Goal: Task Accomplishment & Management: Use online tool/utility

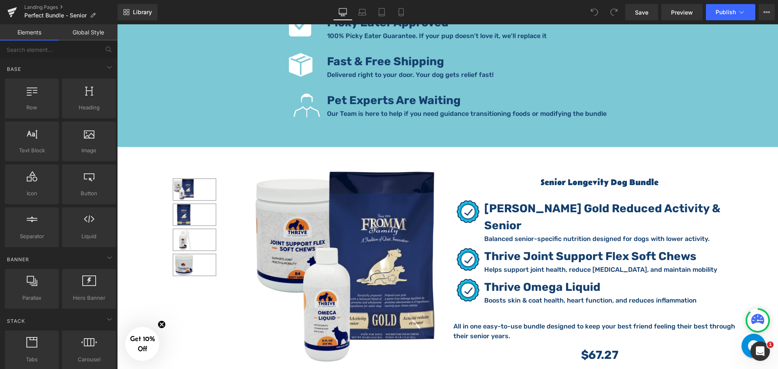
scroll to position [1256, 0]
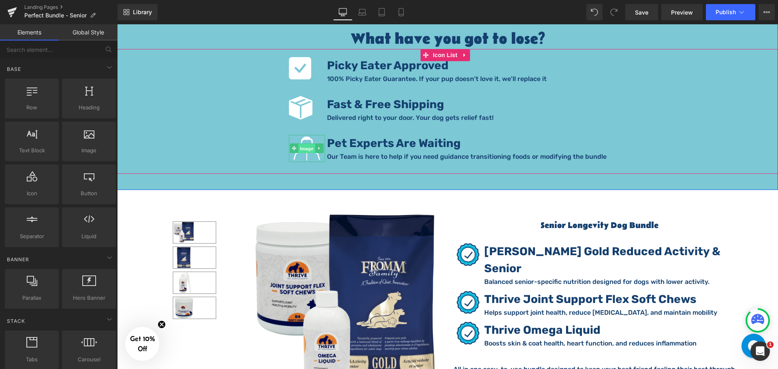
click at [311, 144] on span "Image" at bounding box center [306, 149] width 17 height 10
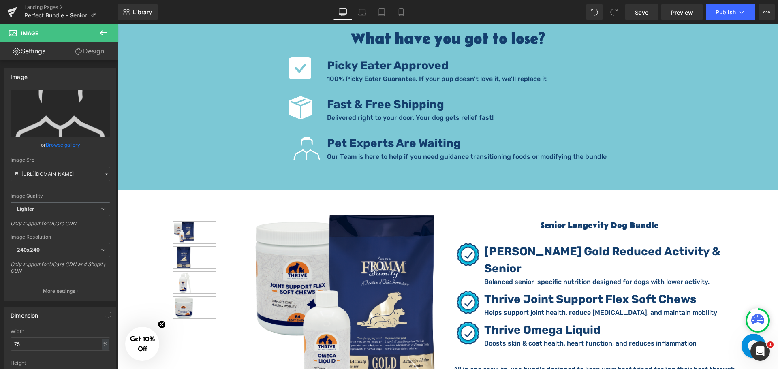
drag, startPoint x: 86, startPoint y: 53, endPoint x: 50, endPoint y: 102, distance: 60.2
click at [86, 53] on link "Design" at bounding box center [89, 51] width 59 height 18
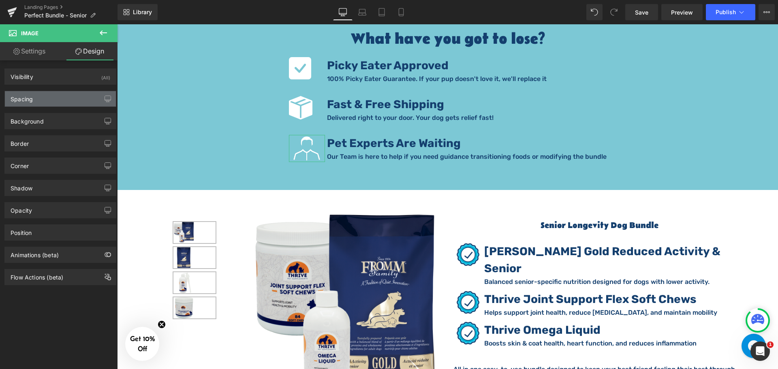
click at [53, 100] on div "Spacing" at bounding box center [60, 98] width 111 height 15
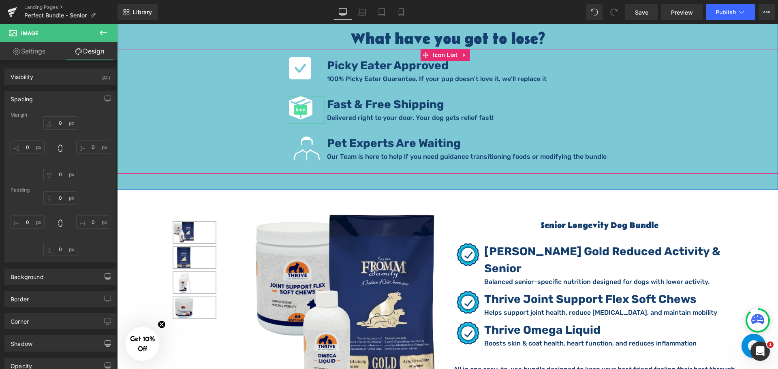
click at [301, 105] on span "Icon" at bounding box center [300, 110] width 13 height 10
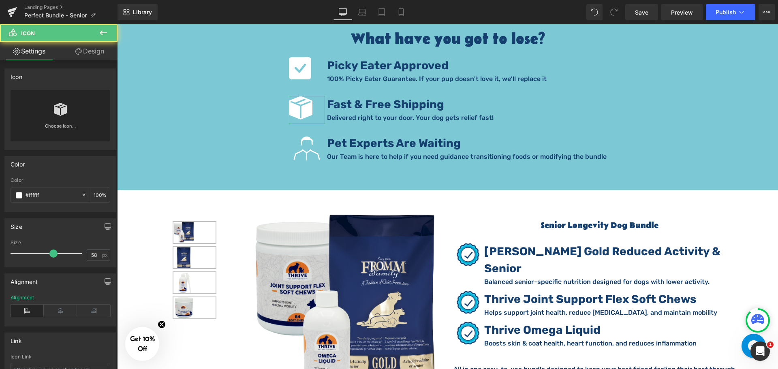
click at [92, 56] on link "Design" at bounding box center [89, 51] width 59 height 18
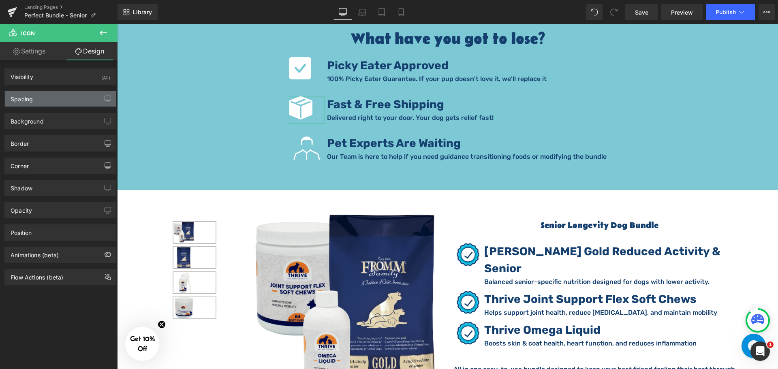
click at [48, 100] on div "Spacing" at bounding box center [60, 98] width 111 height 15
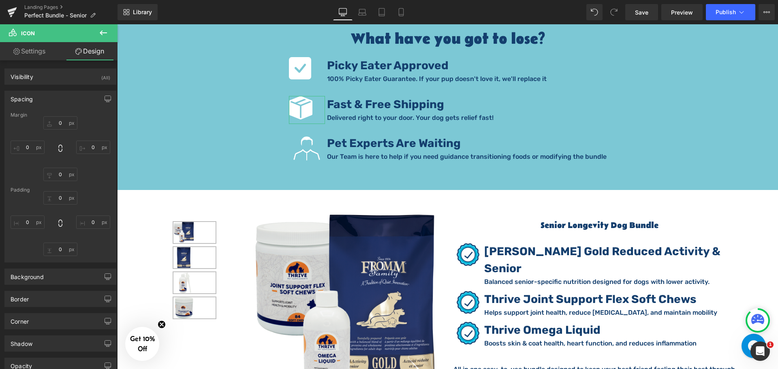
click at [37, 51] on link "Settings" at bounding box center [29, 51] width 59 height 18
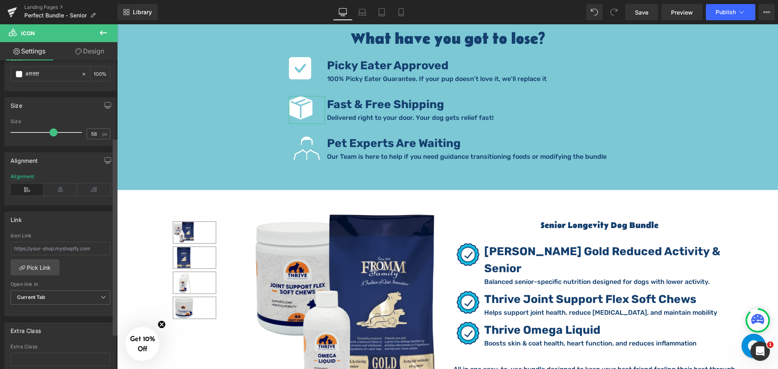
scroll to position [122, 0]
click at [307, 144] on span "Image" at bounding box center [306, 149] width 17 height 10
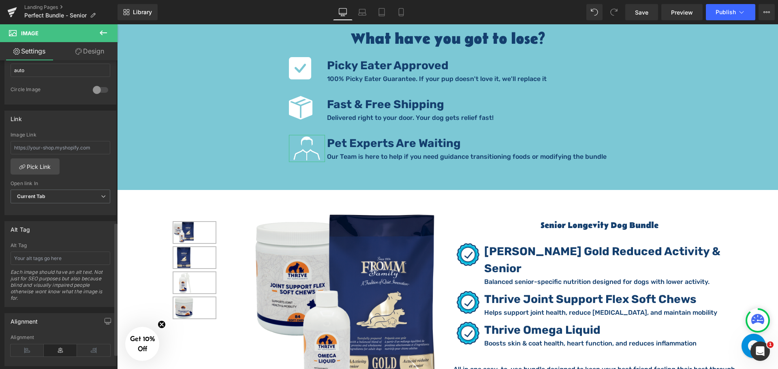
scroll to position [405, 0]
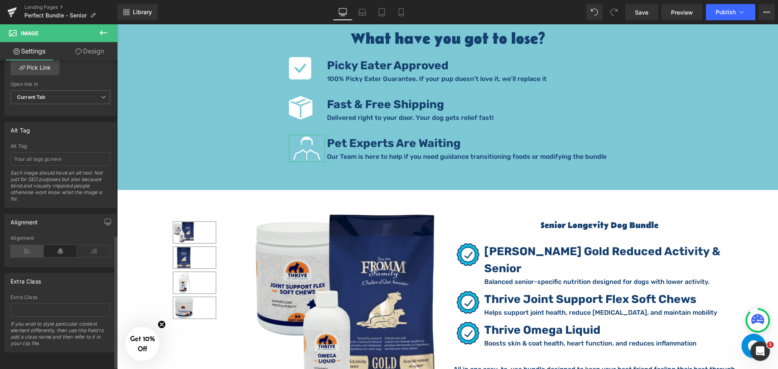
click at [28, 255] on icon at bounding box center [27, 251] width 33 height 12
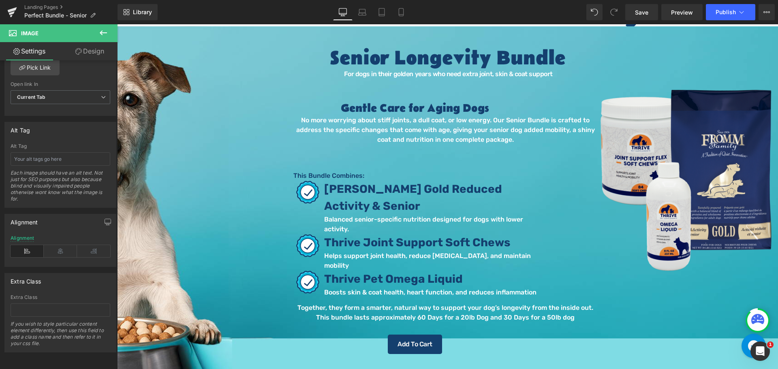
scroll to position [0, 0]
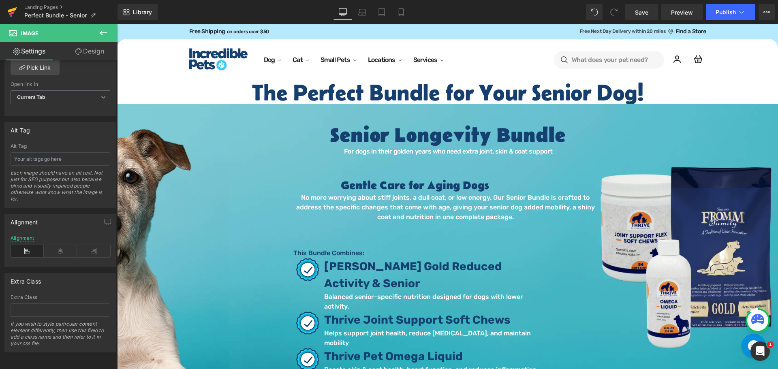
click at [2, 12] on link at bounding box center [12, 12] width 24 height 24
click at [645, 8] on span "Save" at bounding box center [641, 12] width 13 height 9
click at [11, 7] on icon at bounding box center [12, 12] width 10 height 20
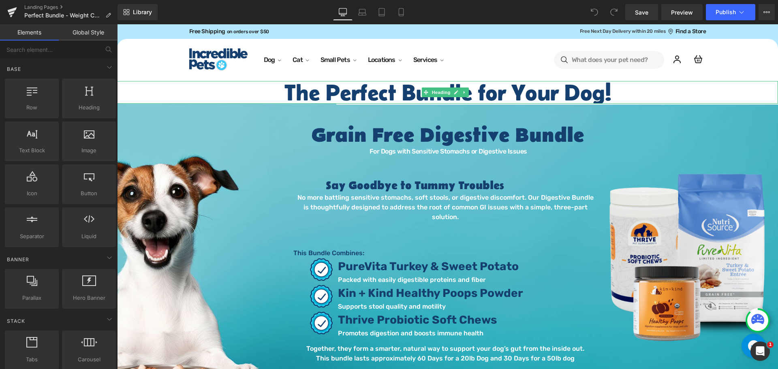
scroll to position [41, 0]
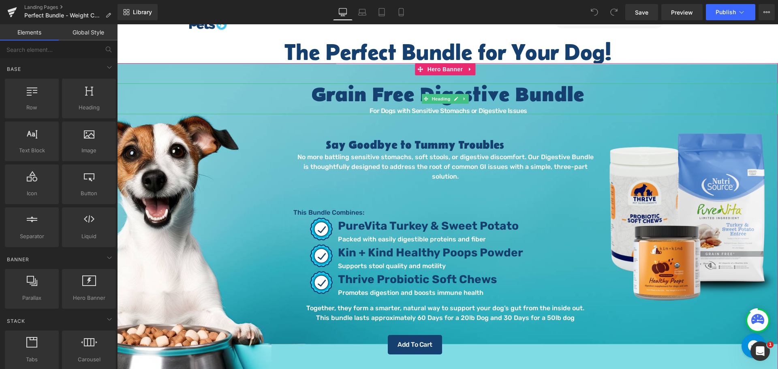
click at [456, 89] on h1 "Grain Free Digestive Bundle" at bounding box center [447, 95] width 661 height 24
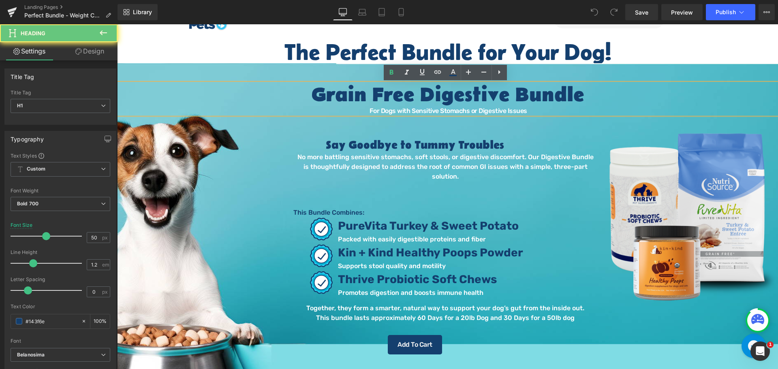
click at [503, 98] on h1 "Grain Free Digestive Bundle" at bounding box center [447, 95] width 661 height 24
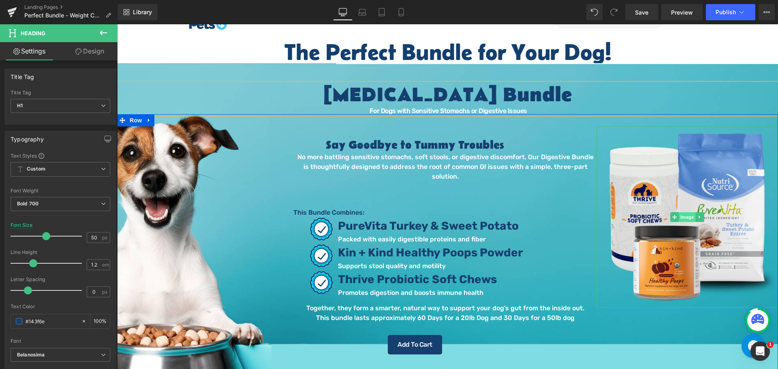
click at [680, 218] on span "Image" at bounding box center [687, 217] width 17 height 10
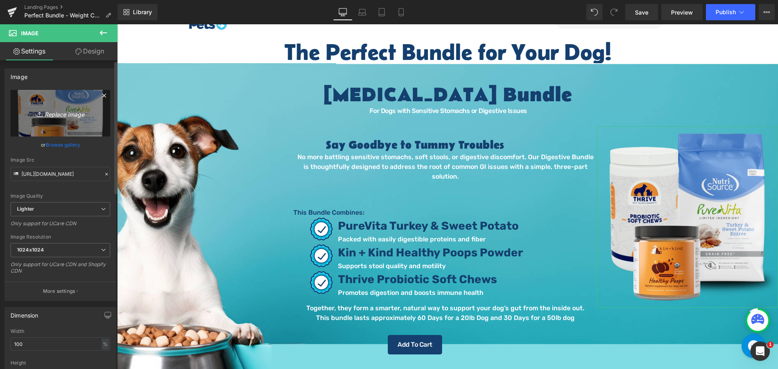
click at [73, 118] on icon "Replace Image" at bounding box center [60, 113] width 65 height 10
type input "C:\fakepath\Weight Bundle 2.png"
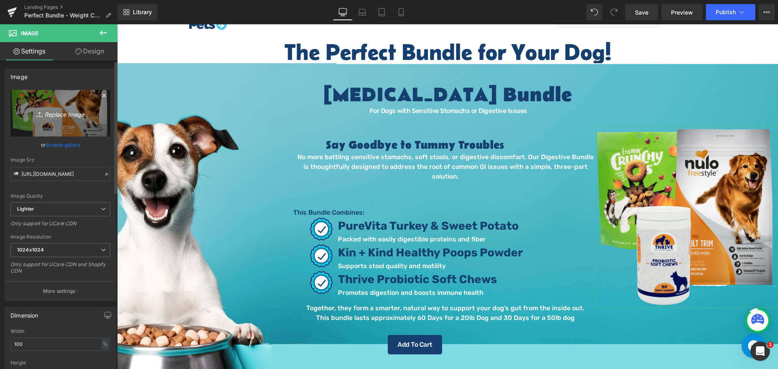
click at [89, 126] on link "Replace Image" at bounding box center [61, 113] width 100 height 47
type input "C:\fakepath\Weight Bundle 2.png"
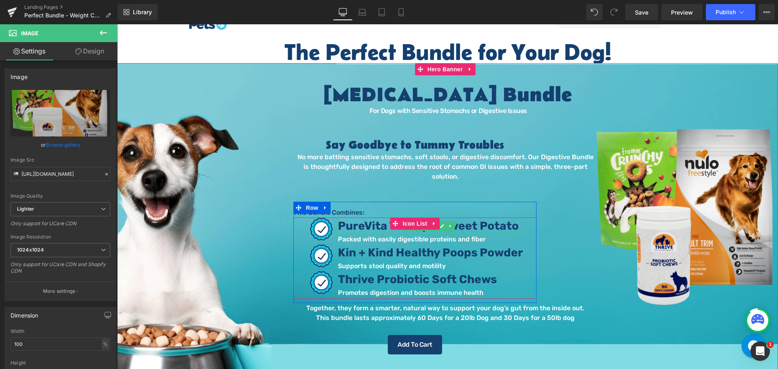
click at [374, 219] on span "PureVita Turkey & Sweet Potato" at bounding box center [428, 225] width 181 height 13
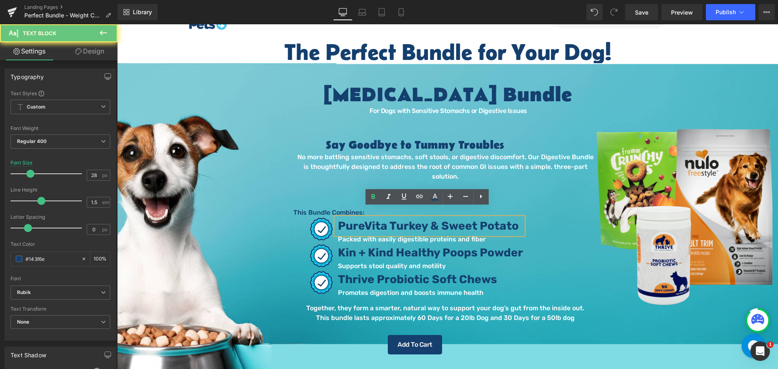
click at [374, 219] on span "PureVita Turkey & Sweet Potato" at bounding box center [428, 225] width 181 height 13
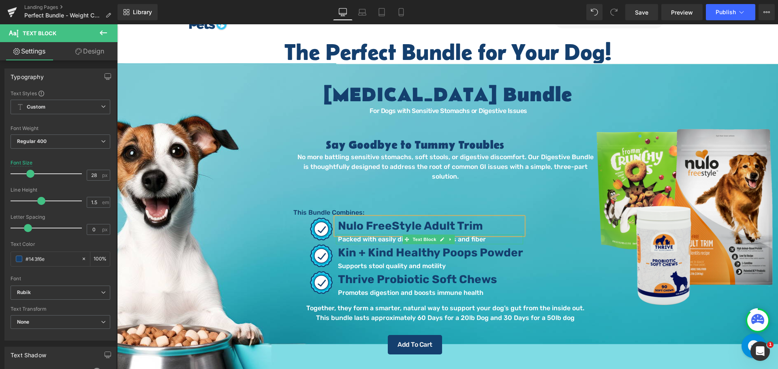
click at [462, 235] on p "Packed with easily digestible proteins and fiber" at bounding box center [430, 240] width 185 height 10
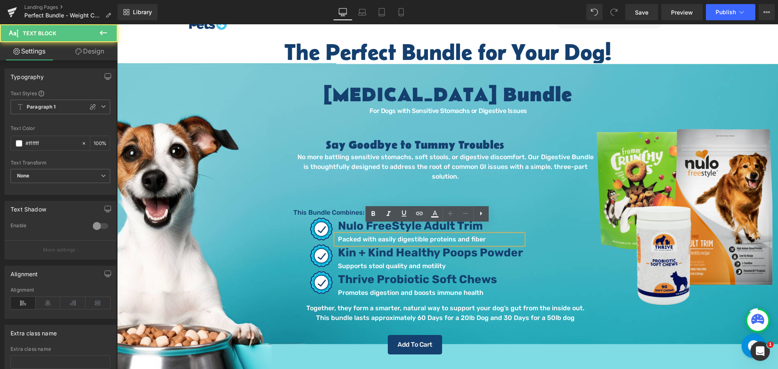
click at [466, 235] on p "Packed with easily digestible proteins and fiber" at bounding box center [430, 240] width 185 height 10
click at [483, 235] on p "Packed with easily digestible proteins and fiber" at bounding box center [430, 240] width 185 height 10
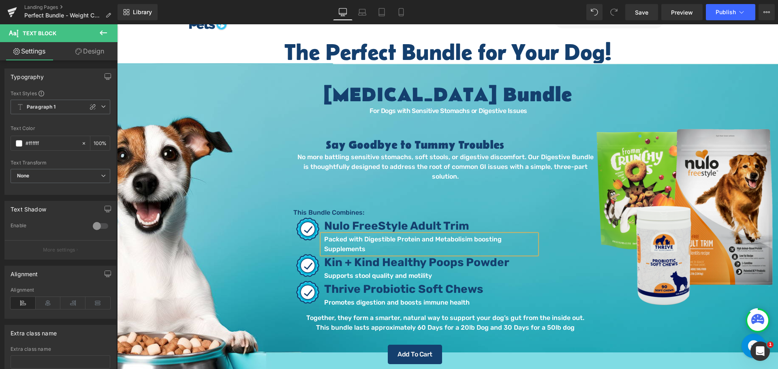
click at [445, 235] on p "Packed with Digestible Protein and Metabolisim boosting Supplements" at bounding box center [430, 244] width 212 height 19
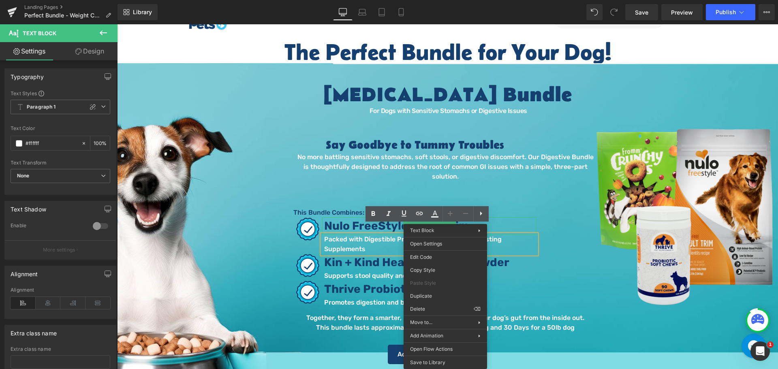
click at [520, 218] on p "Nulo FreeStyle Adult Trim" at bounding box center [430, 226] width 212 height 17
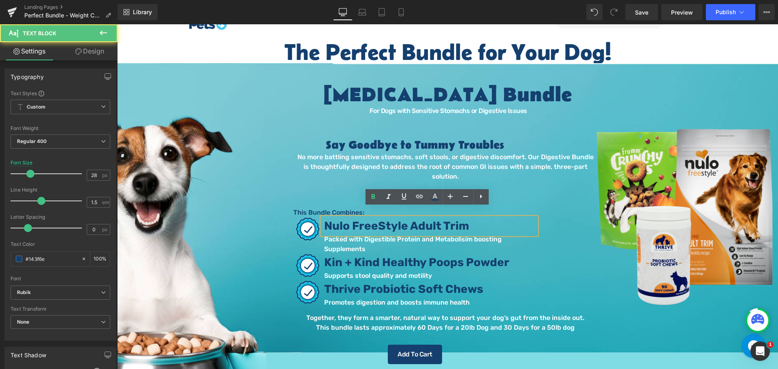
click at [477, 235] on p "Packed with Digestible Protein and Metabolisim boosting Supplements" at bounding box center [430, 244] width 212 height 19
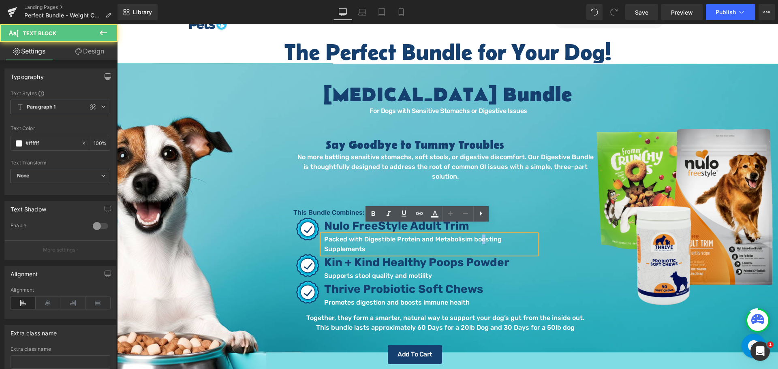
click at [476, 235] on p "Packed with Digestible Protein and Metabolisim boosting Supplements" at bounding box center [430, 244] width 212 height 19
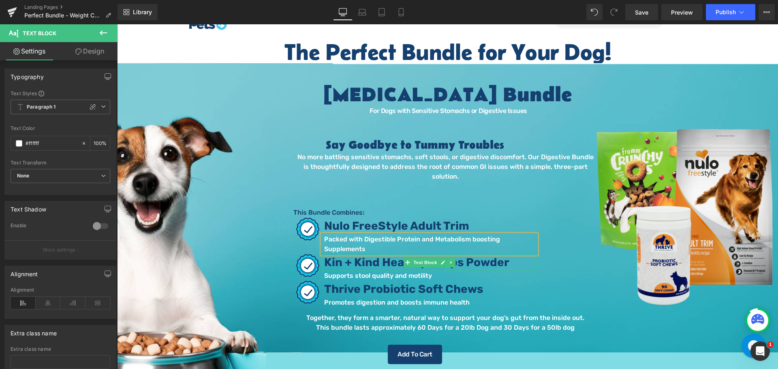
click at [382, 256] on span "Kin + Kind Healthy Poops Powder" at bounding box center [416, 262] width 185 height 13
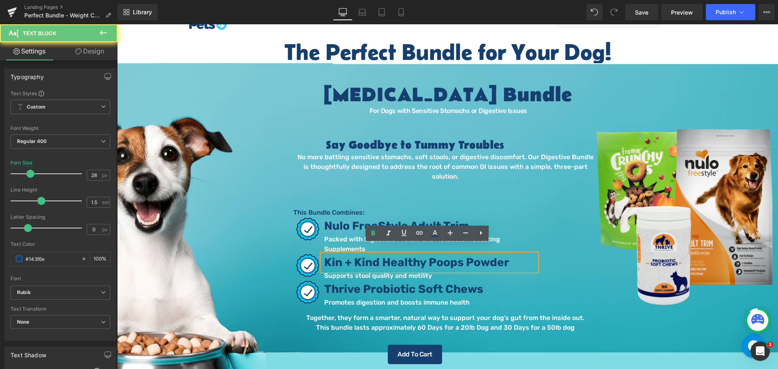
click at [381, 256] on span "Kin + Kind Healthy Poops Powder" at bounding box center [416, 262] width 185 height 13
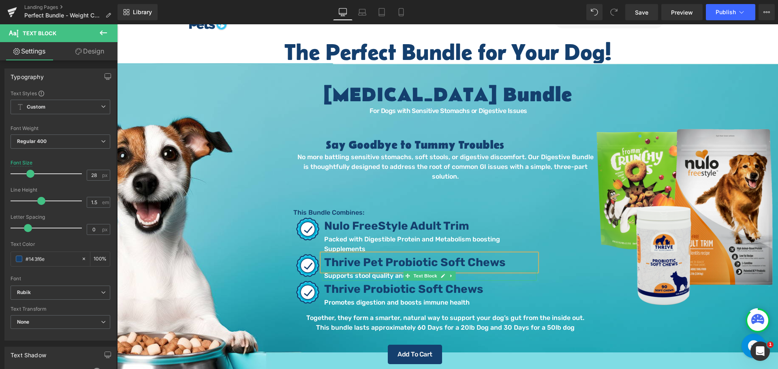
click at [460, 271] on p "Supports stool quality and motility" at bounding box center [430, 276] width 212 height 10
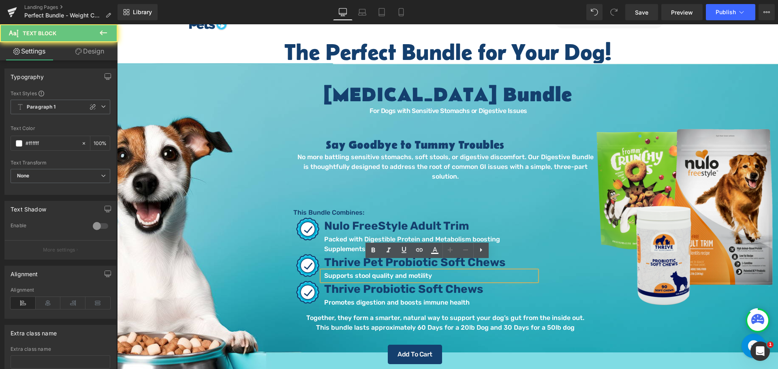
click at [460, 271] on p "Supports stool quality and motility" at bounding box center [430, 276] width 212 height 10
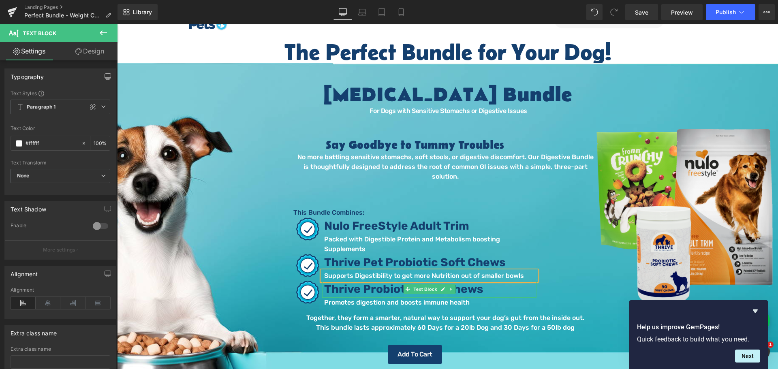
click at [376, 282] on span "Thrive Probiotic Soft Chews" at bounding box center [403, 288] width 159 height 13
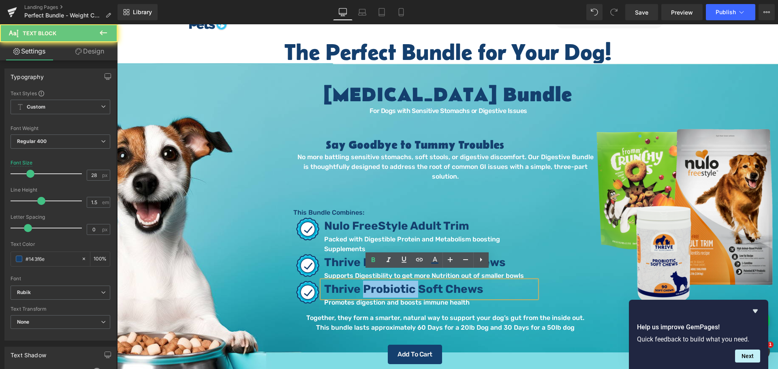
click at [376, 282] on span "Thrive Probiotic Soft Chews" at bounding box center [403, 288] width 159 height 13
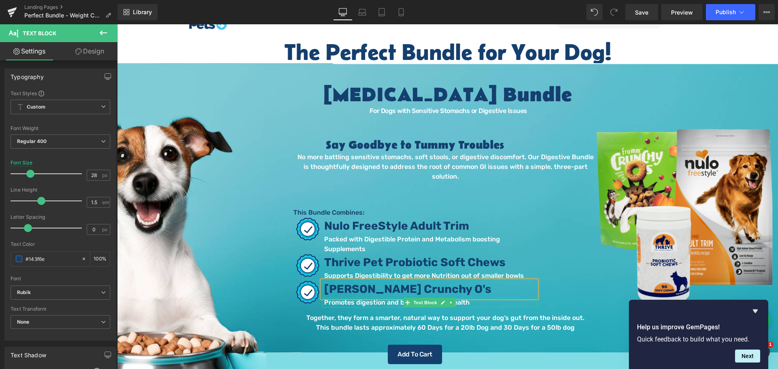
click at [393, 298] on p "Promotes digestion and boosts immune health" at bounding box center [430, 303] width 212 height 10
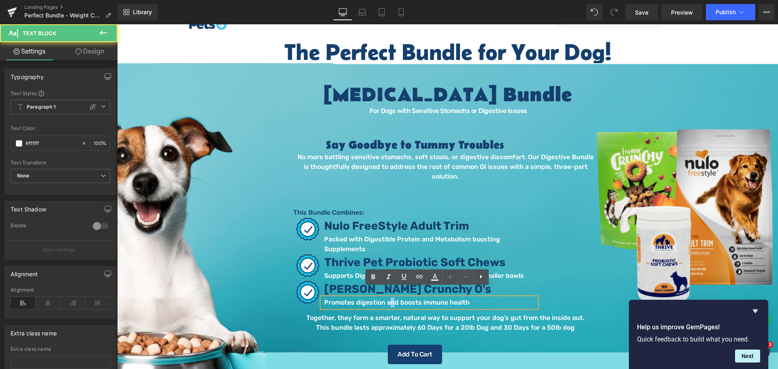
click at [389, 298] on p "Promotes digestion and boosts immune health" at bounding box center [430, 303] width 212 height 10
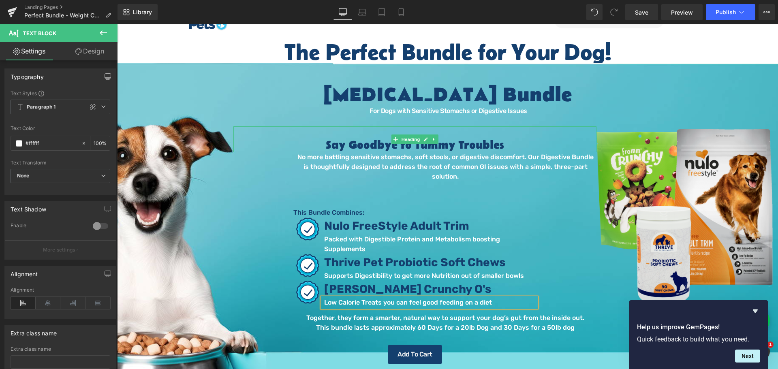
click at [500, 147] on h2 "Say Goodbye to Tummy Troubles" at bounding box center [414, 146] width 363 height 14
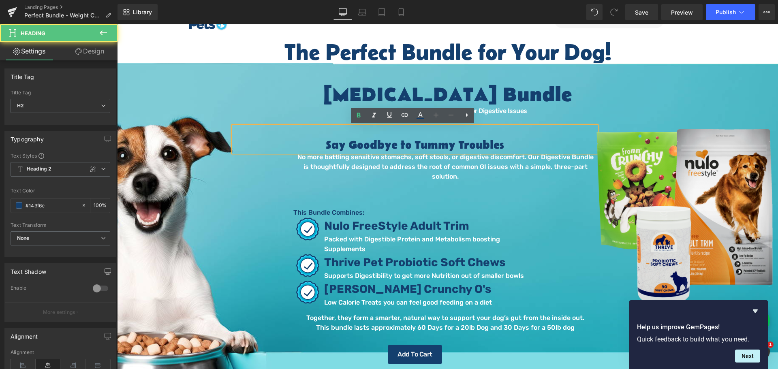
click at [500, 147] on h2 "Say Goodbye to Tummy Troubles" at bounding box center [414, 146] width 363 height 14
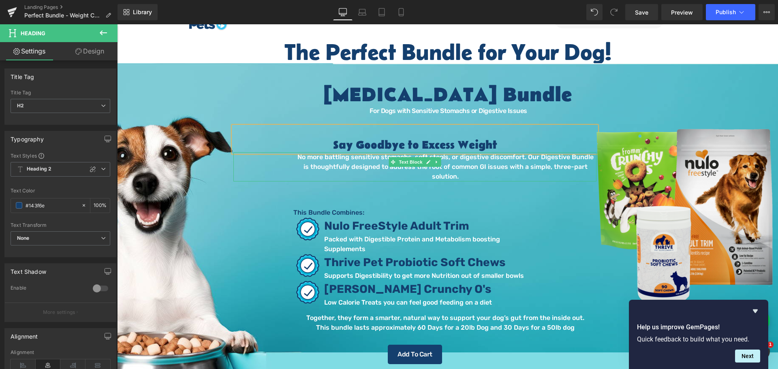
click at [545, 159] on p "No more battling sensitive stomachs, soft stools, or digestive discomfort. Our …" at bounding box center [445, 166] width 302 height 29
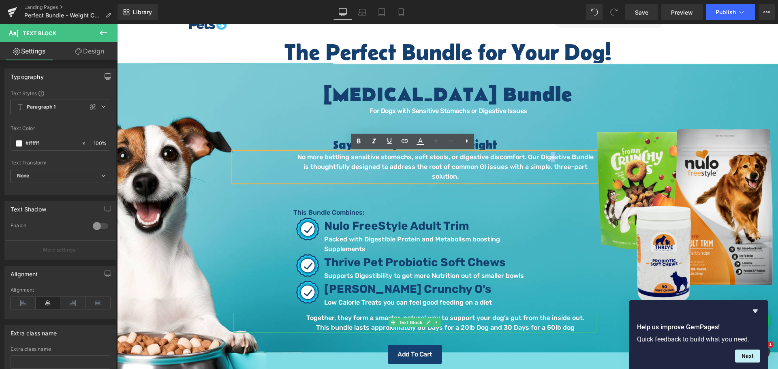
click at [365, 313] on p "Together, they form a smarter, natural way to support your dog’s gut from the i…" at bounding box center [445, 318] width 302 height 10
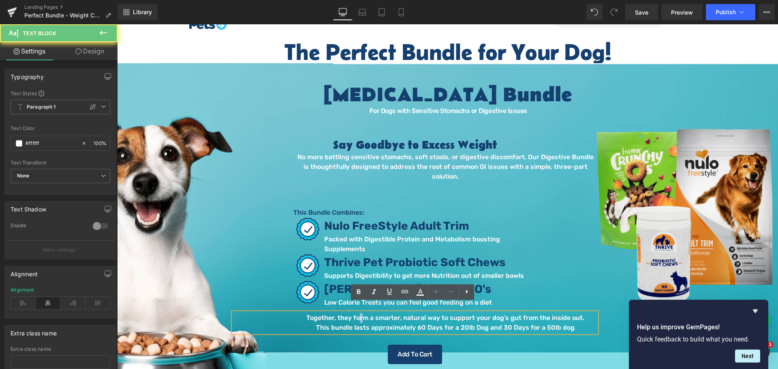
click at [361, 313] on div "Together, they form a smarter, natural way to support your dog’s gut from the i…" at bounding box center [414, 323] width 363 height 20
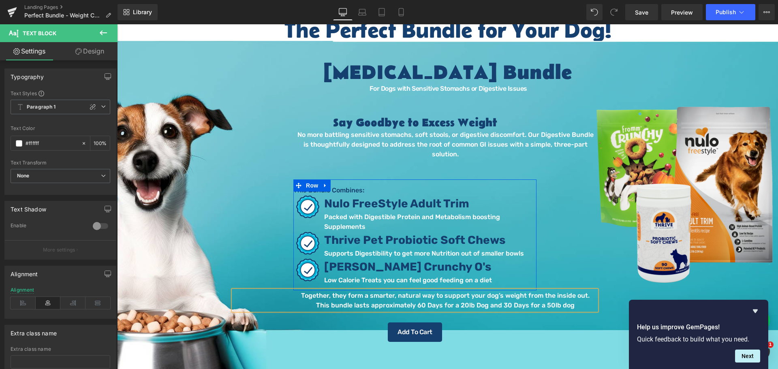
scroll to position [81, 0]
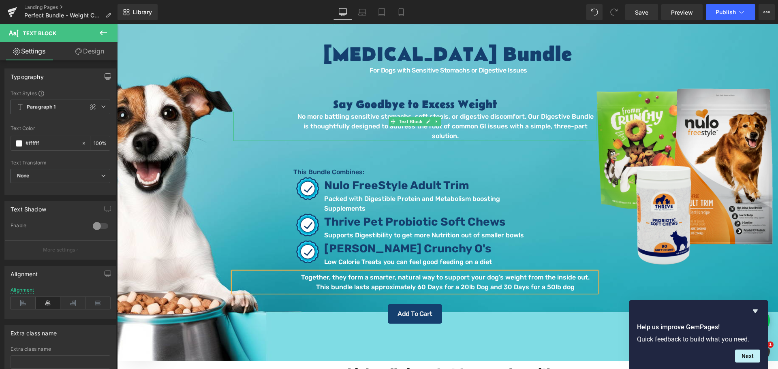
click at [379, 125] on p "No more battling sensitive stomachs, soft stools, or digestive discomfort. Our …" at bounding box center [445, 126] width 302 height 29
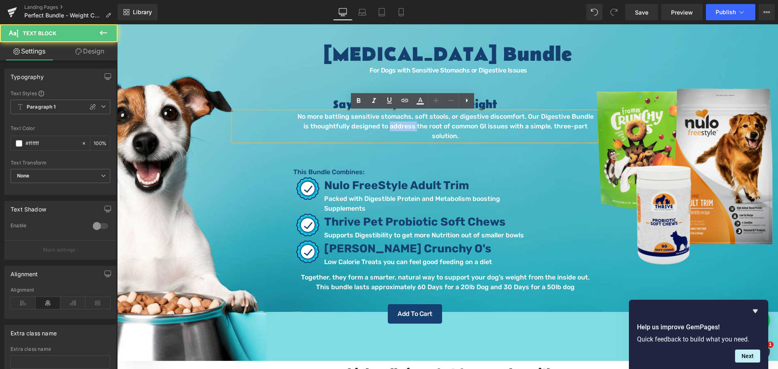
click at [379, 125] on p "No more battling sensitive stomachs, soft stools, or digestive discomfort. Our …" at bounding box center [445, 126] width 302 height 29
click at [592, 126] on p "No more battling sensitive stomachs, soft stools, or digestive discomfort. Our …" at bounding box center [445, 126] width 302 height 29
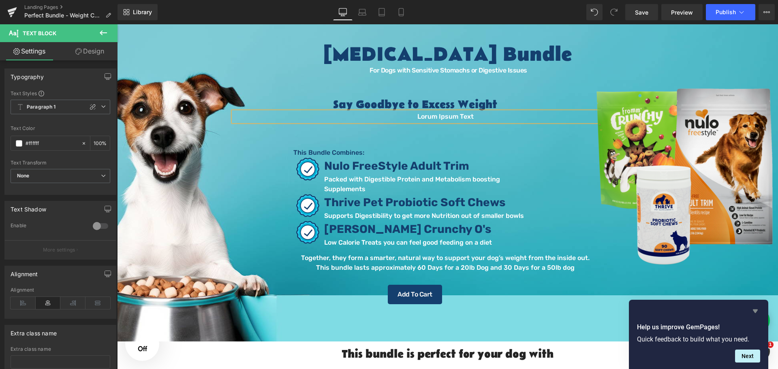
click at [757, 313] on div "Help us improve GemPages! Quick feedback to build what you need. Next" at bounding box center [698, 334] width 139 height 69
click at [756, 312] on icon "Hide survey" at bounding box center [755, 311] width 10 height 10
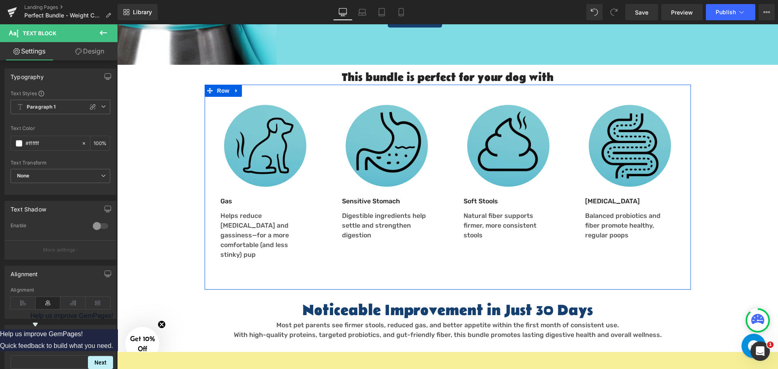
scroll to position [365, 0]
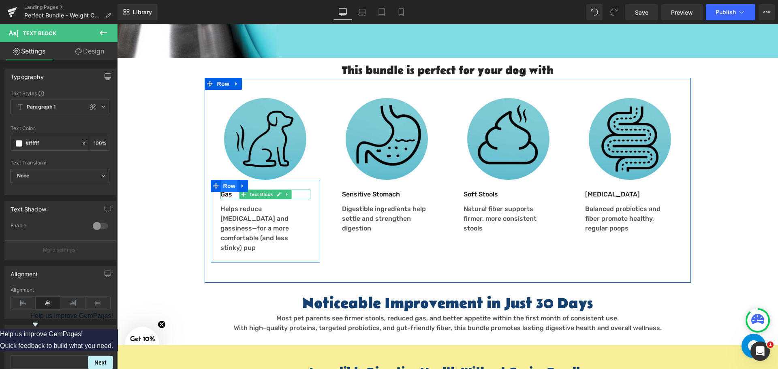
click at [224, 191] on span "Row" at bounding box center [229, 186] width 16 height 12
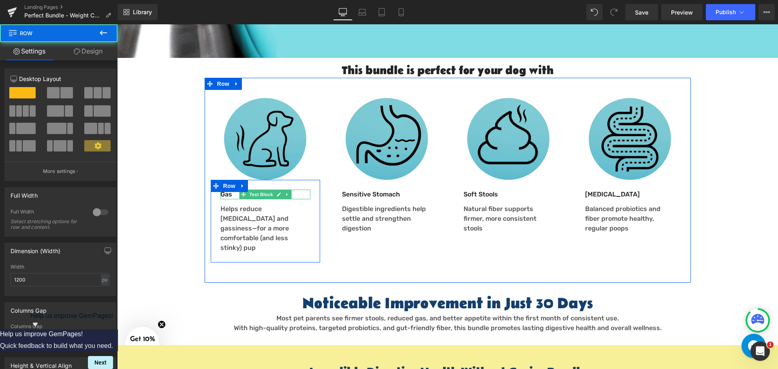
click at [232, 196] on p "Gas" at bounding box center [265, 195] width 90 height 10
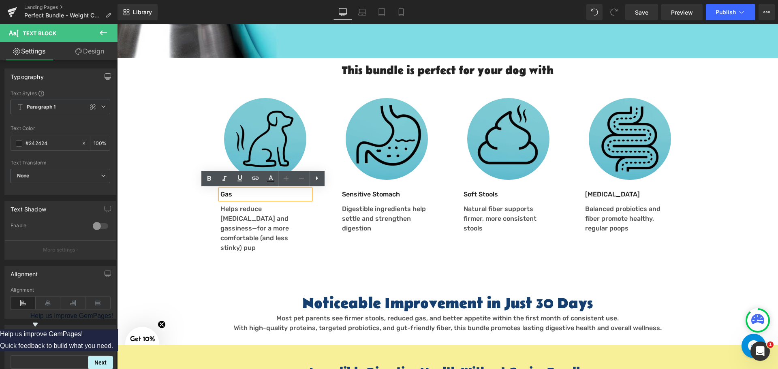
click at [232, 194] on p "Gas" at bounding box center [265, 195] width 90 height 10
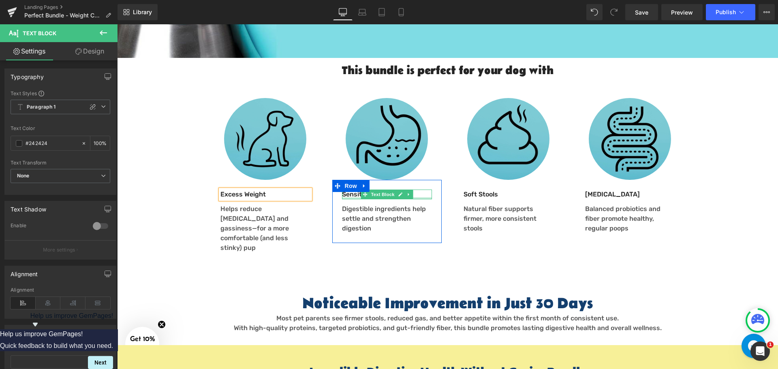
click at [416, 197] on div at bounding box center [387, 198] width 90 height 2
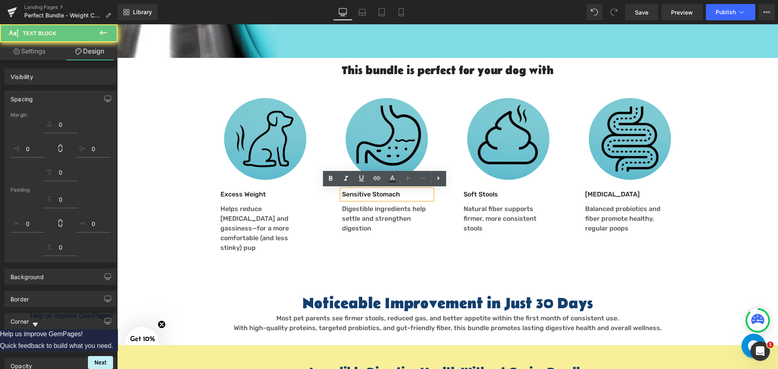
click at [421, 195] on p "Sensitive Stomach" at bounding box center [387, 195] width 90 height 10
click at [418, 195] on p "Sensitive Stomach" at bounding box center [387, 195] width 90 height 10
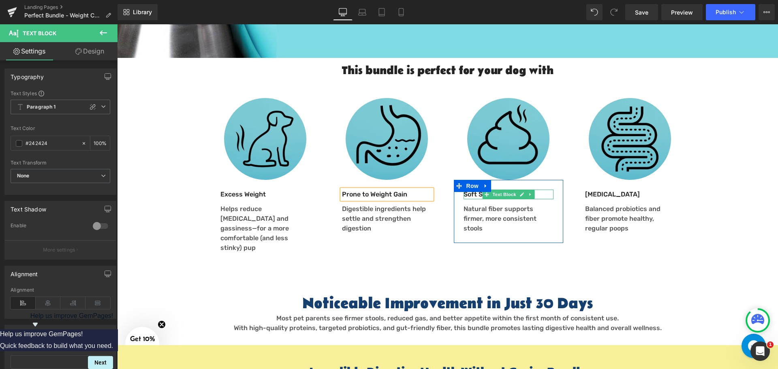
drag, startPoint x: 467, startPoint y: 195, endPoint x: 459, endPoint y: 195, distance: 8.1
click at [464, 195] on p "Soft Stools" at bounding box center [509, 195] width 90 height 10
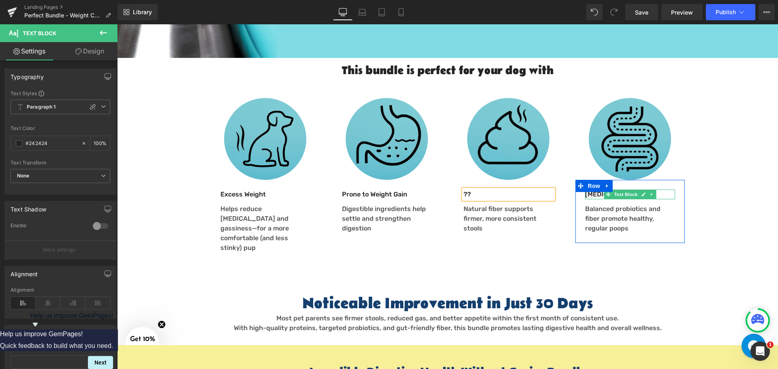
click at [604, 197] on span at bounding box center [608, 195] width 9 height 10
click at [599, 196] on p "[MEDICAL_DATA]" at bounding box center [630, 195] width 90 height 10
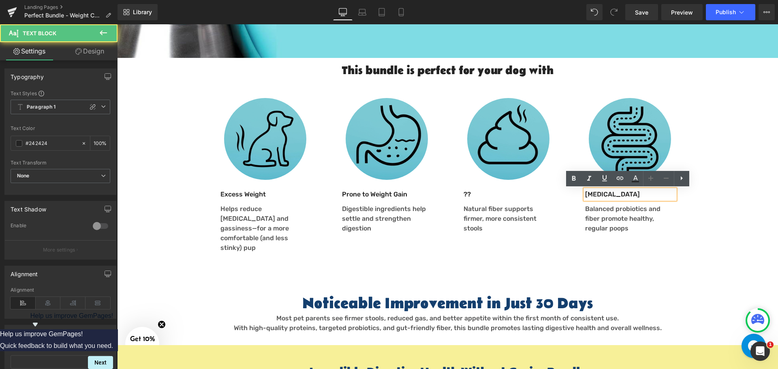
click at [604, 195] on p "[MEDICAL_DATA]" at bounding box center [630, 195] width 90 height 10
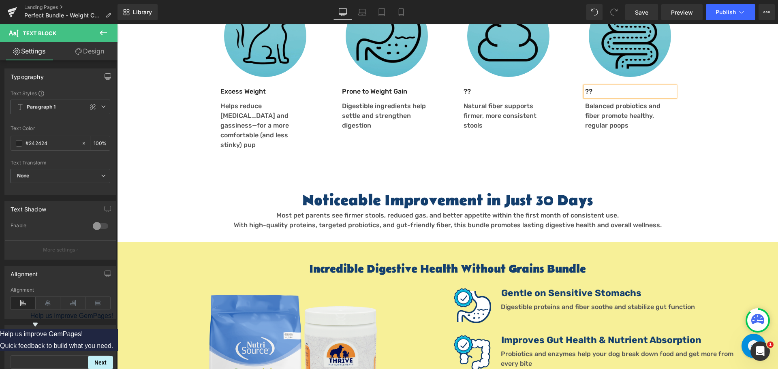
scroll to position [486, 0]
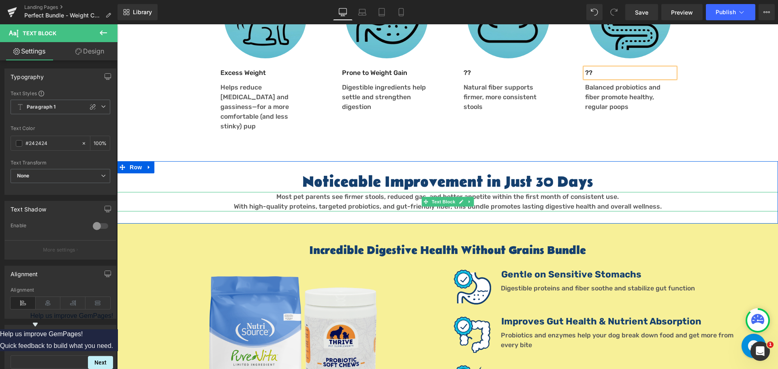
click at [345, 193] on span "Most pet parents see firmer stools, reduced gas, and better appetite within the…" at bounding box center [447, 197] width 342 height 8
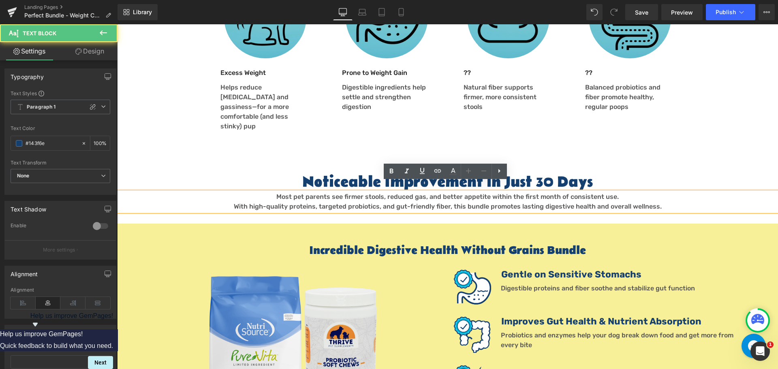
click at [347, 193] on span "Most pet parents see firmer stools, reduced gas, and better appetite within the…" at bounding box center [447, 197] width 342 height 8
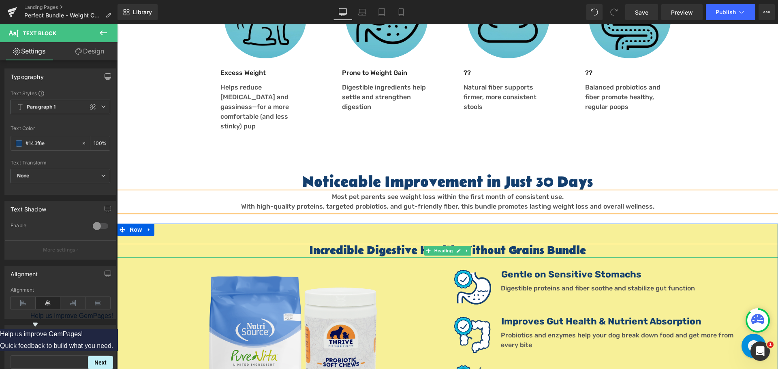
click at [358, 244] on h1 "Incredible Digestive Health Without Grains Bundle" at bounding box center [447, 251] width 661 height 14
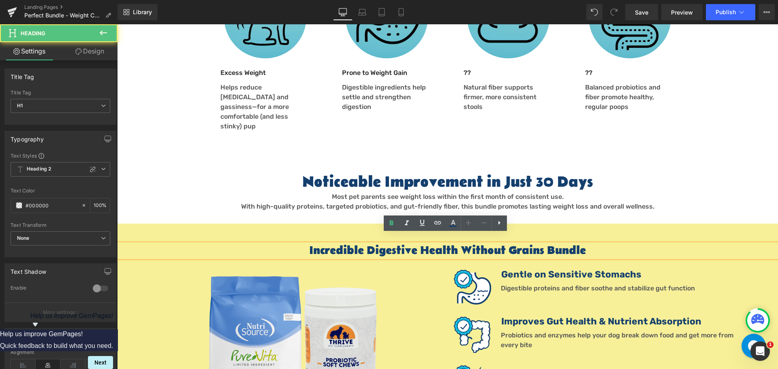
click at [365, 244] on h1 "Incredible Digestive Health Without Grains Bundle" at bounding box center [447, 251] width 661 height 14
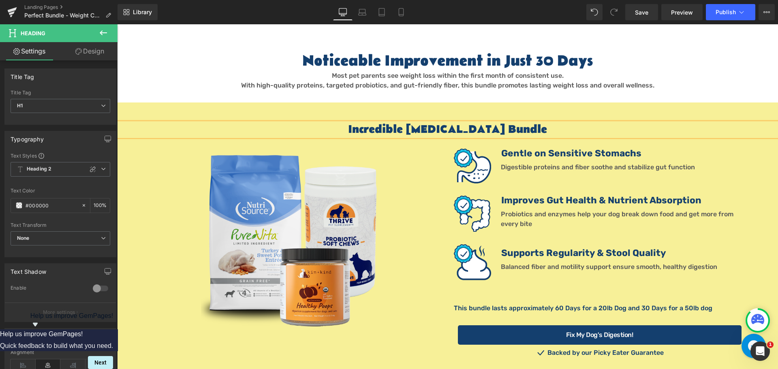
scroll to position [608, 0]
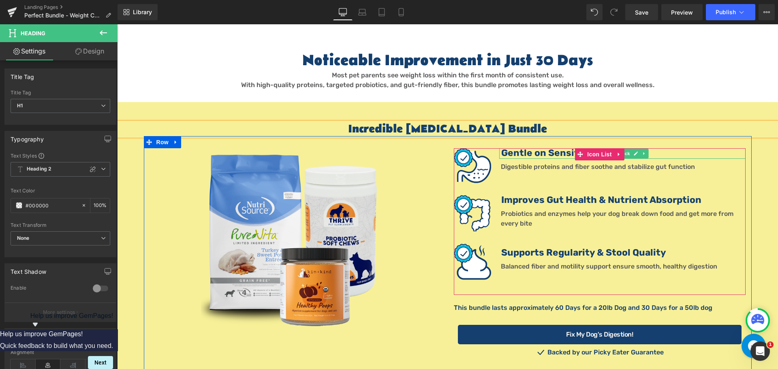
click at [542, 147] on b "Gentle on Sensitive Stomachs" at bounding box center [571, 152] width 140 height 11
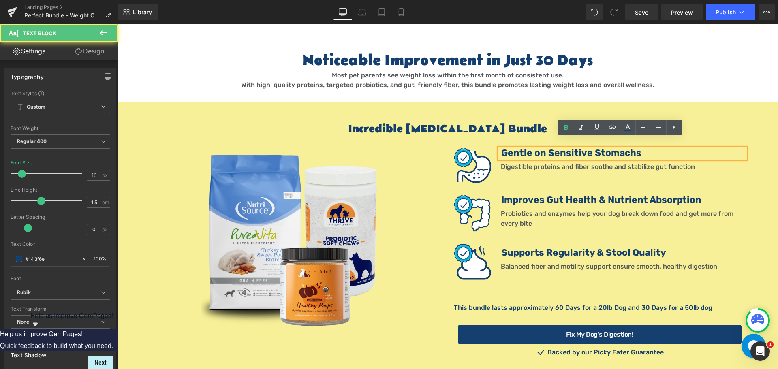
click at [635, 147] on b "Gentle on Sensitive Stomachs" at bounding box center [571, 152] width 140 height 11
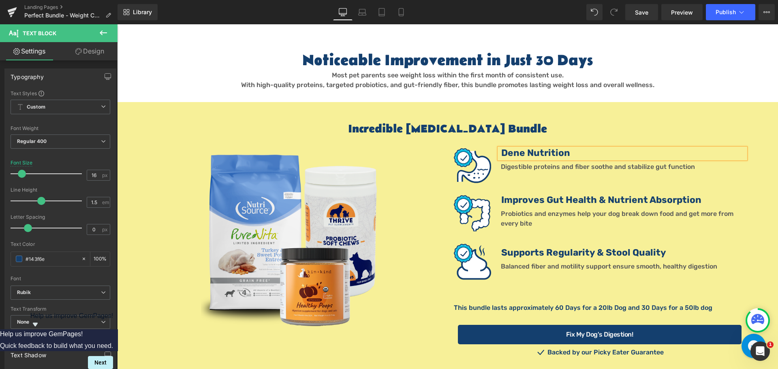
click at [520, 147] on b "Dene Nutrition" at bounding box center [535, 152] width 69 height 11
click at [289, 239] on span "Image" at bounding box center [295, 244] width 17 height 10
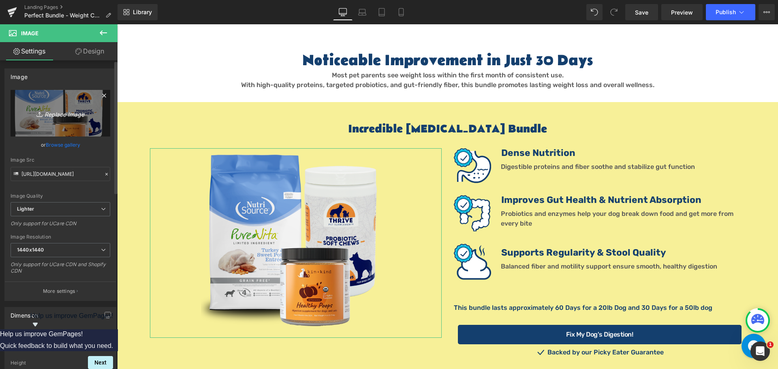
click at [68, 119] on link "Replace Image" at bounding box center [61, 113] width 100 height 47
type input "C:\fakepath\Weight Bundle 1.png"
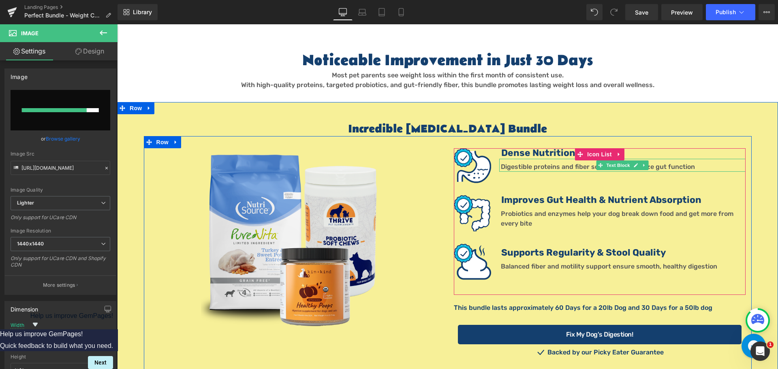
click at [523, 163] on span "Digestible proteins and fiber soothe and stabilize gut function" at bounding box center [598, 167] width 194 height 8
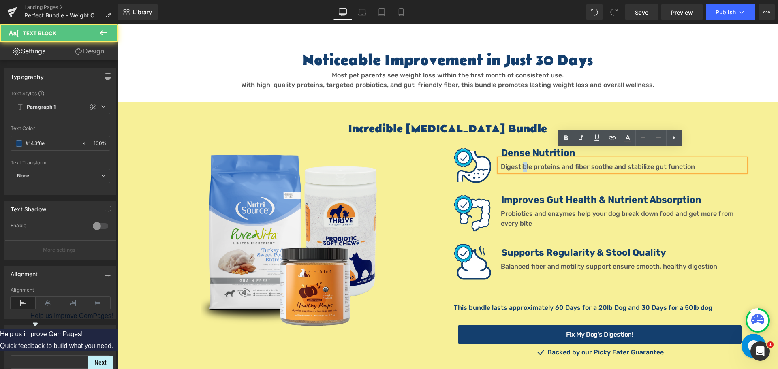
click at [522, 163] on span "Digestible proteins and fiber soothe and stabilize gut function" at bounding box center [598, 167] width 194 height 8
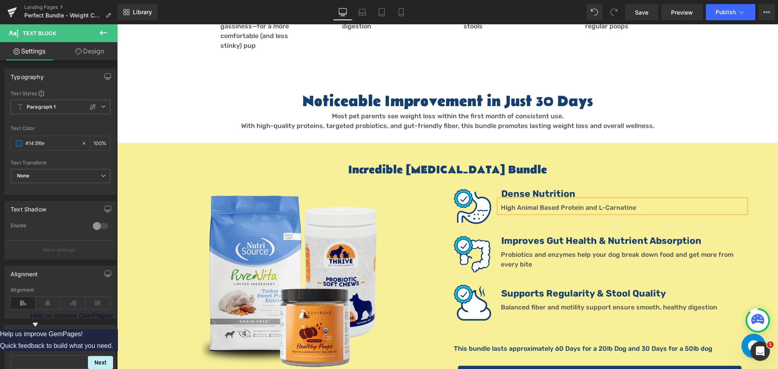
scroll to position [567, 0]
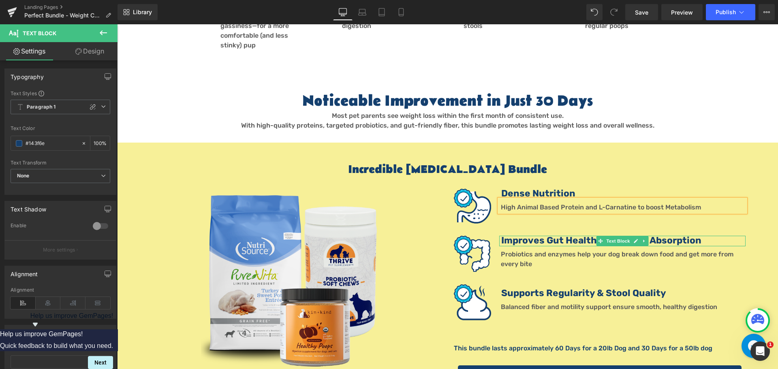
click at [548, 236] on div "Improves Gut Health & Nutrient Absorption Text Block" at bounding box center [622, 241] width 246 height 11
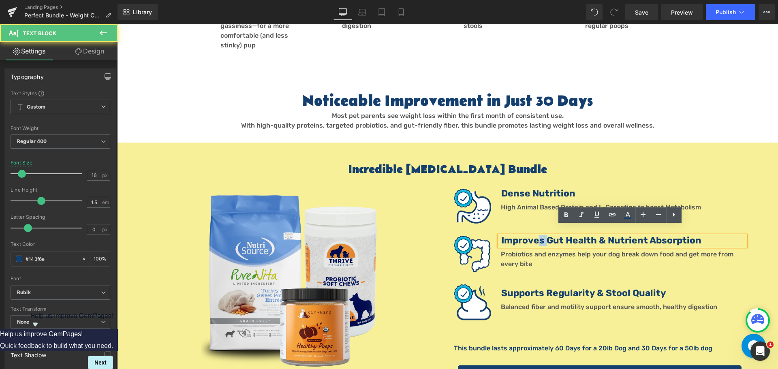
click at [537, 235] on b "Improves Gut Health & Nutrient Absorption" at bounding box center [601, 240] width 200 height 11
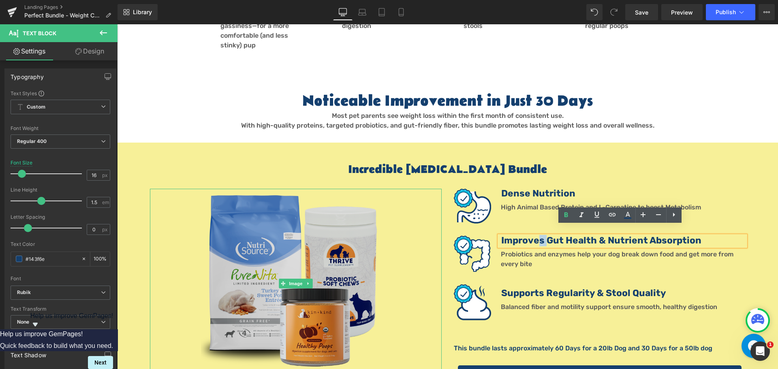
click at [268, 268] on img at bounding box center [296, 284] width 190 height 190
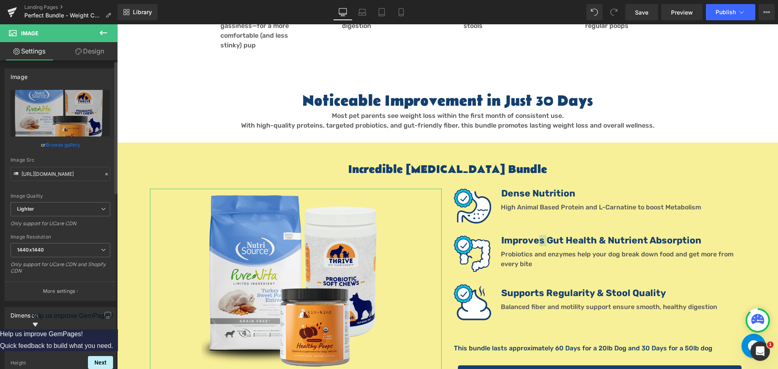
click at [70, 147] on link "Browse gallery" at bounding box center [63, 145] width 34 height 14
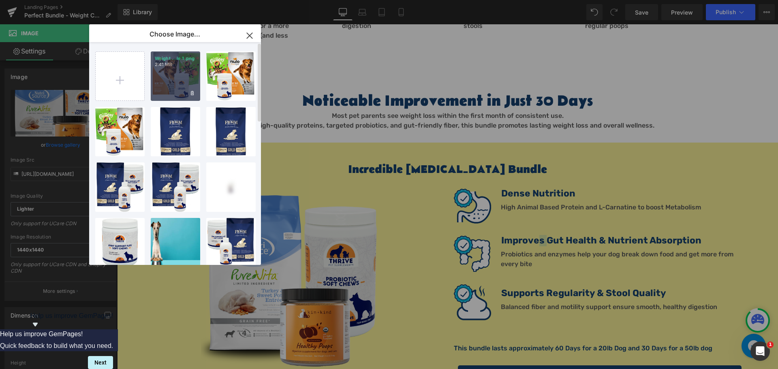
click at [173, 74] on div "Weight ...le 1.png 2.41 MB" at bounding box center [175, 75] width 49 height 49
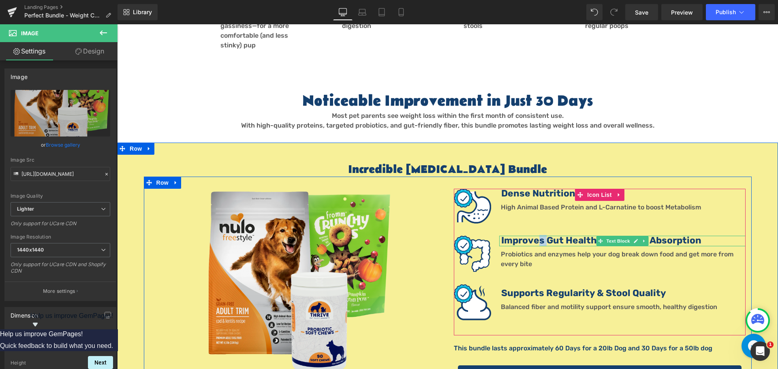
click at [562, 235] on b "Improves Gut Health & Nutrient Absorption" at bounding box center [601, 240] width 200 height 11
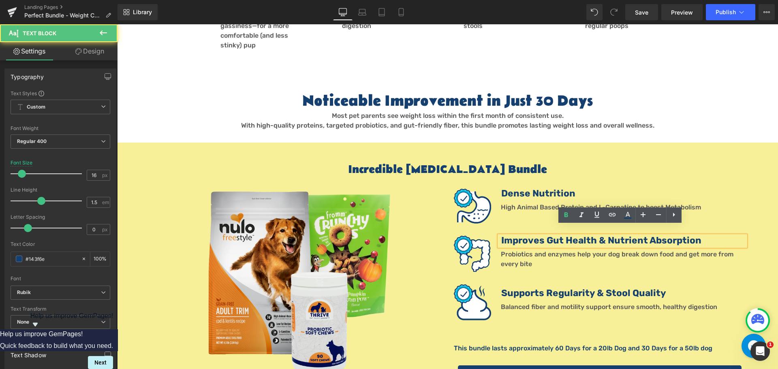
click at [563, 235] on b "Improves Gut Health & Nutrient Absorption" at bounding box center [601, 240] width 200 height 11
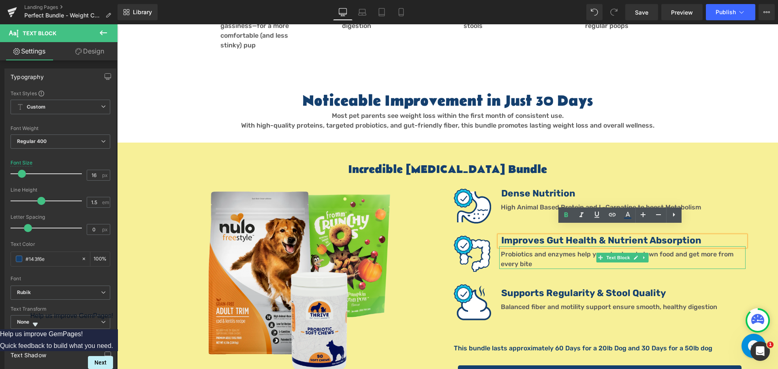
click at [559, 250] on p "Probiotics and enzymes help your dog break down food and get more from every bi…" at bounding box center [623, 259] width 245 height 19
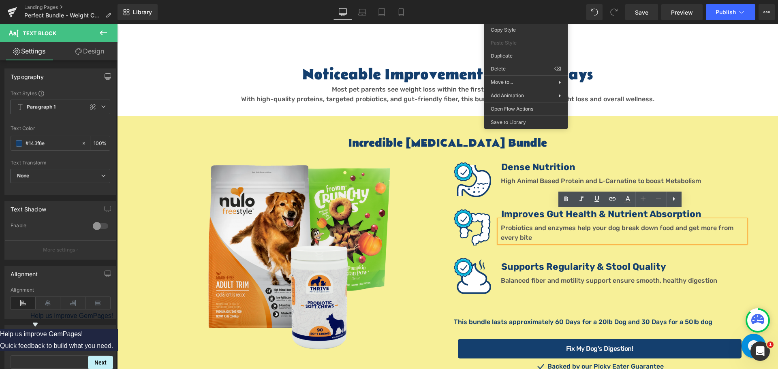
scroll to position [608, 0]
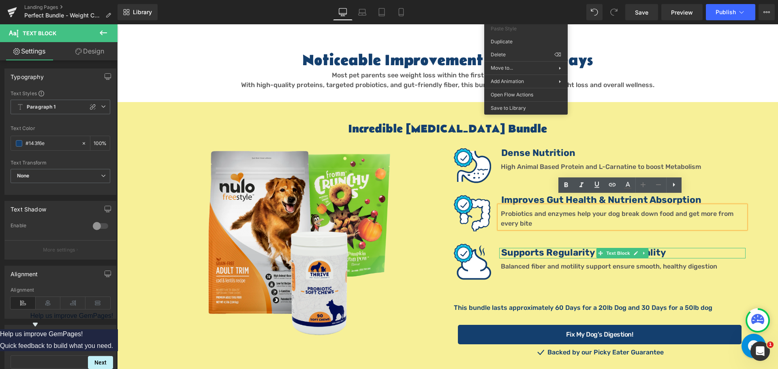
click at [539, 247] on b "Supports Regularity & Stool Quality" at bounding box center [583, 252] width 165 height 11
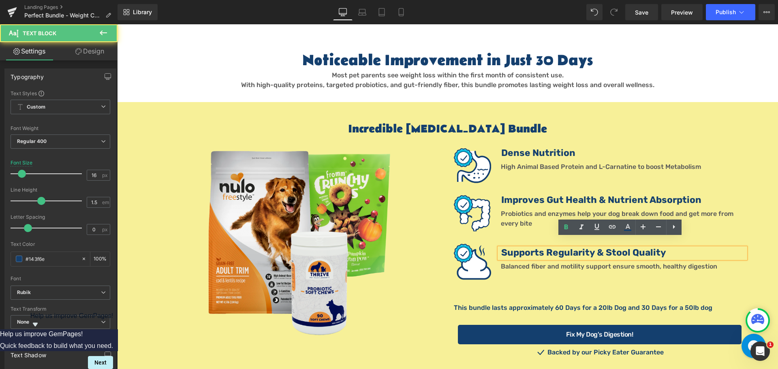
click at [538, 247] on b "Supports Regularity & Stool Quality" at bounding box center [583, 252] width 165 height 11
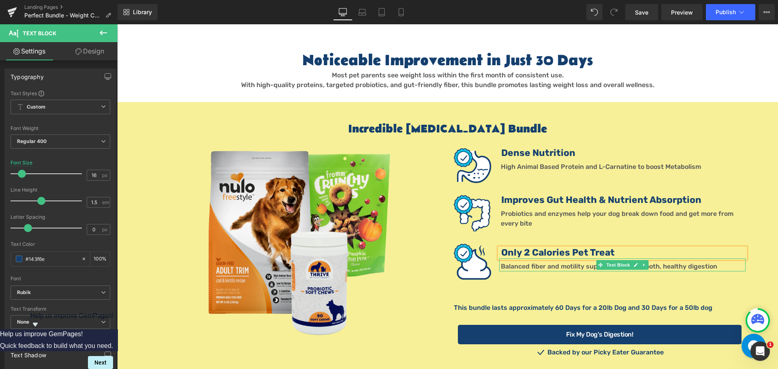
click at [547, 263] on font "Balanced fiber and motility support ensure smooth, healthy digestion" at bounding box center [609, 267] width 216 height 8
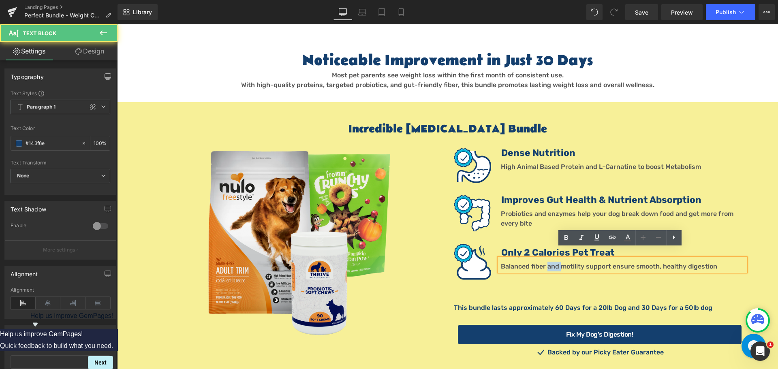
click at [547, 263] on font "Balanced fiber and motility support ensure smooth, healthy digestion" at bounding box center [609, 267] width 216 height 8
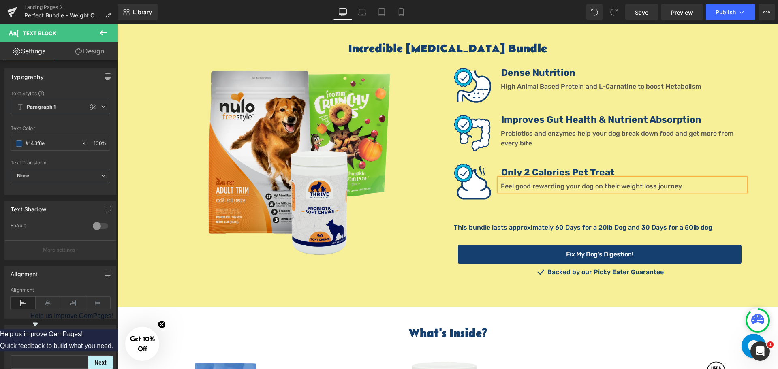
scroll to position [689, 0]
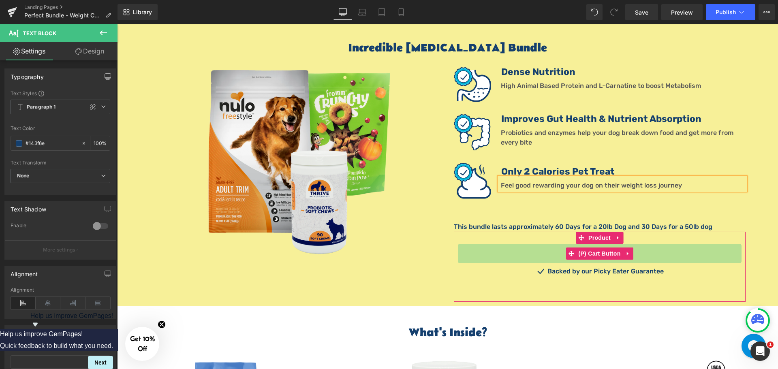
click at [641, 244] on button "Fix My Dog's Digestion!" at bounding box center [600, 253] width 284 height 19
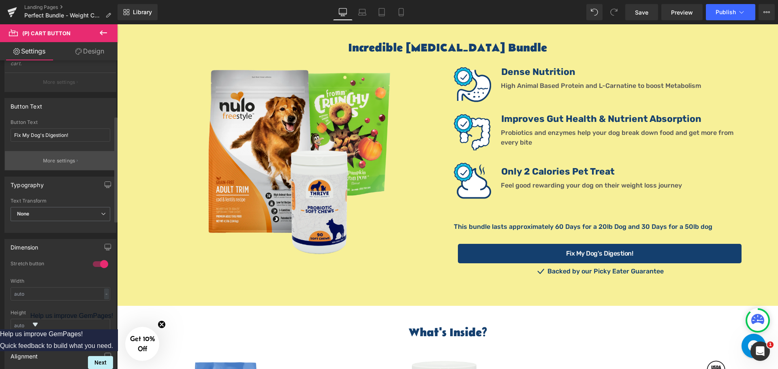
scroll to position [162, 0]
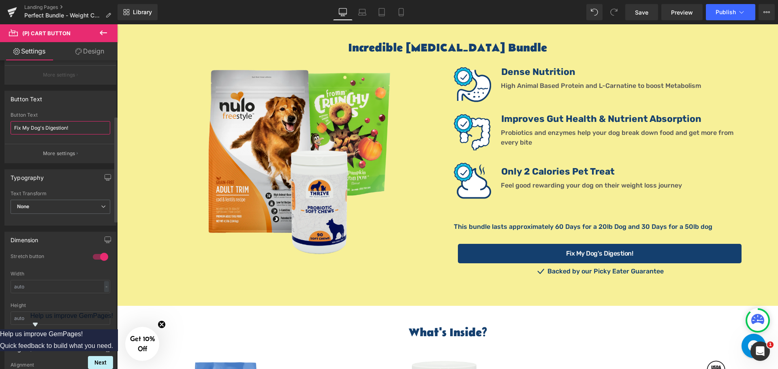
click at [73, 129] on input "Fix My Dog's Digestion!" at bounding box center [61, 127] width 100 height 13
type input "Let's Loose the Weight!"
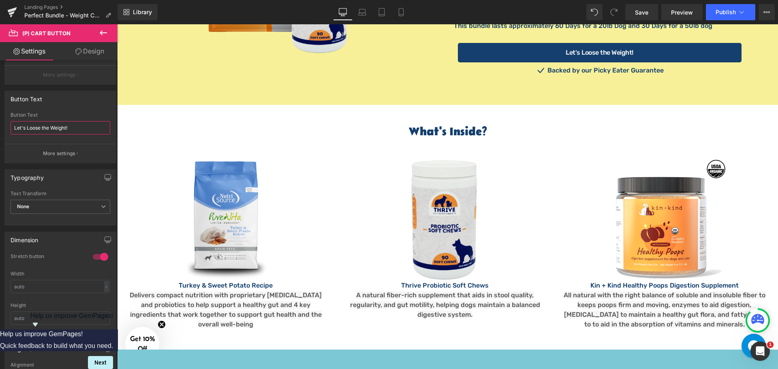
scroll to position [891, 0]
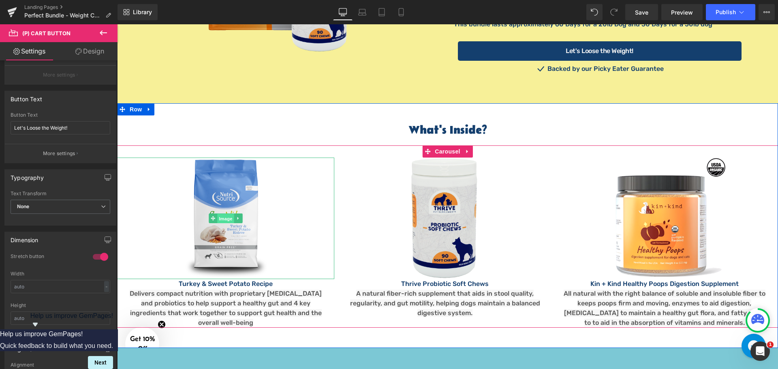
click at [220, 214] on span "Image" at bounding box center [225, 219] width 17 height 10
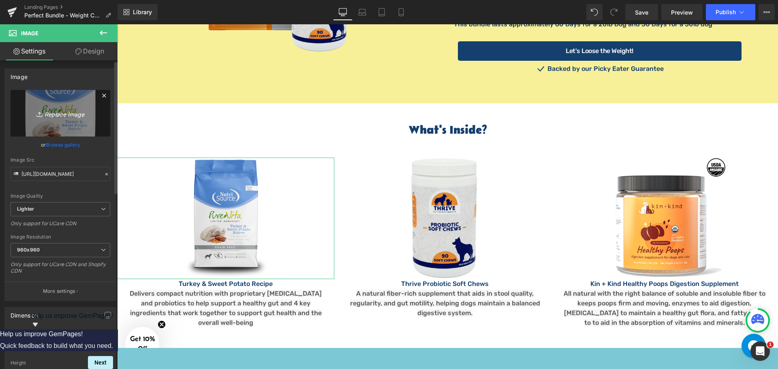
click at [55, 111] on icon "Replace Image" at bounding box center [60, 113] width 65 height 10
type input "C:\fakepath\Nulo Trim Dog Food.webp"
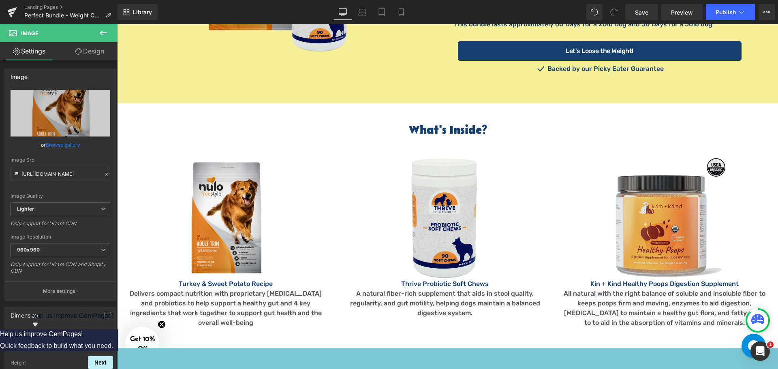
click at [665, 217] on img at bounding box center [665, 219] width 122 height 122
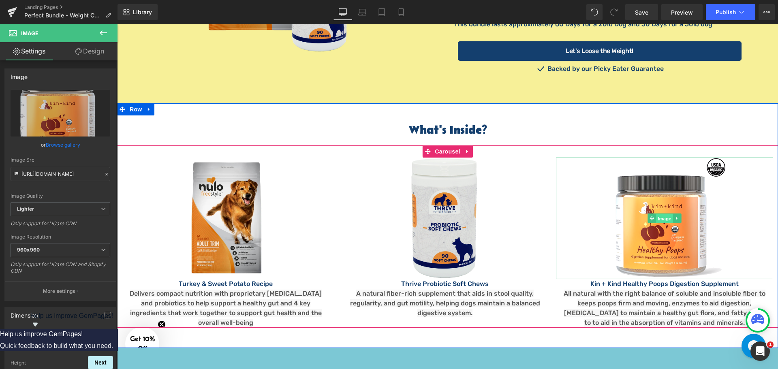
click at [664, 214] on span "Image" at bounding box center [664, 219] width 17 height 10
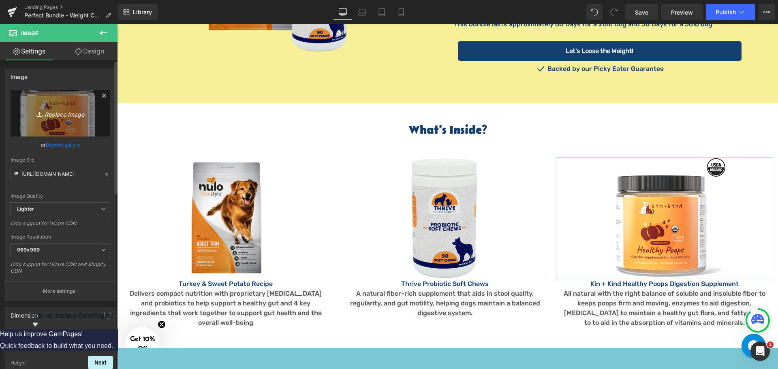
click at [48, 111] on icon "Replace Image" at bounding box center [60, 113] width 65 height 10
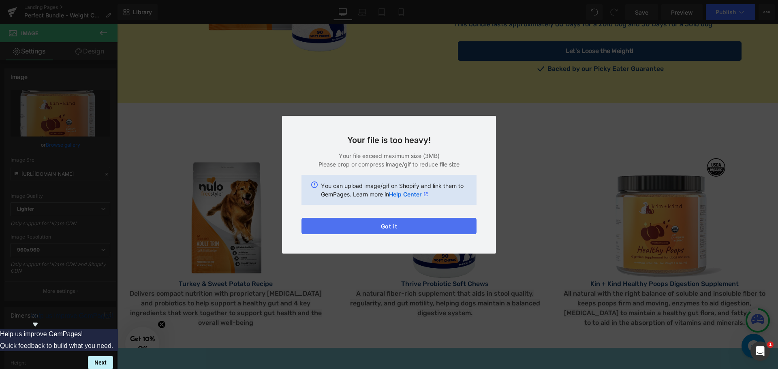
click at [442, 225] on button "Got it" at bounding box center [388, 226] width 175 height 16
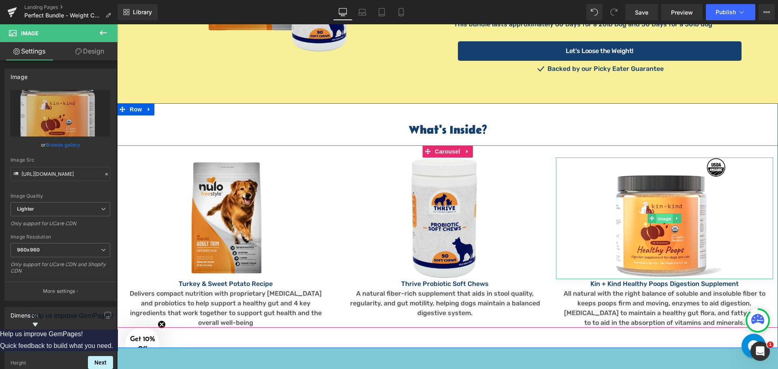
click at [656, 214] on span "Image" at bounding box center [664, 219] width 17 height 10
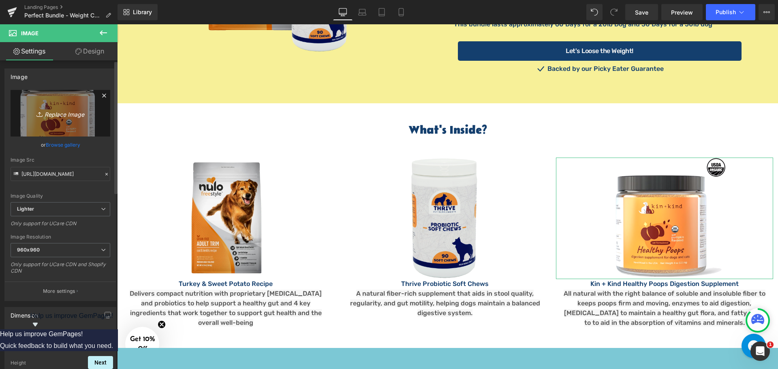
click at [86, 116] on icon "Replace Image" at bounding box center [60, 113] width 65 height 10
type input "C:\fakepath\Crunchy_O_Pumpkin_Kran_Pow.jpg"
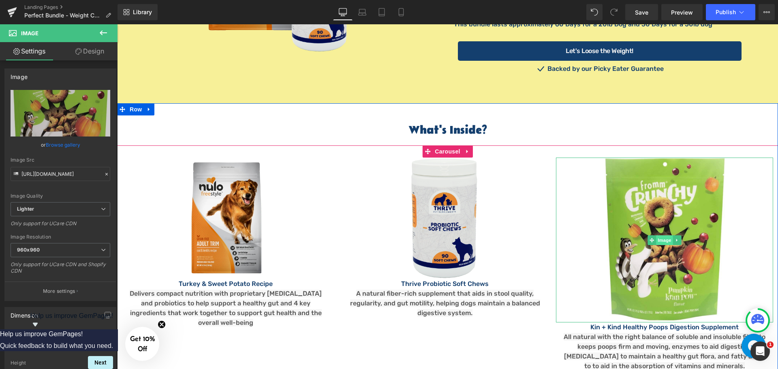
click at [661, 235] on span "Image" at bounding box center [664, 240] width 17 height 10
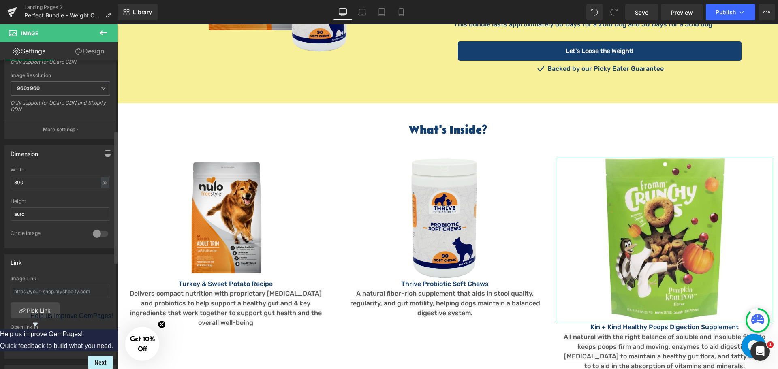
scroll to position [162, 0]
drag, startPoint x: 39, startPoint y: 182, endPoint x: 35, endPoint y: 182, distance: 4.1
click at [36, 182] on input "300" at bounding box center [61, 181] width 100 height 13
click at [101, 182] on div "px" at bounding box center [105, 182] width 8 height 11
click at [100, 195] on li "%" at bounding box center [105, 195] width 10 height 12
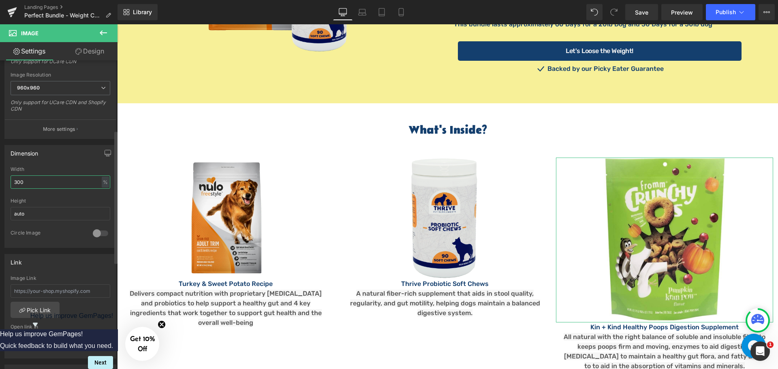
click at [38, 182] on input "300" at bounding box center [61, 181] width 100 height 13
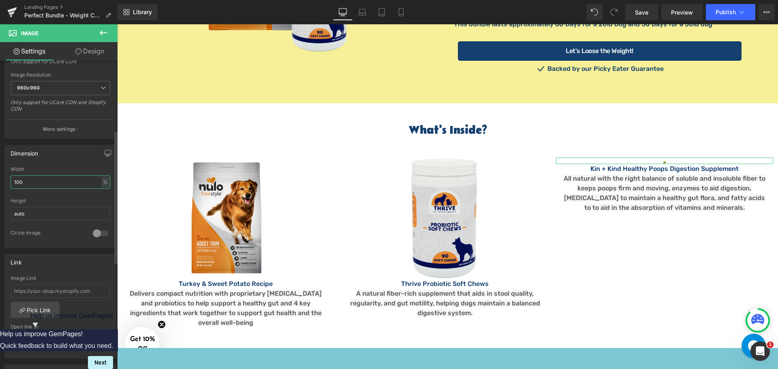
type input "100"
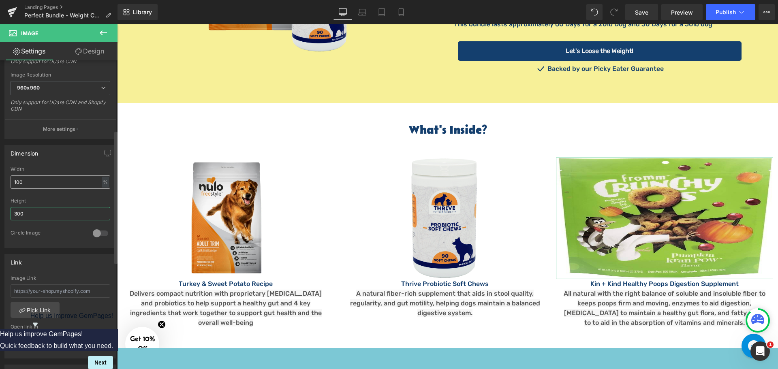
type input "300"
click at [38, 182] on input "100" at bounding box center [61, 181] width 100 height 13
click at [102, 181] on div "%" at bounding box center [105, 182] width 7 height 11
click at [100, 196] on li "%" at bounding box center [105, 195] width 10 height 12
click at [102, 186] on div "%" at bounding box center [105, 182] width 7 height 11
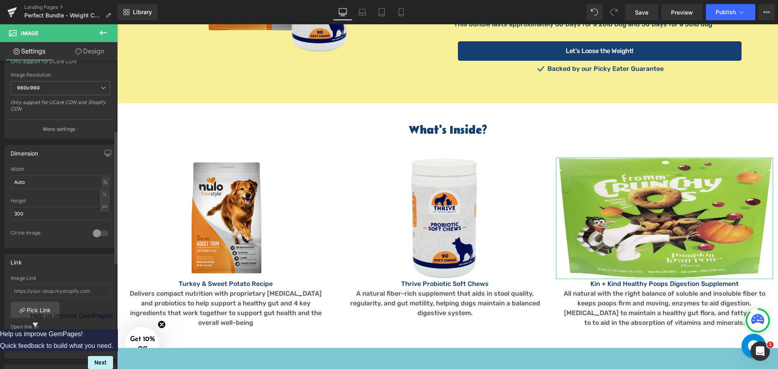
click at [100, 204] on li "px" at bounding box center [105, 207] width 10 height 12
click at [72, 180] on input "Auto" at bounding box center [61, 181] width 100 height 13
type input "Auto"
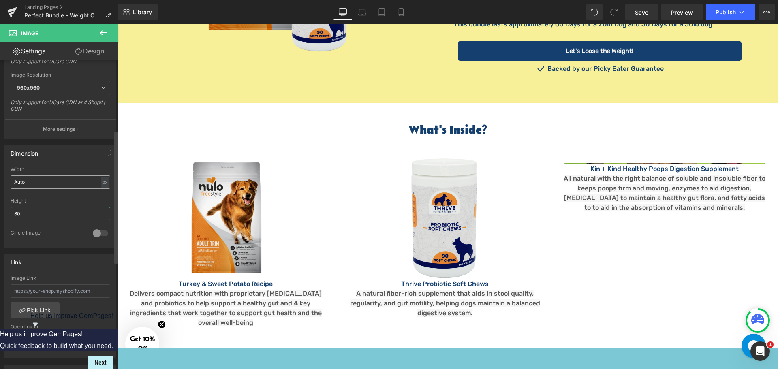
type input "300"
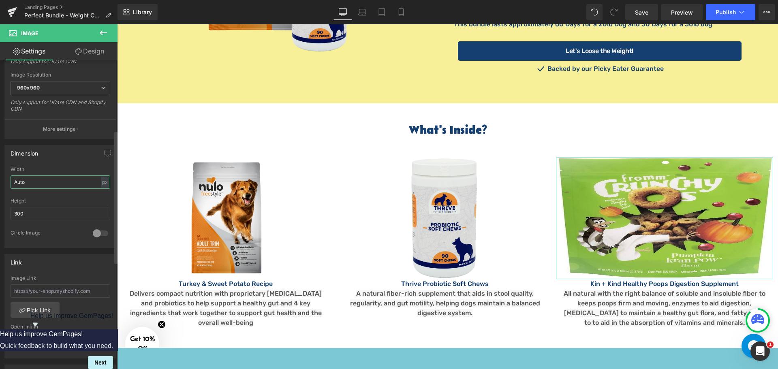
click at [60, 181] on input "Auto" at bounding box center [61, 181] width 100 height 13
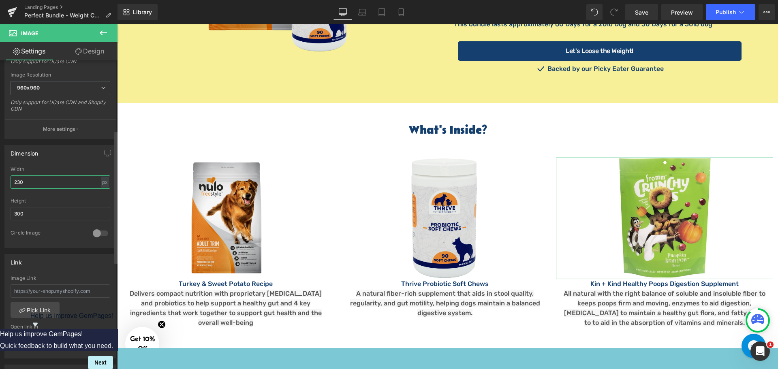
type input "230"
click at [79, 167] on div "Width" at bounding box center [61, 170] width 100 height 6
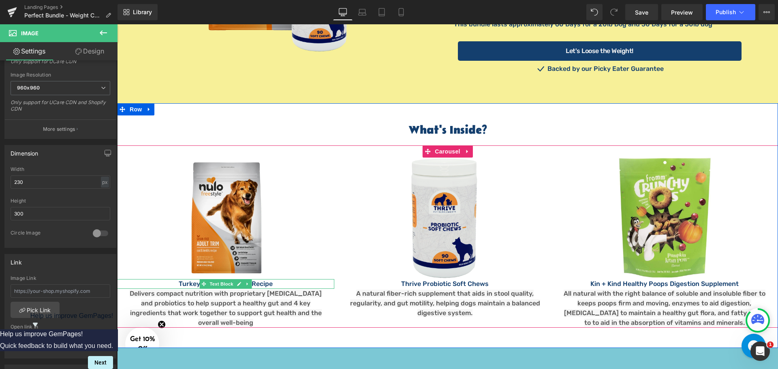
click at [188, 279] on p "Turkey & Sweet Potato Recipe" at bounding box center [225, 284] width 217 height 10
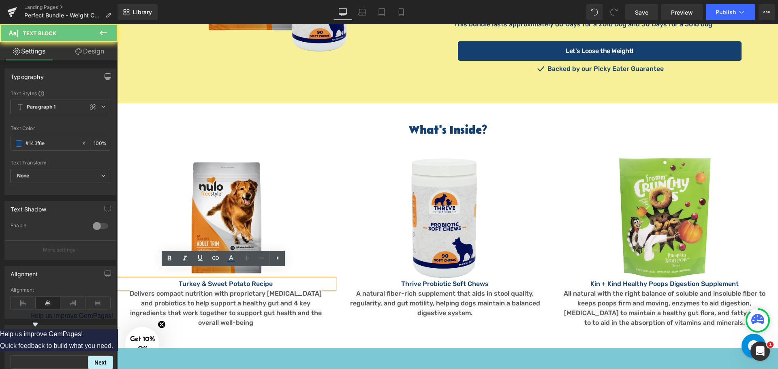
click at [188, 279] on p "Turkey & Sweet Potato Recipe" at bounding box center [225, 284] width 217 height 10
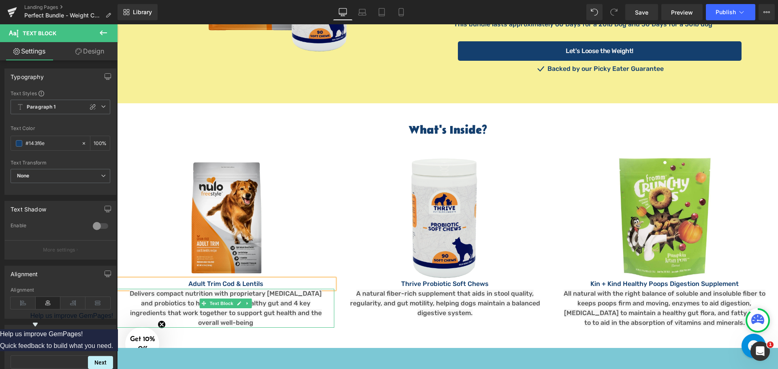
click at [176, 297] on span "Delivers compact nutrition with proprietary prebiotics and probiotics to help s…" at bounding box center [226, 308] width 192 height 37
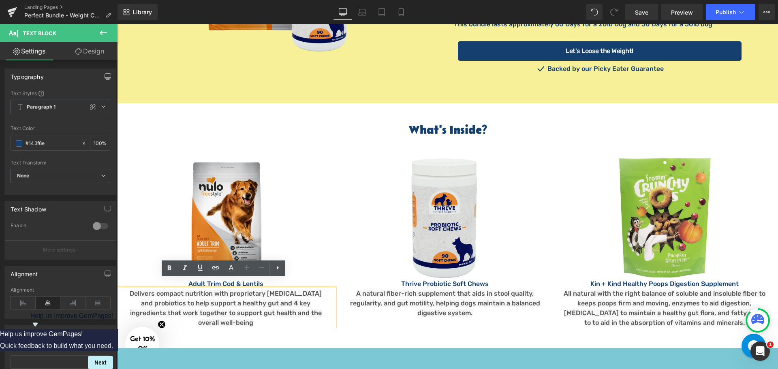
click at [231, 290] on span "Delivers compact nutrition with proprietary prebiotics and probiotics to help s…" at bounding box center [226, 308] width 192 height 37
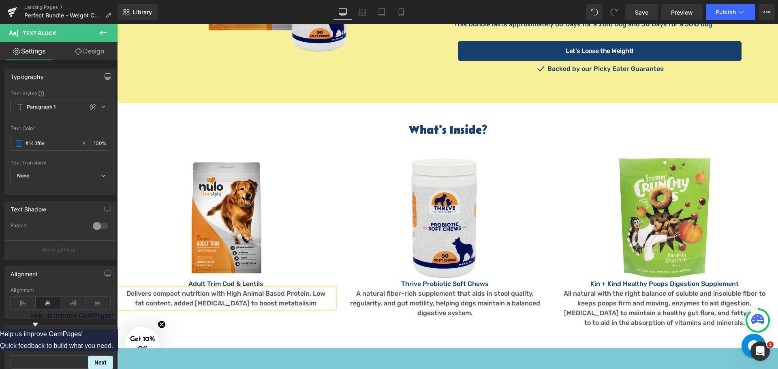
click at [288, 296] on span "Delivers compact nutrition with High Animal Based Protein, Low fat content, add…" at bounding box center [225, 298] width 199 height 17
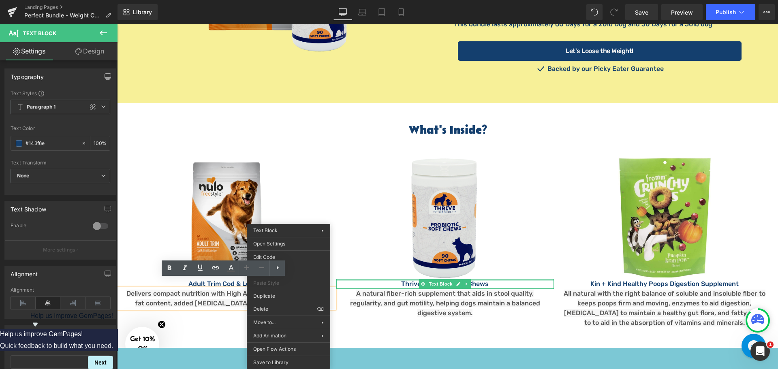
click at [355, 279] on div at bounding box center [444, 280] width 217 height 2
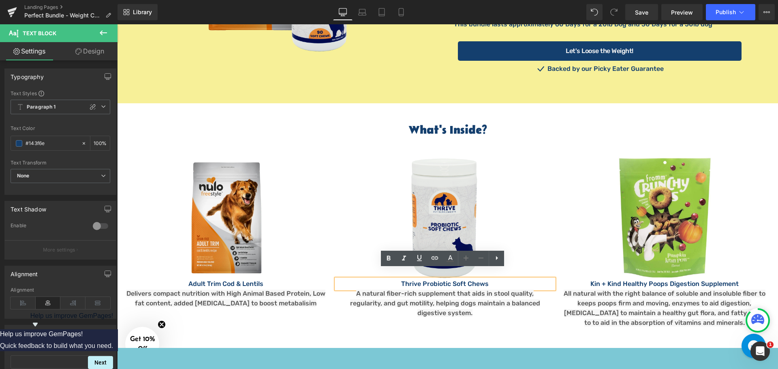
drag, startPoint x: 388, startPoint y: 316, endPoint x: 385, endPoint y: 312, distance: 5.1
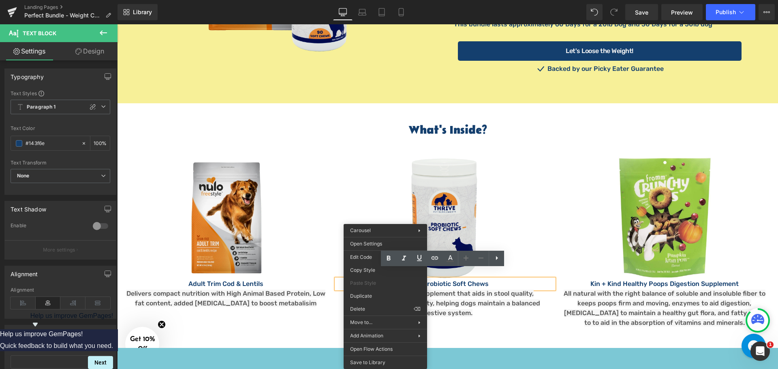
click at [306, 291] on span "Delivers compact nutrition with High Animal Based Protein, Low fat content, add…" at bounding box center [225, 298] width 199 height 17
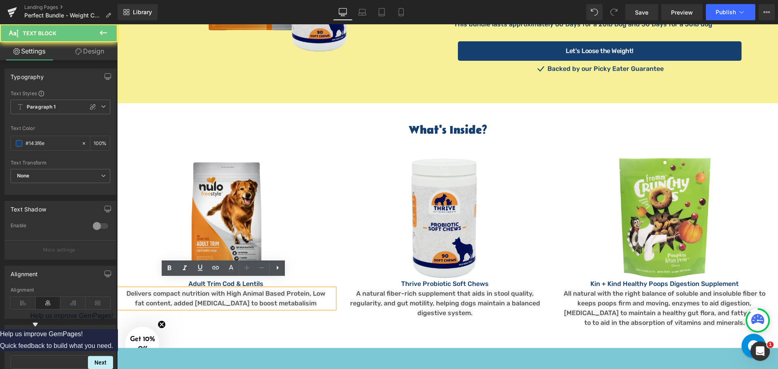
click at [291, 290] on span "Delivers compact nutrition with High Animal Based Protein, Low fat content, add…" at bounding box center [225, 298] width 199 height 17
click at [289, 293] on span "Delivers compact nutrition with High Animal Based Protein, Low fat content, add…" at bounding box center [225, 298] width 199 height 17
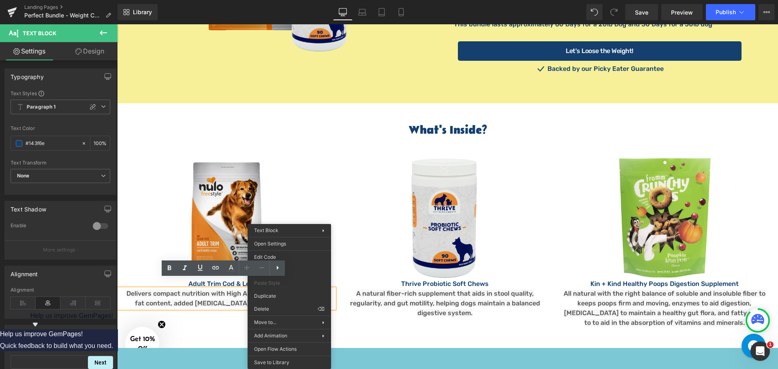
click at [347, 289] on p "A natural fiber-rich supplement that aids in stool quality, regularity, and gut…" at bounding box center [444, 303] width 205 height 29
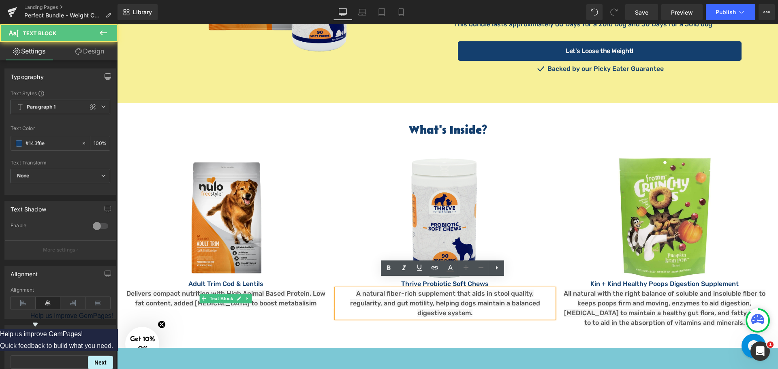
click at [309, 295] on p "Delivers compact nutrition with High Animal Based Protein, Low fat content, add…" at bounding box center [225, 298] width 205 height 19
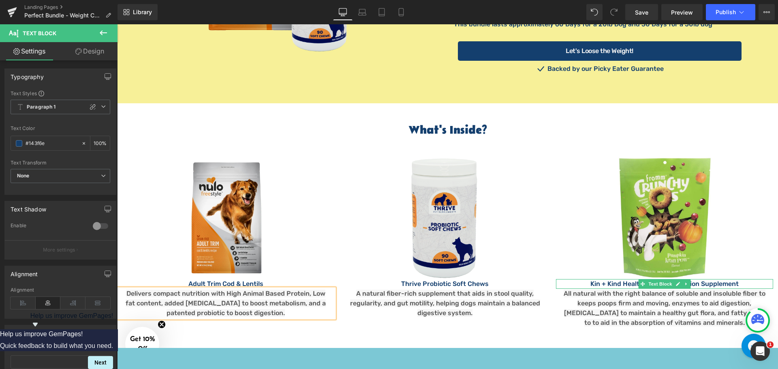
click at [599, 279] on p "Kin + Kind Healthy Poops Digestion Supplement" at bounding box center [664, 284] width 217 height 10
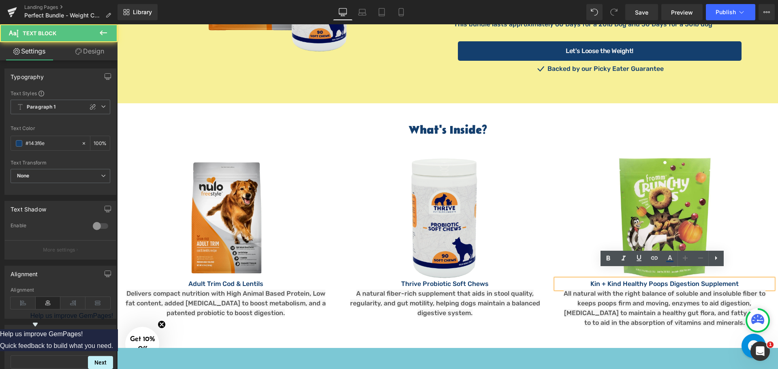
click at [599, 279] on p "Kin + Kind Healthy Poops Digestion Supplement" at bounding box center [664, 284] width 217 height 10
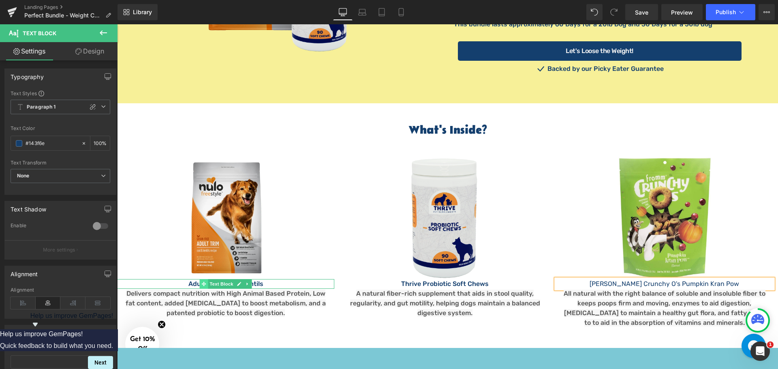
click at [202, 282] on icon at bounding box center [204, 284] width 4 height 4
click at [181, 279] on div at bounding box center [225, 280] width 217 height 2
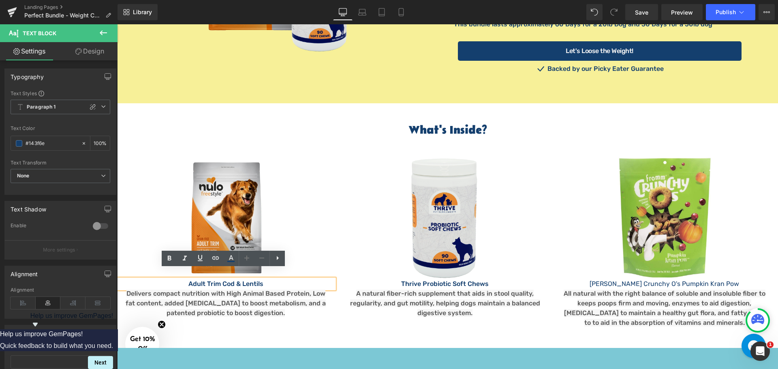
click at [181, 279] on p "Adult Trim Cod & Lentils" at bounding box center [225, 284] width 217 height 10
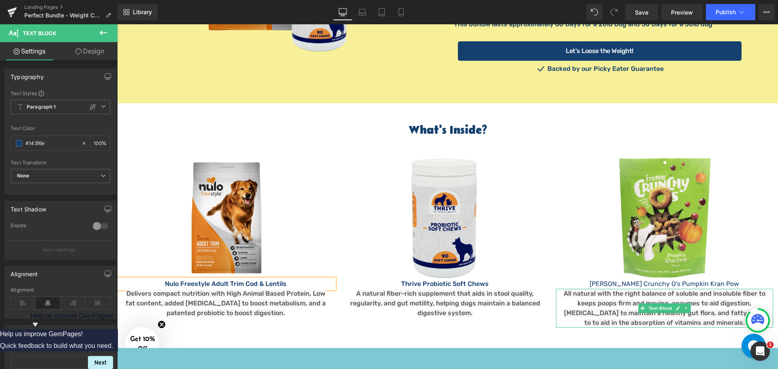
click at [599, 294] on span "All natural with the right balance of soluble and insoluble fiber to keeps poop…" at bounding box center [665, 308] width 202 height 37
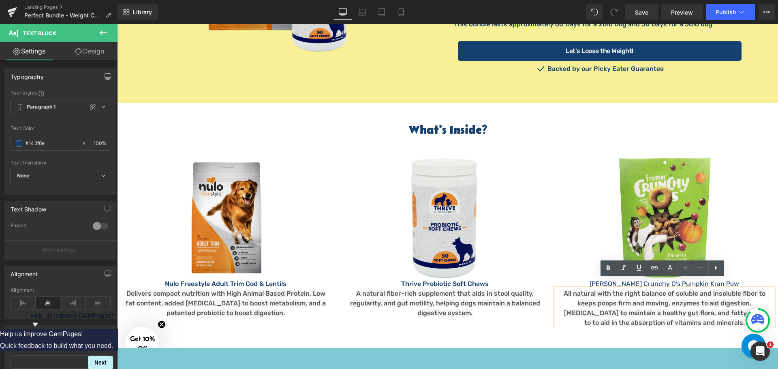
click at [654, 294] on span "All natural with the right balance of soluble and insoluble fiber to keeps poop…" at bounding box center [665, 308] width 202 height 37
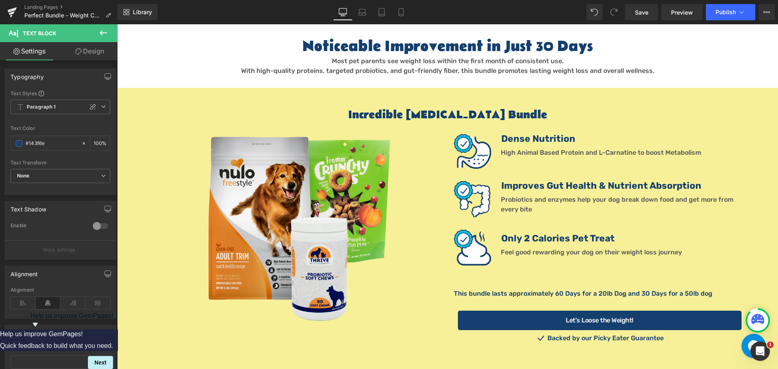
scroll to position [567, 0]
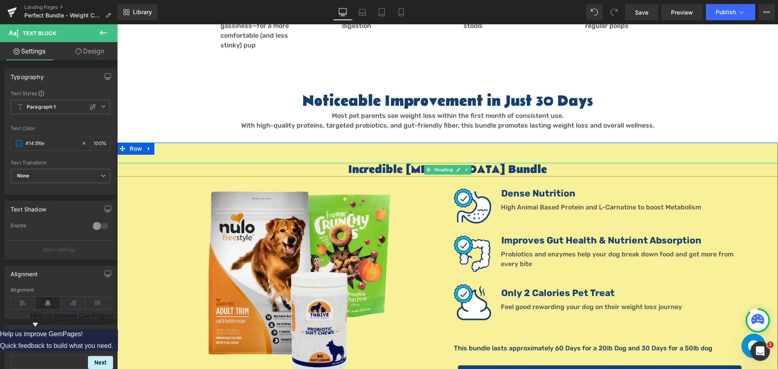
click at [475, 163] on h1 "Incredible [MEDICAL_DATA] Bundle" at bounding box center [447, 170] width 661 height 14
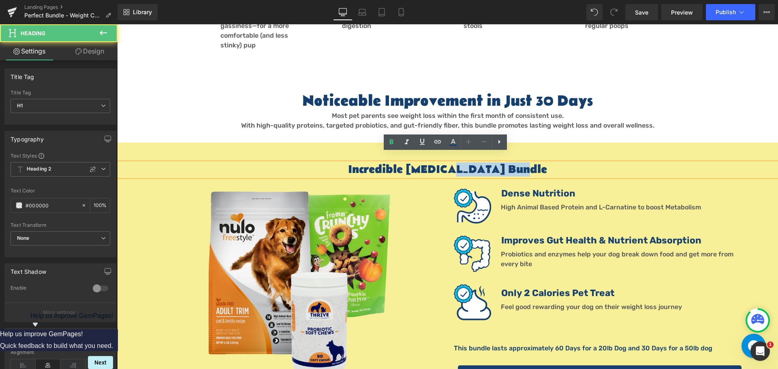
click at [475, 163] on h1 "Incredible [MEDICAL_DATA] Bundle" at bounding box center [447, 170] width 661 height 14
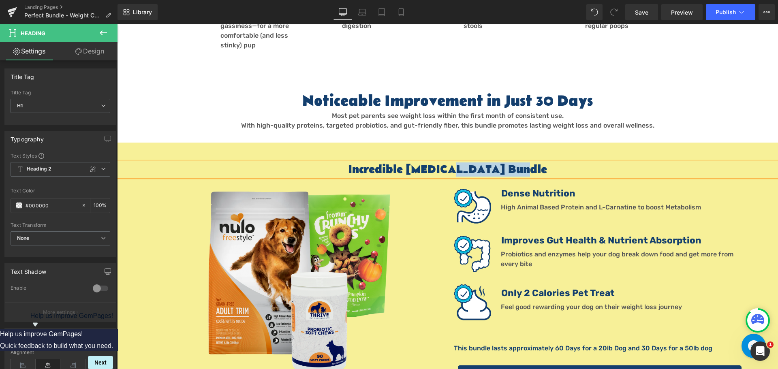
copy h1 "Incredible [MEDICAL_DATA] Bundle"
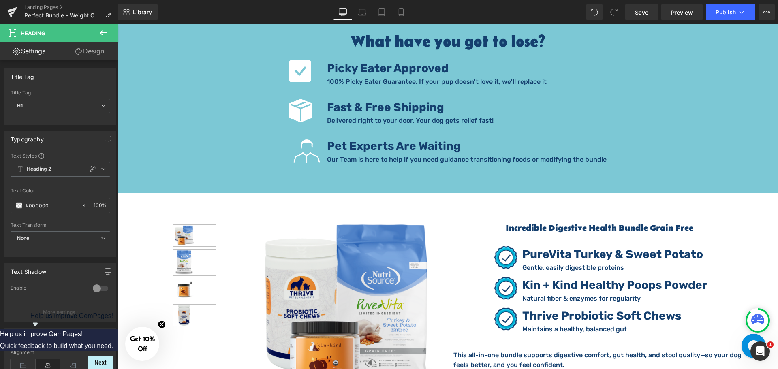
scroll to position [1256, 0]
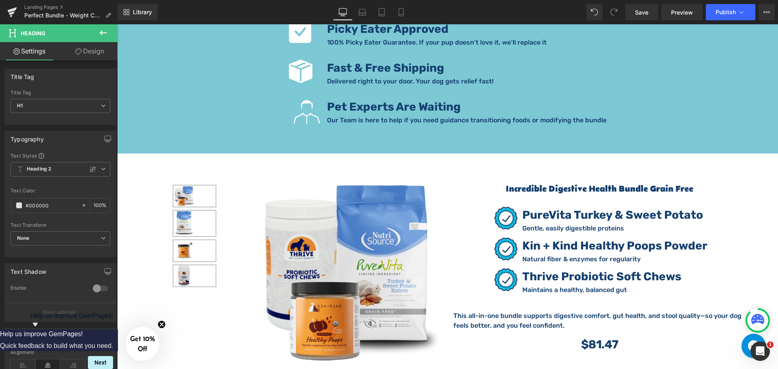
click at [522, 184] on link "Incredible Digestive Health Bundle Grain Free" at bounding box center [600, 189] width 188 height 11
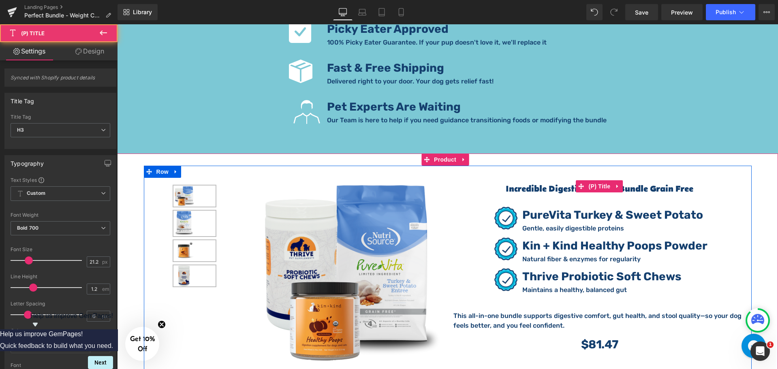
click at [530, 184] on link "Incredible Digestive Health Bundle Grain Free" at bounding box center [600, 189] width 188 height 11
click at [594, 180] on span "(P) Title" at bounding box center [600, 186] width 26 height 12
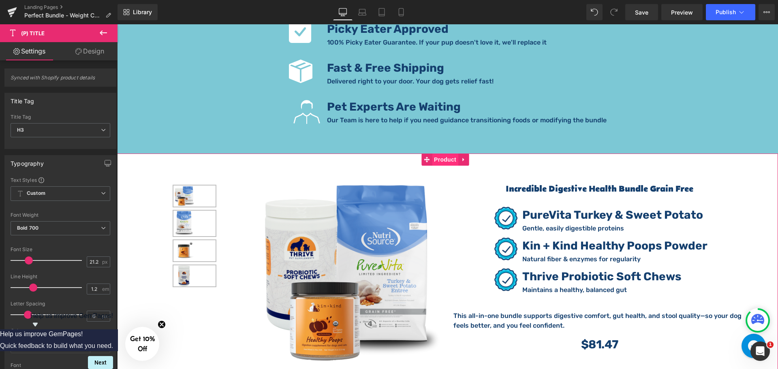
click at [449, 154] on span "Product" at bounding box center [445, 160] width 26 height 12
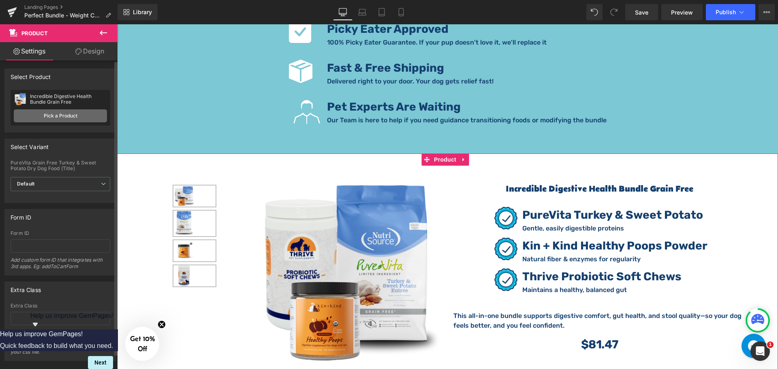
click at [70, 115] on link "Pick a Product" at bounding box center [60, 115] width 93 height 13
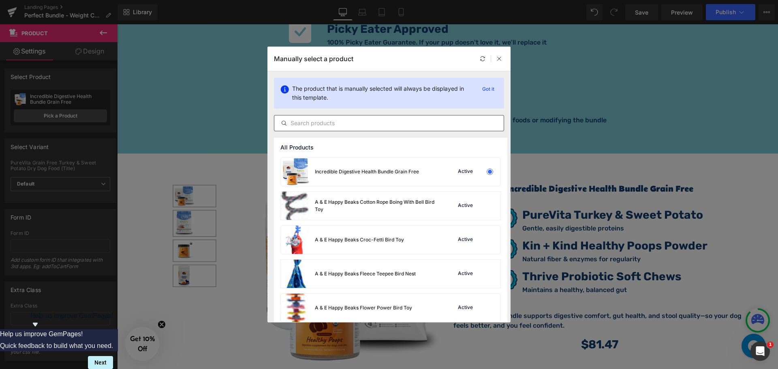
click at [329, 123] on input "text" at bounding box center [388, 123] width 229 height 10
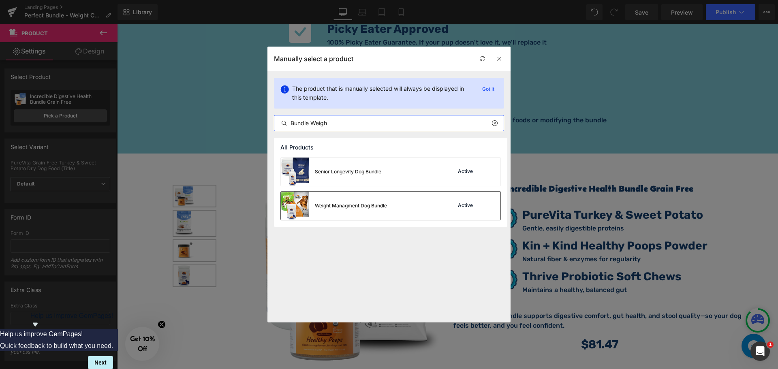
type input "Bundle Weigh"
click at [323, 204] on div "Weight Managment Dog Bundle" at bounding box center [351, 205] width 72 height 7
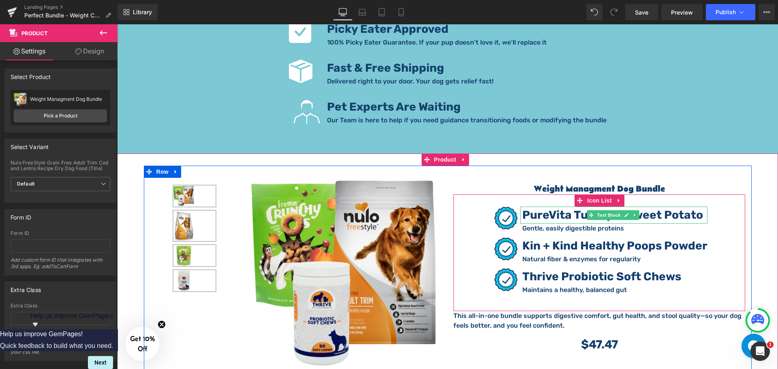
click at [570, 208] on strong "PureVita Turkey & Sweet Potato" at bounding box center [612, 214] width 181 height 13
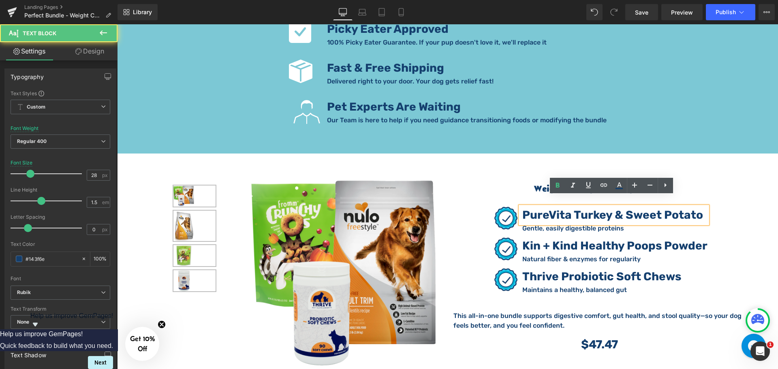
click at [570, 208] on strong "PureVita Turkey & Sweet Potato" at bounding box center [612, 214] width 181 height 13
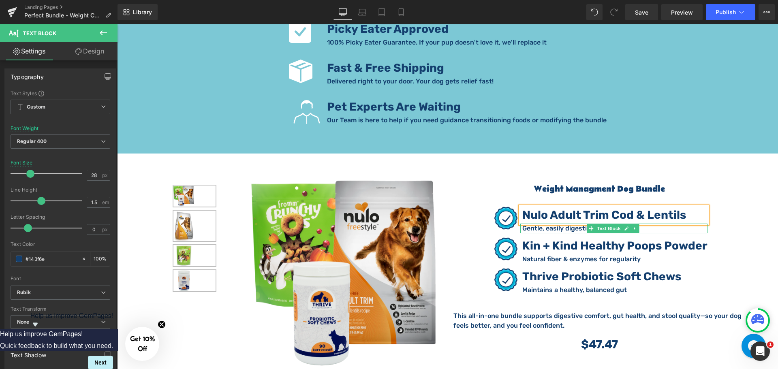
click at [645, 224] on p "Gentle, easily digestible proteins" at bounding box center [614, 229] width 185 height 10
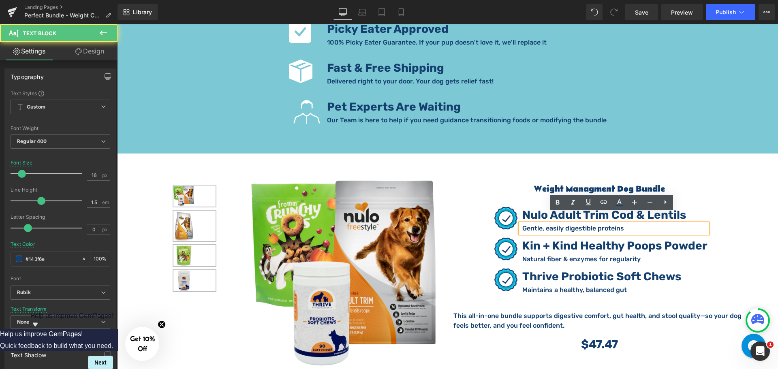
click at [645, 224] on p "Gentle, easily digestible proteins" at bounding box center [614, 229] width 185 height 10
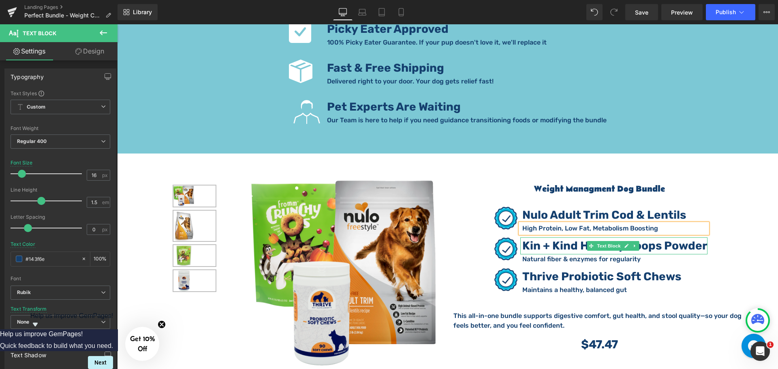
click at [548, 239] on strong "Kin + Kind Healthy Poops Powder" at bounding box center [614, 245] width 185 height 13
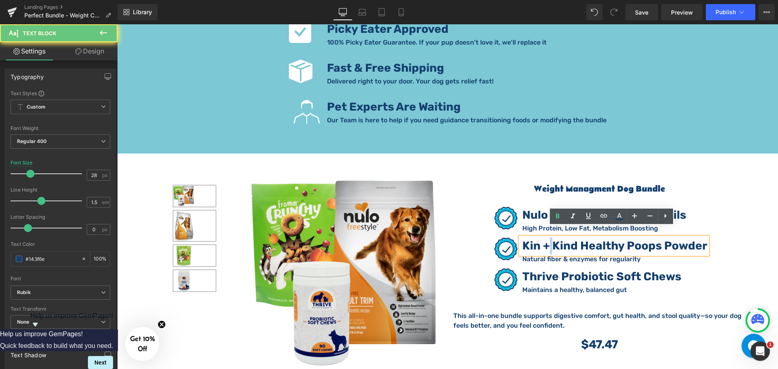
click at [548, 239] on strong "Kin + Kind Healthy Poops Powder" at bounding box center [614, 245] width 185 height 13
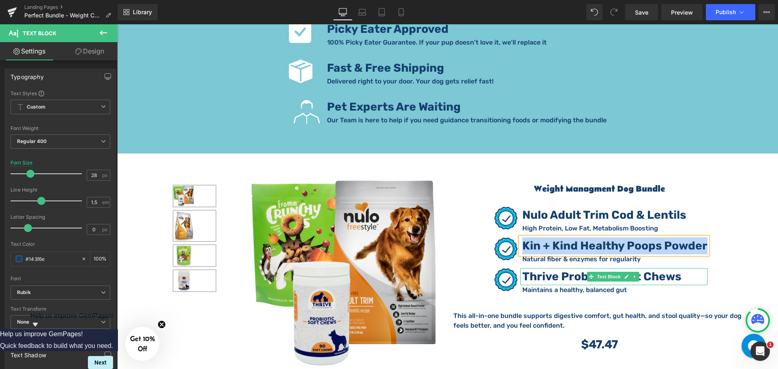
click at [583, 270] on strong "Thrive Probiotic Soft Chews" at bounding box center [601, 276] width 159 height 13
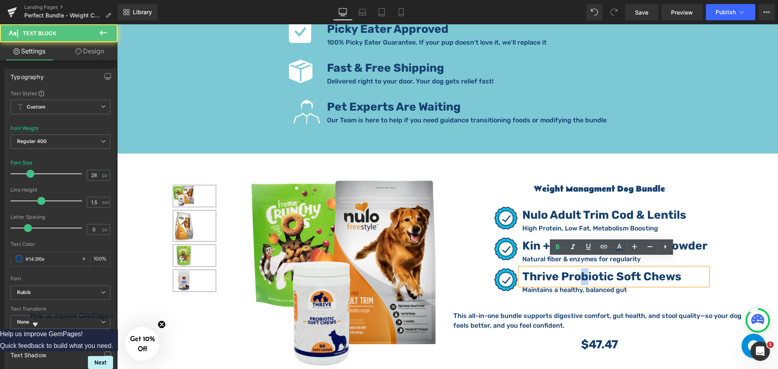
click at [583, 270] on strong "Thrive Probiotic Soft Chews" at bounding box center [601, 276] width 159 height 13
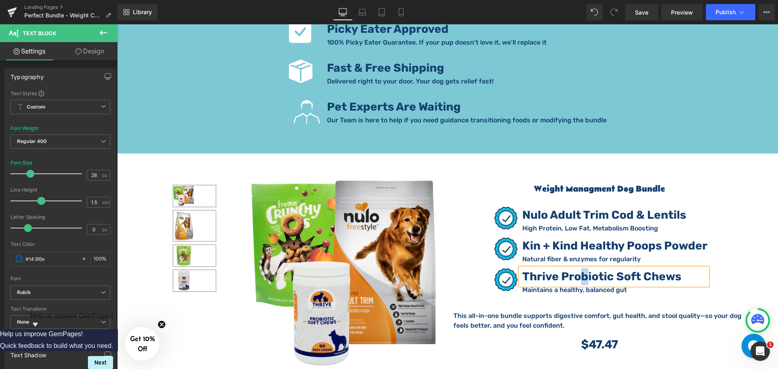
copy strong "Thrive Probiotic Soft Chews"
click at [554, 239] on strong "Kin + Kind Healthy Poops Powder" at bounding box center [614, 245] width 185 height 13
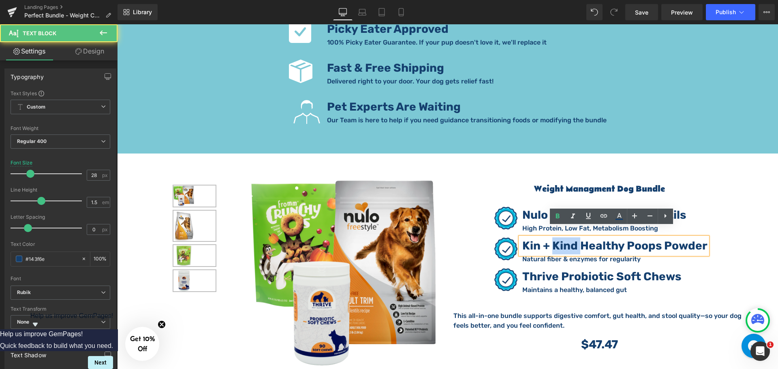
click at [554, 239] on strong "Kin + Kind Healthy Poops Powder" at bounding box center [614, 245] width 185 height 13
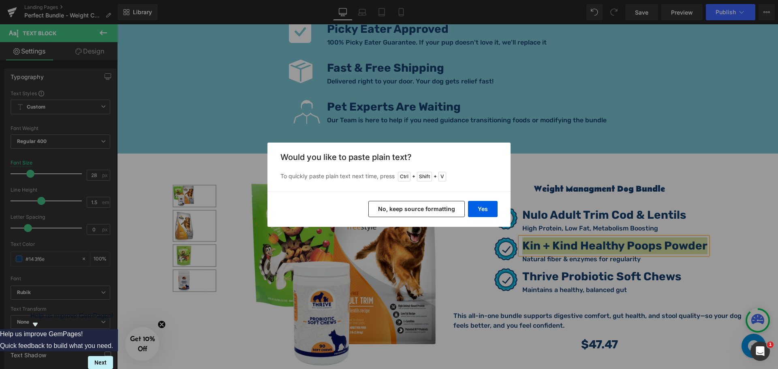
click at [439, 206] on button "No, keep source formatting" at bounding box center [416, 209] width 96 height 16
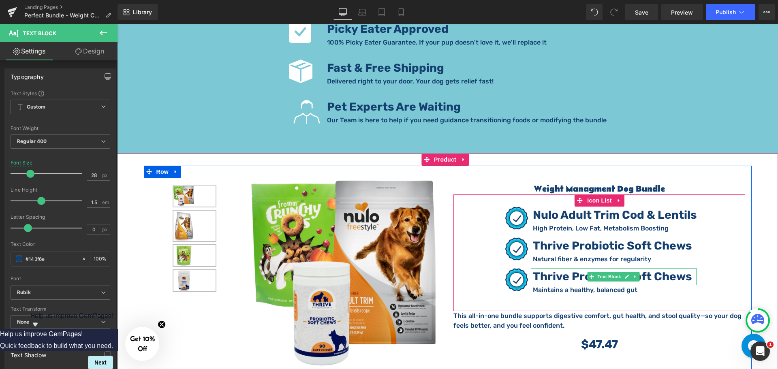
click at [555, 270] on strong "Thrive Probiotic Soft Chews" at bounding box center [612, 276] width 159 height 13
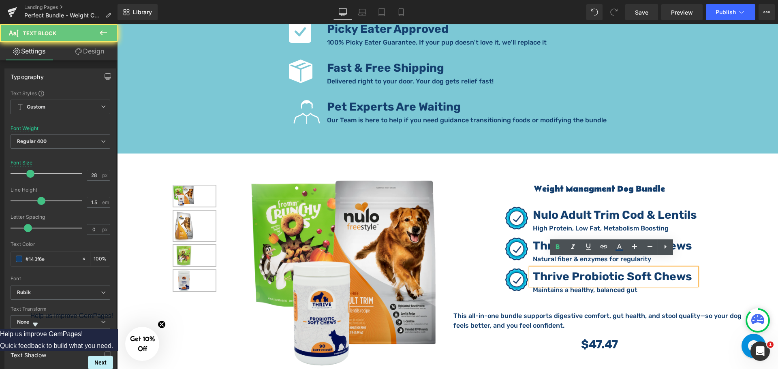
click at [554, 270] on strong "Thrive Probiotic Soft Chews" at bounding box center [612, 276] width 159 height 13
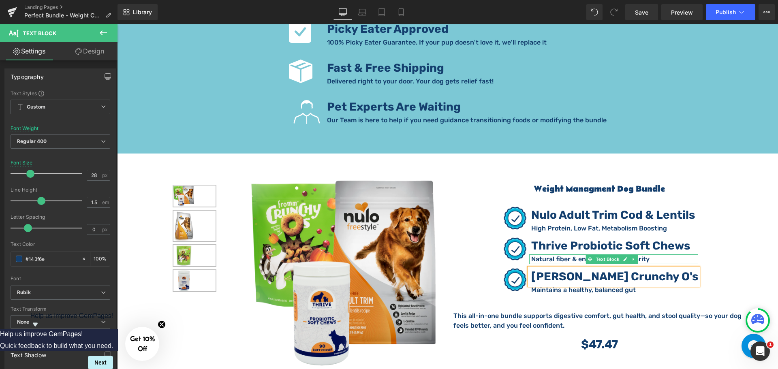
click at [573, 254] on p "Natural fiber & enzymes for regularity" at bounding box center [614, 259] width 167 height 10
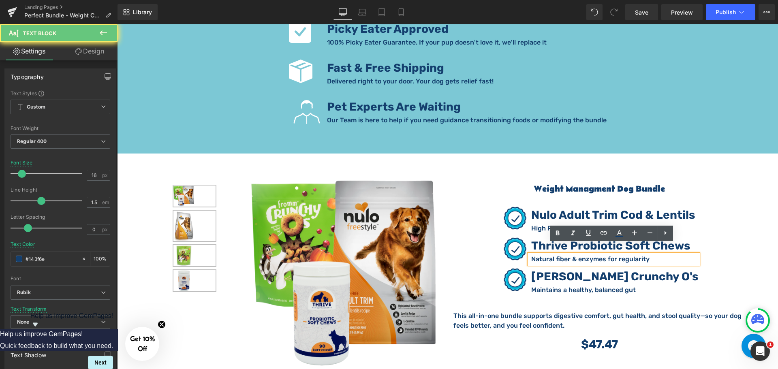
click at [573, 254] on p "Natural fiber & enzymes for regularity" at bounding box center [614, 259] width 167 height 10
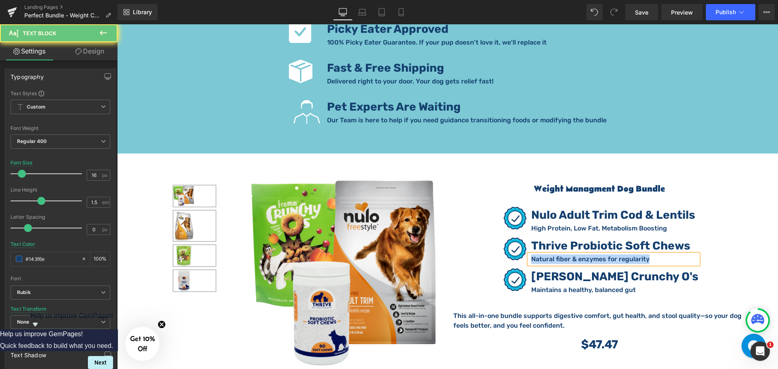
copy p "Natural fiber & enzymes for regularity"
click at [644, 285] on p "Maintains a healthy, balanced gut" at bounding box center [614, 290] width 167 height 10
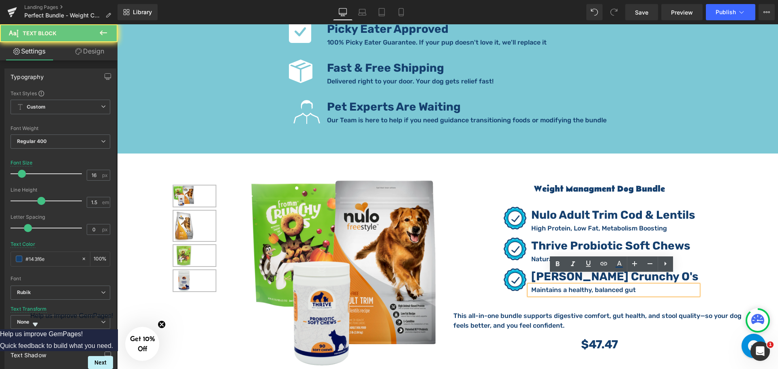
click at [644, 285] on p "Maintains a healthy, balanced gut" at bounding box center [614, 290] width 167 height 10
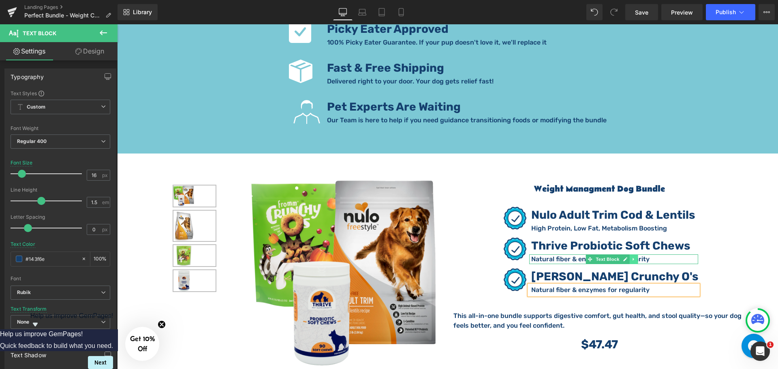
click at [635, 257] on icon at bounding box center [633, 259] width 4 height 5
click at [655, 254] on p "Natural fiber & enzymes for regularity" at bounding box center [614, 259] width 167 height 10
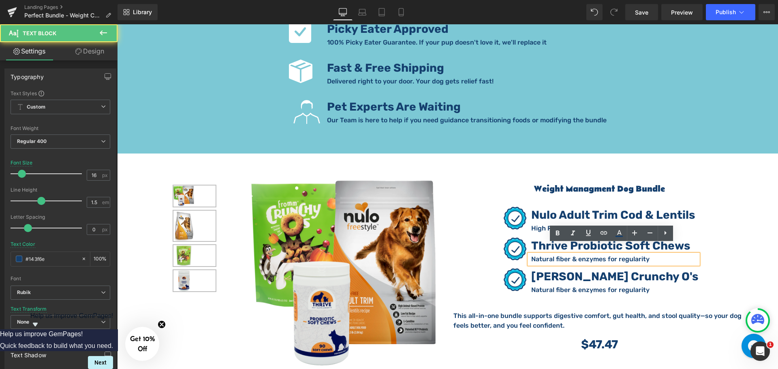
click at [654, 254] on p "Natural fiber & enzymes for regularity" at bounding box center [614, 259] width 167 height 10
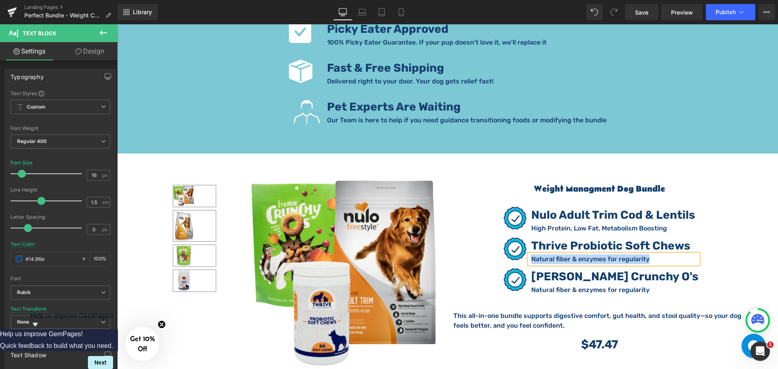
paste div
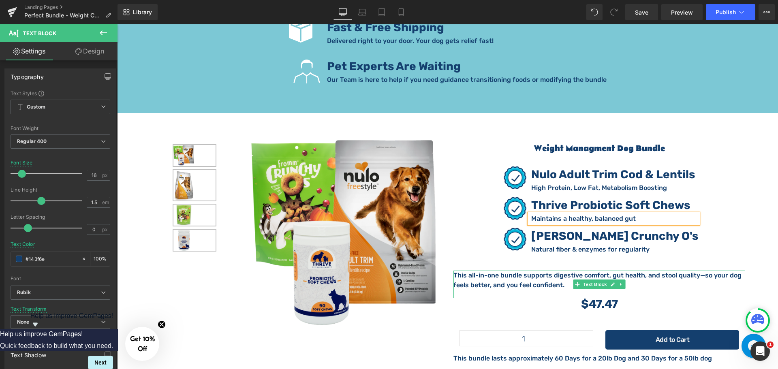
scroll to position [1337, 0]
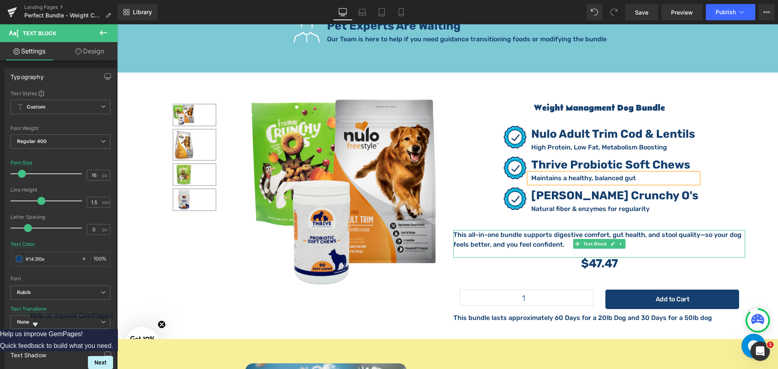
click at [540, 235] on p "This all-in-one bundle supports digestive comfort, gut health, and stool qualit…" at bounding box center [599, 239] width 292 height 19
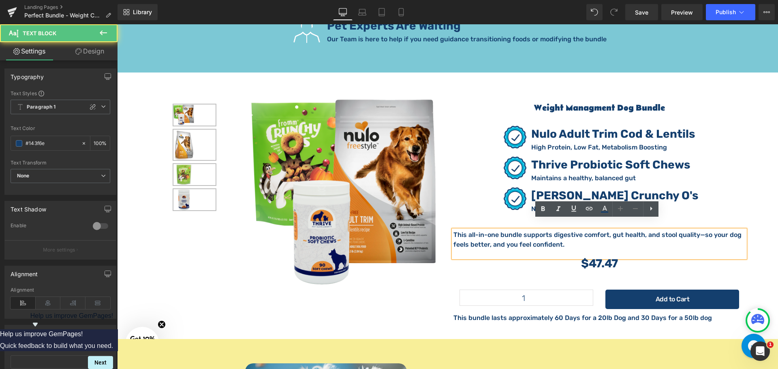
click at [568, 234] on p "This all-in-one bundle supports digestive comfort, gut health, and stool qualit…" at bounding box center [599, 239] width 292 height 19
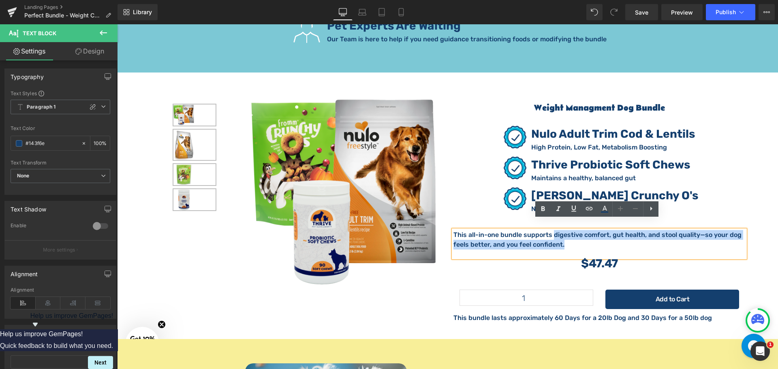
drag, startPoint x: 565, startPoint y: 235, endPoint x: 548, endPoint y: 223, distance: 20.9
click at [548, 230] on p "This all-in-one bundle supports digestive comfort, gut health, and stool qualit…" at bounding box center [599, 239] width 292 height 19
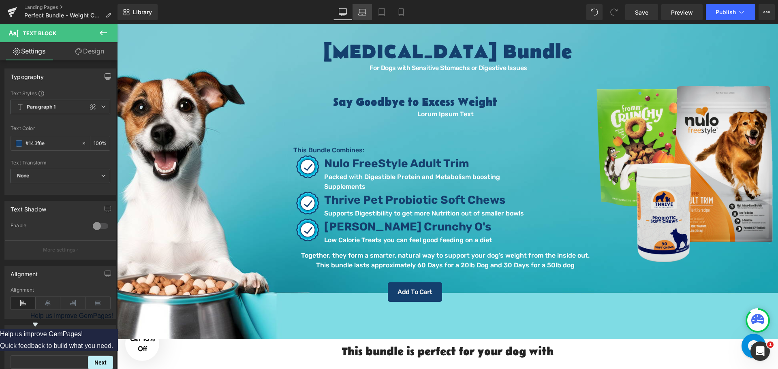
scroll to position [7, 0]
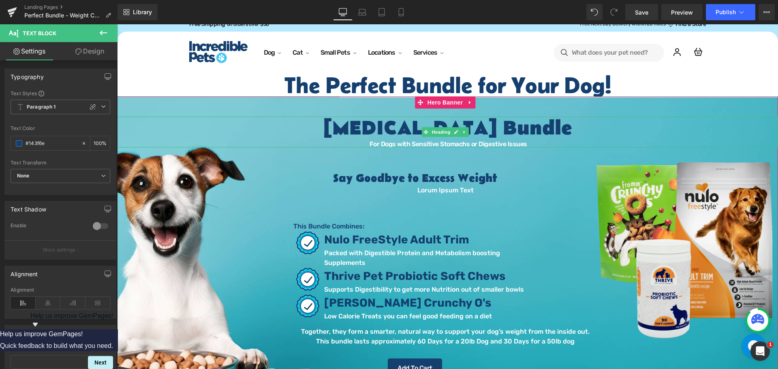
click at [376, 130] on h1 "[MEDICAL_DATA] Bundle" at bounding box center [447, 129] width 661 height 24
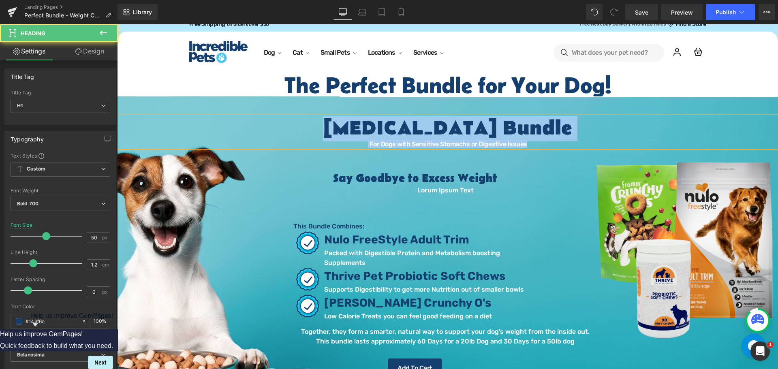
click at [472, 138] on h1 "[MEDICAL_DATA] Bundle" at bounding box center [447, 129] width 661 height 24
click at [585, 131] on h1 "[MEDICAL_DATA] Bundle" at bounding box center [447, 129] width 661 height 24
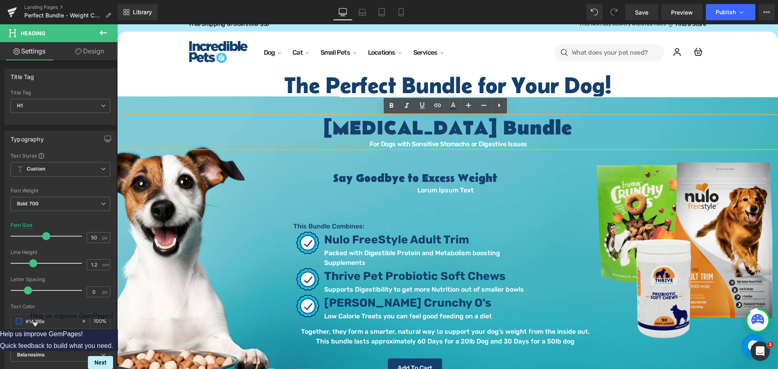
drag, startPoint x: 582, startPoint y: 128, endPoint x: 310, endPoint y: 126, distance: 272.3
click at [310, 126] on h1 "[MEDICAL_DATA] Bundle" at bounding box center [447, 129] width 661 height 24
copy h1 "[MEDICAL_DATA] Bundle"
click at [424, 145] on span "For Dogs with Sensitive Stomachs or Digestive Issues" at bounding box center [449, 144] width 158 height 8
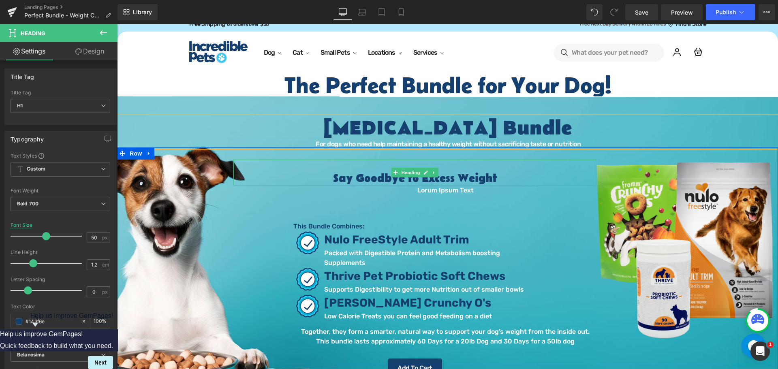
click at [496, 178] on h2 "Say Goodbye to Excess Weight" at bounding box center [414, 179] width 363 height 14
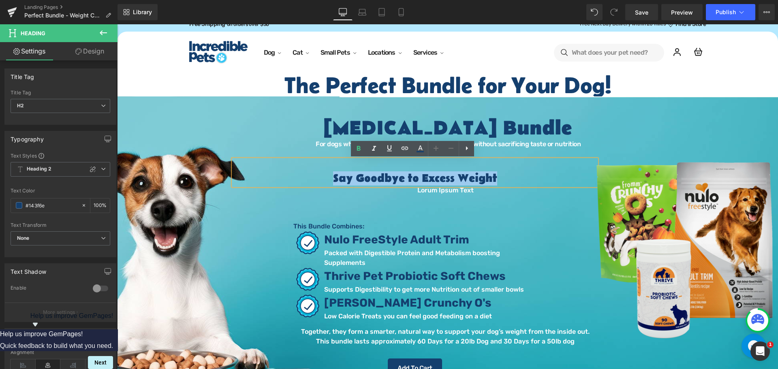
drag, startPoint x: 495, startPoint y: 177, endPoint x: 328, endPoint y: 173, distance: 166.6
click at [328, 173] on h2 "Say Goodbye to Excess Weight" at bounding box center [414, 179] width 363 height 14
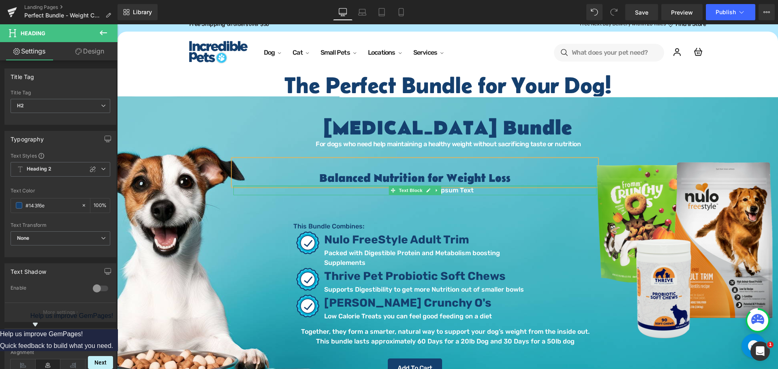
click at [476, 186] on div at bounding box center [414, 187] width 363 height 2
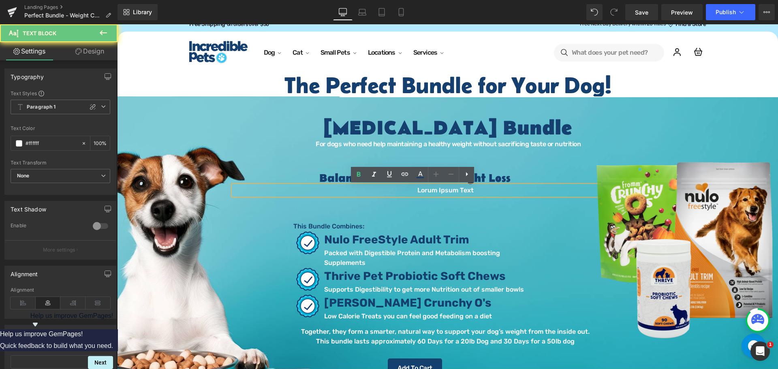
click at [475, 190] on p "Lorum Ipsum Text" at bounding box center [445, 191] width 302 height 10
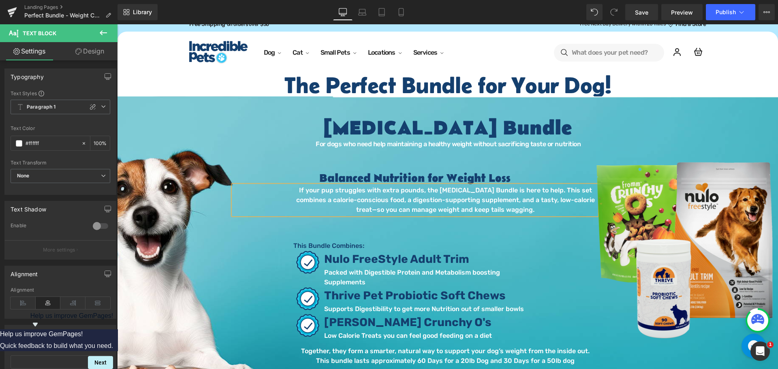
click at [434, 191] on p "If your pup struggles with extra pounds, the Weight Management Bundle is here t…" at bounding box center [445, 200] width 302 height 29
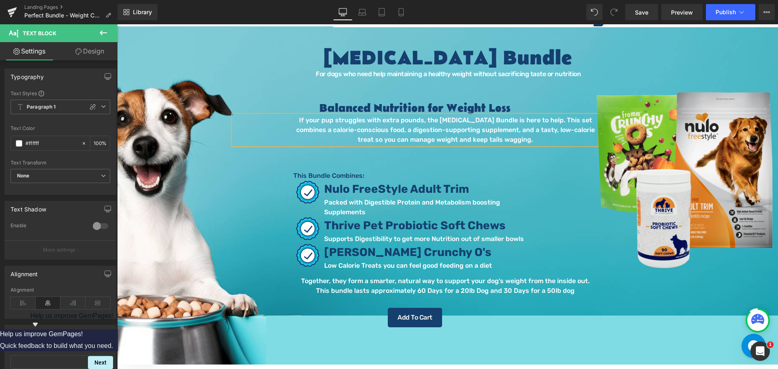
scroll to position [88, 0]
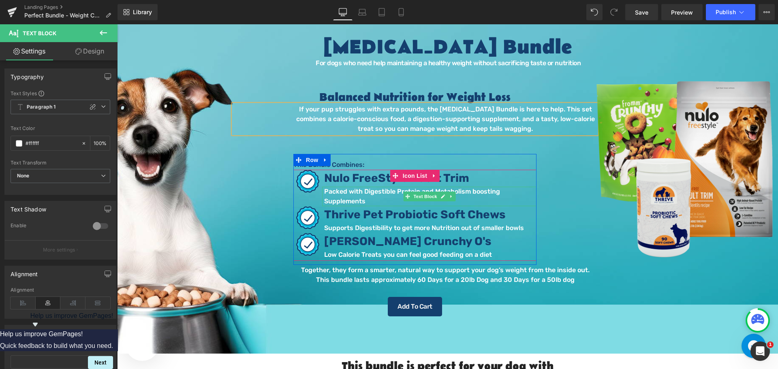
click at [383, 193] on p "Packed with Digestible Protein and Metabolism boosting Supplements" at bounding box center [430, 196] width 212 height 19
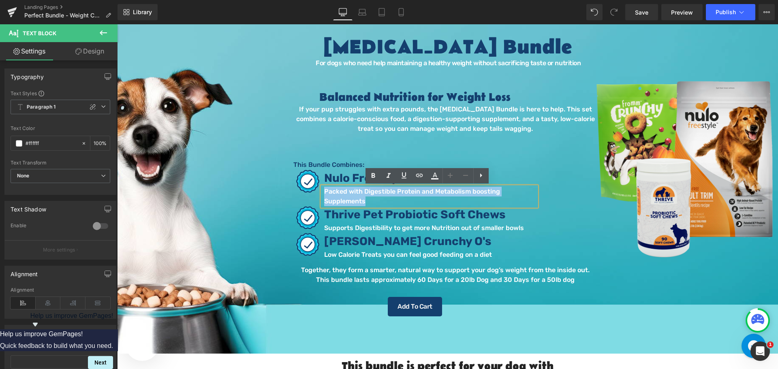
drag, startPoint x: 374, startPoint y: 197, endPoint x: 322, endPoint y: 192, distance: 52.9
click at [324, 192] on p "Packed with Digestible Protein and Metabolism boosting Supplements" at bounding box center [430, 196] width 212 height 19
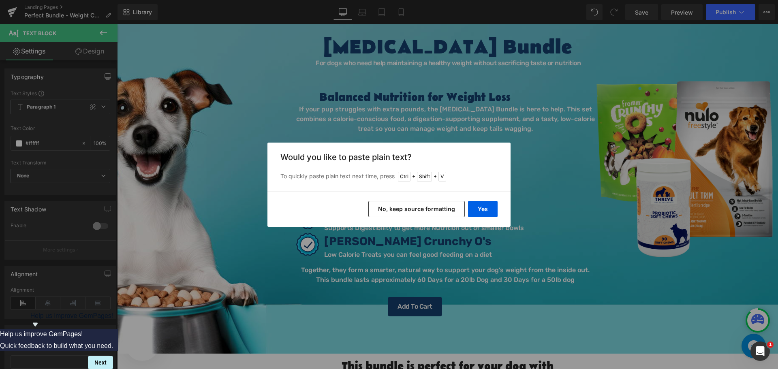
click at [423, 208] on button "No, keep source formatting" at bounding box center [416, 209] width 96 height 16
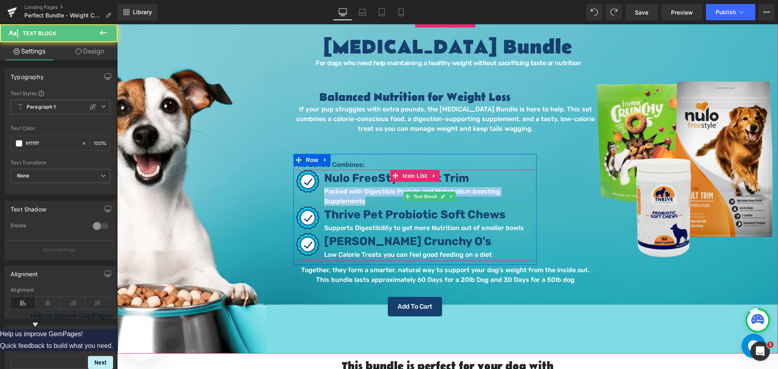
drag, startPoint x: 362, startPoint y: 203, endPoint x: 320, endPoint y: 193, distance: 43.2
click at [322, 193] on div "Packed with Digestible Protein and Metabolism boosting Supplements Text Block" at bounding box center [429, 196] width 214 height 19
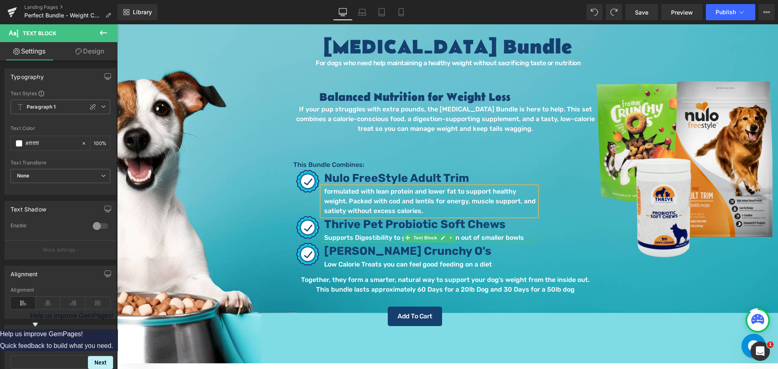
click at [466, 241] on div at bounding box center [429, 242] width 214 height 2
click at [466, 239] on p "Supports Digestibility to get more Nutrition out of smaller bowls" at bounding box center [430, 238] width 212 height 10
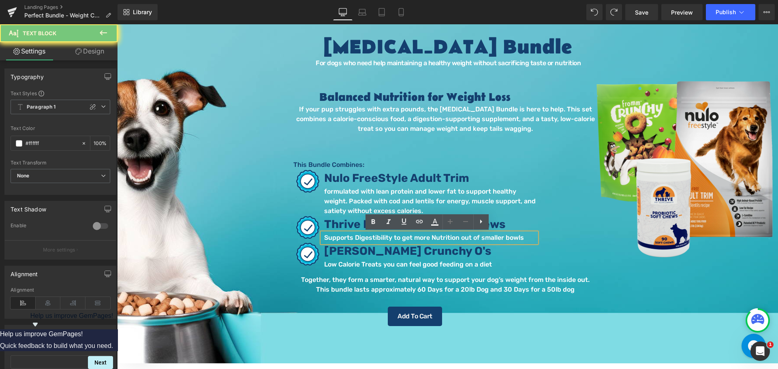
click at [466, 239] on p "Supports Digestibility to get more Nutrition out of smaller bowls" at bounding box center [430, 238] width 212 height 10
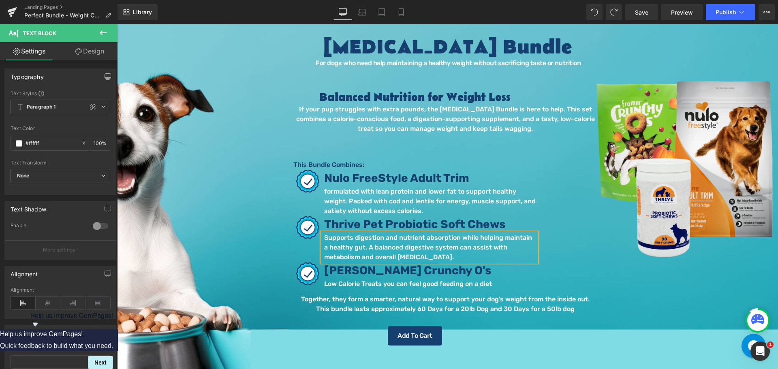
drag, startPoint x: 500, startPoint y: 287, endPoint x: 498, endPoint y: 279, distance: 8.3
click at [500, 286] on div "Low Calorie Treats you can feel good feeding on a diet Text Block" at bounding box center [429, 284] width 214 height 10
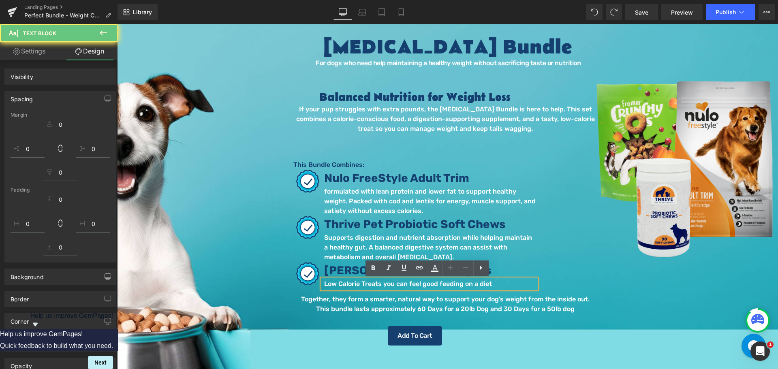
click at [497, 279] on p "Low Calorie Treats you can feel good feeding on a diet" at bounding box center [430, 284] width 212 height 10
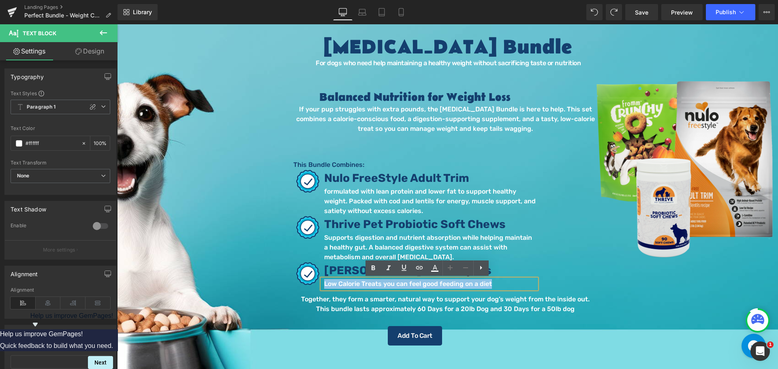
drag, startPoint x: 387, startPoint y: 280, endPoint x: 321, endPoint y: 280, distance: 66.1
click at [322, 280] on div "Low Calorie Treats you can feel good feeding on a diet" at bounding box center [429, 284] width 214 height 10
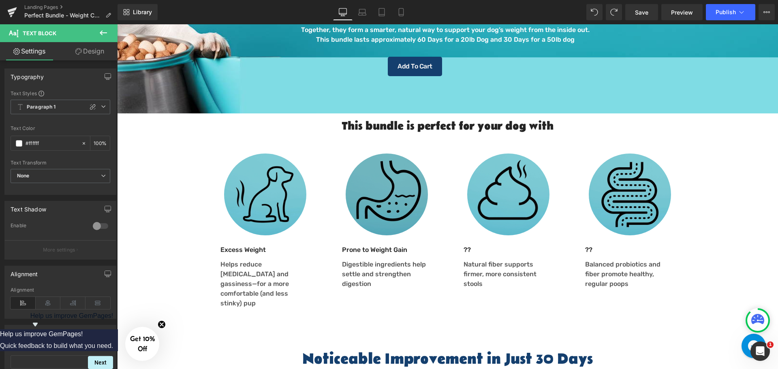
scroll to position [413, 0]
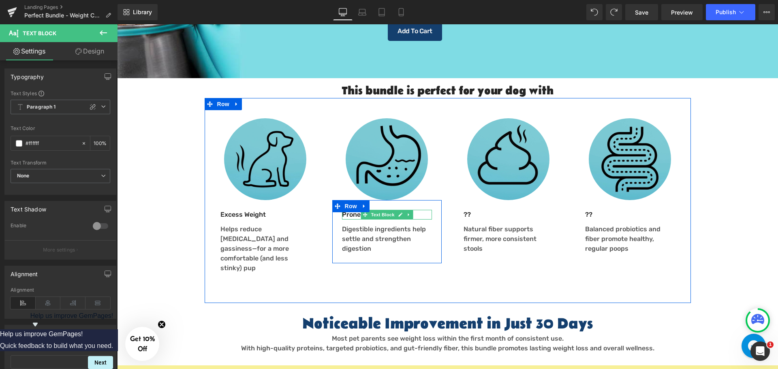
click at [342, 217] on p "Prone to Weight Gain" at bounding box center [387, 215] width 90 height 10
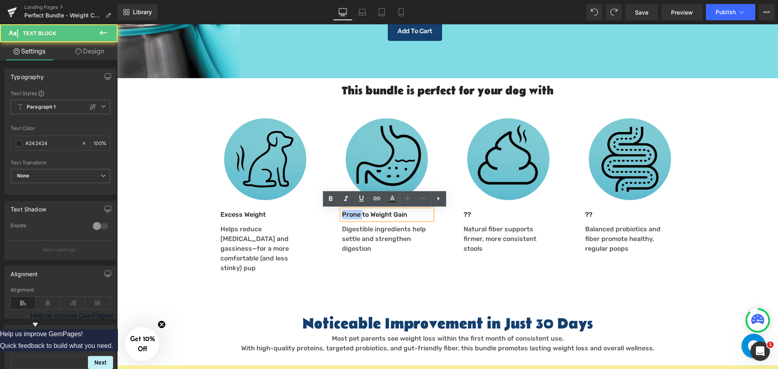
click at [342, 217] on p "Prone to Weight Gain" at bounding box center [387, 215] width 90 height 10
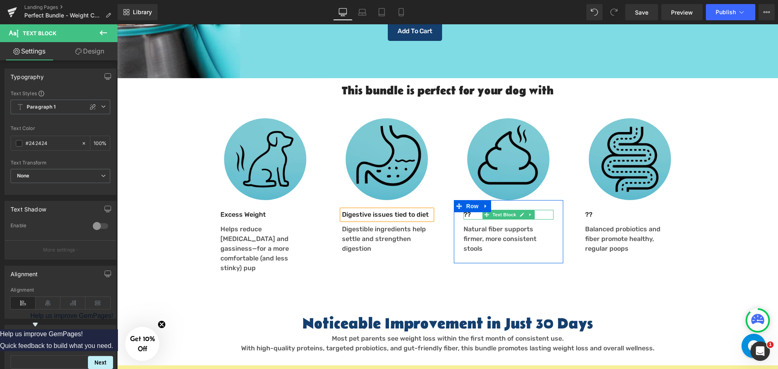
click at [475, 216] on p "??" at bounding box center [509, 215] width 90 height 10
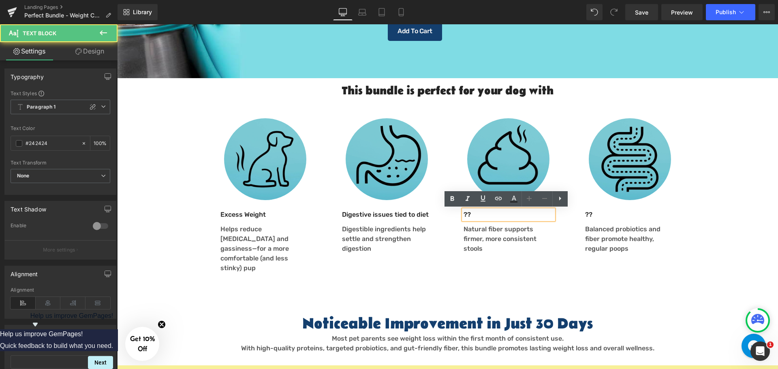
click at [475, 216] on p "??" at bounding box center [509, 215] width 90 height 10
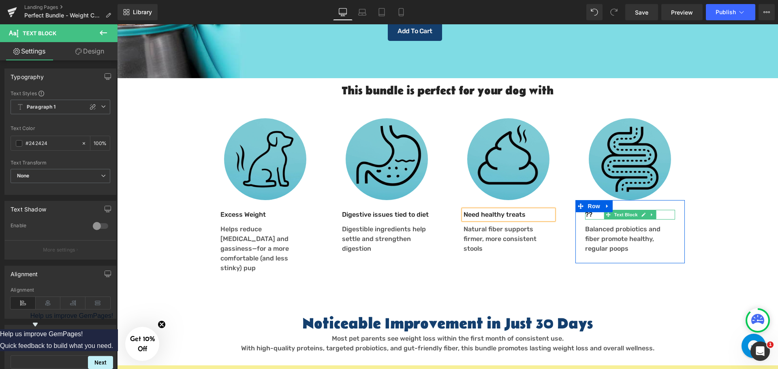
click at [591, 214] on p "??" at bounding box center [630, 215] width 90 height 10
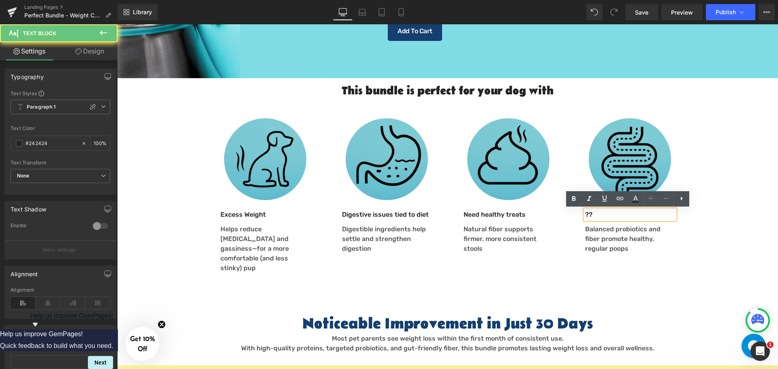
click at [591, 214] on p "??" at bounding box center [630, 215] width 90 height 10
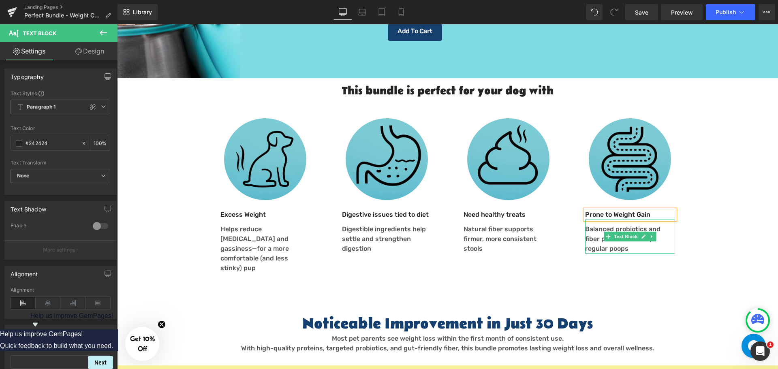
click at [598, 232] on p "Balanced probiotics and fiber promote healthy, regular poops" at bounding box center [630, 238] width 90 height 29
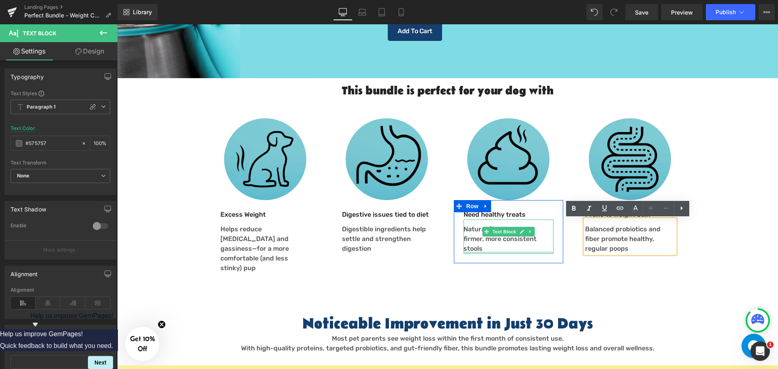
click at [473, 252] on div at bounding box center [509, 253] width 90 height 2
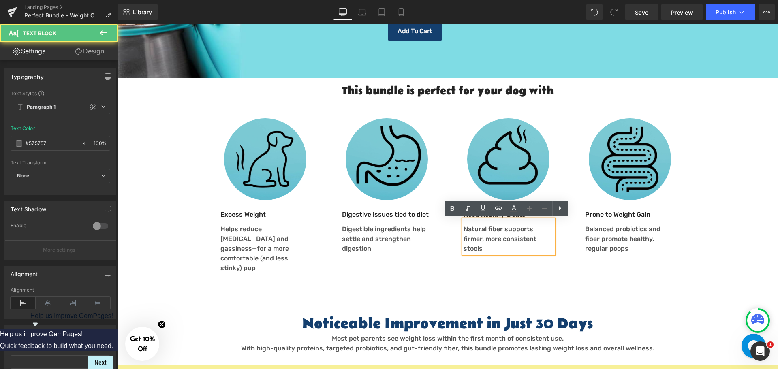
click at [473, 239] on p "Natural fiber supports firmer, more consistent stools" at bounding box center [509, 238] width 90 height 29
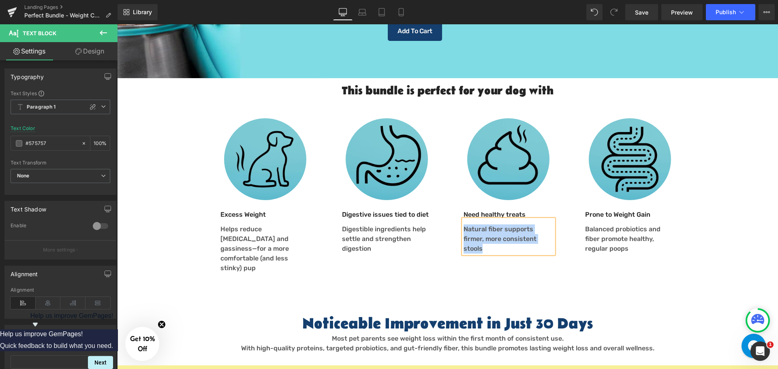
paste div
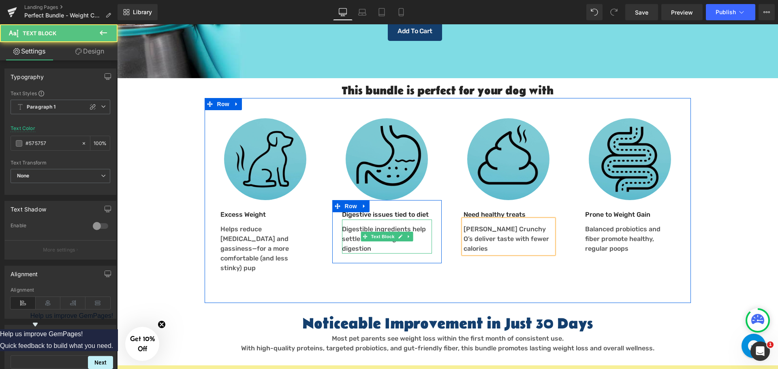
click at [346, 237] on p "Digestible ingredients help settle and strengthen digestion" at bounding box center [387, 238] width 90 height 29
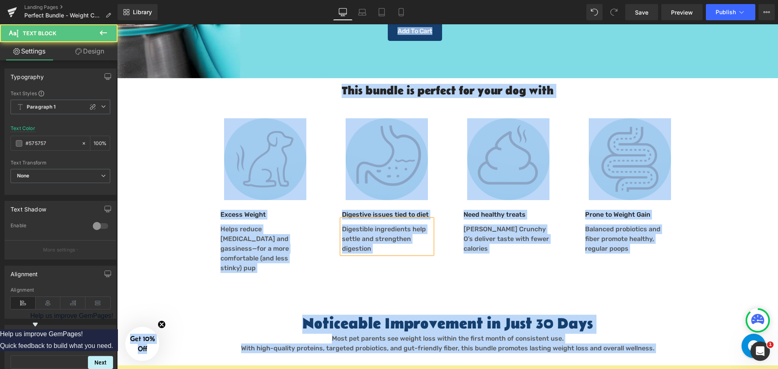
click at [347, 237] on p "Digestible ingredients help settle and strengthen digestion" at bounding box center [387, 238] width 90 height 29
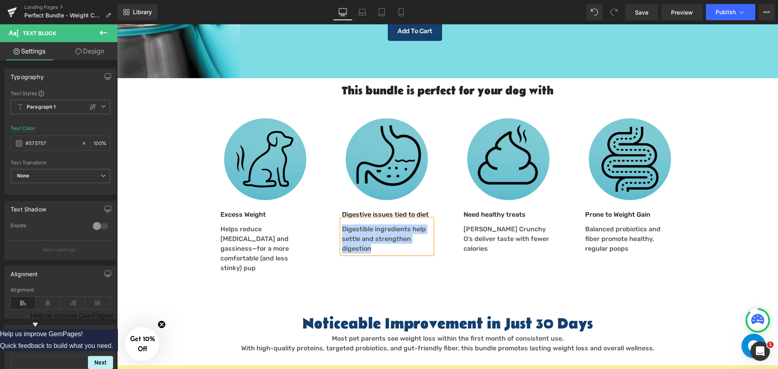
paste div
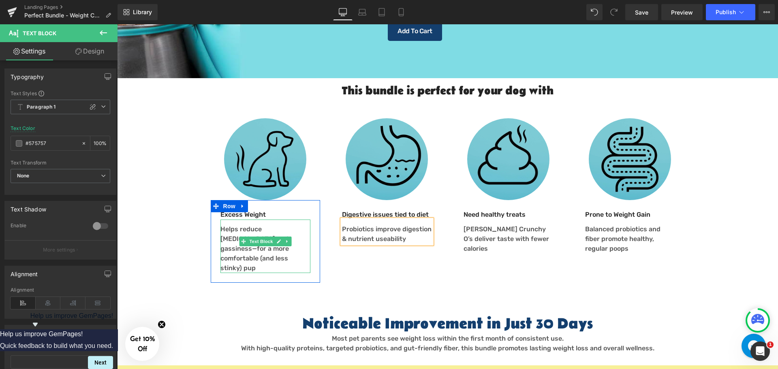
click at [238, 250] on p "Helps reduce [MEDICAL_DATA] and gassiness—for a more comfortable (and less stin…" at bounding box center [265, 248] width 90 height 49
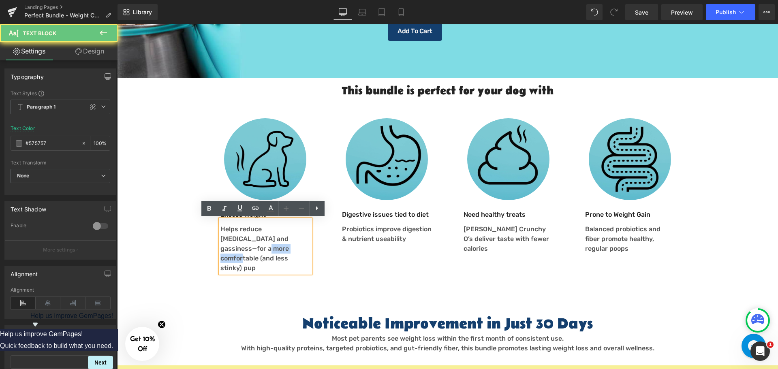
click at [238, 250] on p "Helps reduce [MEDICAL_DATA] and gassiness—for a more comfortable (and less stin…" at bounding box center [265, 248] width 90 height 49
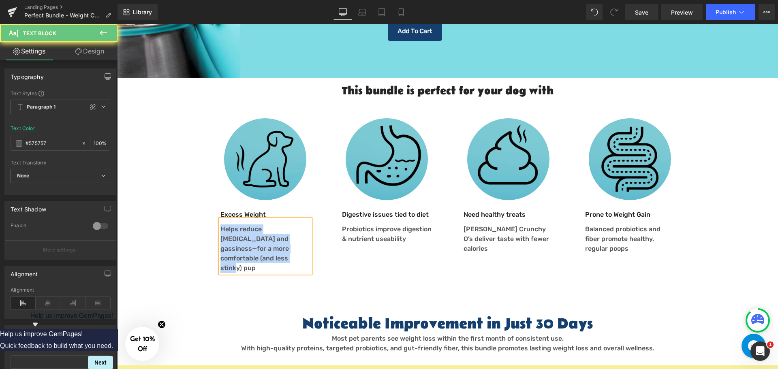
paste div
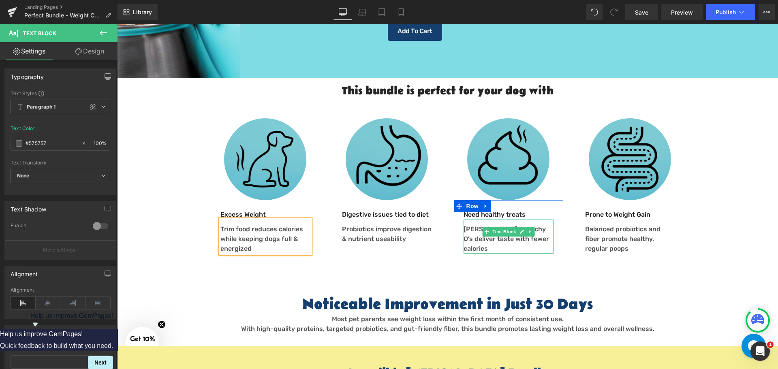
drag, startPoint x: 466, startPoint y: 231, endPoint x: 456, endPoint y: 233, distance: 9.5
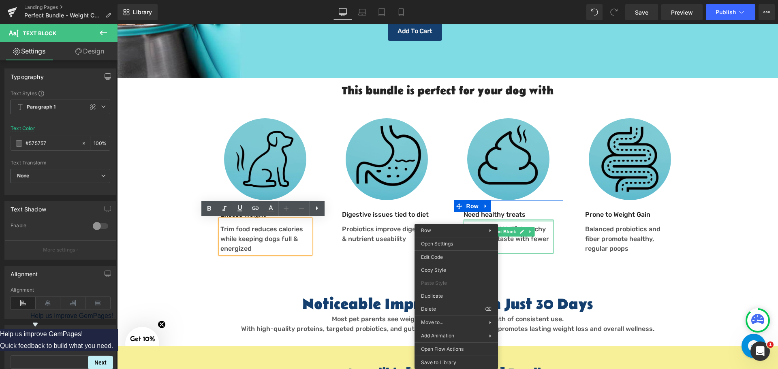
click at [473, 218] on div "Need healthy treats Text Block" at bounding box center [509, 215] width 90 height 10
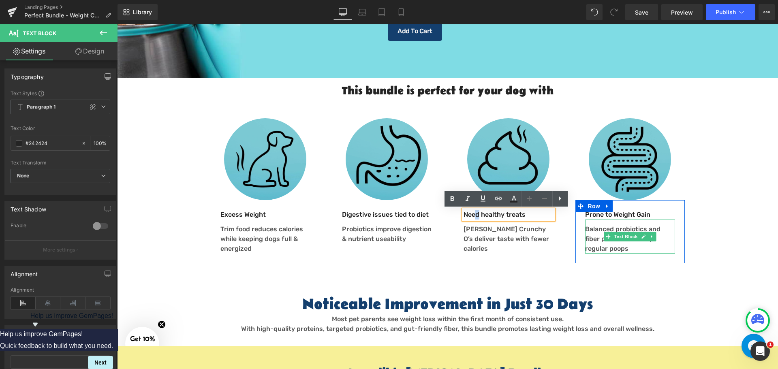
click at [592, 238] on p "Balanced probiotics and fiber promote healthy, regular poops" at bounding box center [630, 238] width 90 height 29
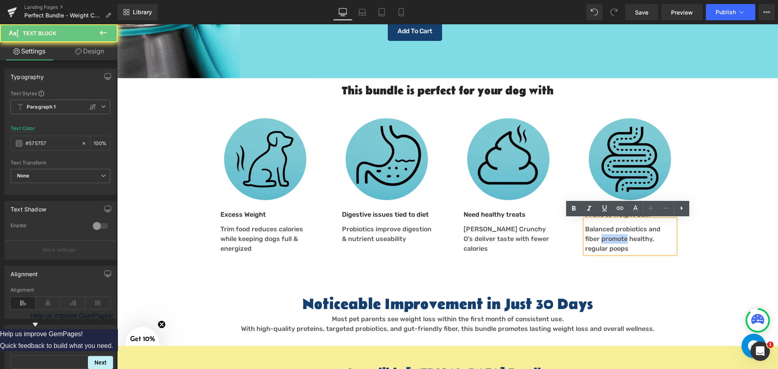
click at [591, 237] on p "Balanced probiotics and fiber promote healthy, regular poops" at bounding box center [630, 238] width 90 height 29
click at [606, 250] on p "Balanced probiotics and fiber promote healthy, regular poops" at bounding box center [630, 238] width 90 height 29
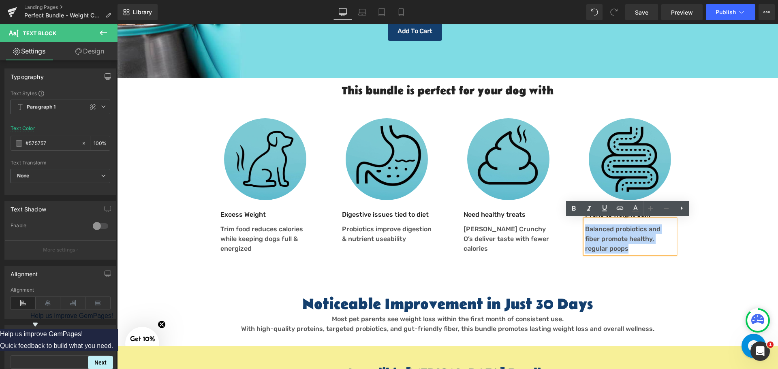
drag, startPoint x: 605, startPoint y: 248, endPoint x: 576, endPoint y: 230, distance: 34.1
click at [576, 230] on div "Prone to Weight Gain Text Block Balanced probiotics and fiber promote healthy, …" at bounding box center [629, 231] width 109 height 63
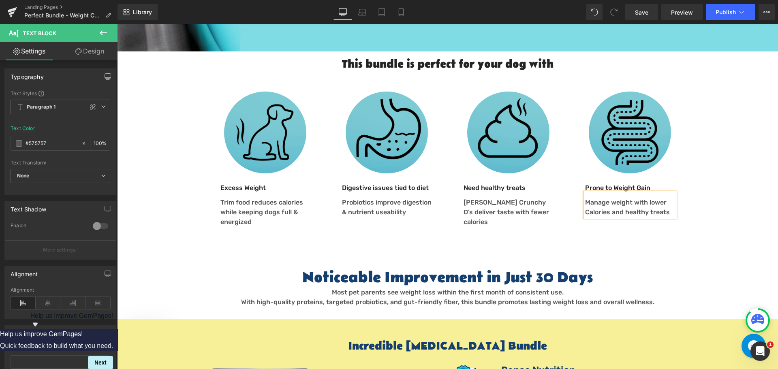
scroll to position [453, 0]
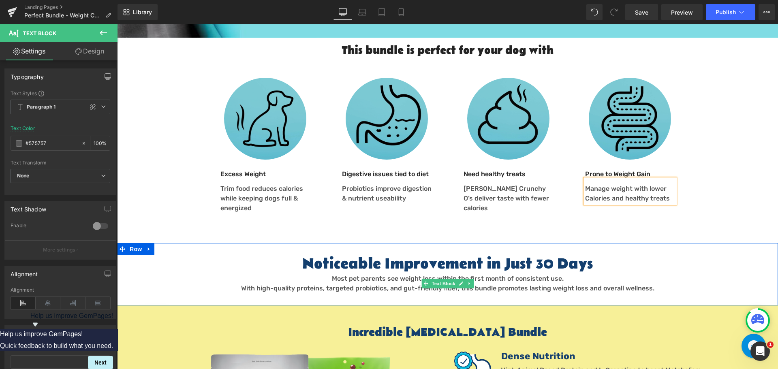
click at [397, 276] on div "Most pet parents see weight loss within the first month of consistent use. With…" at bounding box center [447, 283] width 661 height 19
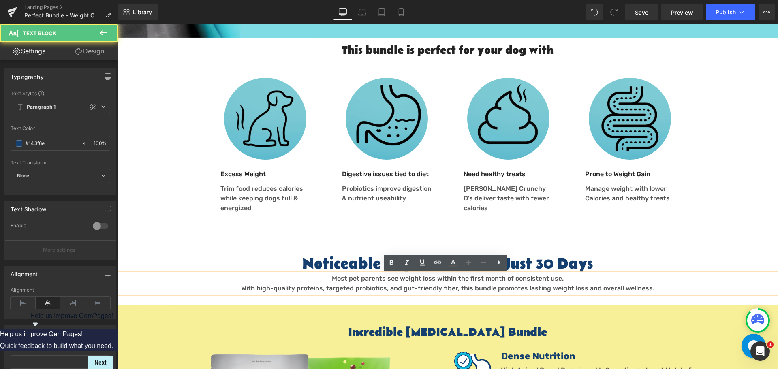
click at [347, 275] on span "Most pet parents see weight loss within the first month of consistent use." at bounding box center [448, 279] width 232 height 8
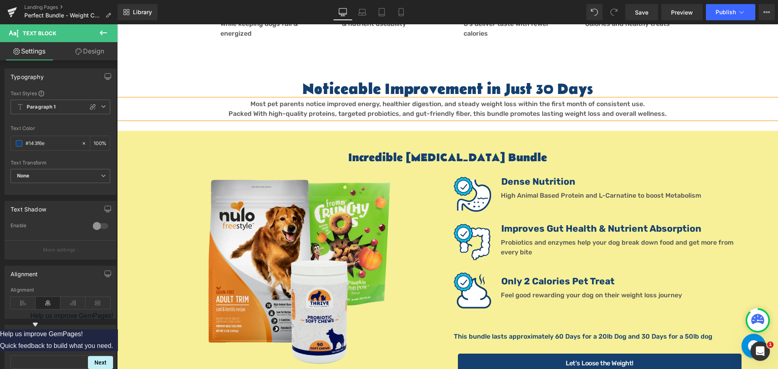
scroll to position [656, 0]
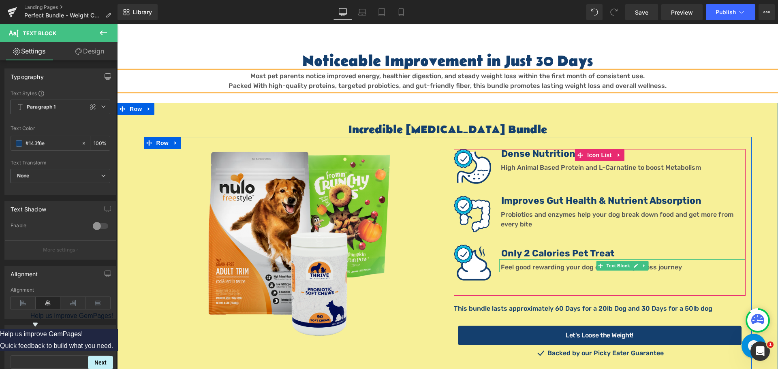
click at [525, 270] on div "Feel good rewarding your dog on their weight loss journey Text Block" at bounding box center [622, 265] width 246 height 13
click at [525, 270] on font "Feel good rewarding your dog on their weight loss journey" at bounding box center [591, 267] width 181 height 8
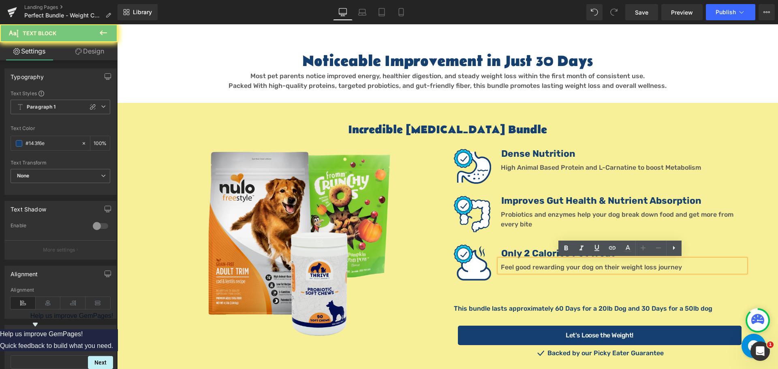
click at [525, 263] on p "Feel good rewarding your dog on their weight loss journey" at bounding box center [623, 268] width 245 height 10
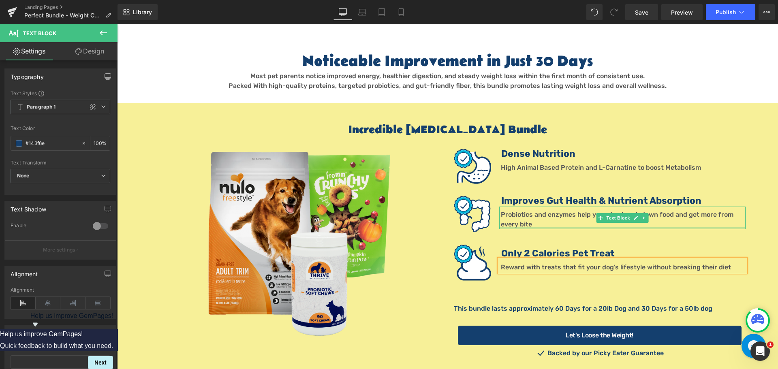
click at [539, 227] on div at bounding box center [622, 228] width 246 height 2
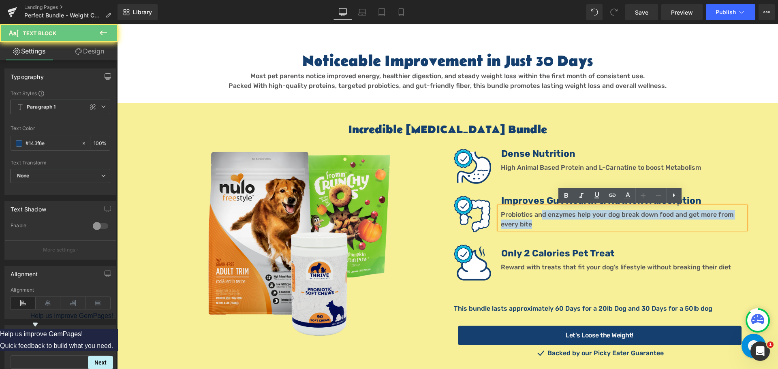
click at [537, 218] on p "Probiotics and enzymes help your dog break down food and get more from every bi…" at bounding box center [623, 219] width 245 height 19
click at [543, 226] on p "Probiotics and enzymes help your dog break down food and get more from every bi…" at bounding box center [623, 219] width 245 height 19
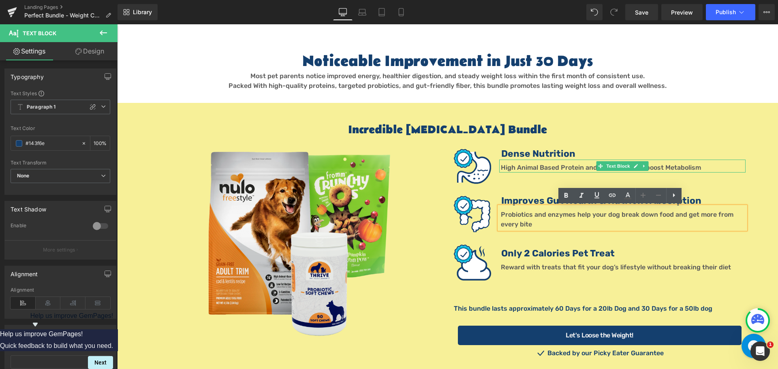
click at [535, 167] on span "High Animal Based Protein and L-Carnatine to boost Metabolism" at bounding box center [601, 168] width 200 height 8
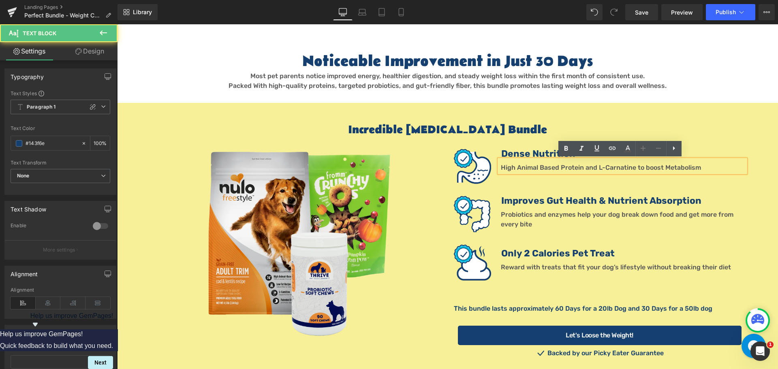
click at [703, 165] on p "High Animal Based Protein and L-Carnatine to boost Metabolism" at bounding box center [623, 168] width 245 height 10
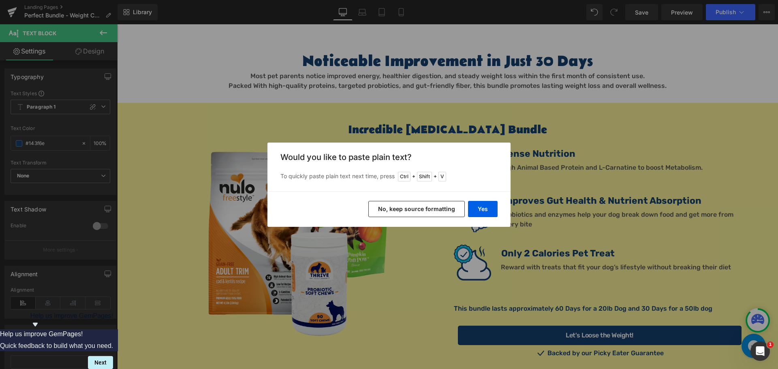
click at [440, 206] on button "No, keep source formatting" at bounding box center [416, 209] width 96 height 16
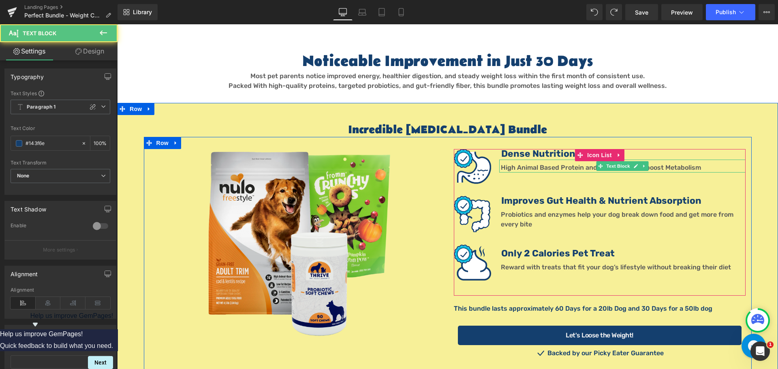
click at [711, 167] on p "High Animal Based Protein and L-Carnatine to boost Metabolism" at bounding box center [623, 168] width 245 height 10
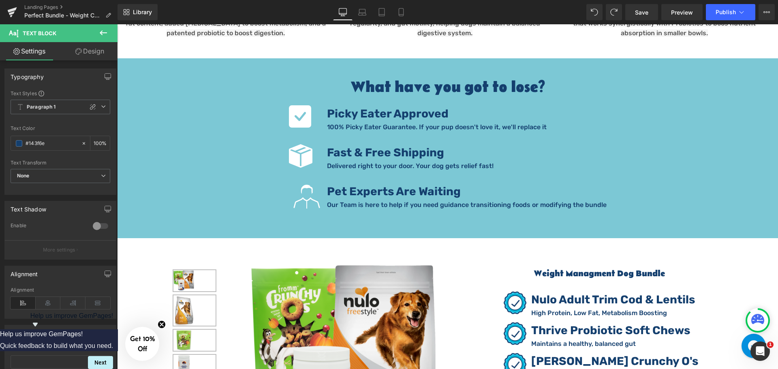
scroll to position [1304, 0]
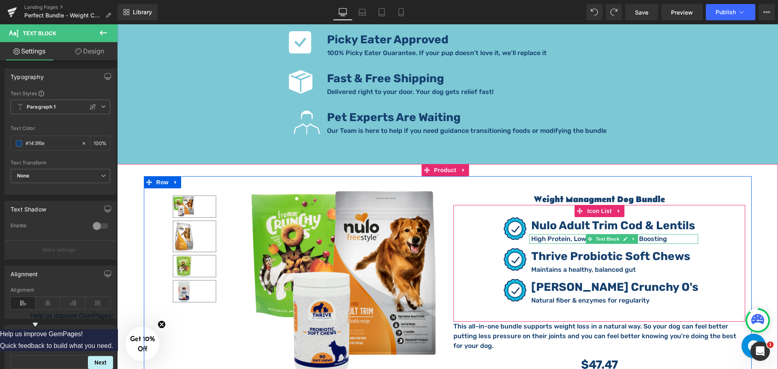
click at [672, 239] on p "High Protein, Low Fat, Metabolism Boosting" at bounding box center [614, 239] width 167 height 10
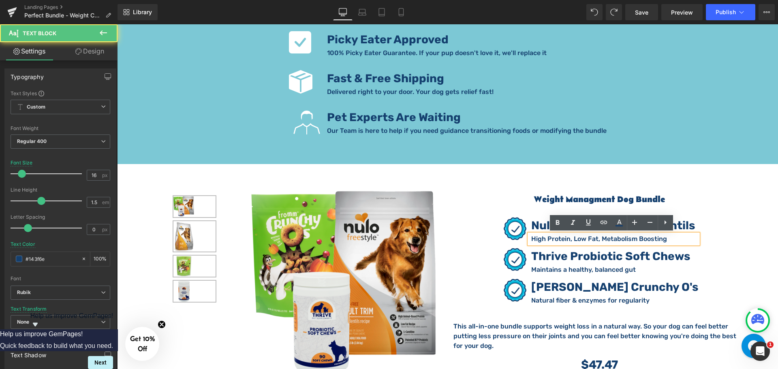
click at [672, 239] on p "High Protein, Low Fat, Metabolism Boosting" at bounding box center [614, 239] width 167 height 10
drag, startPoint x: 670, startPoint y: 251, endPoint x: 669, endPoint y: 260, distance: 8.6
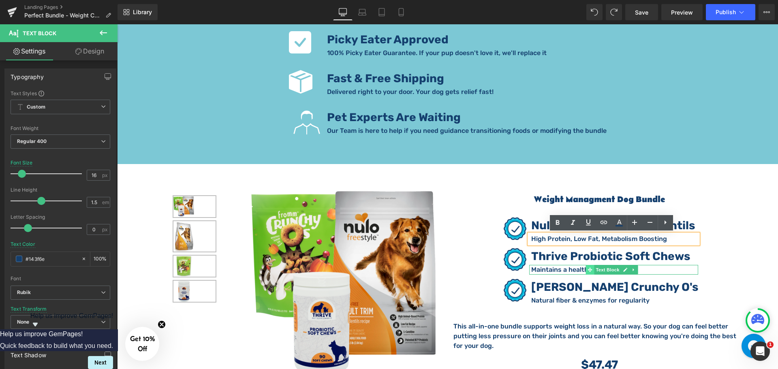
click at [578, 269] on div "Maintains a healthy, balanced gut Text Block" at bounding box center [613, 270] width 169 height 10
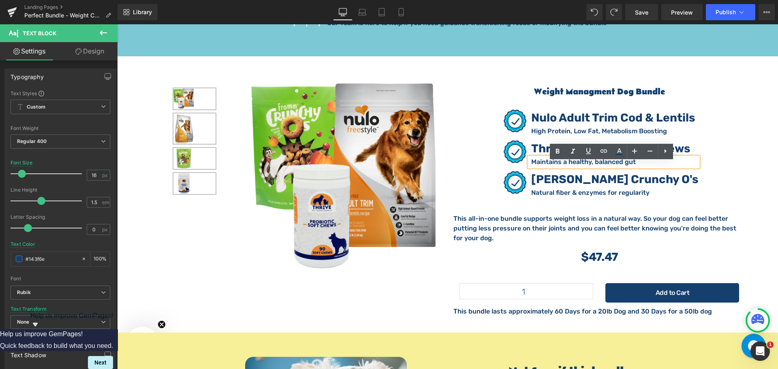
scroll to position [1426, 0]
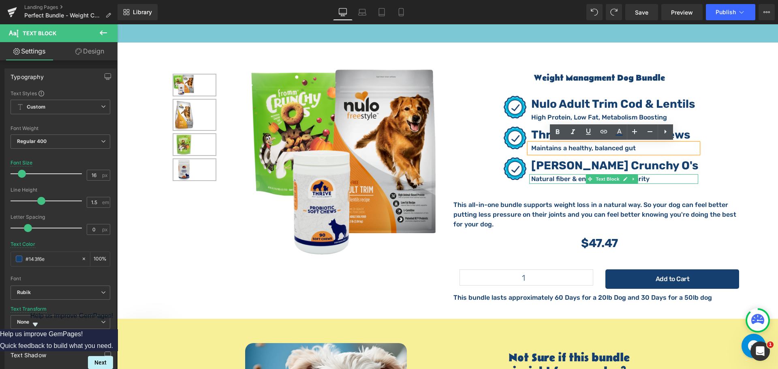
click at [550, 177] on p "Natural fiber & enzymes for regularity" at bounding box center [614, 179] width 167 height 10
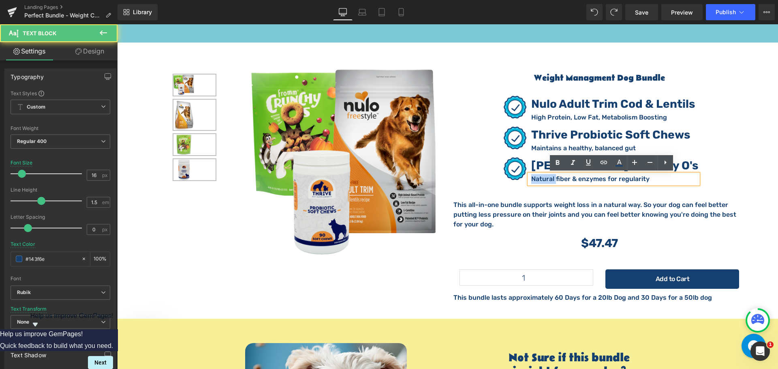
click at [550, 177] on p "Natural fiber & enzymes for regularity" at bounding box center [614, 179] width 167 height 10
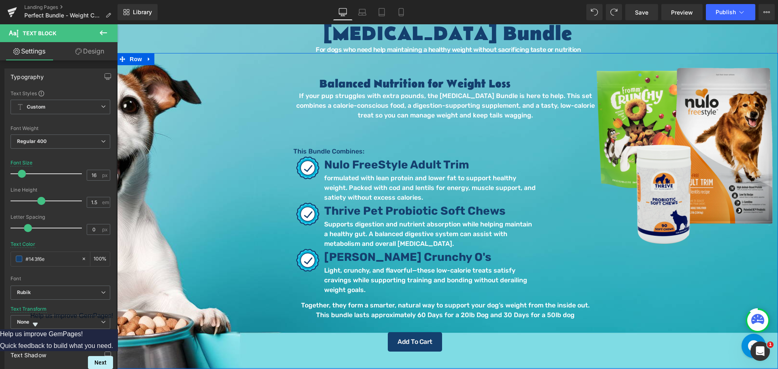
scroll to position [88, 0]
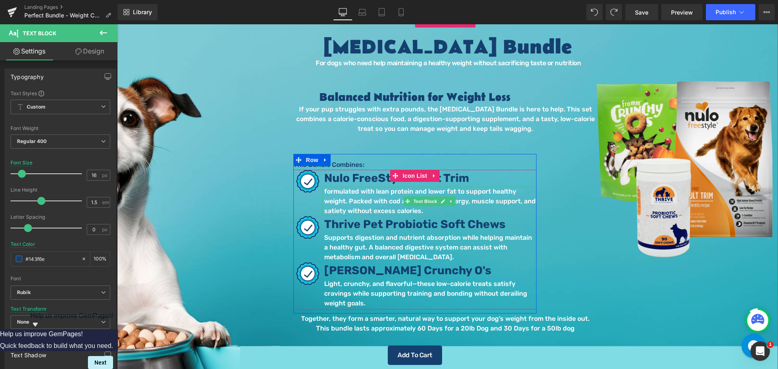
click at [370, 189] on p "formulated with lean protein and lower fat to support healthy weight. Packed wi…" at bounding box center [430, 201] width 212 height 29
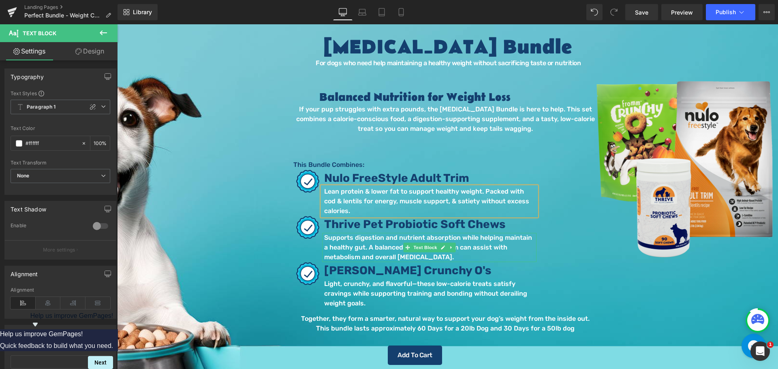
click at [391, 236] on p "Supports digestion and nutrient absorption while helping maintain a healthy gut…" at bounding box center [430, 247] width 212 height 29
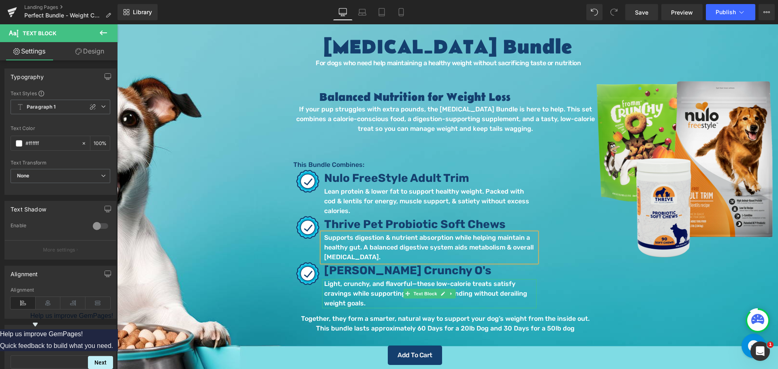
click at [409, 282] on p "Light, crunchy, and flavorful—these low-calorie treats satisfy cravings while s…" at bounding box center [430, 293] width 212 height 29
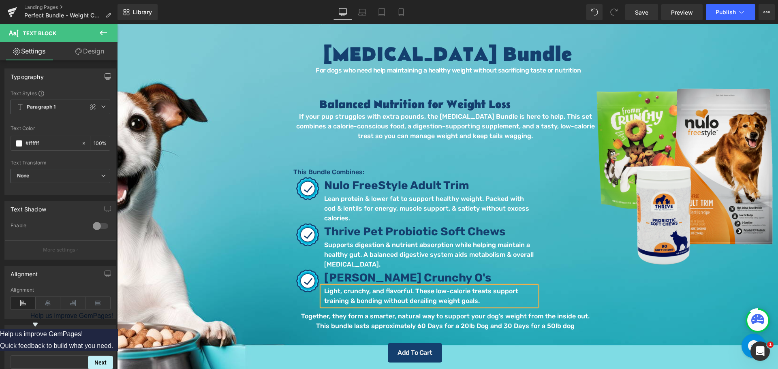
scroll to position [7, 0]
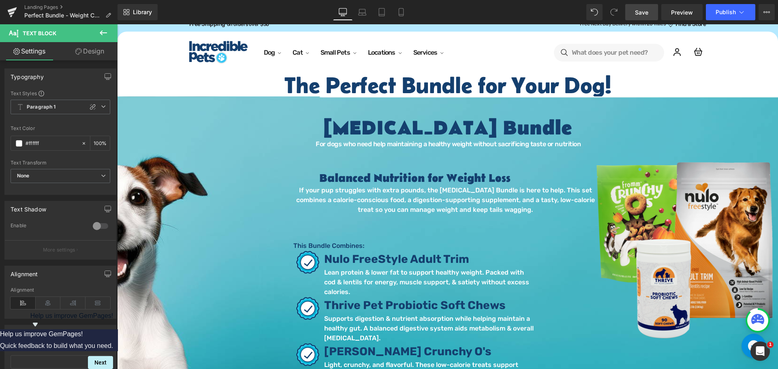
click at [646, 13] on span "Save" at bounding box center [641, 12] width 13 height 9
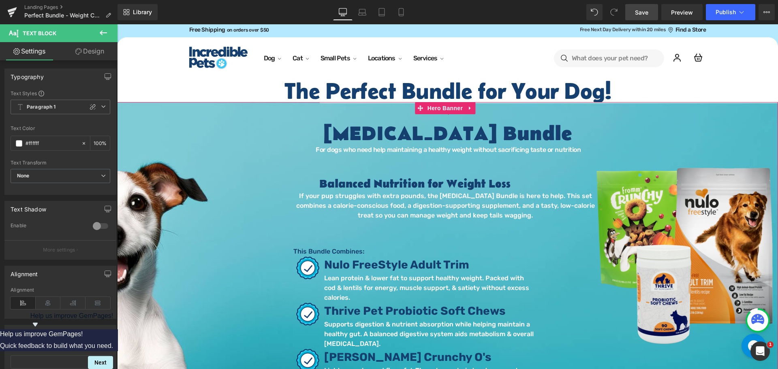
scroll to position [0, 0]
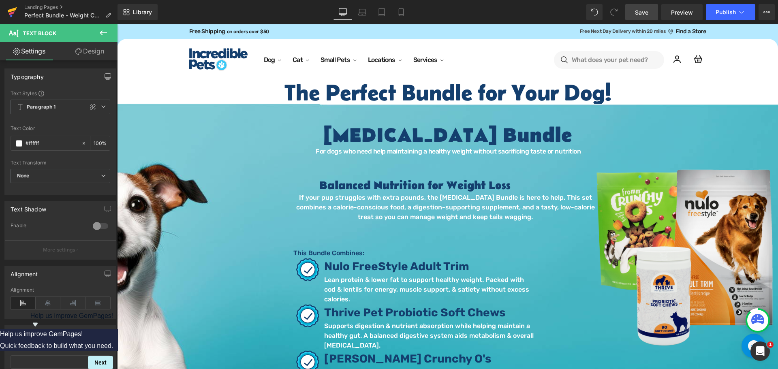
click at [11, 13] on icon at bounding box center [12, 13] width 6 height 4
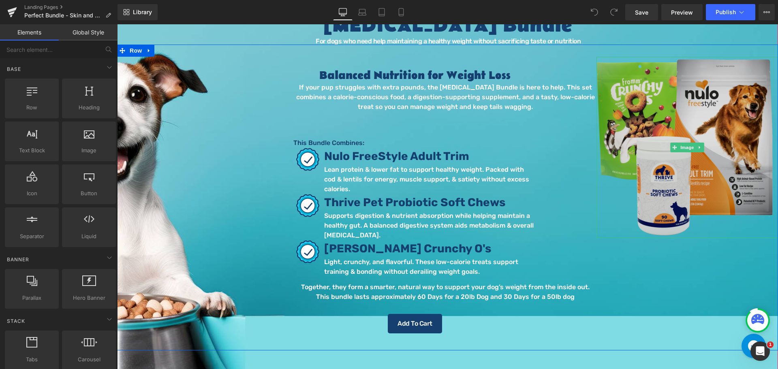
scroll to position [122, 0]
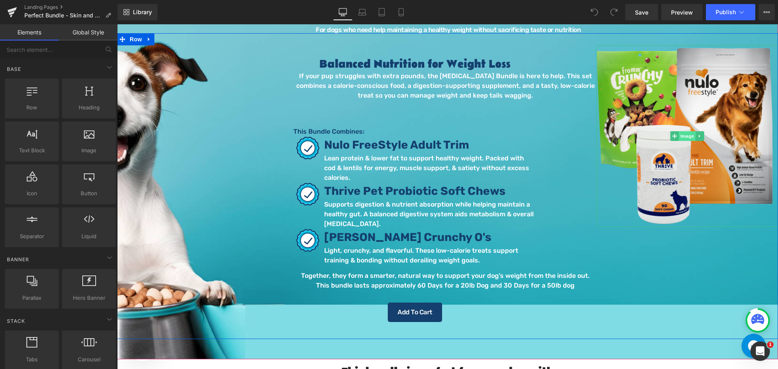
click at [680, 134] on span "Image" at bounding box center [687, 136] width 17 height 10
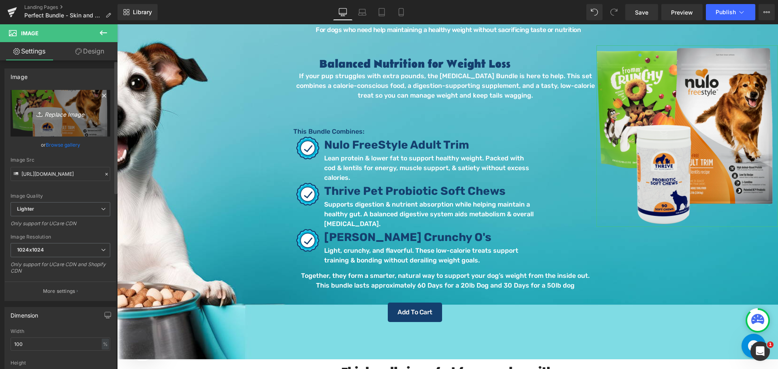
click at [71, 109] on icon "Replace Image" at bounding box center [60, 113] width 65 height 10
type input "C:\fakepath\Skin Coat Bundle 2.png"
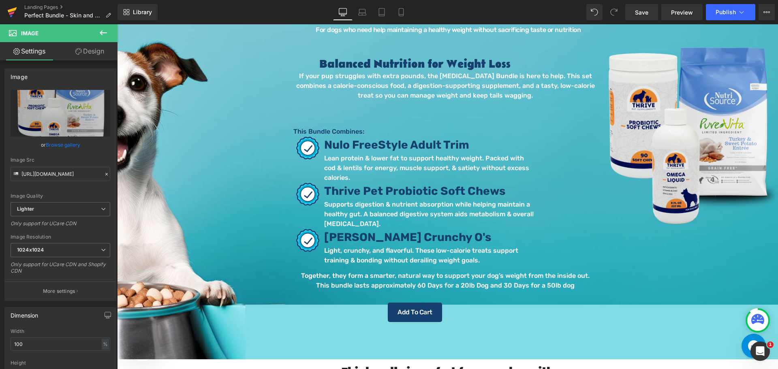
click at [18, 11] on link at bounding box center [12, 12] width 24 height 24
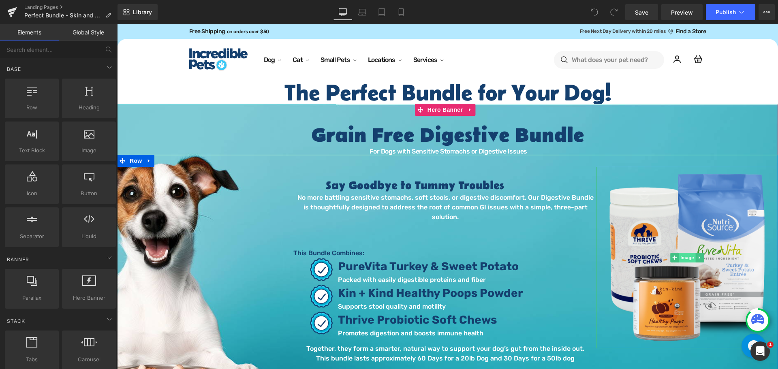
click at [682, 254] on span "Image" at bounding box center [687, 258] width 17 height 10
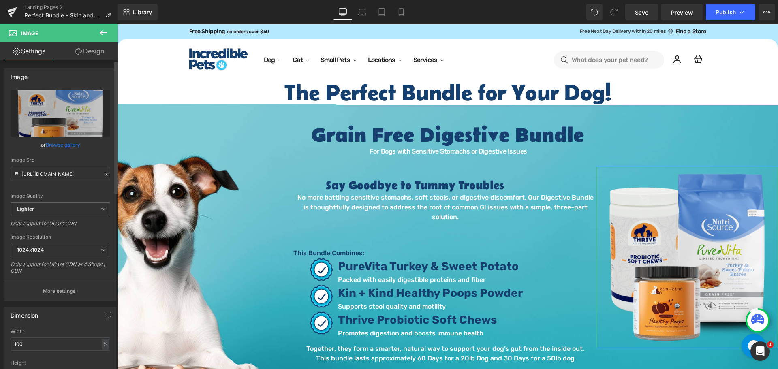
click at [51, 144] on link "Browse gallery" at bounding box center [63, 145] width 34 height 14
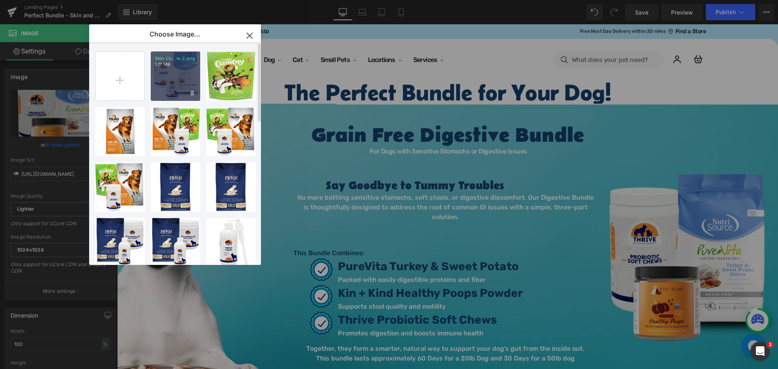
click at [167, 80] on div "Skin Co...le 2.png 1.71 MB" at bounding box center [175, 75] width 49 height 49
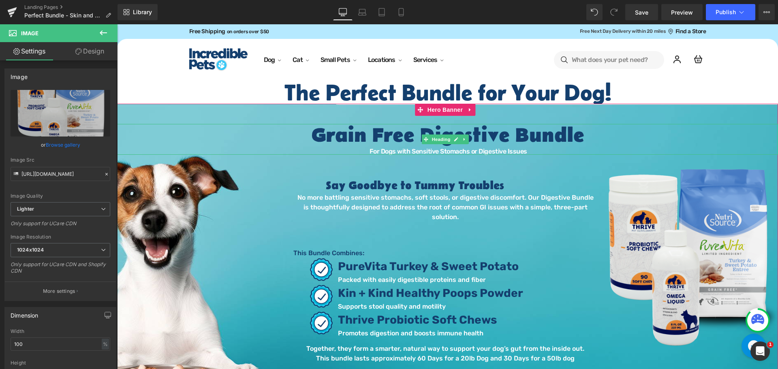
click at [414, 138] on h1 "Grain Free Digestive Bundle" at bounding box center [447, 136] width 661 height 24
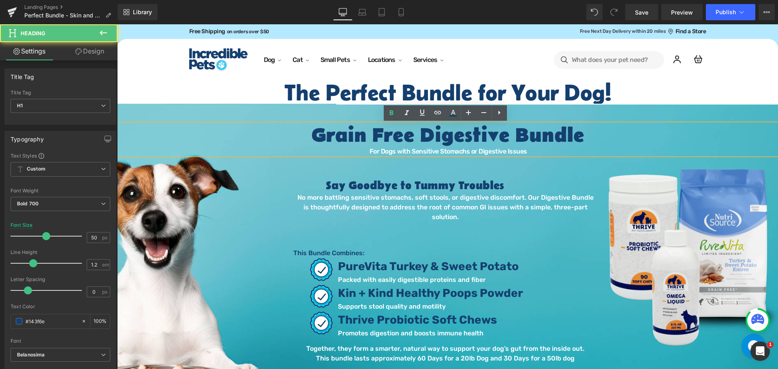
click at [504, 135] on h1 "Grain Free Digestive Bundle" at bounding box center [447, 136] width 661 height 24
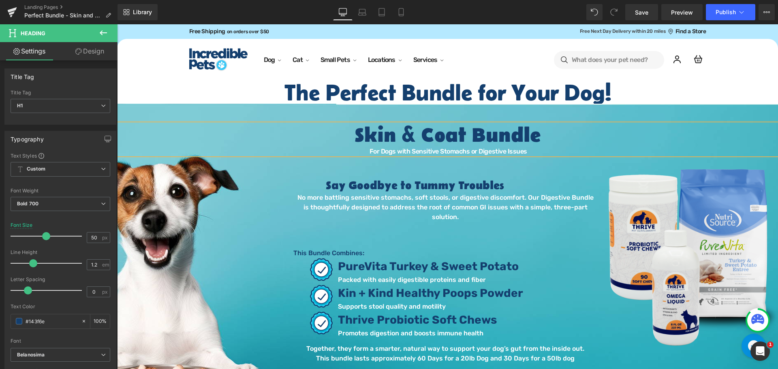
click at [383, 152] on span "For Dogs with Sensitive Stomachs or Digestive Issues" at bounding box center [449, 151] width 158 height 8
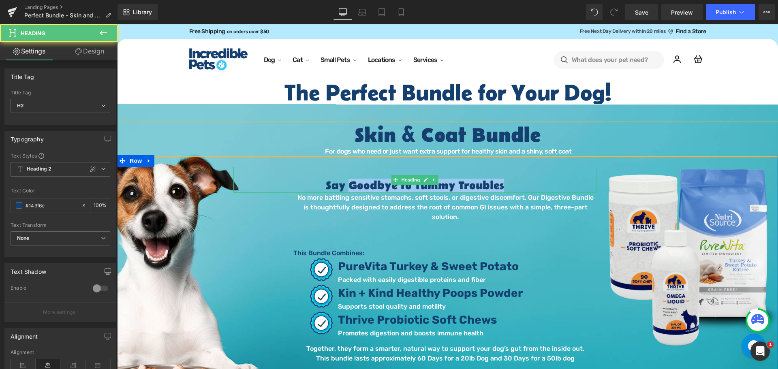
drag, startPoint x: 503, startPoint y: 183, endPoint x: 350, endPoint y: 182, distance: 152.8
click at [350, 182] on h2 "Say Goodbye to Tummy Troubles" at bounding box center [414, 186] width 363 height 14
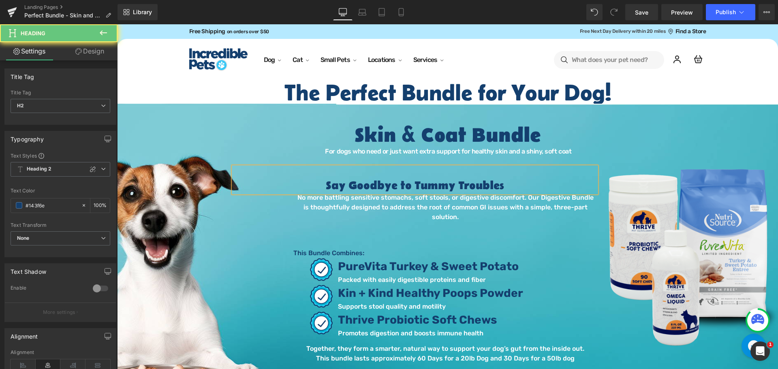
click at [322, 186] on h2 "Say Goodbye to Tummy Troubles" at bounding box center [414, 186] width 363 height 14
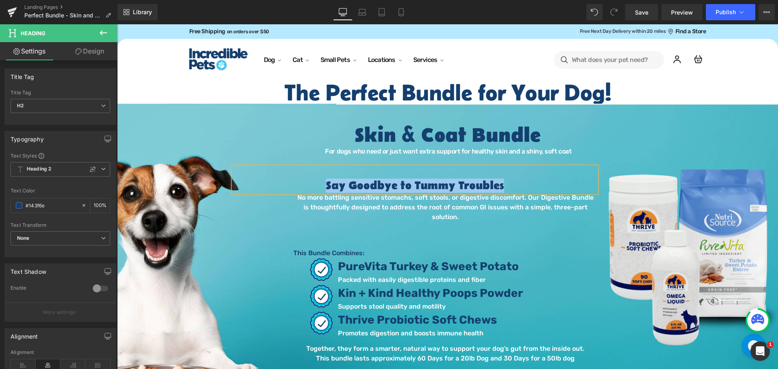
paste div
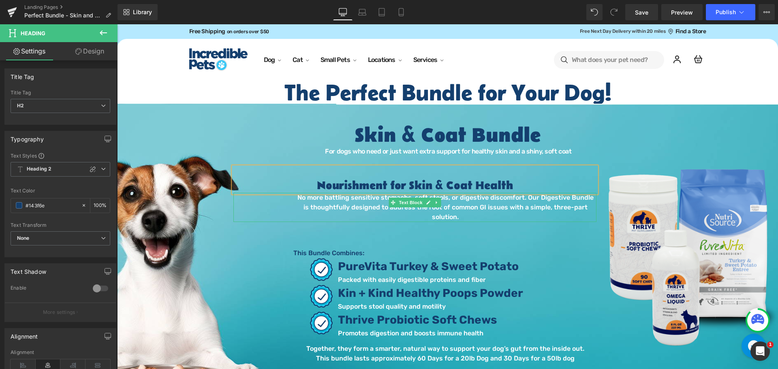
click at [331, 199] on p "No more battling sensitive stomachs, soft stools, or digestive discomfort. Our …" at bounding box center [445, 207] width 302 height 29
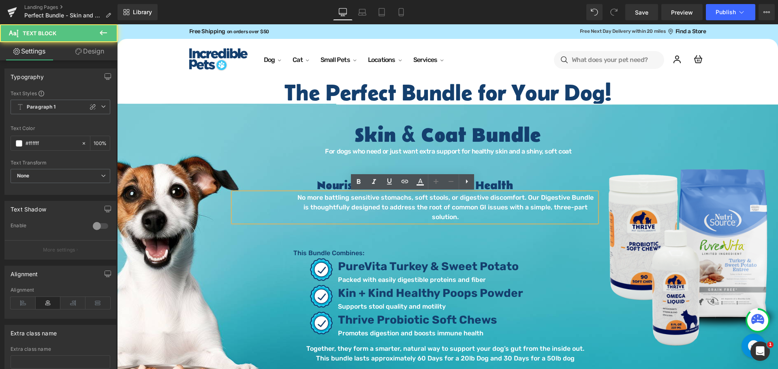
click at [331, 199] on p "No more battling sensitive stomachs, soft stools, or digestive discomfort. Our …" at bounding box center [445, 207] width 302 height 29
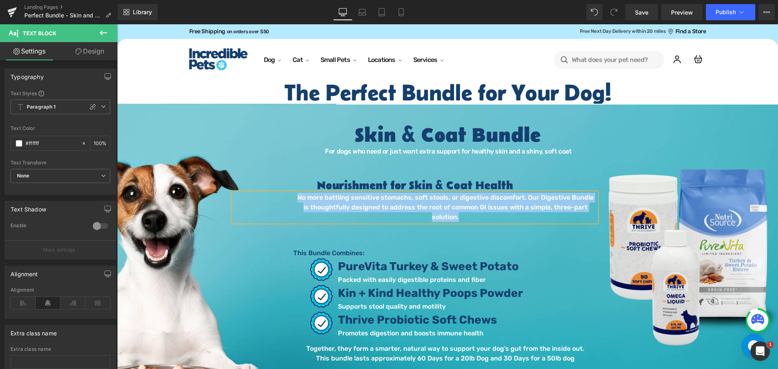
paste div
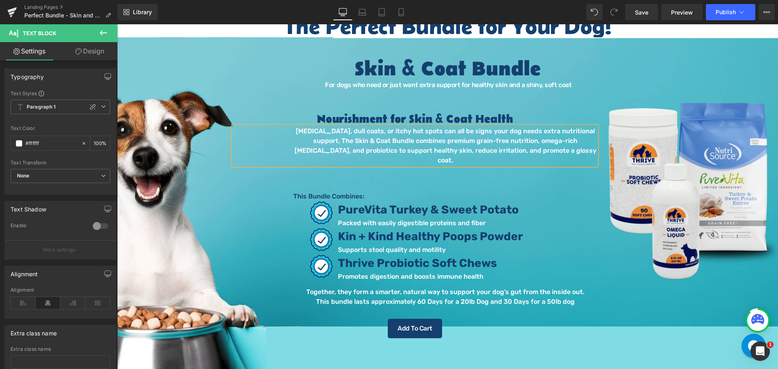
scroll to position [81, 0]
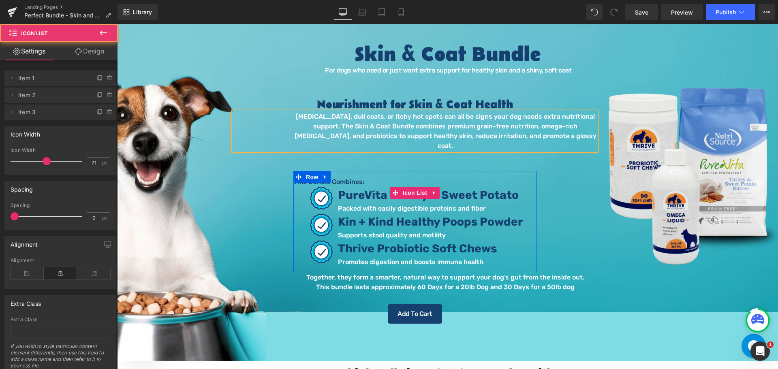
click at [521, 211] on div "Image PureVita Turkey & Sweet Potato Text Block Packed with easily digestible p…" at bounding box center [414, 227] width 243 height 81
drag, startPoint x: 516, startPoint y: 211, endPoint x: 530, endPoint y: 211, distance: 14.2
click at [517, 214] on div "Kin + Kind Healthy Poops Powder Text Block" at bounding box center [429, 222] width 187 height 17
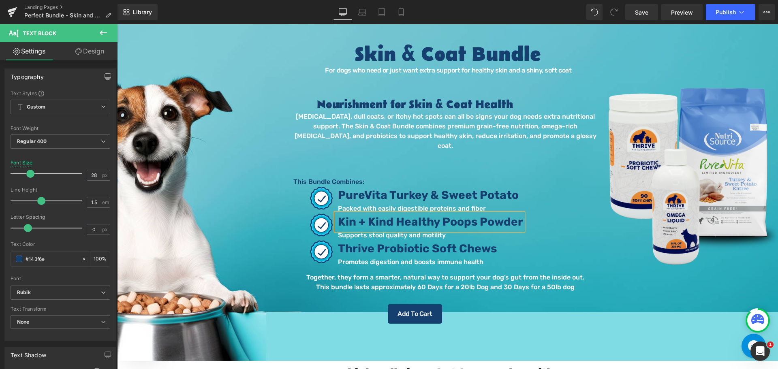
click at [479, 215] on span "Kin + Kind Healthy Poops Powder" at bounding box center [430, 221] width 185 height 13
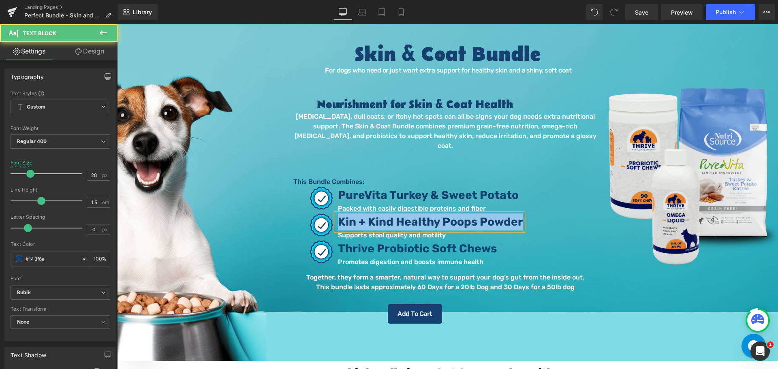
paste div
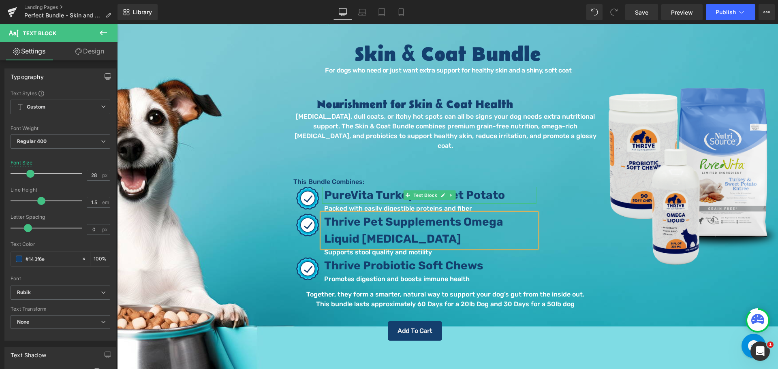
click at [462, 188] on span "PureVita Turkey & Sweet Potato" at bounding box center [414, 194] width 181 height 13
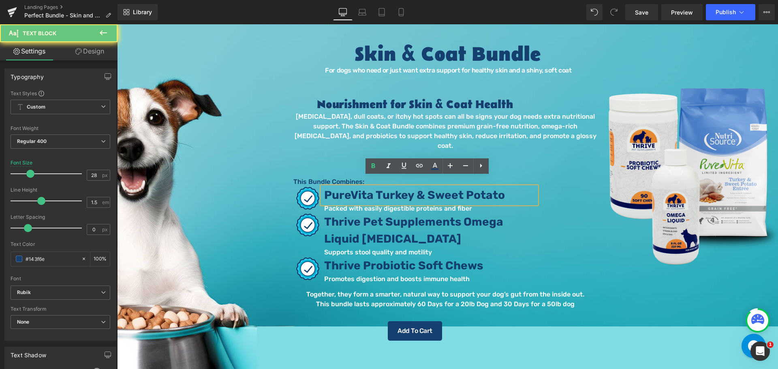
click at [462, 188] on span "PureVita Turkey & Sweet Potato" at bounding box center [414, 194] width 181 height 13
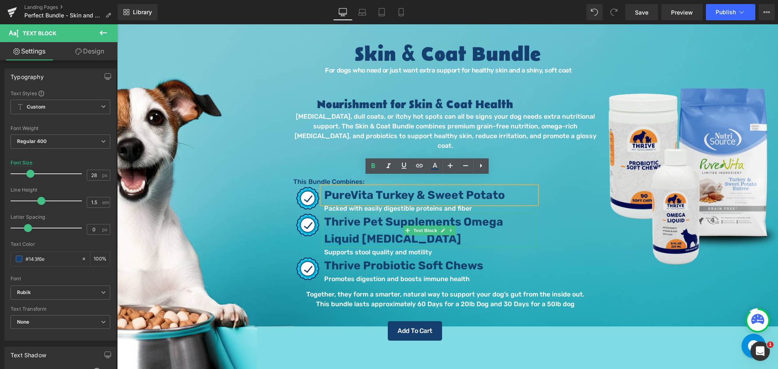
drag, startPoint x: 391, startPoint y: 212, endPoint x: 430, endPoint y: 213, distance: 39.3
click at [394, 215] on b "Thrive Pet Supplements Omega Liquid Fish Oil" at bounding box center [413, 230] width 179 height 30
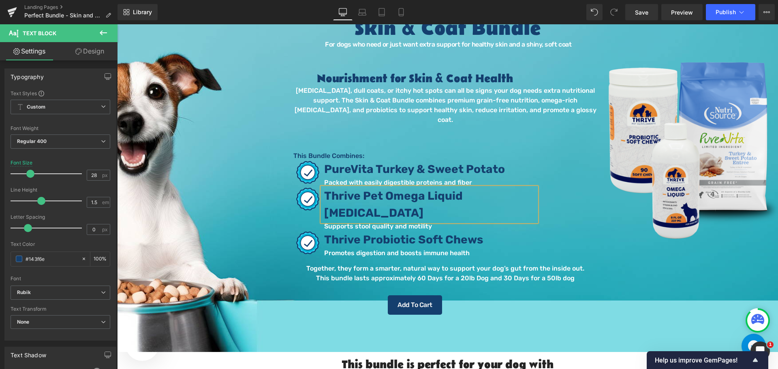
scroll to position [122, 0]
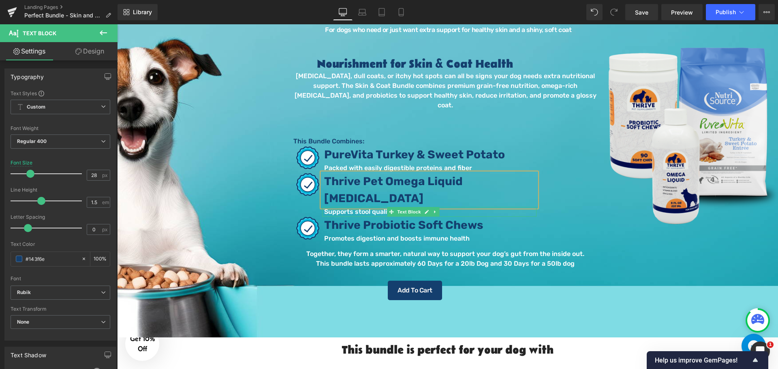
click at [453, 207] on div at bounding box center [429, 208] width 214 height 2
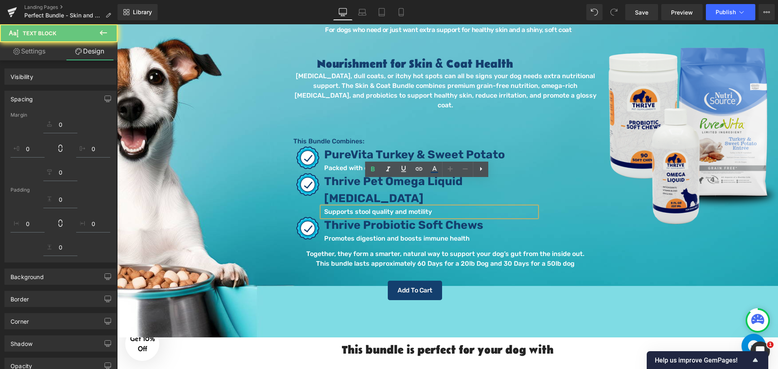
click at [458, 207] on p "Supports stool quality and motility" at bounding box center [430, 212] width 212 height 10
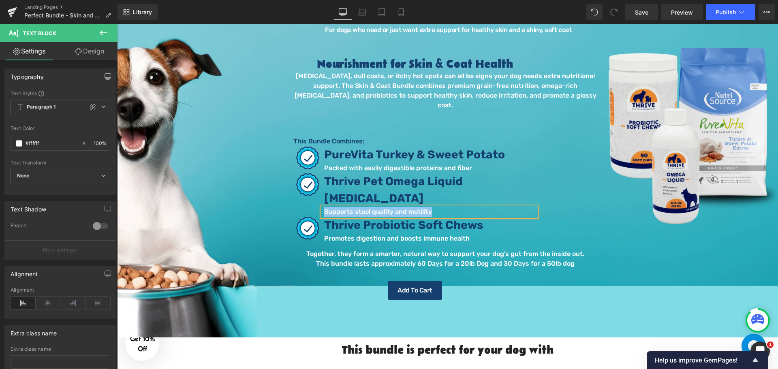
paste div
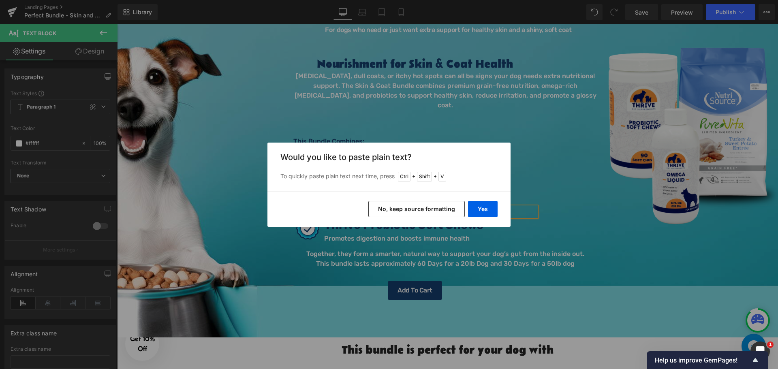
click at [428, 208] on button "No, keep source formatting" at bounding box center [416, 209] width 96 height 16
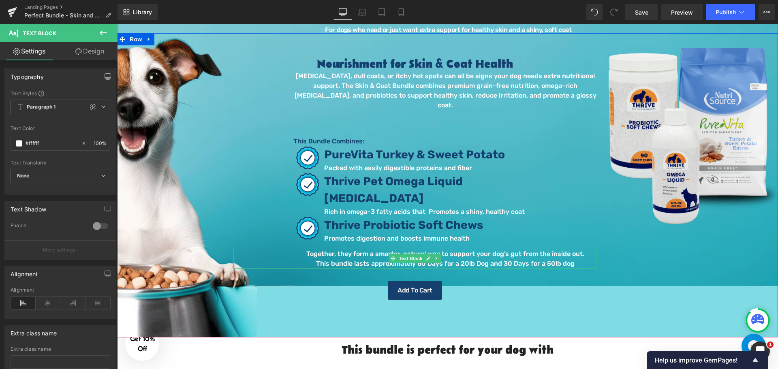
click at [507, 249] on p "Together, they form a smarter, natural way to support your dog’s gut from the i…" at bounding box center [445, 254] width 302 height 10
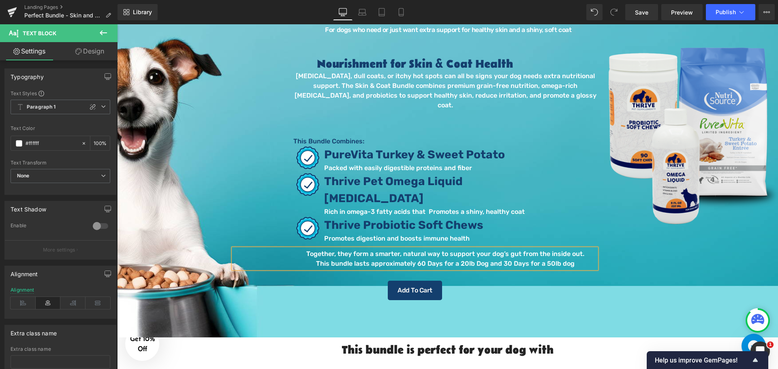
click at [515, 249] on p "Together, they form a smarter, natural way to support your dog’s gut from the i…" at bounding box center [445, 254] width 302 height 10
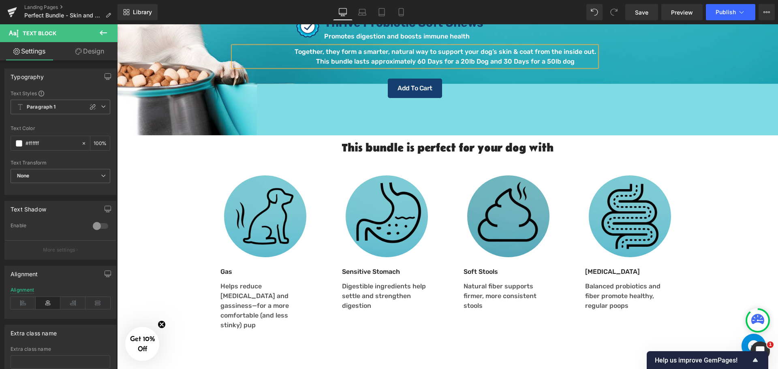
scroll to position [324, 0]
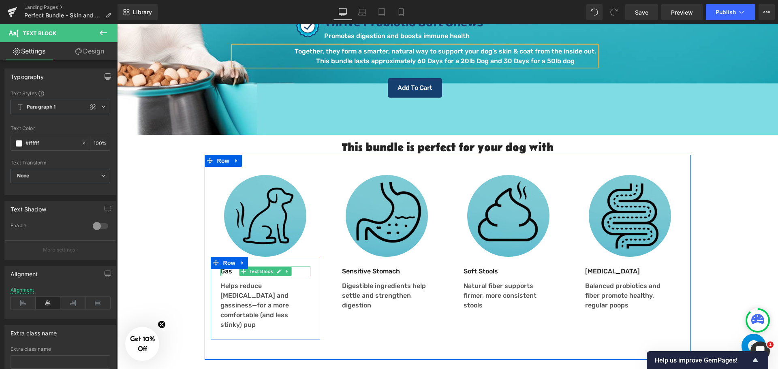
click at [220, 267] on div at bounding box center [221, 272] width 2 height 10
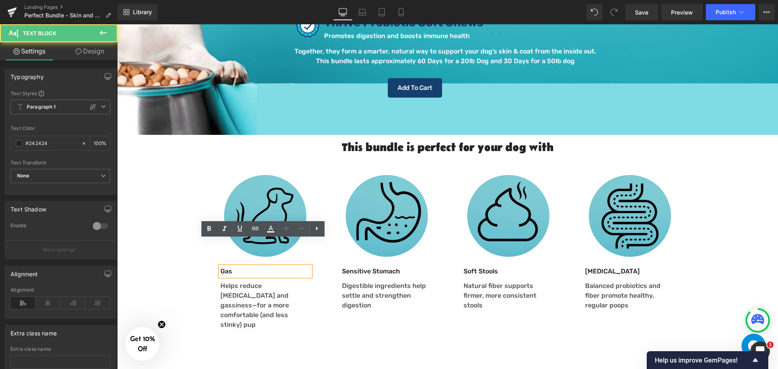
click at [223, 267] on p "Gas" at bounding box center [265, 272] width 90 height 10
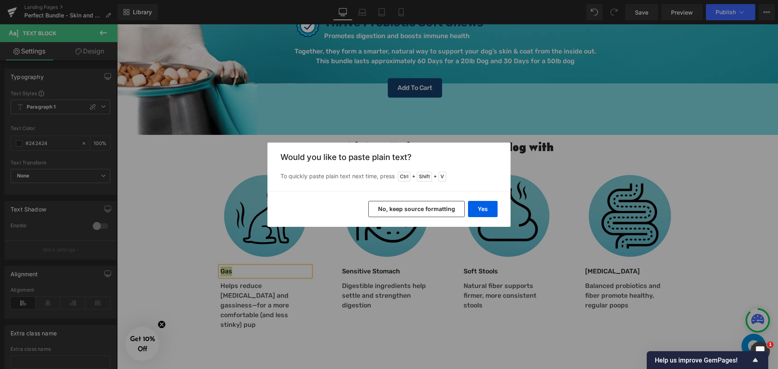
click at [402, 215] on button "No, keep source formatting" at bounding box center [416, 209] width 96 height 16
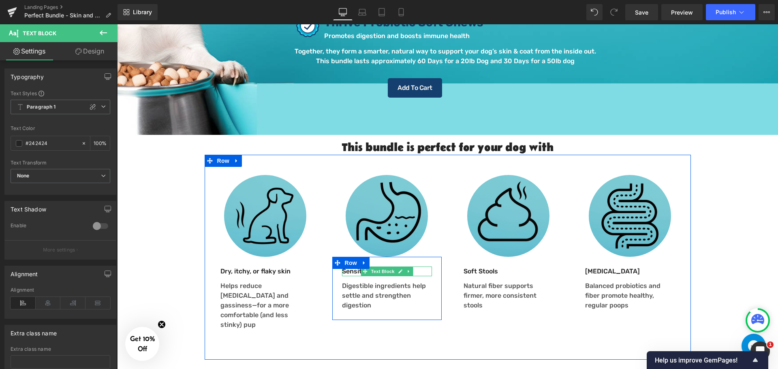
click at [398, 267] on link at bounding box center [400, 272] width 9 height 10
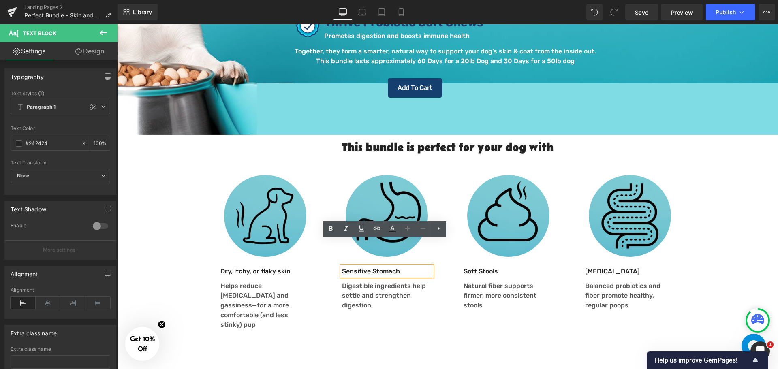
click at [377, 267] on p "Sensitive Stomach" at bounding box center [387, 272] width 90 height 10
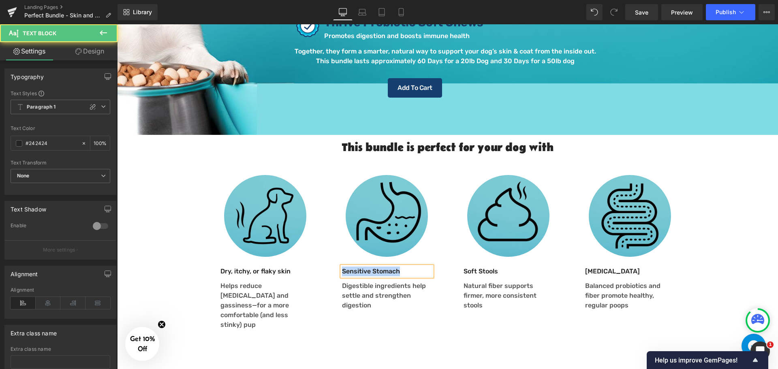
paste div
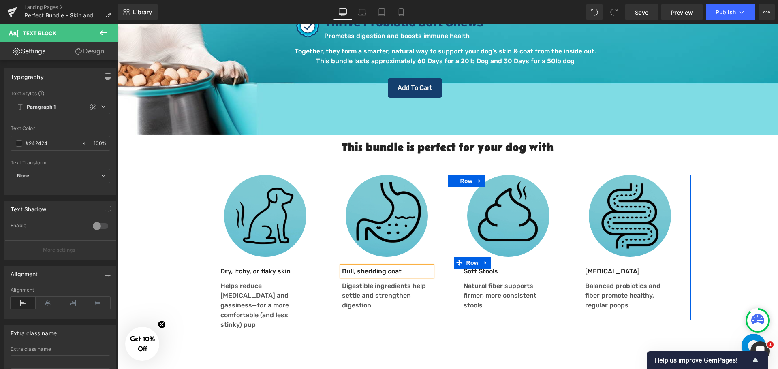
click at [464, 267] on p "Soft Stools" at bounding box center [509, 272] width 90 height 10
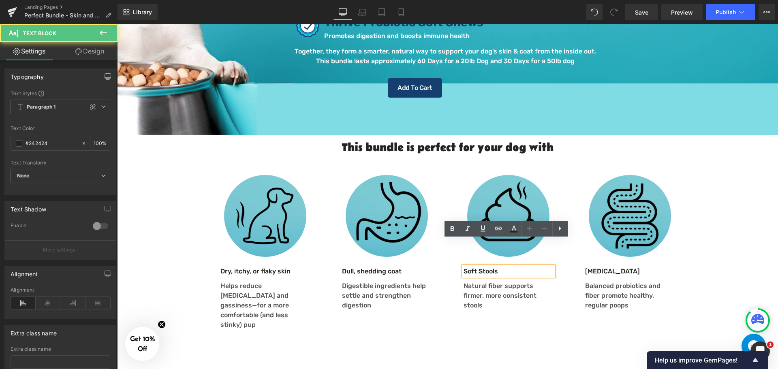
click at [464, 267] on p "Soft Stools" at bounding box center [509, 272] width 90 height 10
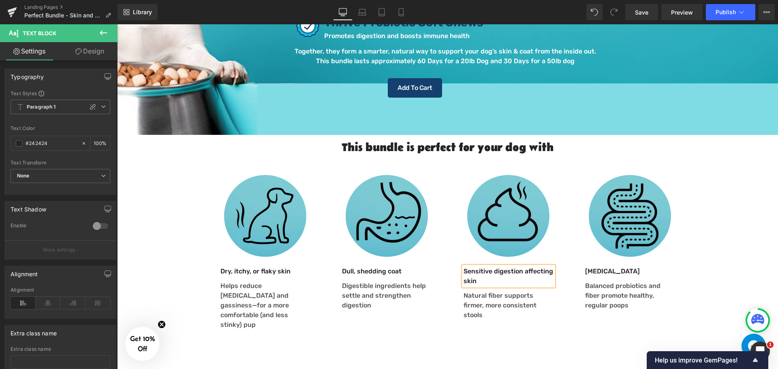
click at [466, 291] on p "Natural fiber supports firmer, more consistent stools" at bounding box center [509, 305] width 90 height 29
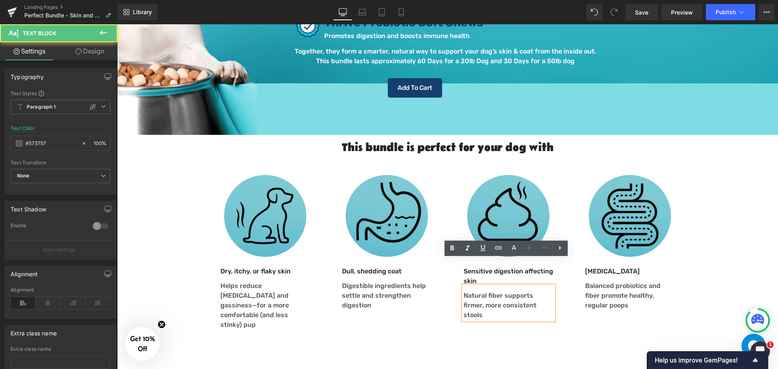
click at [479, 291] on p "Natural fiber supports firmer, more consistent stools" at bounding box center [509, 305] width 90 height 29
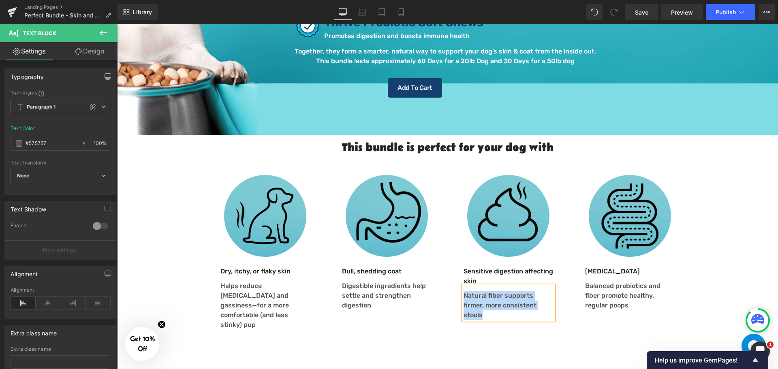
paste div
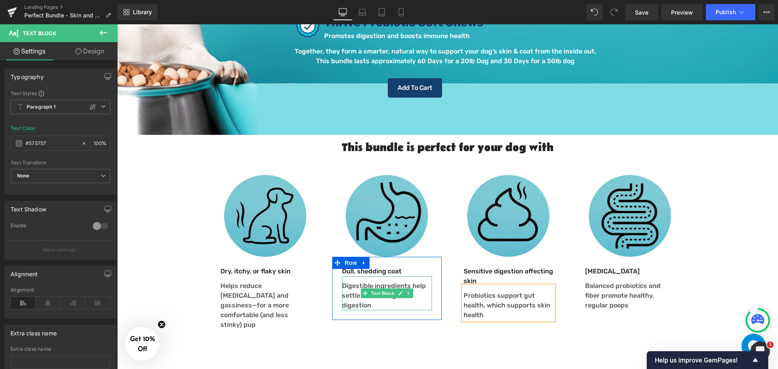
click at [351, 281] on p "Digestible ingredients help settle and strengthen digestion" at bounding box center [387, 295] width 90 height 29
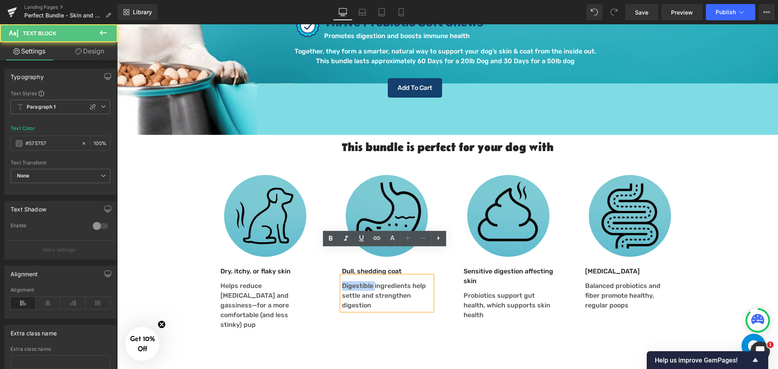
click at [351, 281] on p "Digestible ingredients help settle and strengthen digestion" at bounding box center [387, 295] width 90 height 29
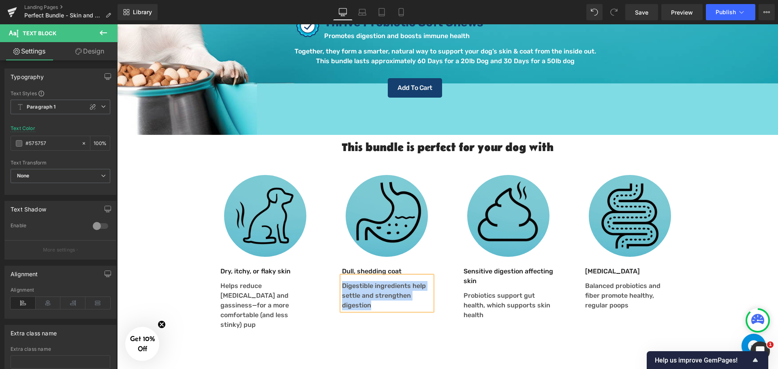
paste div
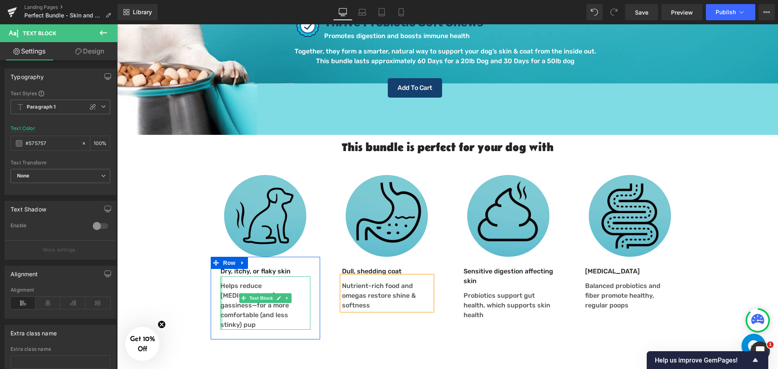
click at [220, 276] on div at bounding box center [221, 302] width 2 height 53
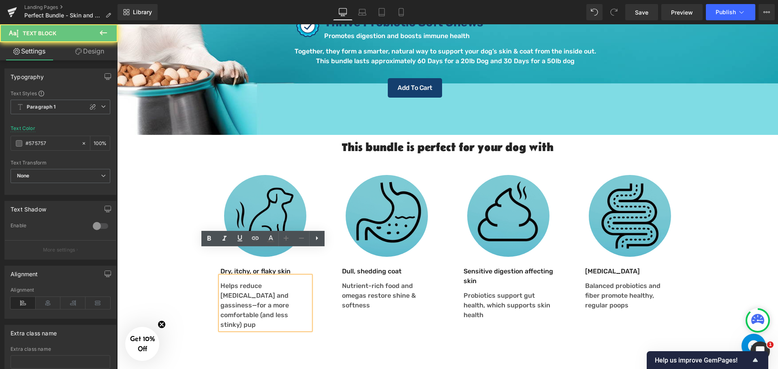
click at [226, 281] on p "Helps reduce [MEDICAL_DATA] and gassiness—for a more comfortable (and less stin…" at bounding box center [265, 305] width 90 height 49
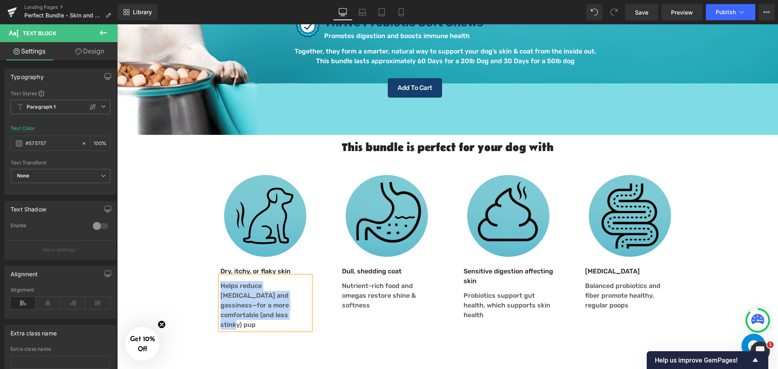
paste div
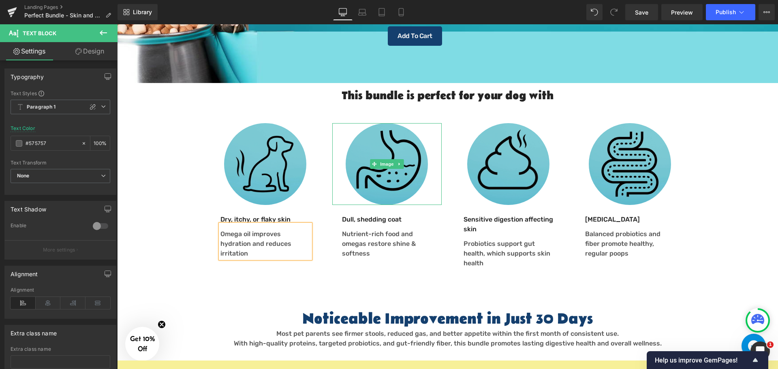
scroll to position [486, 0]
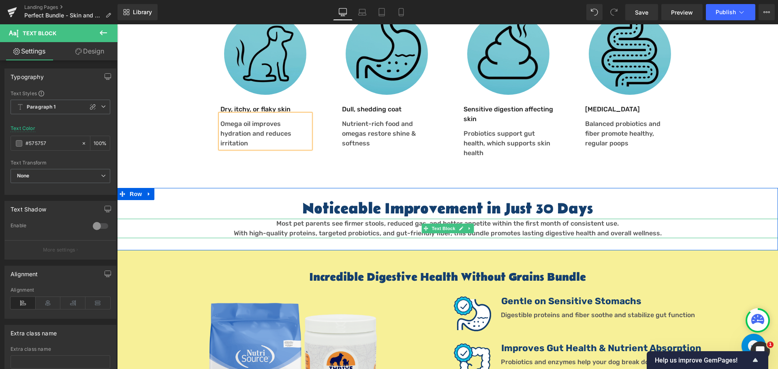
click at [327, 229] on span "With high-quality proteins, targeted probiotics, and gut-friendly fiber, this b…" at bounding box center [448, 233] width 428 height 8
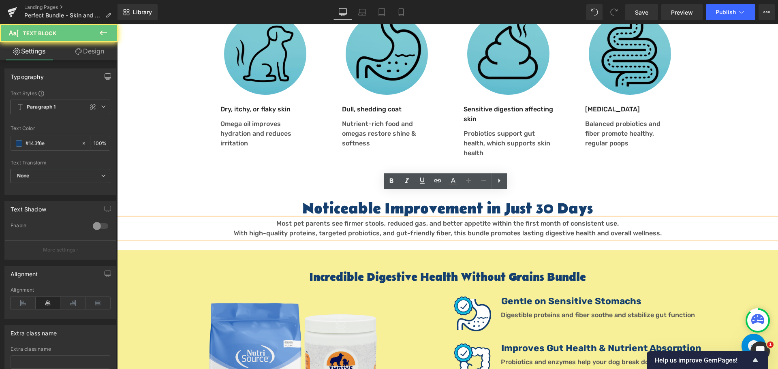
click at [328, 229] on span "With high-quality proteins, targeted probiotics, and gut-friendly fiber, this b…" at bounding box center [448, 233] width 428 height 8
click at [301, 220] on span "Most pet parents see firmer stools, reduced gas, and better appetite within the…" at bounding box center [447, 224] width 342 height 8
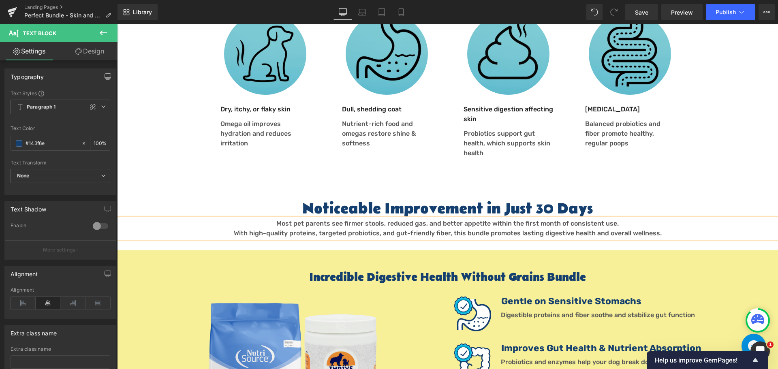
paste div
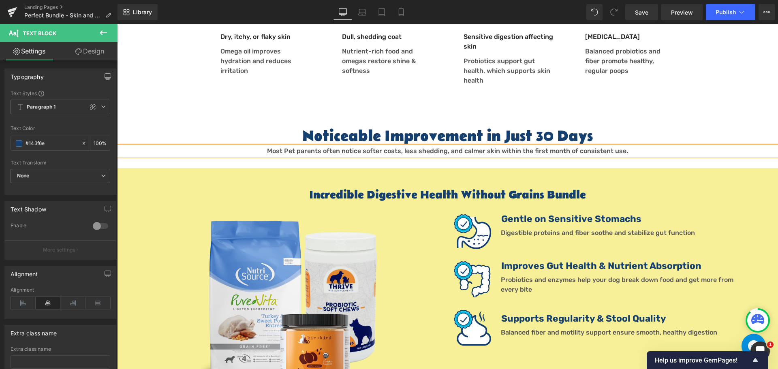
scroll to position [567, 0]
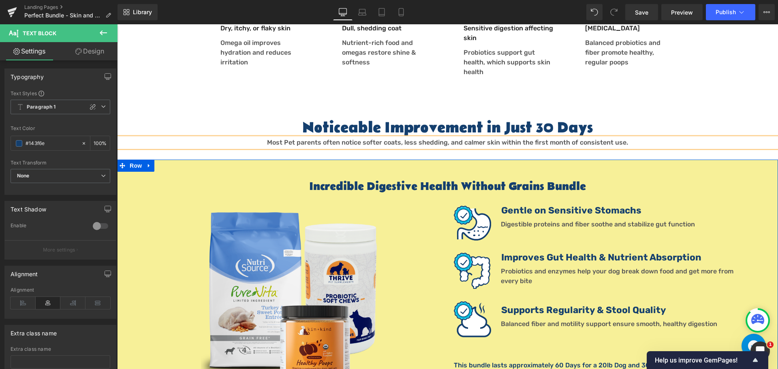
click at [409, 180] on h1 "Incredible Digestive Health Without Grains Bundle" at bounding box center [447, 187] width 661 height 14
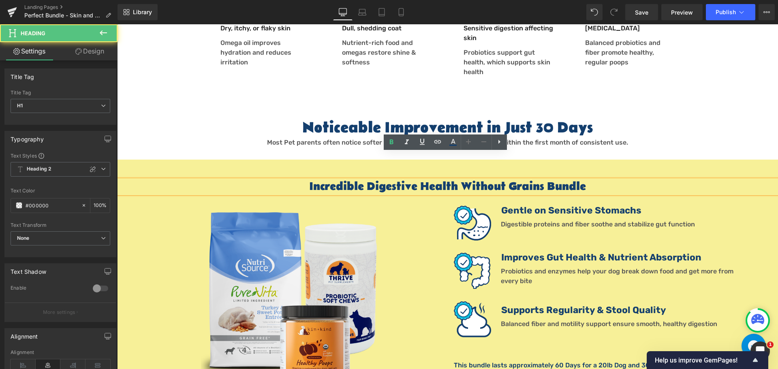
click at [405, 180] on h1 "Incredible Digestive Health Without Grains Bundle" at bounding box center [447, 187] width 661 height 14
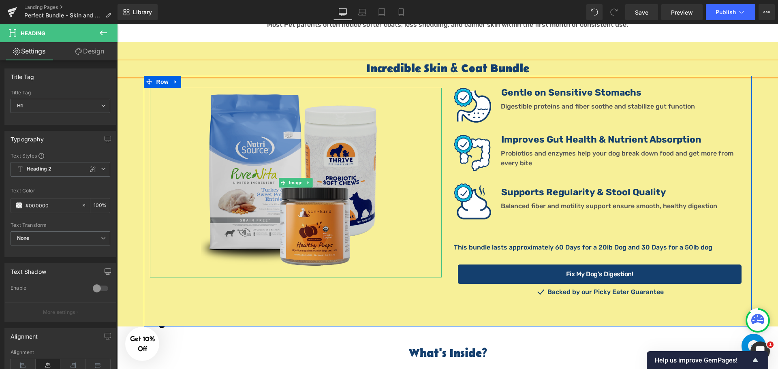
scroll to position [689, 0]
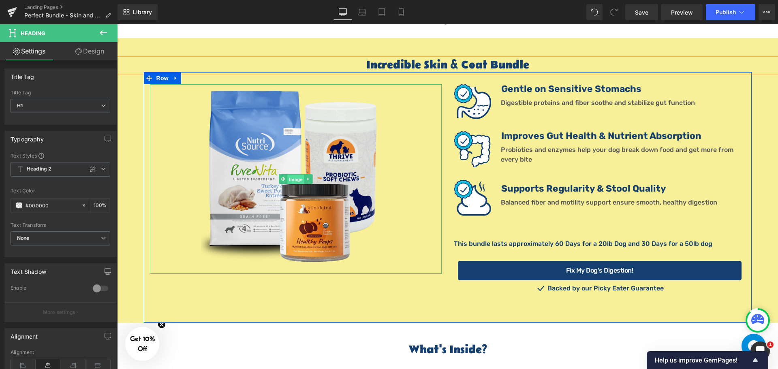
click at [293, 175] on span "Image" at bounding box center [295, 180] width 17 height 10
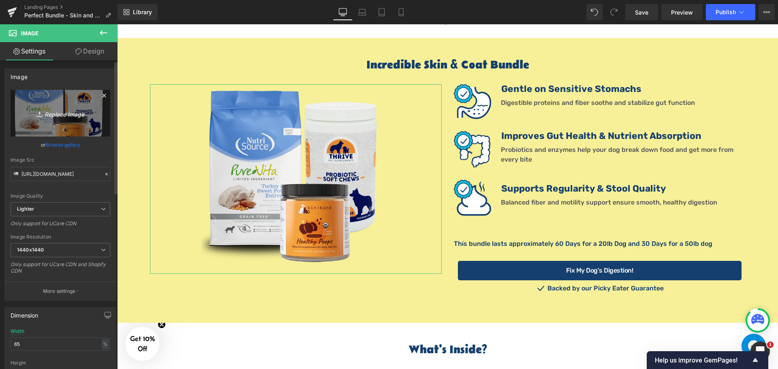
click at [59, 110] on icon "Replace Image" at bounding box center [60, 113] width 65 height 10
type input "C:\fakepath\Skin Coat Bundle 1.png"
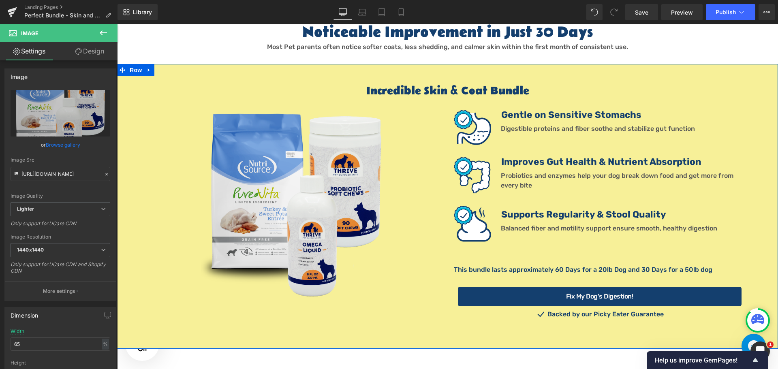
scroll to position [648, 0]
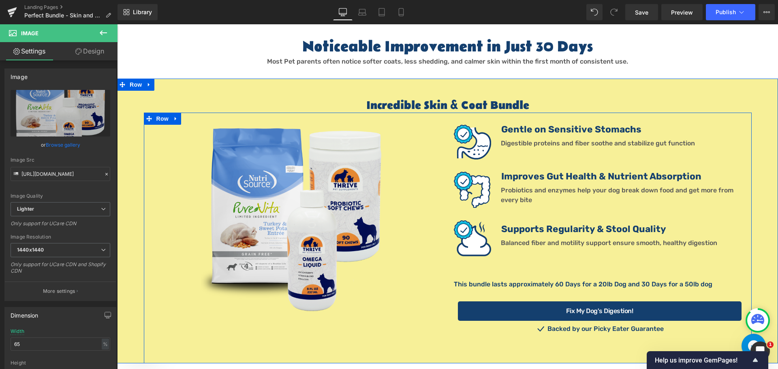
click at [542, 124] on b "Gentle on Sensitive Stomachs" at bounding box center [571, 129] width 140 height 11
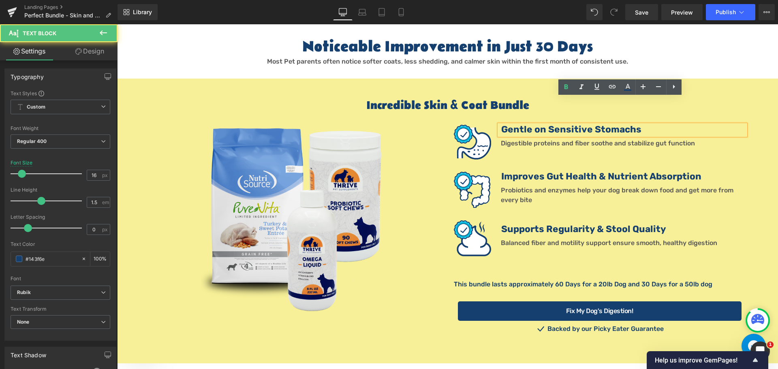
click at [542, 124] on b "Gentle on Sensitive Stomachs" at bounding box center [571, 129] width 140 height 11
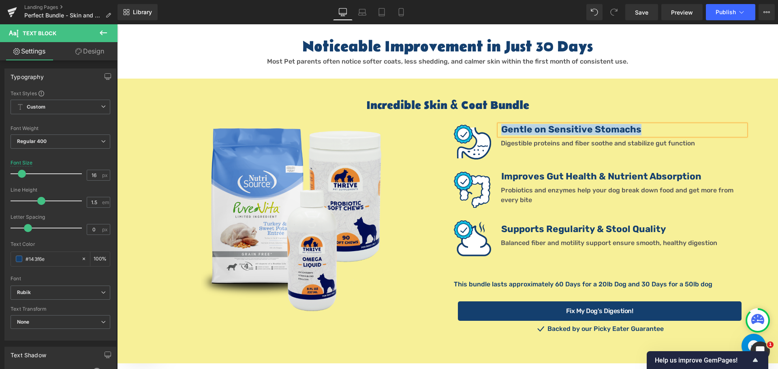
paste div
click at [722, 125] on div "Supports skin moisture and reduces itchiness" at bounding box center [622, 130] width 246 height 11
click at [520, 139] on span "Digestible proteins and fiber soothe and stabilize gut function" at bounding box center [598, 143] width 194 height 8
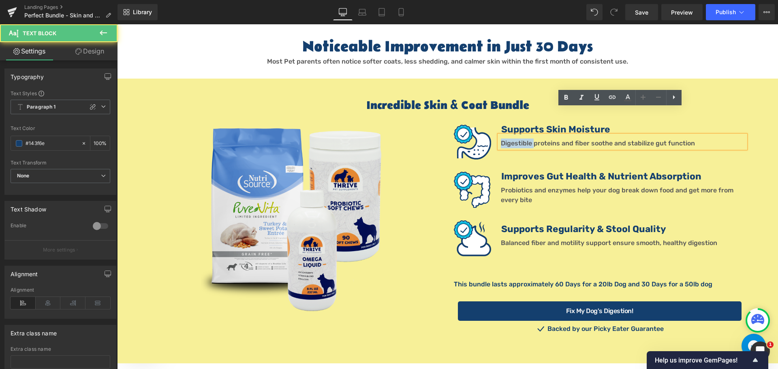
click at [520, 139] on span "Digestible proteins and fiber soothe and stabilize gut function" at bounding box center [598, 143] width 194 height 8
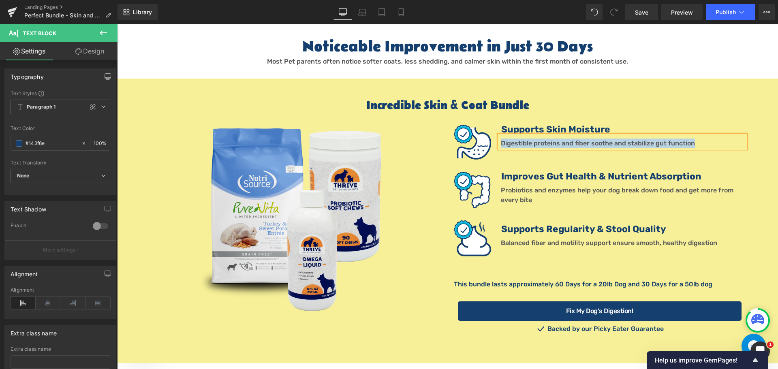
paste div
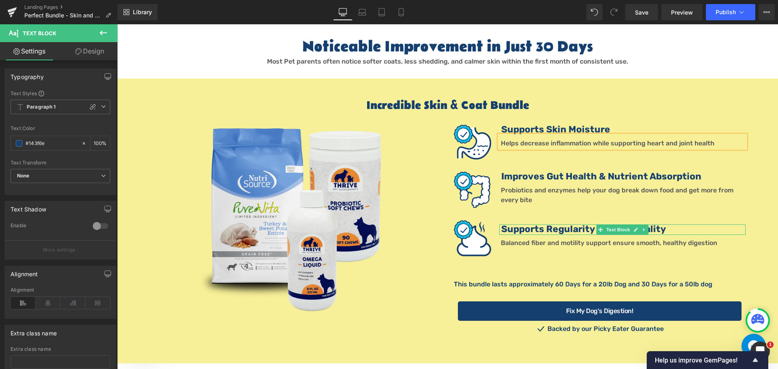
click at [574, 224] on b "Supports Regularity & Stool Quality" at bounding box center [583, 229] width 165 height 11
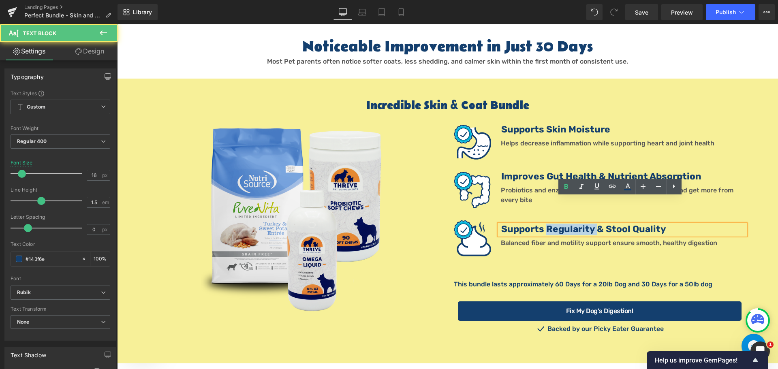
click at [574, 224] on b "Supports Regularity & Stool Quality" at bounding box center [583, 229] width 165 height 11
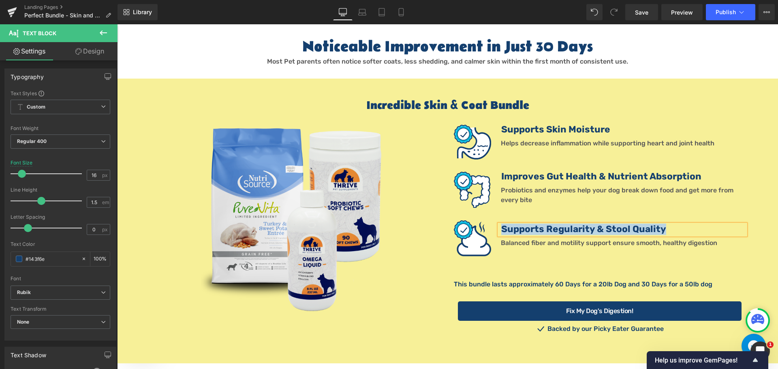
paste div
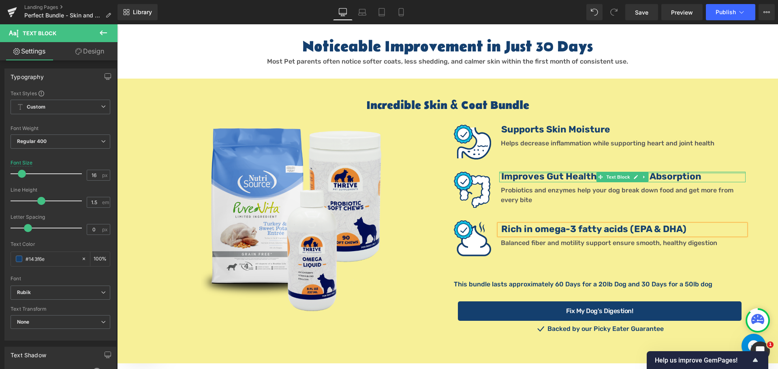
drag, startPoint x: 537, startPoint y: 147, endPoint x: 610, endPoint y: 169, distance: 76.4
click at [537, 172] on div at bounding box center [622, 173] width 246 height 2
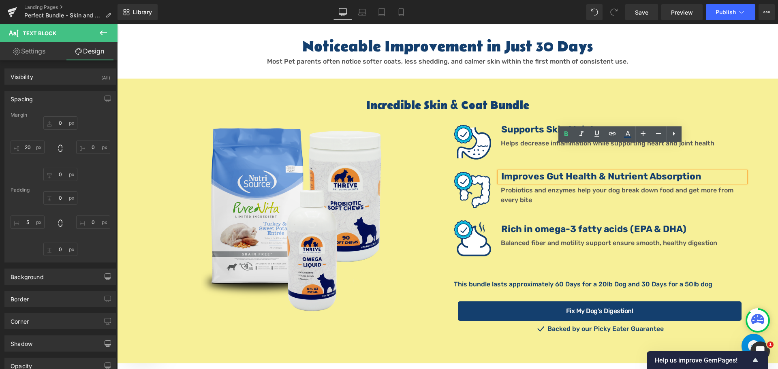
click at [543, 171] on b "Improves Gut Health & Nutrient Absorption" at bounding box center [601, 176] width 200 height 11
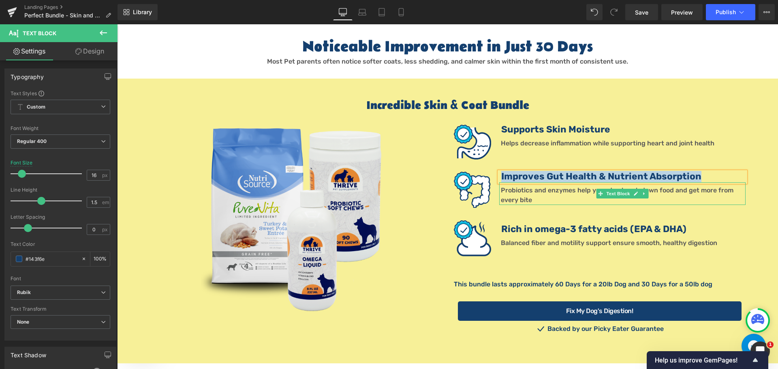
paste div
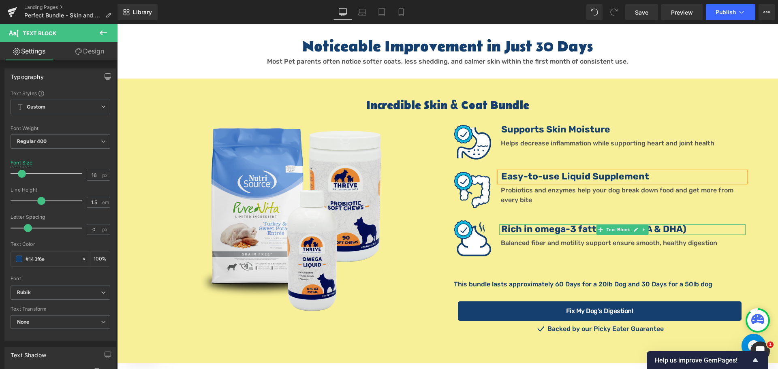
click at [533, 224] on div "Rich in omega-3 fatty acids (EPA & DHA) Text Block" at bounding box center [622, 229] width 246 height 11
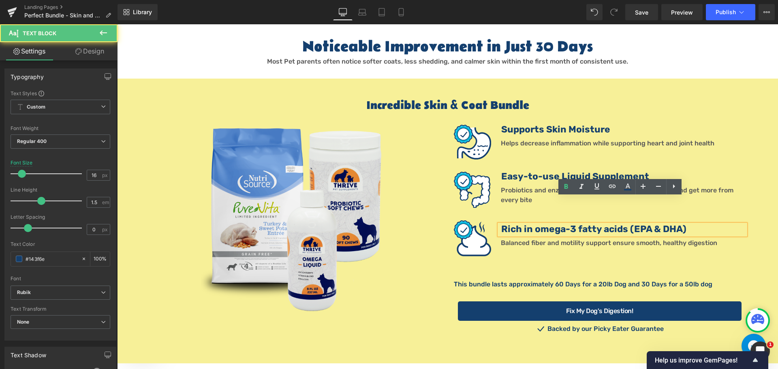
click at [533, 224] on div "Rich in omega-3 fatty acids (EPA & DHA) Text Block" at bounding box center [622, 229] width 246 height 11
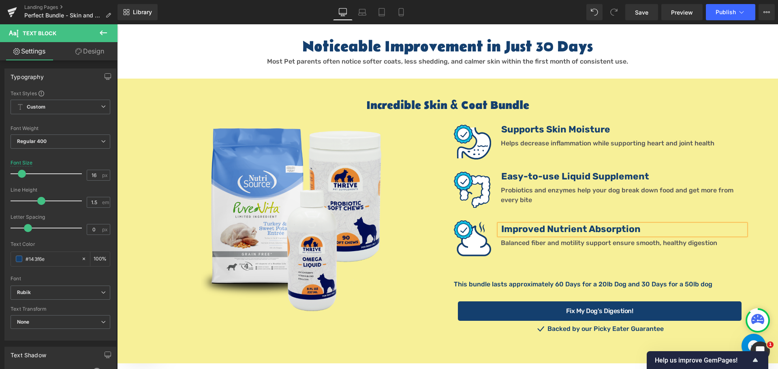
click at [414, 79] on div "Incredible Skin & Coat Bundle Heading Image Image Supports Skin Moisture Text B…" at bounding box center [447, 221] width 661 height 285
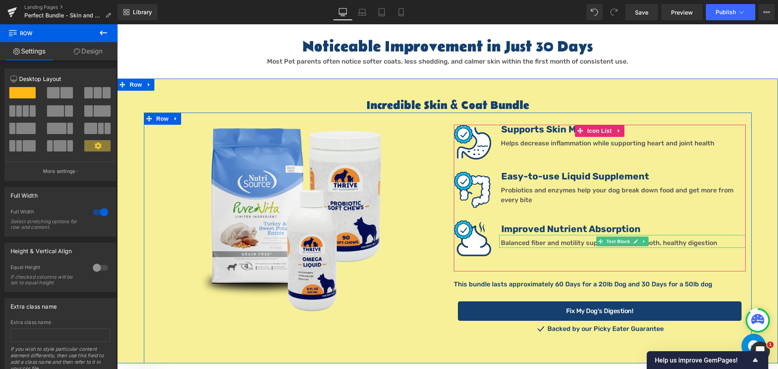
click at [553, 239] on font "Balanced fiber and motility support ensure smooth, healthy digestion" at bounding box center [609, 243] width 216 height 8
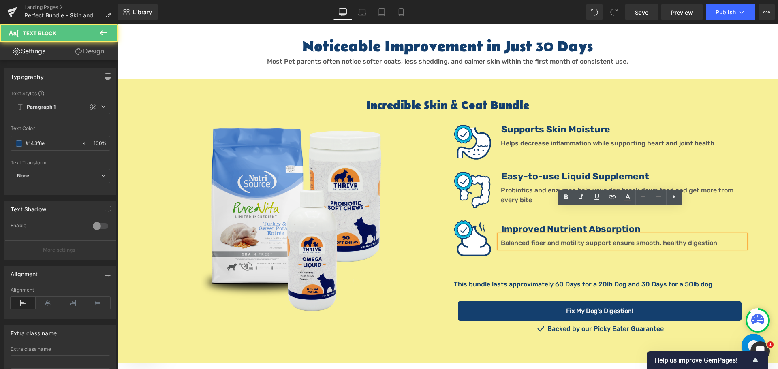
click at [553, 239] on font "Balanced fiber and motility support ensure smooth, healthy digestion" at bounding box center [609, 243] width 216 height 8
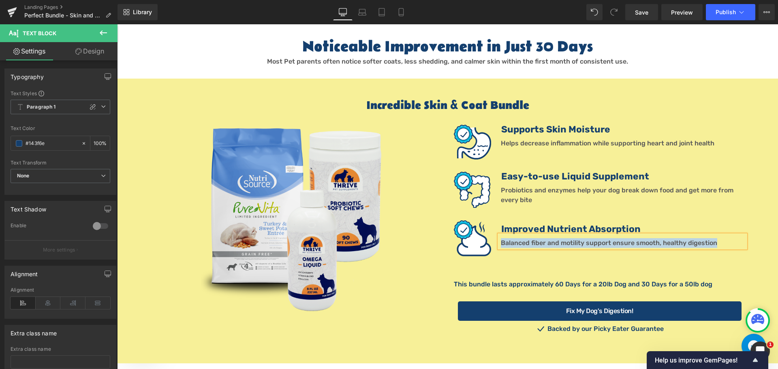
click at [545, 224] on b "Improved Nutrient Absorption" at bounding box center [570, 229] width 139 height 11
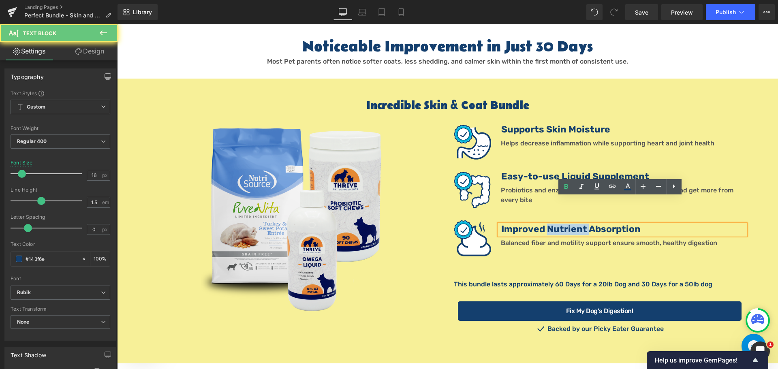
click at [545, 224] on b "Improved Nutrient Absorption" at bounding box center [570, 229] width 139 height 11
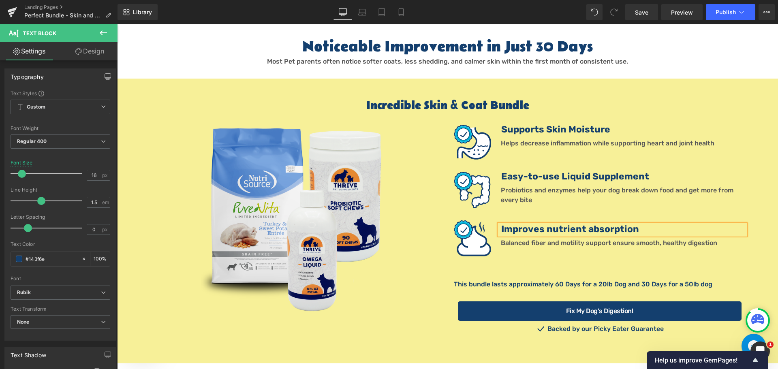
drag, startPoint x: 556, startPoint y: 203, endPoint x: 553, endPoint y: 197, distance: 6.3
click at [555, 224] on b "Improves nutrient absorption" at bounding box center [570, 229] width 138 height 11
click at [537, 235] on div "Balanced fiber and motility support ensure smooth, healthy digestion Text Block" at bounding box center [622, 241] width 246 height 13
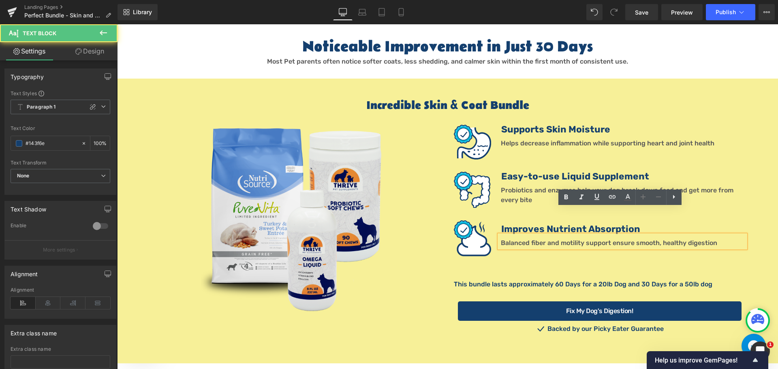
click at [537, 235] on div "Balanced fiber and motility support ensure smooth, healthy digestion Text Block" at bounding box center [622, 241] width 246 height 13
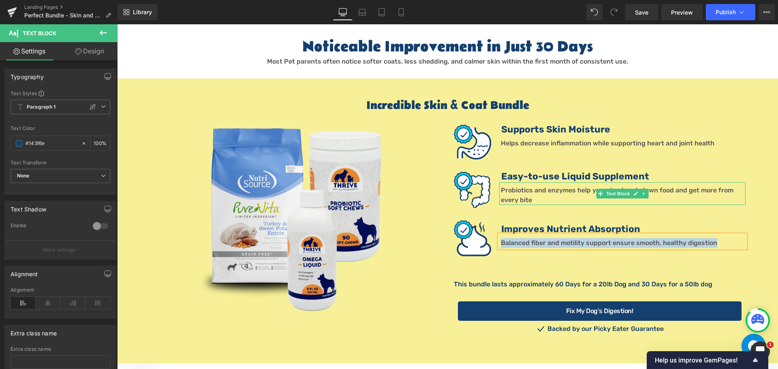
click at [513, 186] on p "Probiotics and enzymes help your dog break down food and get more from every bi…" at bounding box center [623, 195] width 245 height 19
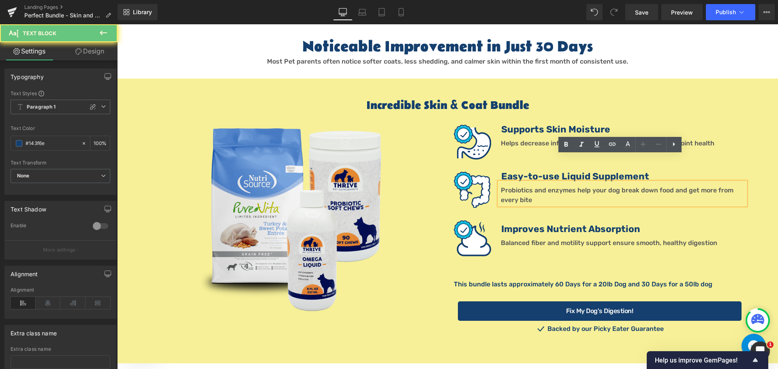
click at [522, 186] on font "Probiotics and enzymes help your dog break down food and get more from every bi…" at bounding box center [617, 194] width 233 height 17
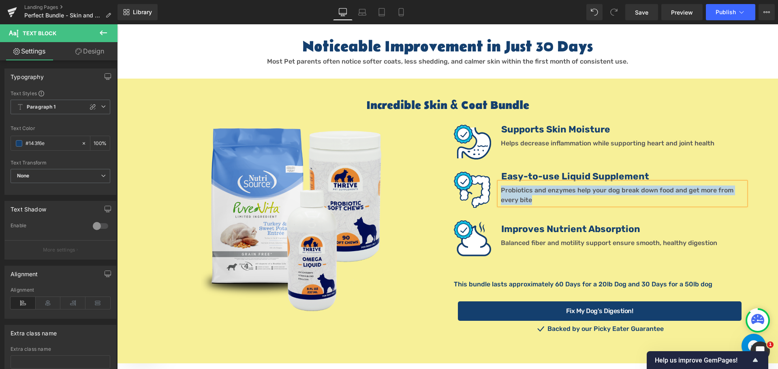
copy font "Probiotics and enzymes help your dog break down food and get more from every bi…"
click at [516, 235] on div "Balanced fiber and motility support ensure smooth, healthy digestion Text Block" at bounding box center [622, 241] width 246 height 13
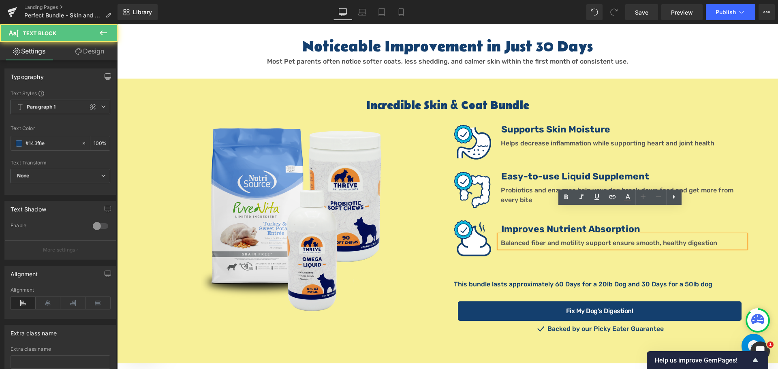
click at [516, 239] on font "Balanced fiber and motility support ensure smooth, healthy digestion" at bounding box center [609, 243] width 216 height 8
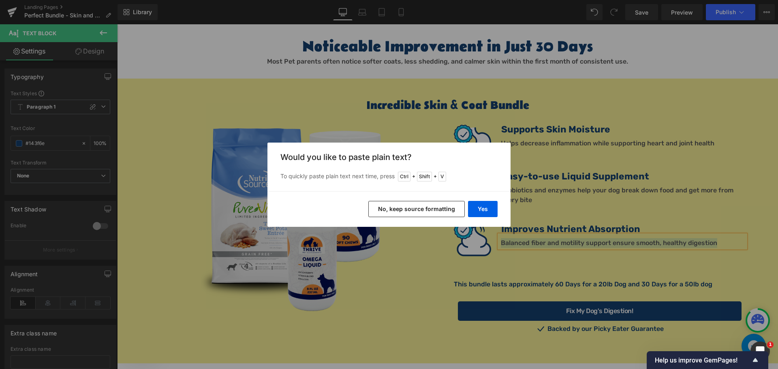
click at [450, 204] on button "No, keep source formatting" at bounding box center [416, 209] width 96 height 16
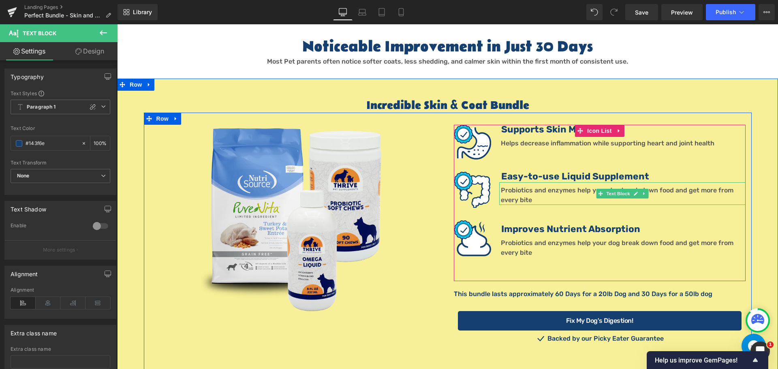
click at [501, 186] on font "Probiotics and enzymes help your dog break down food and get more from every bi…" at bounding box center [617, 194] width 233 height 17
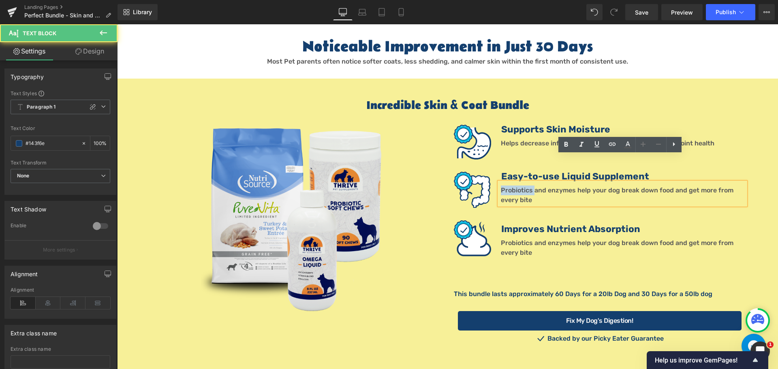
click at [501, 186] on font "Probiotics and enzymes help your dog break down food and get more from every bi…" at bounding box center [617, 194] width 233 height 17
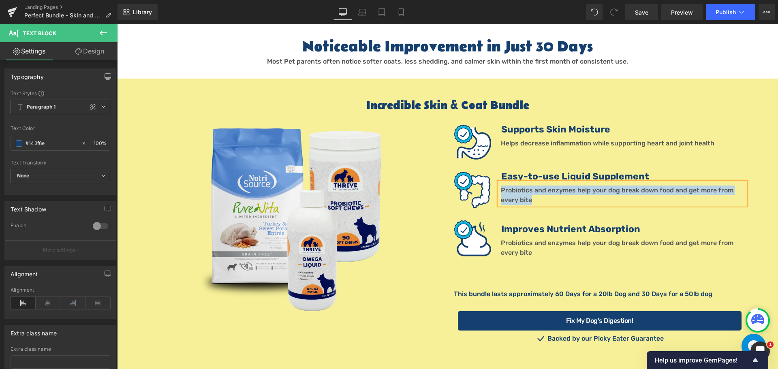
paste div
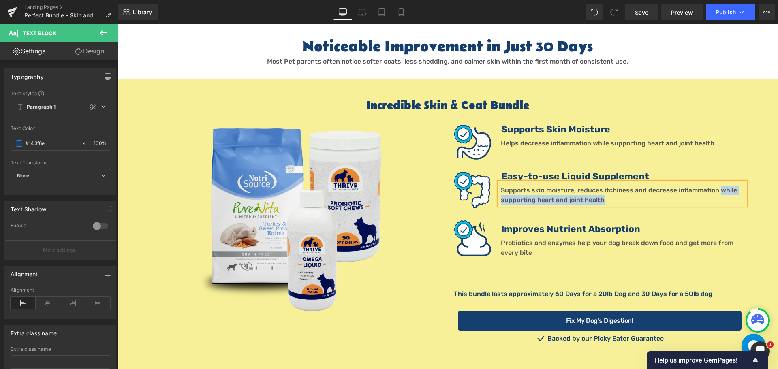
drag, startPoint x: 607, startPoint y: 172, endPoint x: 714, endPoint y: 162, distance: 107.1
click at [714, 186] on p "Supports skin moisture, reduces itchiness and decrease inflammation while suppo…" at bounding box center [623, 195] width 245 height 19
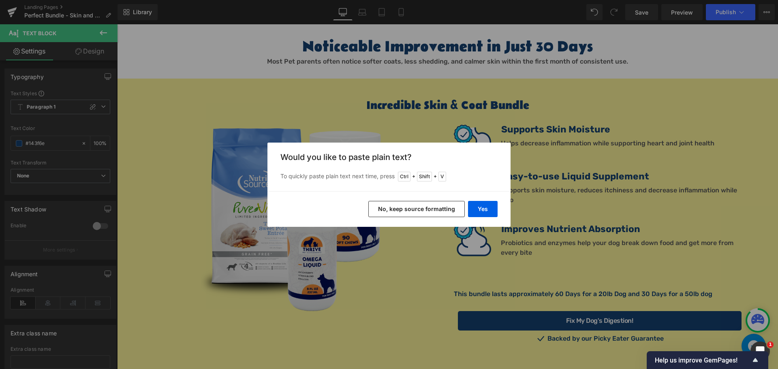
click at [423, 218] on div "Yes No, keep source formatting" at bounding box center [388, 209] width 243 height 36
click at [424, 200] on div "Yes No, keep source formatting" at bounding box center [388, 209] width 243 height 36
click at [420, 204] on button "No, keep source formatting" at bounding box center [416, 209] width 96 height 16
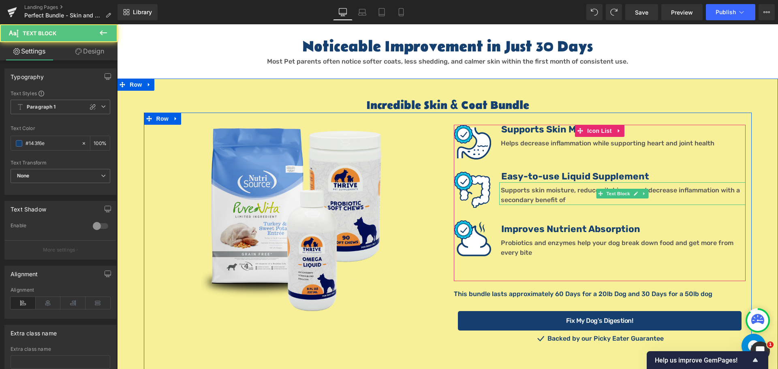
click at [577, 186] on p "Supports skin moisture, reduces itchiness and decrease inflammation with a seco…" at bounding box center [623, 195] width 245 height 19
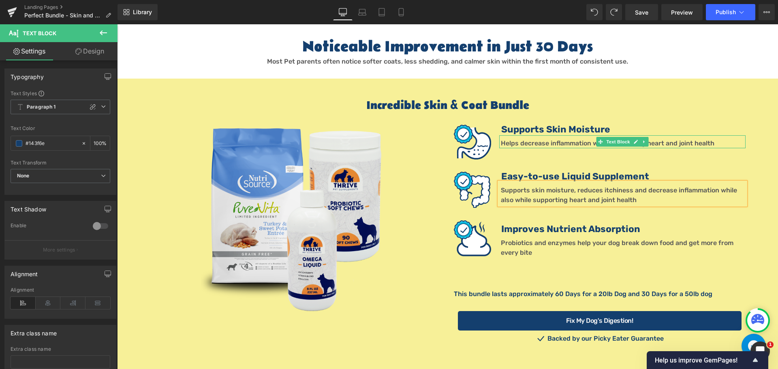
click at [526, 139] on font "Helps decrease inflammation while supporting heart and joint health" at bounding box center [608, 143] width 214 height 8
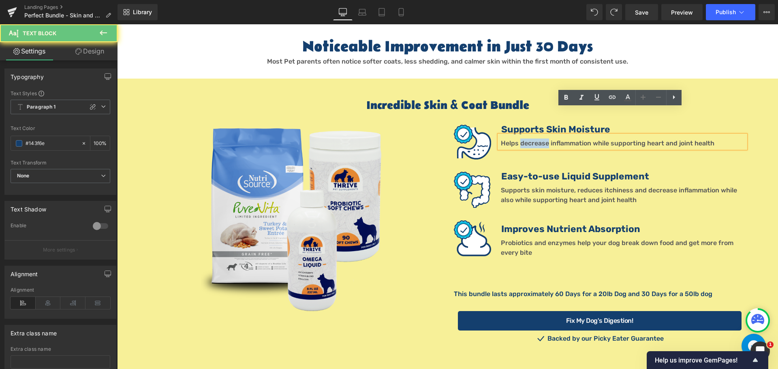
click at [526, 139] on font "Helps decrease inflammation while supporting heart and joint health" at bounding box center [608, 143] width 214 height 8
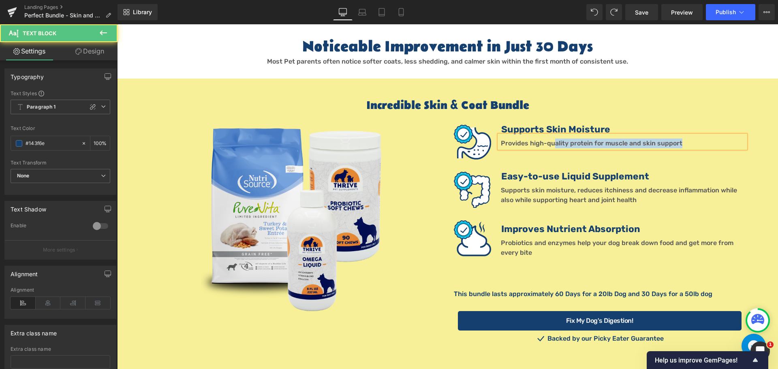
click at [551, 125] on div "Supports Skin Moisture Text Block Provides high-quality protein for muscle and …" at bounding box center [600, 138] width 292 height 27
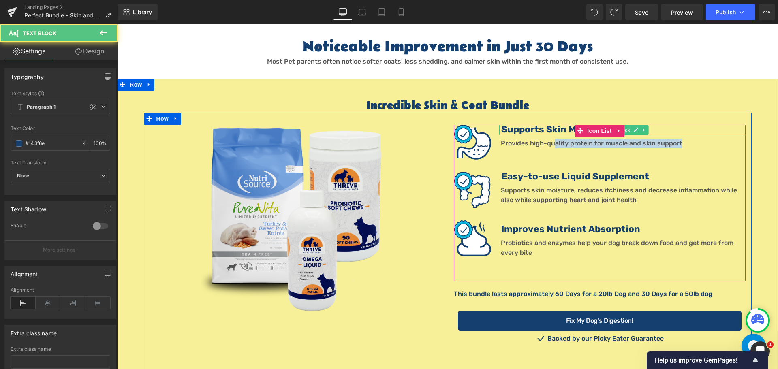
click at [551, 125] on div "Image Supports Skin Moisture Text Block Provides high-quality protein for muscl…" at bounding box center [600, 203] width 292 height 156
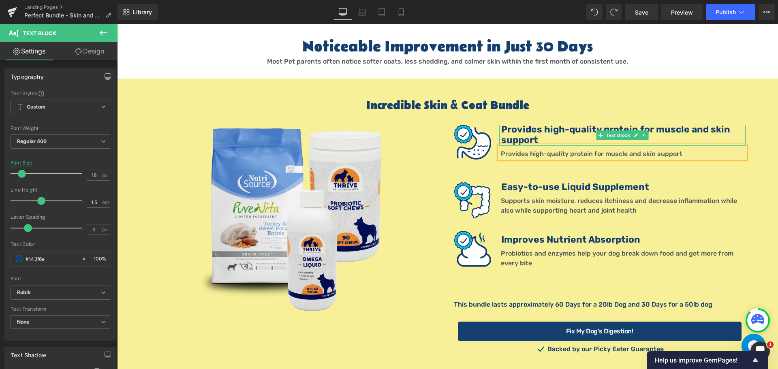
click at [545, 113] on div "Image Image Provides high-quality protein for muscle and skin support Text Bloc…" at bounding box center [448, 248] width 608 height 271
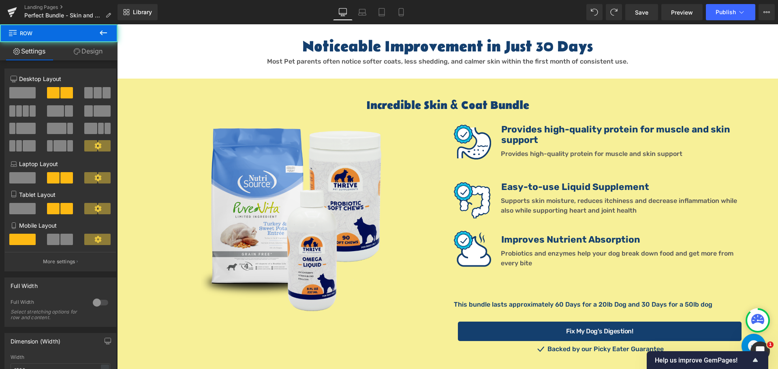
click at [545, 124] on b "Provides high-quality protein for muscle and skin support" at bounding box center [615, 134] width 229 height 21
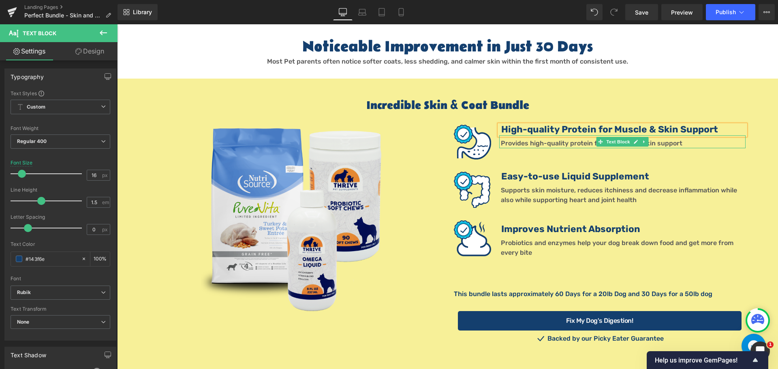
click at [523, 139] on font "Provides high-quality protein for muscle and skin support" at bounding box center [592, 143] width 182 height 8
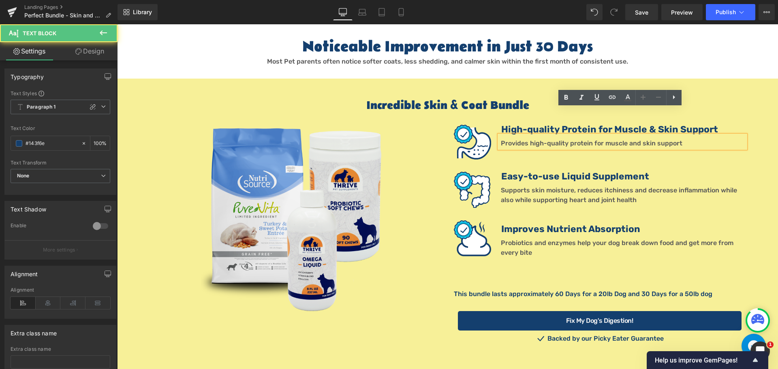
click at [522, 139] on font "Provides high-quality protein for muscle and skin support" at bounding box center [592, 143] width 182 height 8
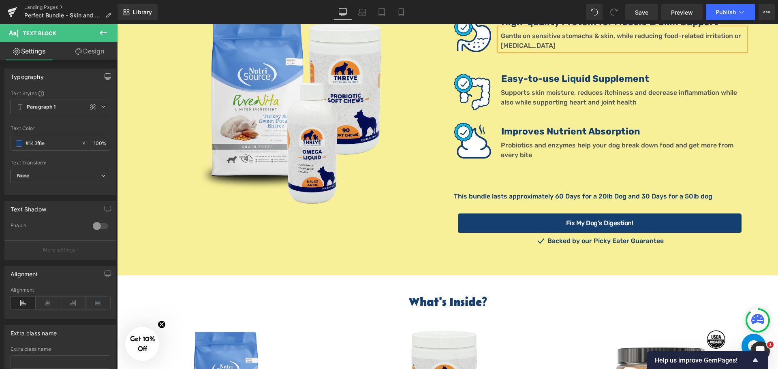
scroll to position [770, 0]
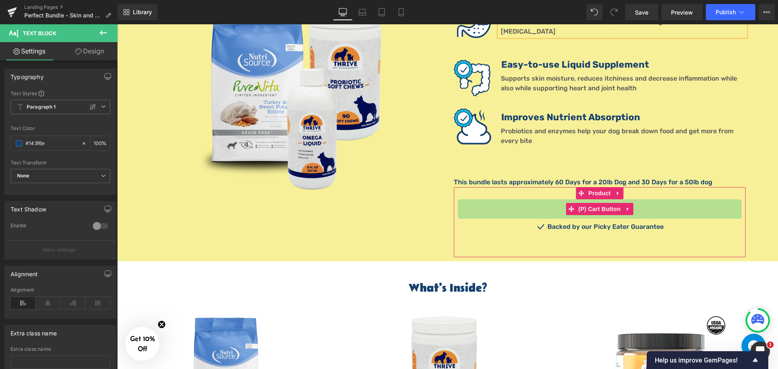
click at [550, 199] on button "Fix My Dog's Digestion!" at bounding box center [600, 208] width 284 height 19
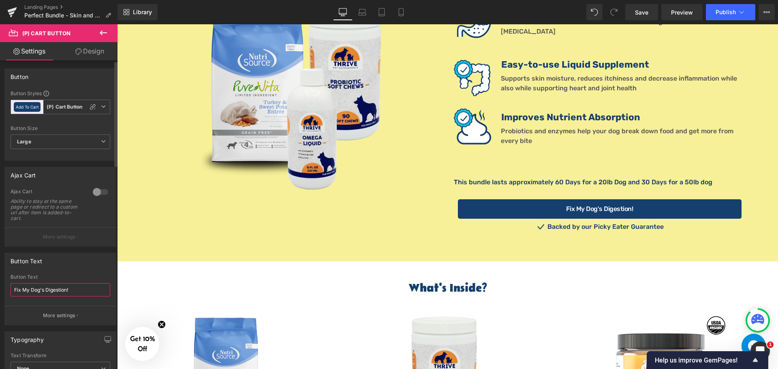
click at [77, 292] on input "Fix My Dog's Digestion!" at bounding box center [61, 289] width 100 height 13
type input "Make my Dog Softer!"
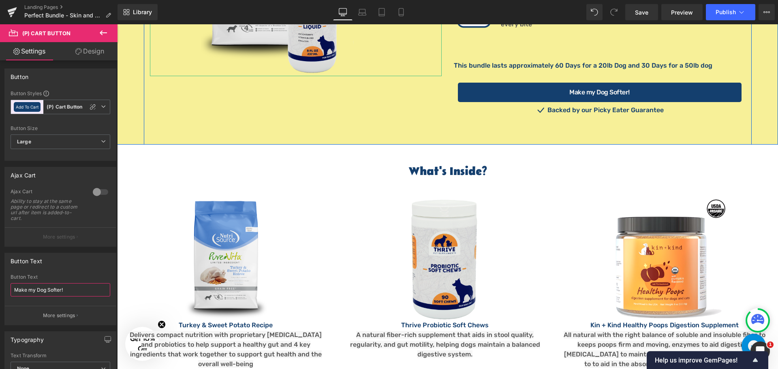
scroll to position [891, 0]
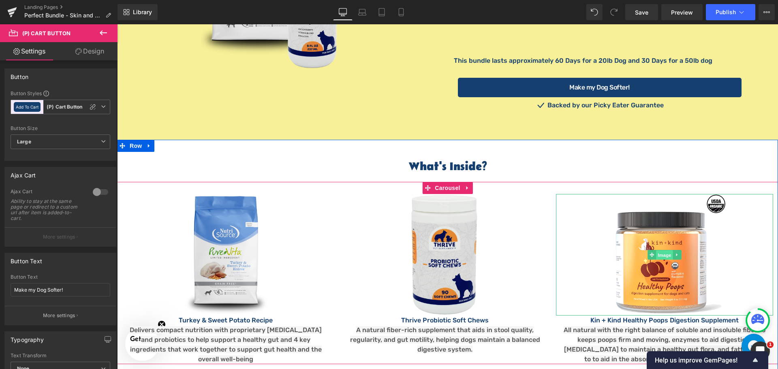
click at [658, 250] on span "Image" at bounding box center [664, 255] width 17 height 10
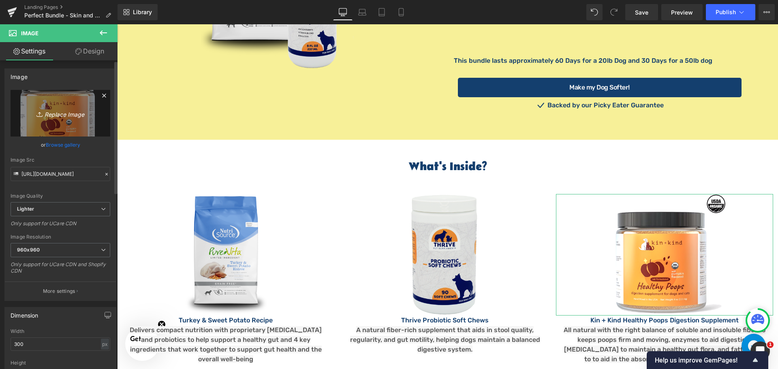
click at [60, 117] on icon "Replace Image" at bounding box center [60, 113] width 65 height 10
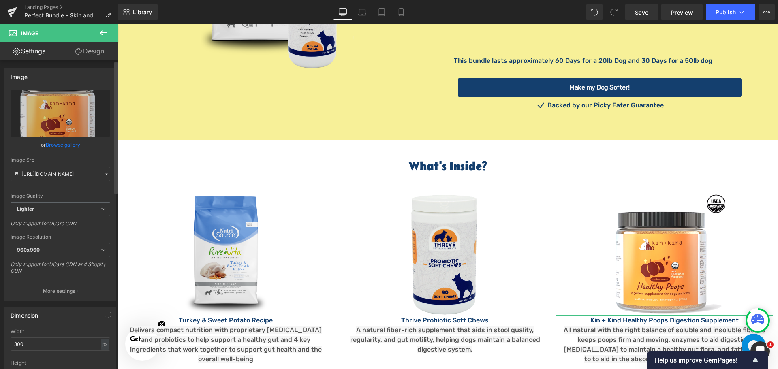
click at [49, 144] on link "Browse gallery" at bounding box center [63, 145] width 34 height 14
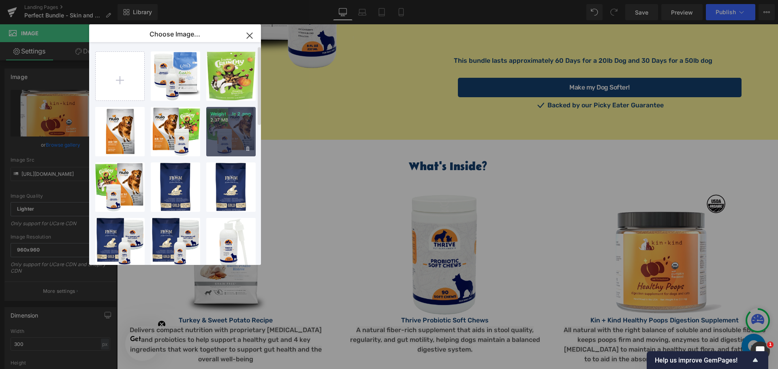
scroll to position [41, 0]
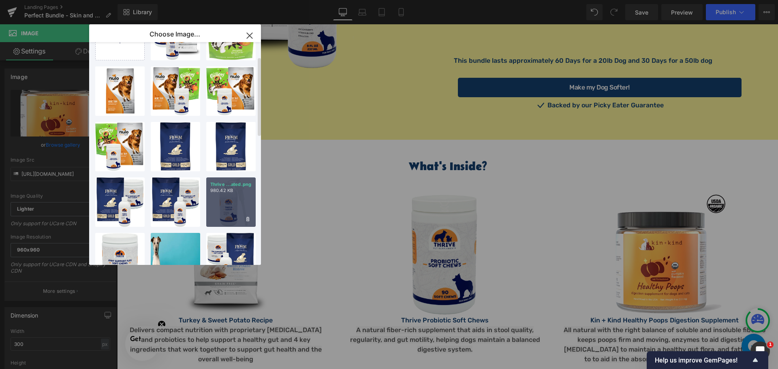
click at [223, 207] on div "Thrive ...ated.png 980.42 KB" at bounding box center [230, 201] width 49 height 49
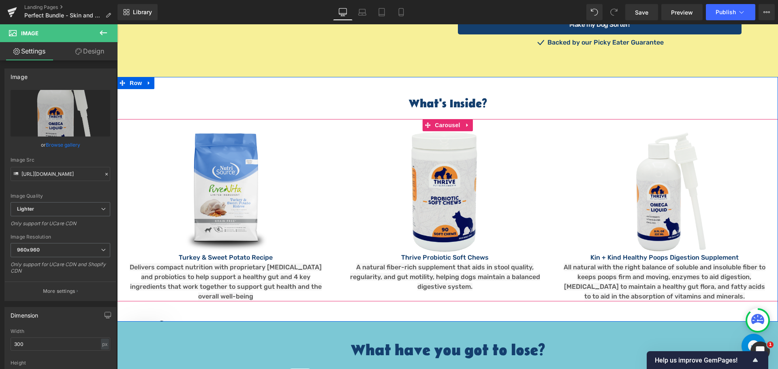
scroll to position [973, 0]
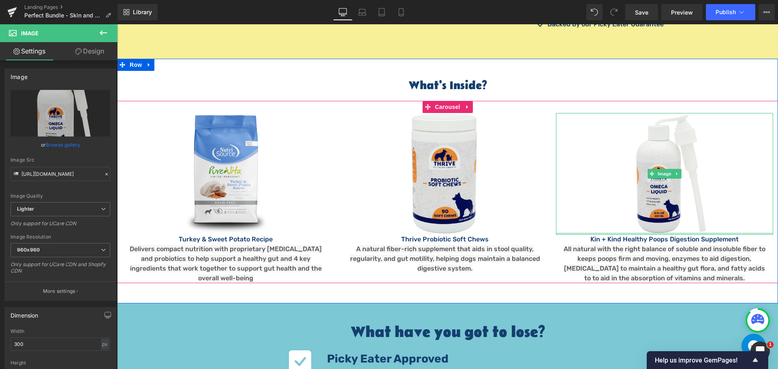
click at [599, 206] on div "Image" at bounding box center [664, 174] width 217 height 122
click at [117, 24] on div at bounding box center [117, 24] width 0 height 0
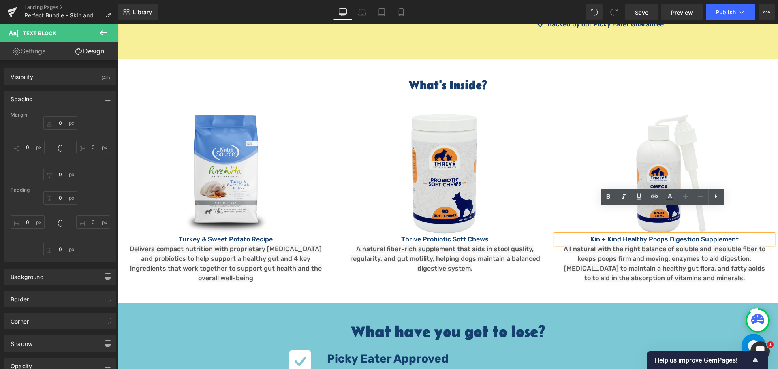
click at [485, 235] on p "Thrive Probiotic Soft Chews" at bounding box center [444, 240] width 217 height 10
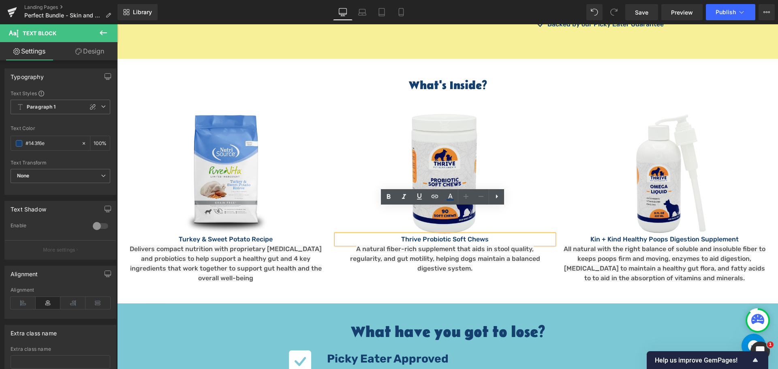
click at [484, 235] on div "Thrive Probiotic Soft Chews" at bounding box center [444, 240] width 217 height 10
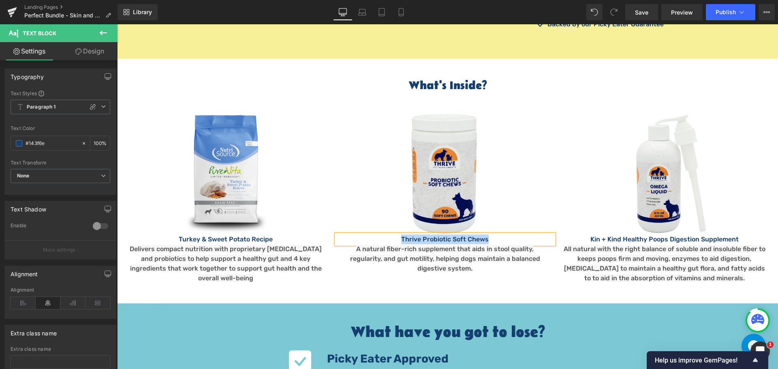
copy p "Thrive Probiotic Soft Chews"
click at [625, 235] on p "Kin + Kind Healthy Poops Digestion Supplement" at bounding box center [664, 240] width 217 height 10
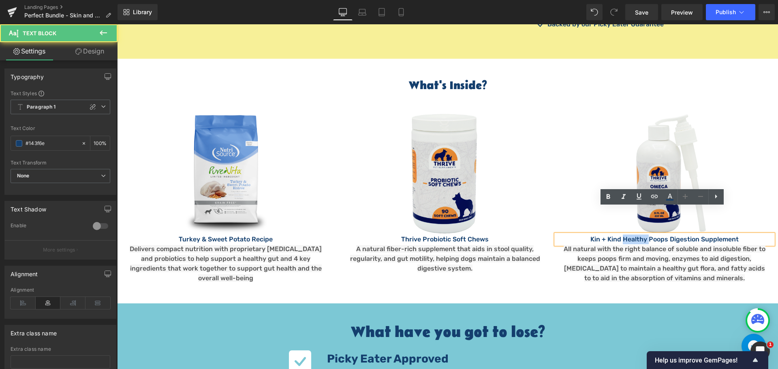
click at [625, 235] on p "Kin + Kind Healthy Poops Digestion Supplement" at bounding box center [664, 240] width 217 height 10
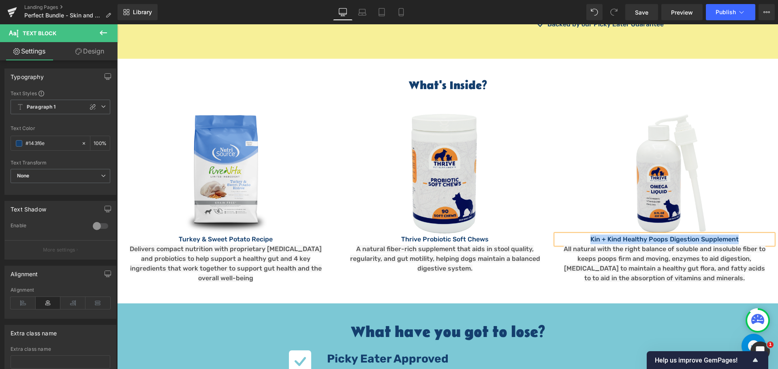
paste div
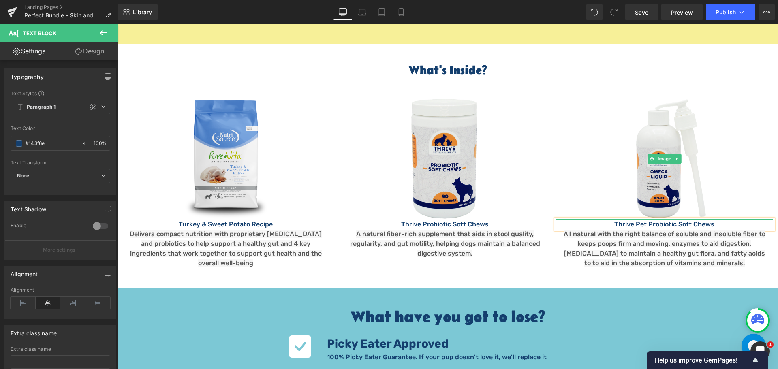
scroll to position [1013, 0]
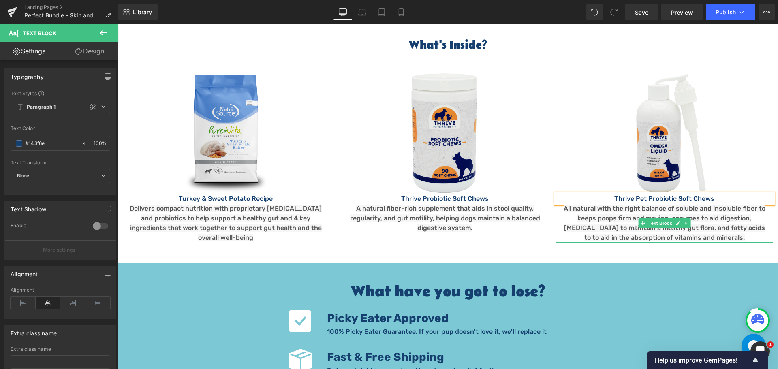
click at [637, 207] on p "All natural with the right balance of soluble and insoluble fiber to keeps poop…" at bounding box center [664, 223] width 205 height 39
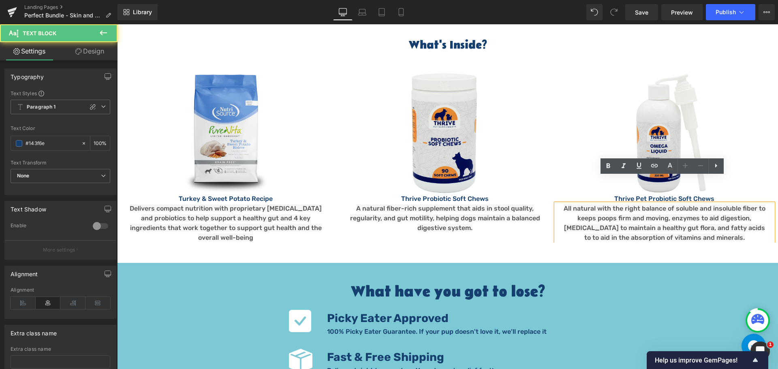
click at [616, 205] on span "All natural with the right balance of soluble and insoluble fiber to keeps poop…" at bounding box center [665, 223] width 202 height 37
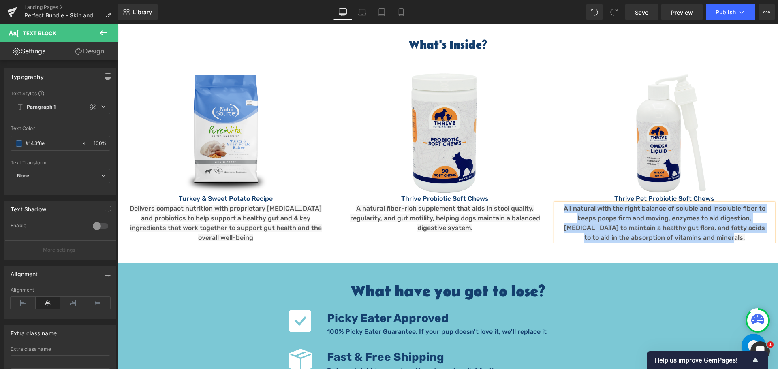
paste div
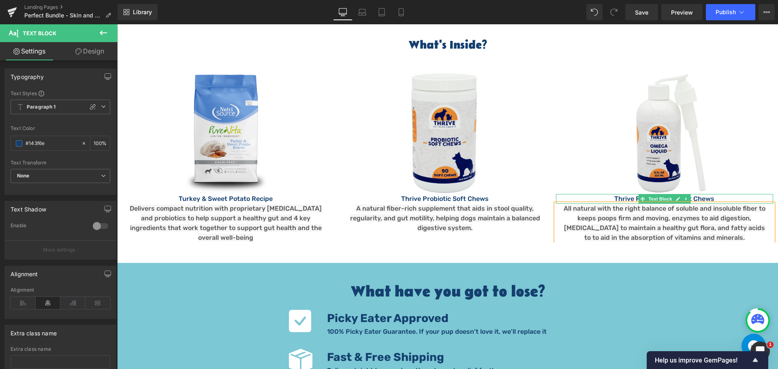
click at [633, 194] on div "Thrive Pet Probiotic Soft Chews Text Block" at bounding box center [664, 199] width 217 height 10
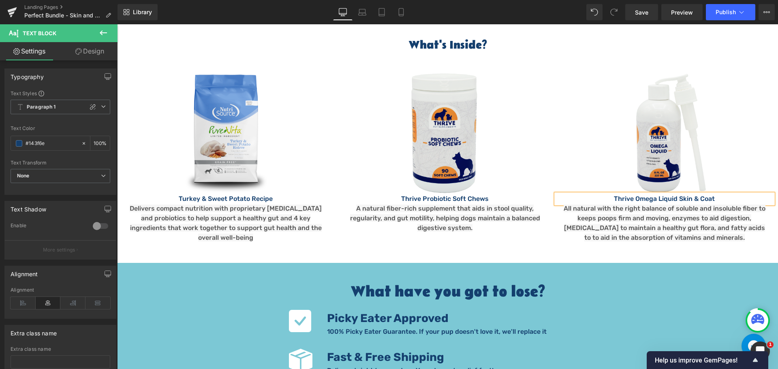
click at [632, 194] on p "Thrive Omega Liquid Skin & Coat" at bounding box center [664, 199] width 217 height 10
click at [411, 194] on p "Thrive Probiotic Soft Chews" at bounding box center [444, 199] width 217 height 10
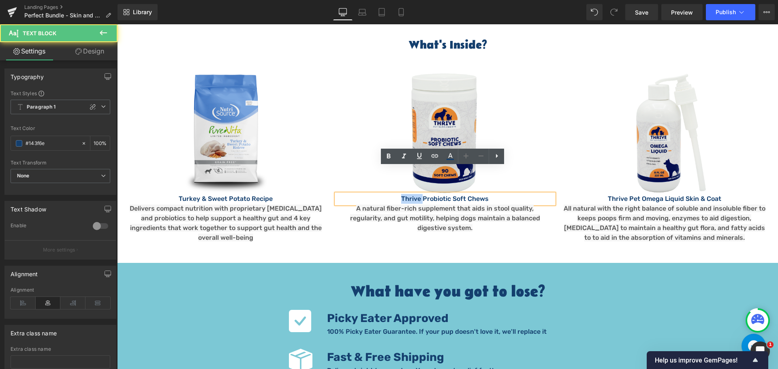
click at [411, 194] on p "Thrive Probiotic Soft Chews" at bounding box center [444, 199] width 217 height 10
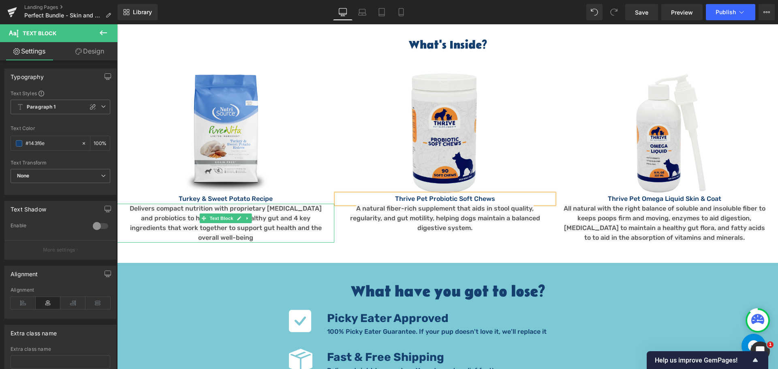
click at [167, 205] on span "Delivers compact nutrition with proprietary prebiotics and probiotics to help s…" at bounding box center [226, 223] width 192 height 37
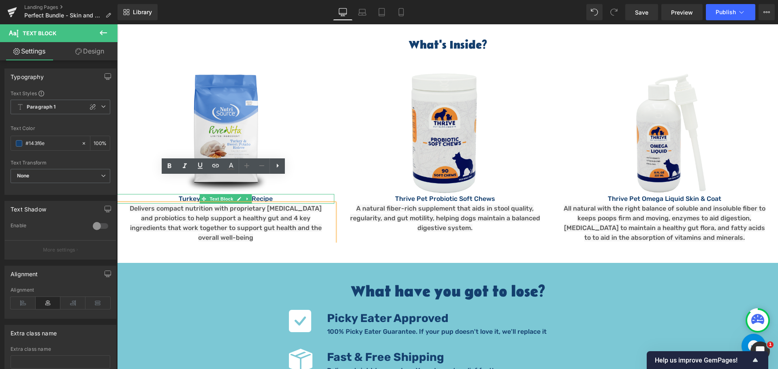
drag, startPoint x: 327, startPoint y: 173, endPoint x: 327, endPoint y: 182, distance: 8.1
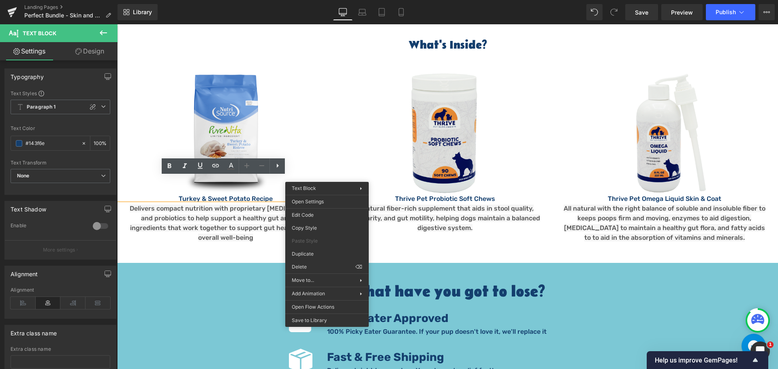
click at [247, 205] on span "Delivers compact nutrition with proprietary prebiotics and probiotics to help s…" at bounding box center [226, 223] width 192 height 37
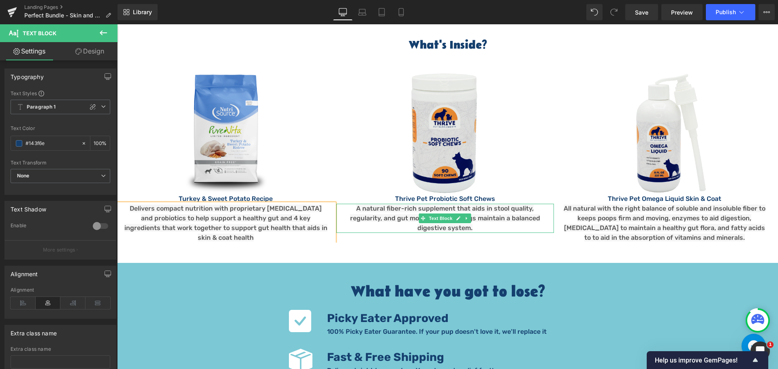
click at [508, 205] on span "A natural fiber-rich supplement that aids in stool quality, regularity, and gut…" at bounding box center [445, 218] width 190 height 27
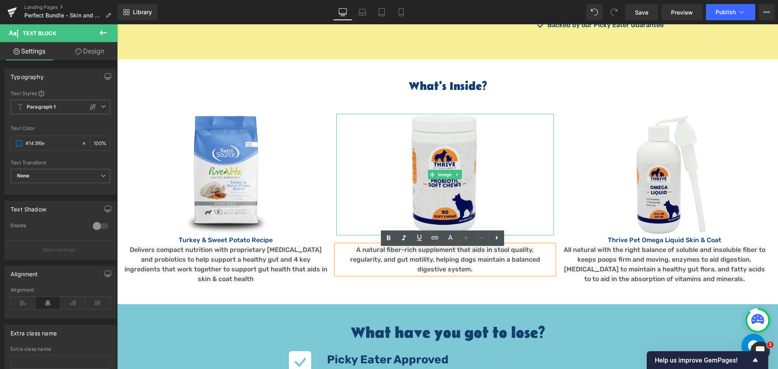
scroll to position [932, 0]
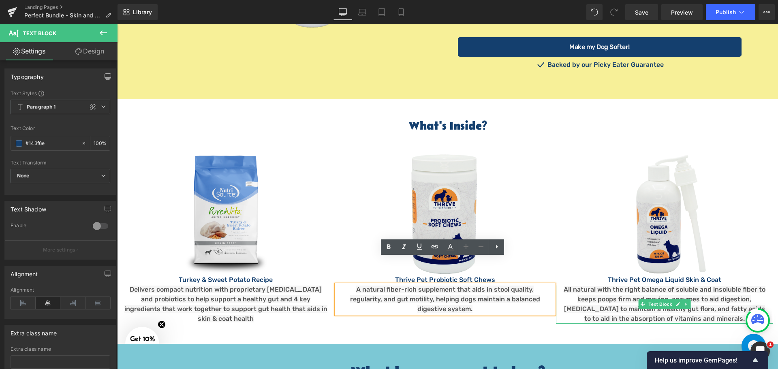
click at [616, 290] on span "All natural with the right balance of soluble and insoluble fiber to keeps poop…" at bounding box center [665, 304] width 202 height 37
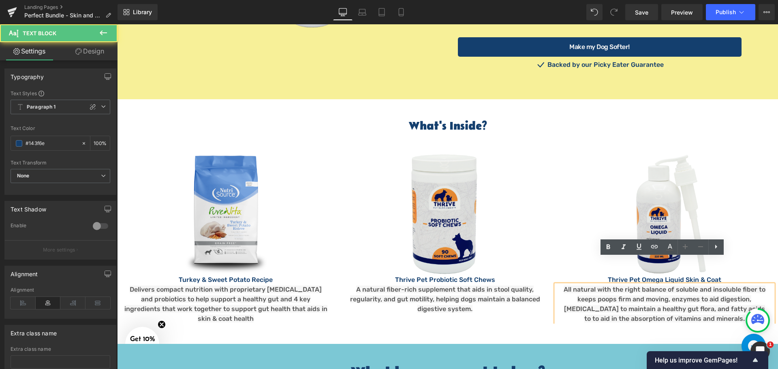
click at [608, 285] on p "All natural with the right balance of soluble and insoluble fiber to keeps poop…" at bounding box center [664, 304] width 205 height 39
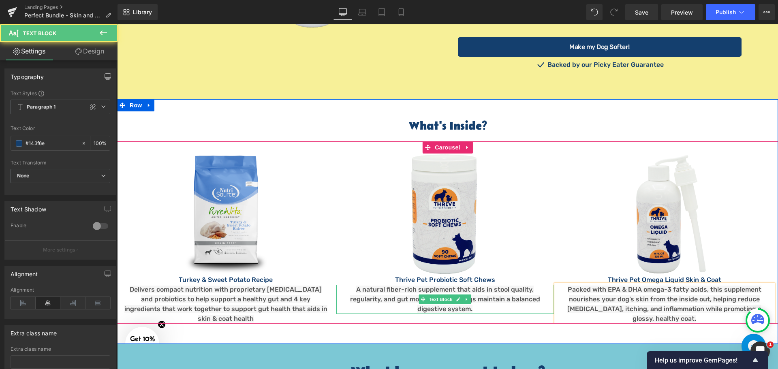
click at [419, 295] on span at bounding box center [423, 300] width 9 height 10
click at [410, 285] on p "A natural fiber-rich supplement that aids in stool quality, regularity, and gut…" at bounding box center [444, 299] width 205 height 29
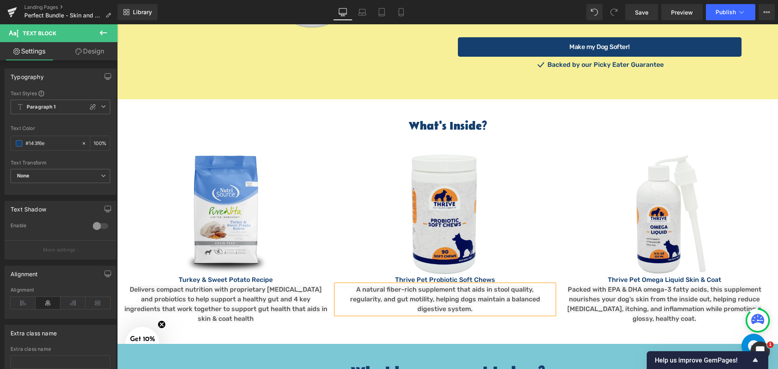
paste div
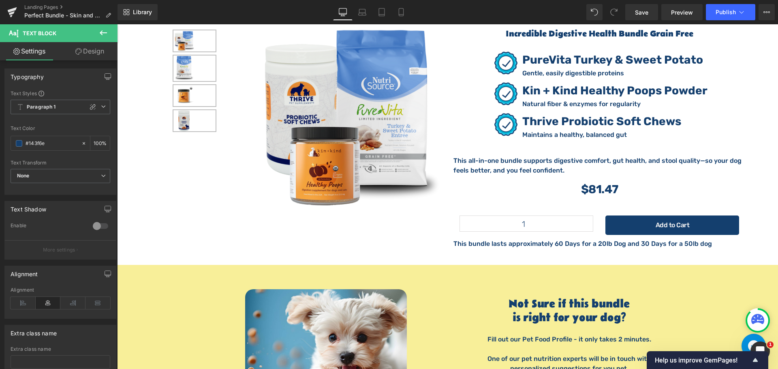
scroll to position [1459, 0]
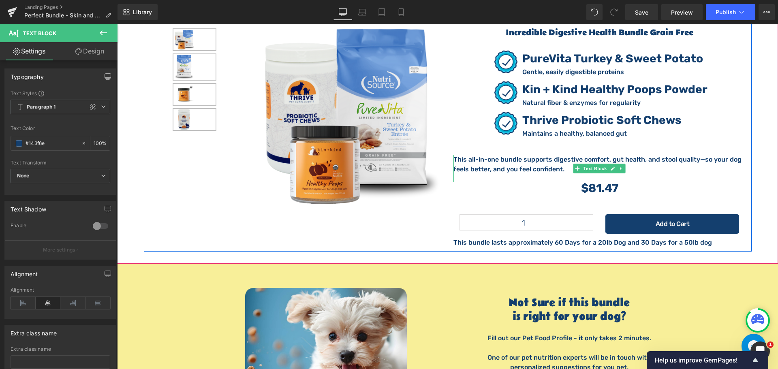
click at [470, 155] on p "This all-in-one bundle supports digestive comfort, gut health, and stool qualit…" at bounding box center [599, 164] width 292 height 19
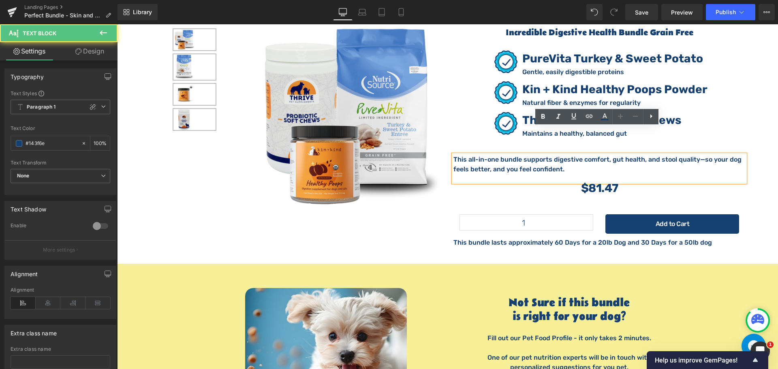
click at [470, 155] on p "This all-in-one bundle supports digestive comfort, gut health, and stool qualit…" at bounding box center [599, 164] width 292 height 19
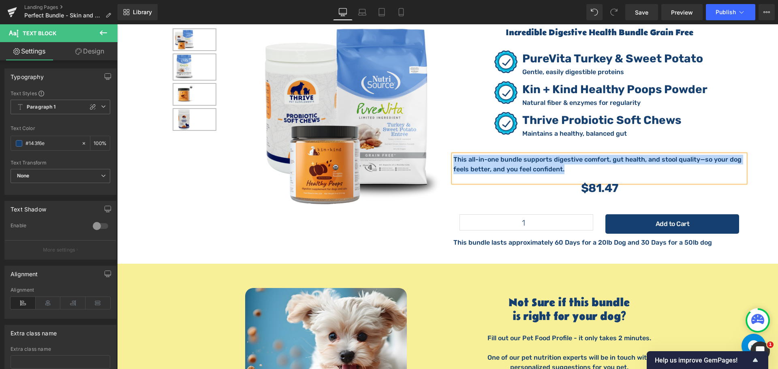
paste div
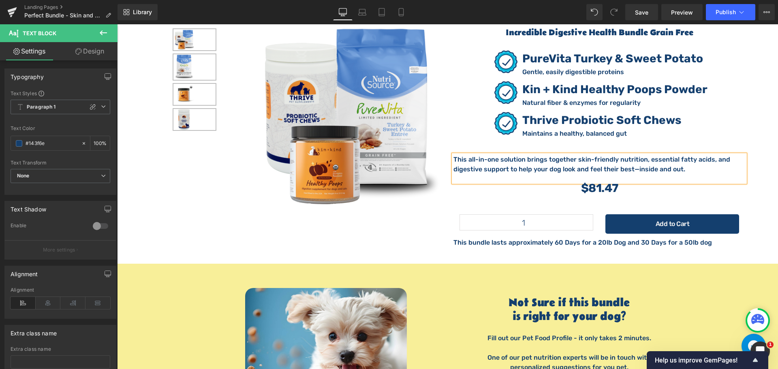
click at [628, 155] on p "This all-in-one solution brings together skin-friendly nutrition, essential fat…" at bounding box center [599, 164] width 292 height 19
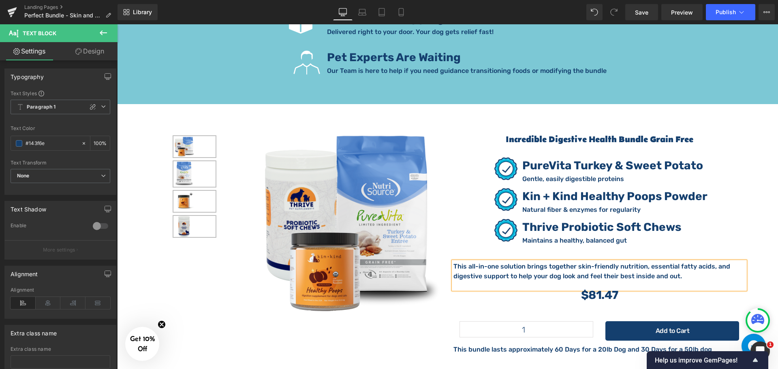
scroll to position [1337, 0]
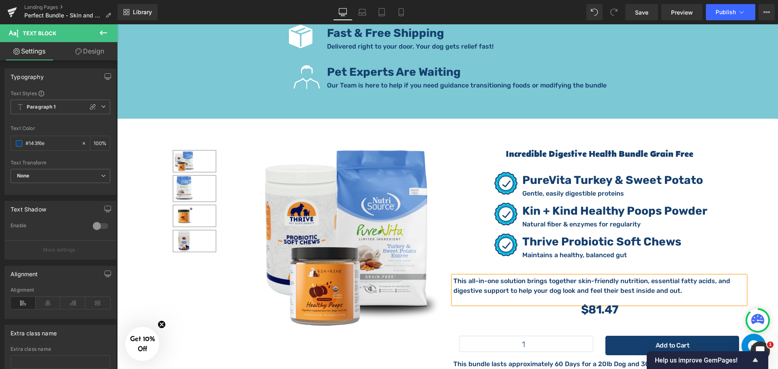
click at [382, 131] on div "(P) Image List Sale Off (P) Image" at bounding box center [448, 252] width 608 height 242
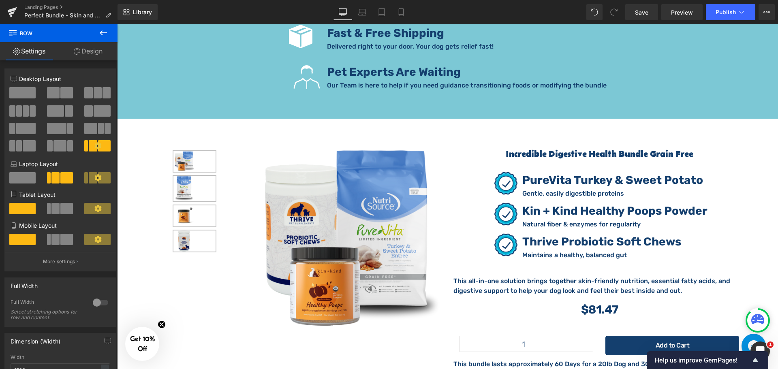
click at [413, 131] on div "(P) Image List Sale Off (P) Image" at bounding box center [448, 252] width 608 height 242
click at [439, 119] on span "Product" at bounding box center [445, 125] width 26 height 12
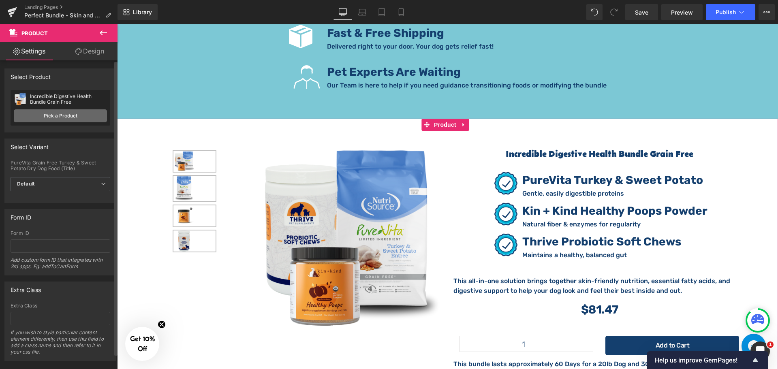
click at [69, 119] on link "Pick a Product" at bounding box center [60, 115] width 93 height 13
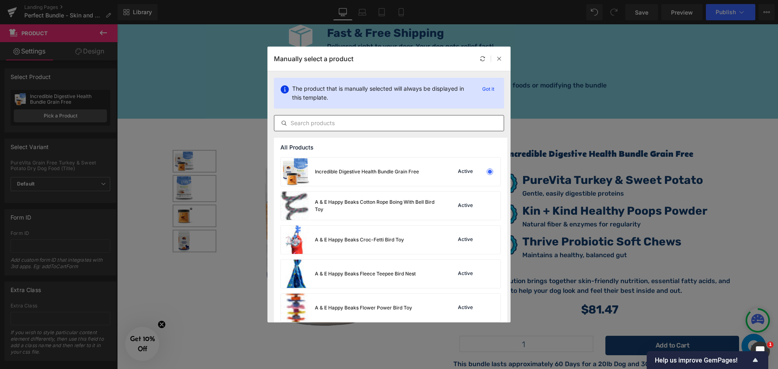
click at [335, 125] on input "text" at bounding box center [388, 123] width 229 height 10
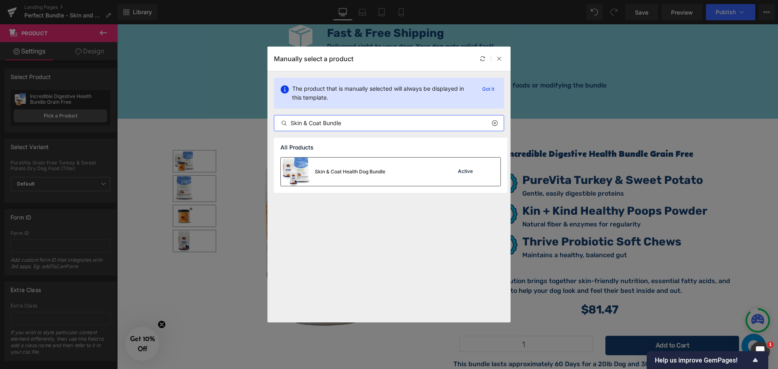
type input "Skin & Coat Bundle"
click at [316, 166] on div "Skin & Coat Health Dog Bundle" at bounding box center [333, 172] width 105 height 28
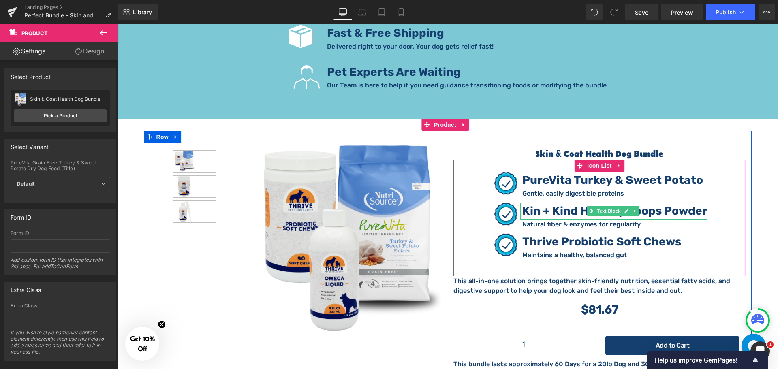
click at [570, 204] on strong "Kin + Kind Healthy Poops Powder" at bounding box center [614, 210] width 185 height 13
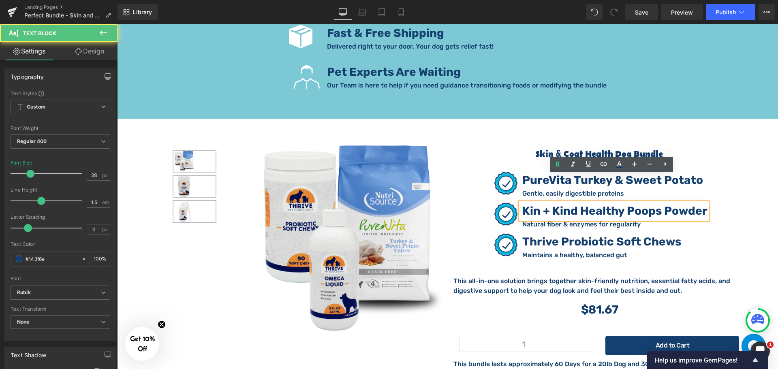
click at [569, 204] on strong "Kin + Kind Healthy Poops Powder" at bounding box center [614, 210] width 185 height 13
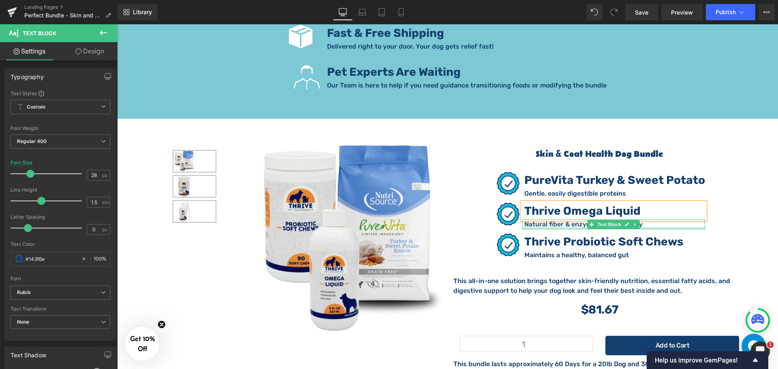
click at [545, 220] on p "Natural fiber & enzymes for regularity" at bounding box center [614, 225] width 181 height 10
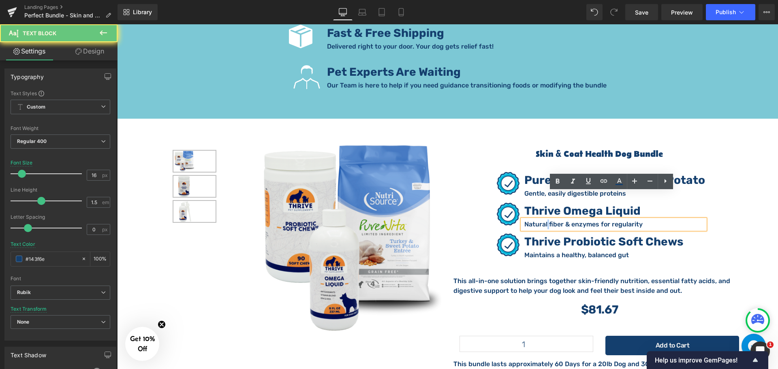
click at [545, 220] on p "Natural fiber & enzymes for regularity" at bounding box center [614, 225] width 181 height 10
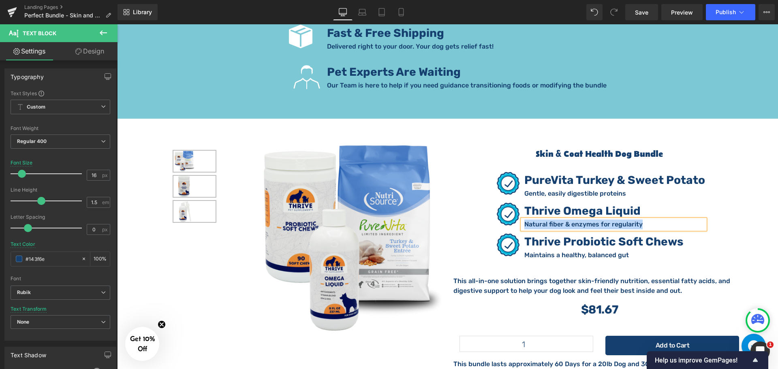
paste div
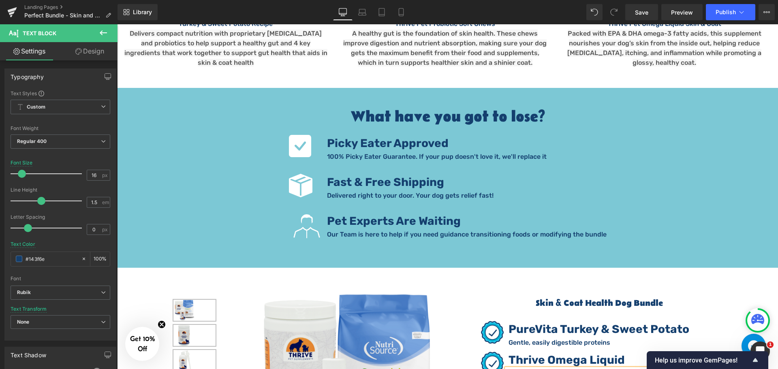
scroll to position [1175, 0]
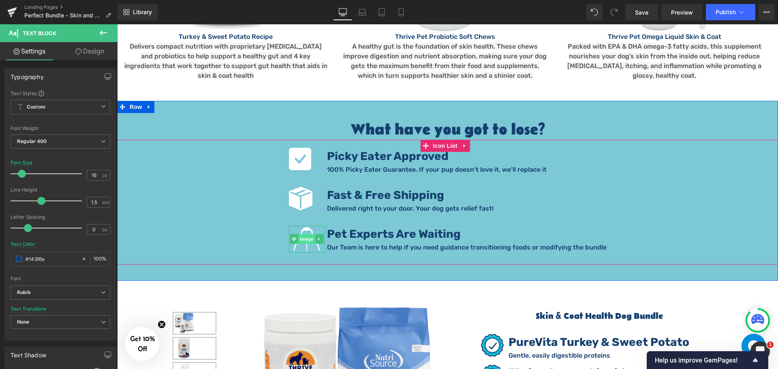
click at [307, 234] on span "Image" at bounding box center [306, 239] width 17 height 10
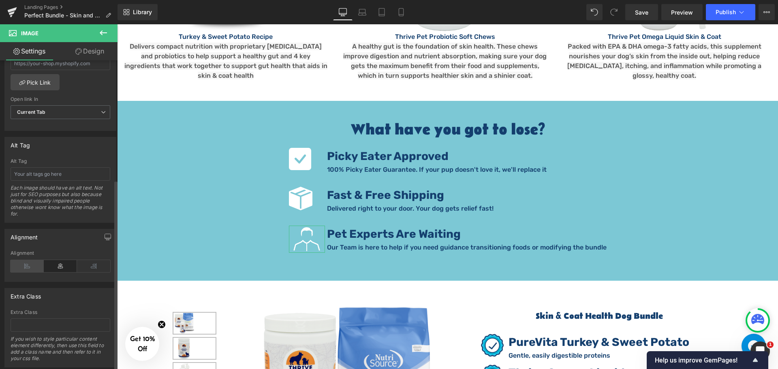
scroll to position [405, 0]
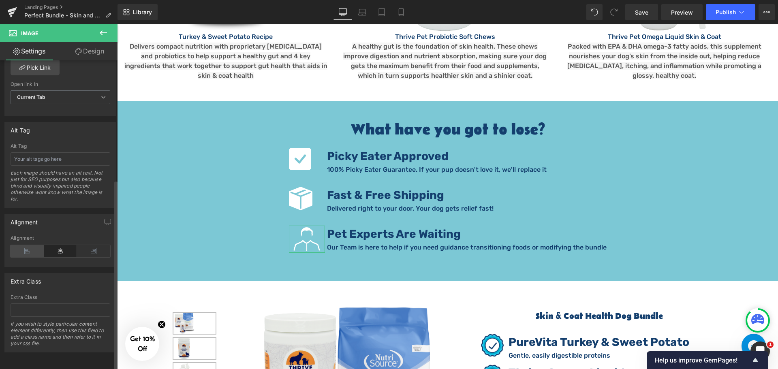
click at [28, 254] on icon at bounding box center [27, 251] width 33 height 12
click at [643, 9] on span "Save" at bounding box center [641, 12] width 13 height 9
click at [2, 11] on link at bounding box center [12, 12] width 24 height 24
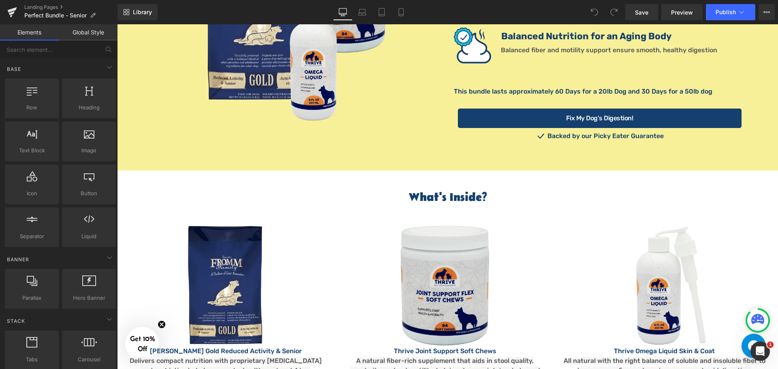
scroll to position [973, 0]
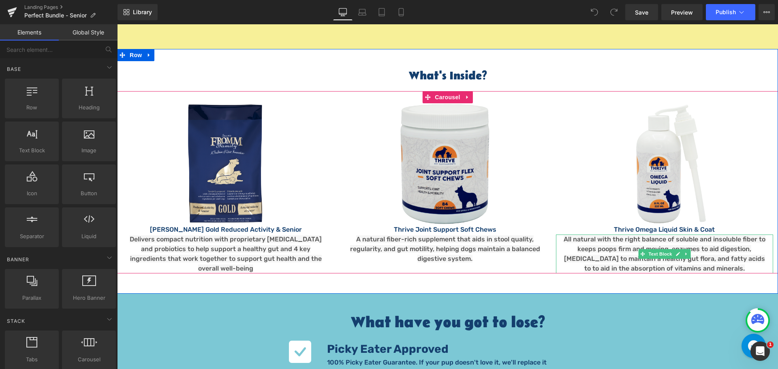
click at [601, 248] on span "All natural with the right balance of soluble and insoluble fiber to keeps poop…" at bounding box center [665, 253] width 202 height 37
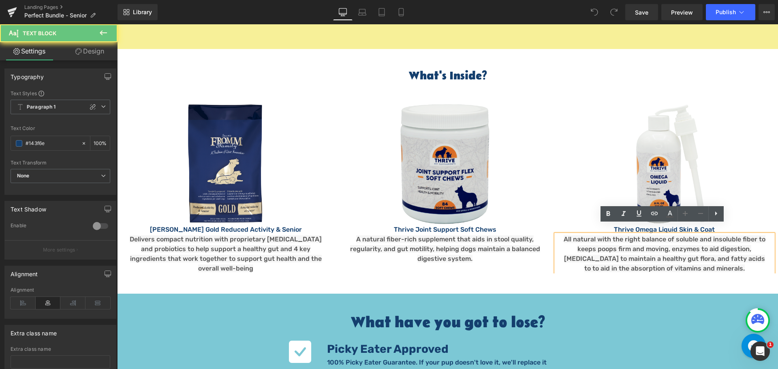
click at [601, 242] on p "All natural with the right balance of soluble and insoluble fiber to keeps poop…" at bounding box center [664, 254] width 205 height 39
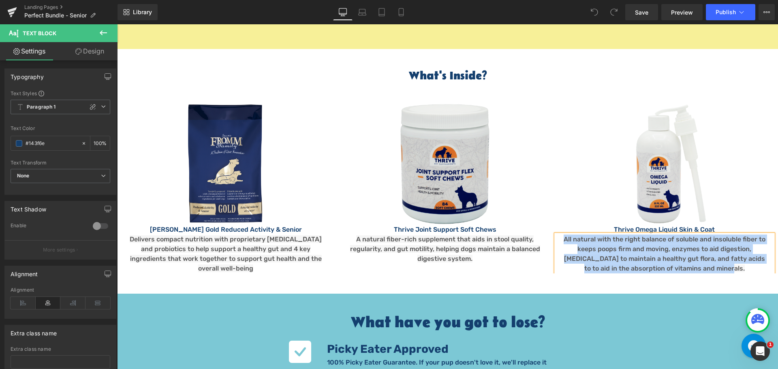
copy span "All natural with the right balance of soluble and insoluble fiber to keeps poop…"
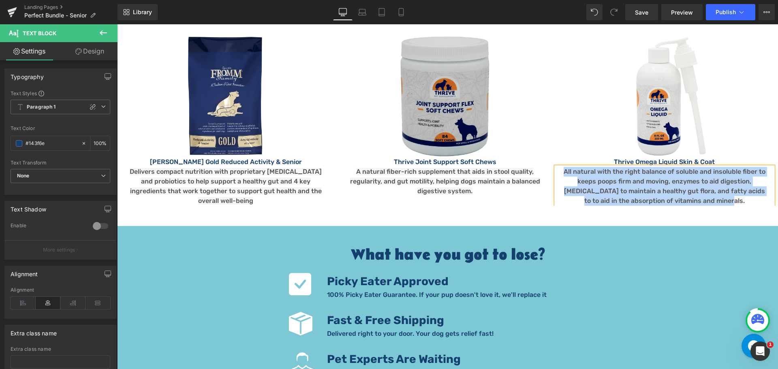
scroll to position [1054, 0]
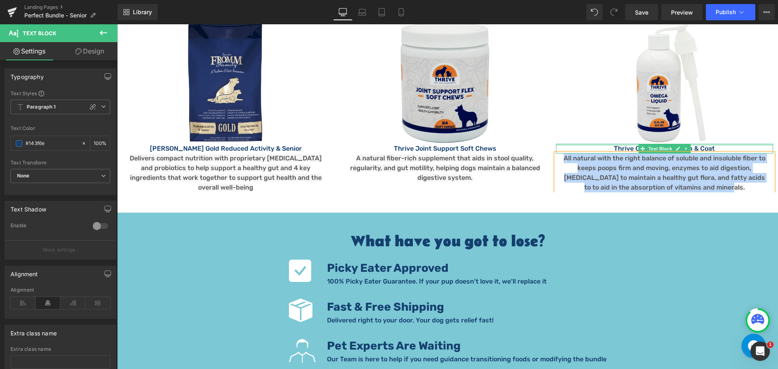
click at [631, 133] on div "Image Thrive Omega Liquid Skin & Coat Text Block All natural with the right bal…" at bounding box center [664, 107] width 217 height 170
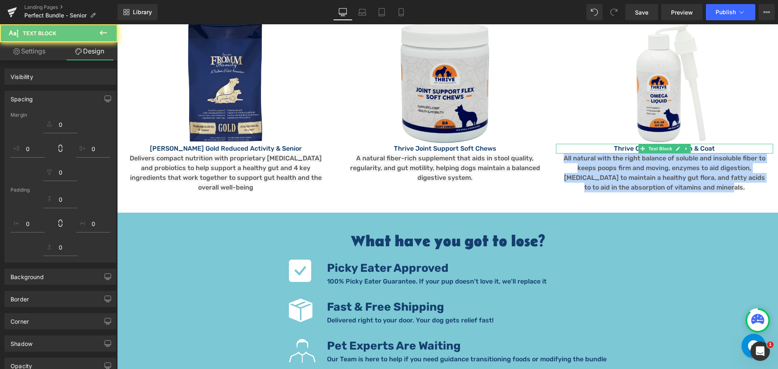
click at [629, 144] on p "Thrive Omega Liquid Skin & Coat" at bounding box center [664, 149] width 217 height 10
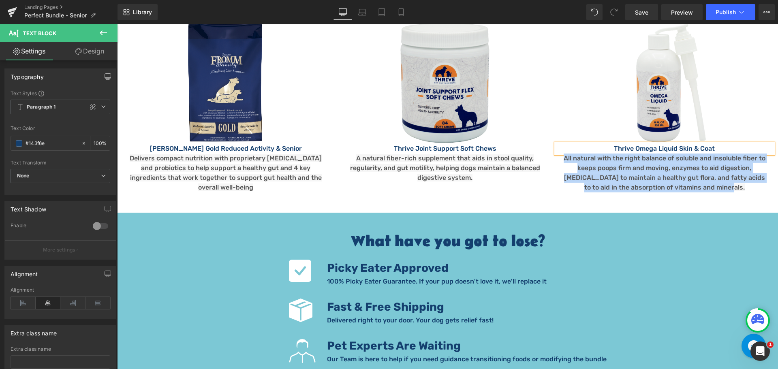
copy p "Thrive Omega Liquid Skin & Coat"
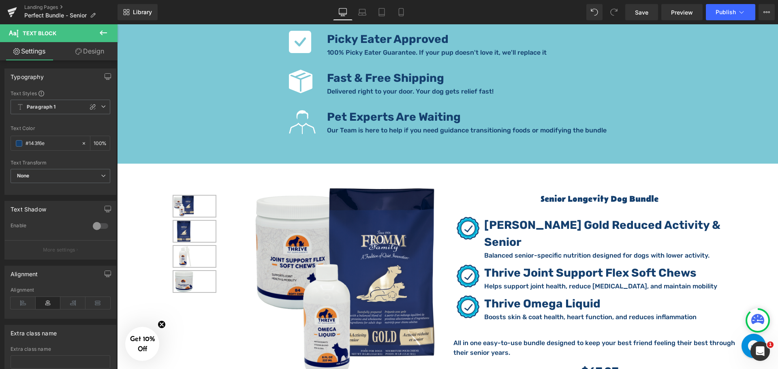
scroll to position [1297, 0]
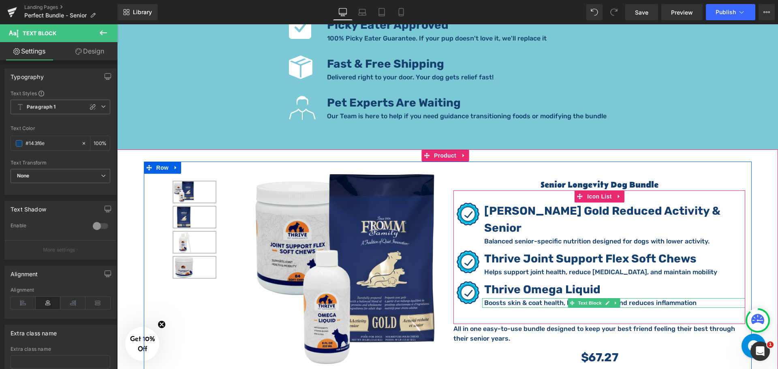
click at [559, 298] on p "Boosts skin & coat health, heart function, and reduces inflammation" at bounding box center [614, 303] width 261 height 10
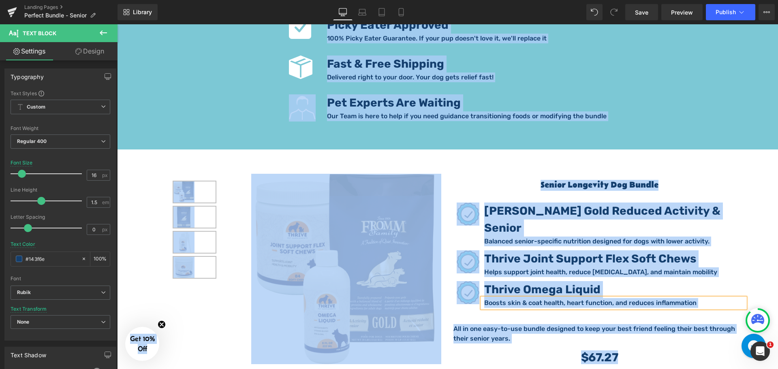
click at [559, 298] on p "Boosts skin & coat health, heart function, and reduces inflammation" at bounding box center [614, 303] width 261 height 10
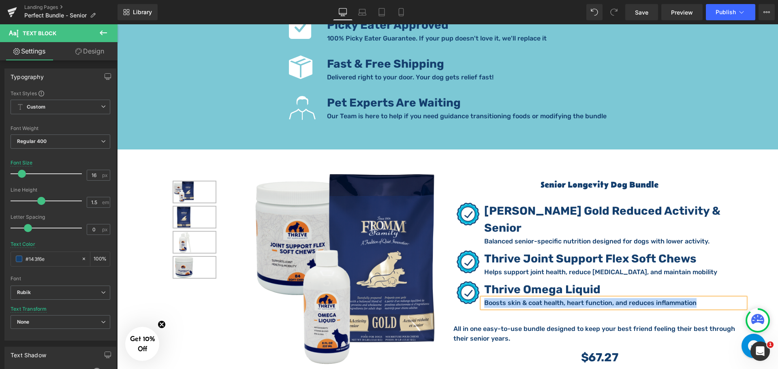
paste div
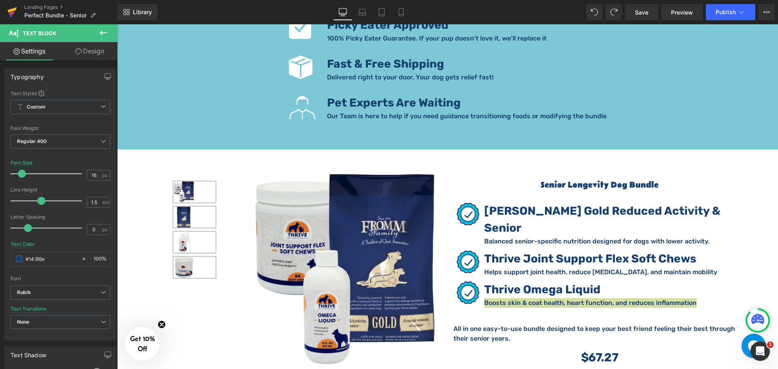
drag, startPoint x: 9, startPoint y: 13, endPoint x: 305, endPoint y: 3, distance: 296.4
click at [9, 13] on icon at bounding box center [12, 12] width 10 height 20
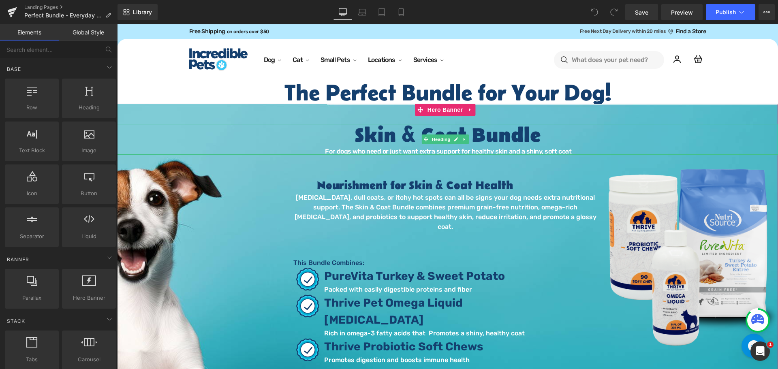
click at [397, 135] on h1 "Skin & Coat Bundle" at bounding box center [447, 136] width 661 height 24
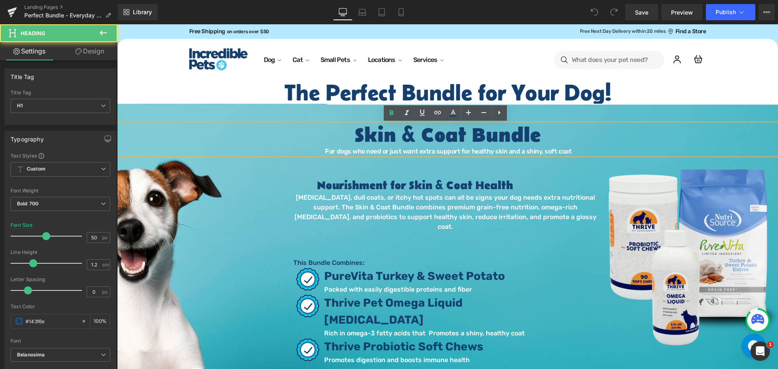
click at [458, 130] on h1 "Skin & Coat Bundle" at bounding box center [447, 136] width 661 height 24
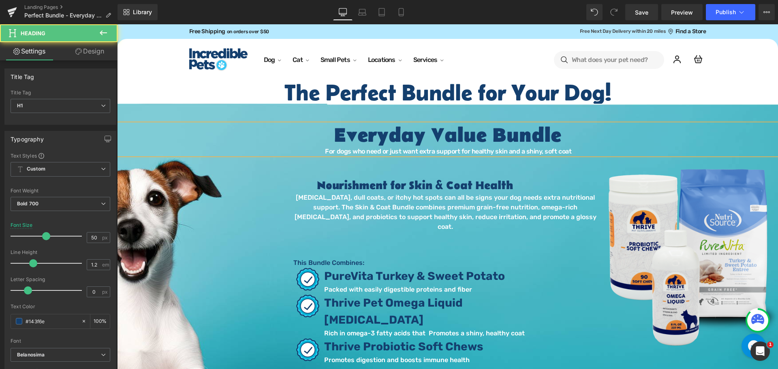
click at [449, 151] on font "For dogs who need or just want extra support for healthy skin and a shiny, soft…" at bounding box center [448, 151] width 246 height 8
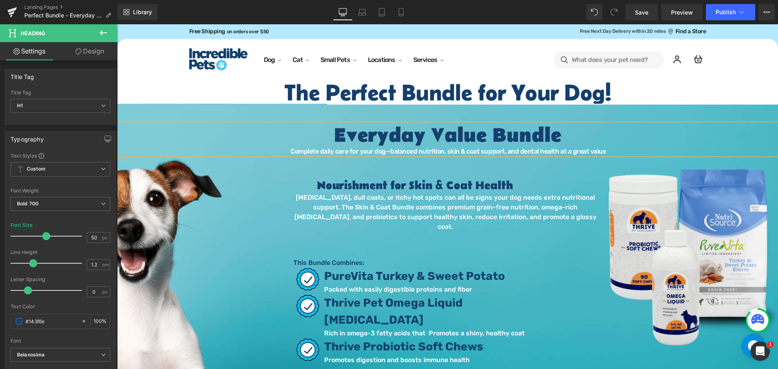
click at [390, 152] on font "Complete daily care for your dog—balanced nutrition, skin & coat support, and d…" at bounding box center [448, 151] width 315 height 8
click at [346, 183] on h2 "Nourishment for Skin & Coat Health" at bounding box center [414, 186] width 363 height 14
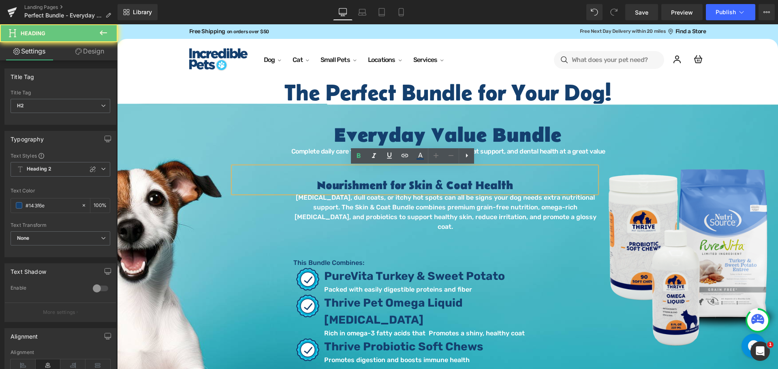
click at [347, 180] on h2 "Nourishment for Skin & Coat Health" at bounding box center [414, 186] width 363 height 14
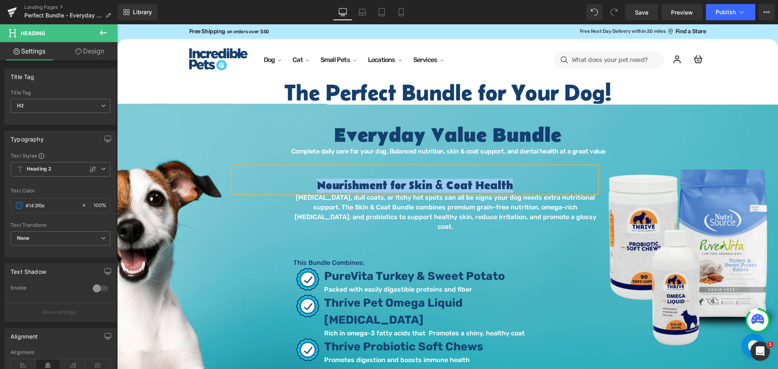
paste div
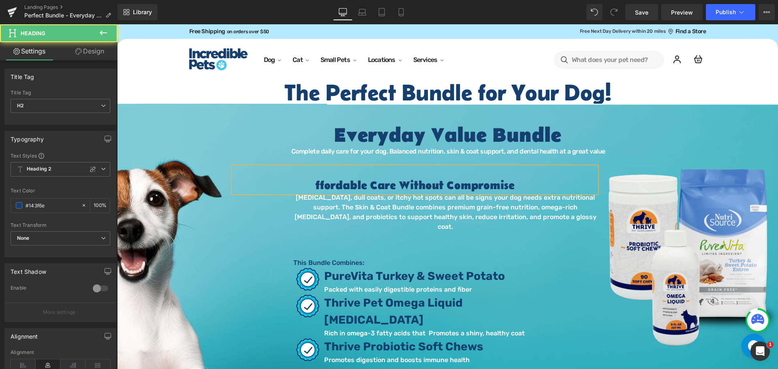
click at [314, 184] on h2 "ffordable Care Without Compromise" at bounding box center [414, 186] width 363 height 14
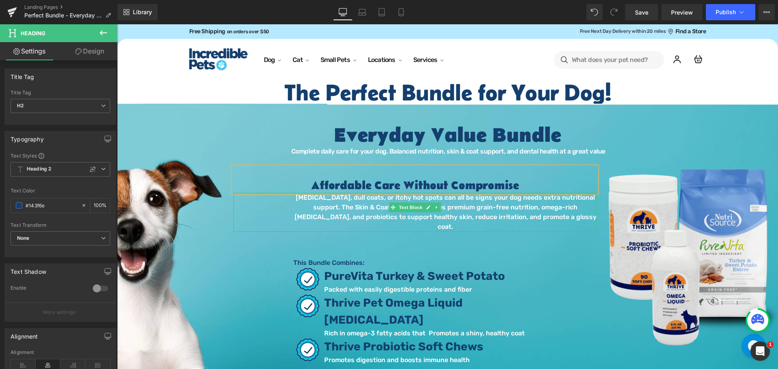
click at [346, 204] on p "Dry skin, dull coats, or itchy hot spots can all be signs your dog needs extra …" at bounding box center [445, 212] width 302 height 39
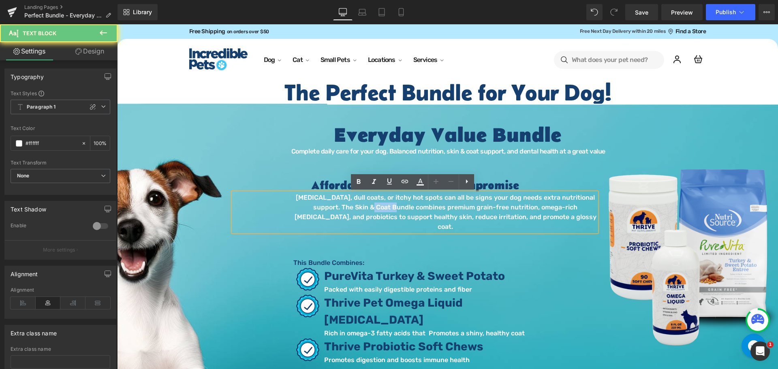
click at [345, 204] on p "Dry skin, dull coats, or itchy hot spots can all be signs your dog needs extra …" at bounding box center [445, 212] width 302 height 39
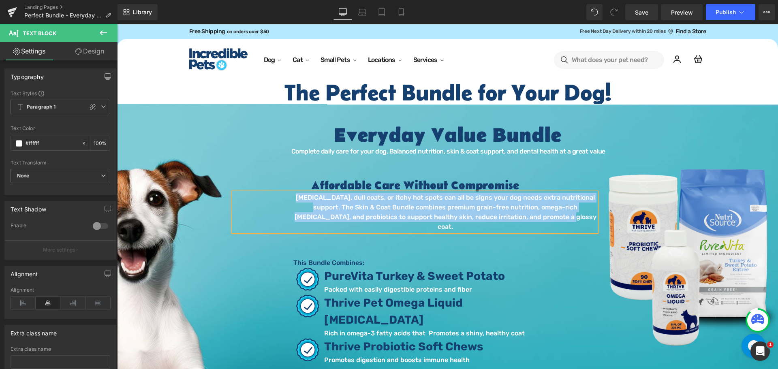
paste div
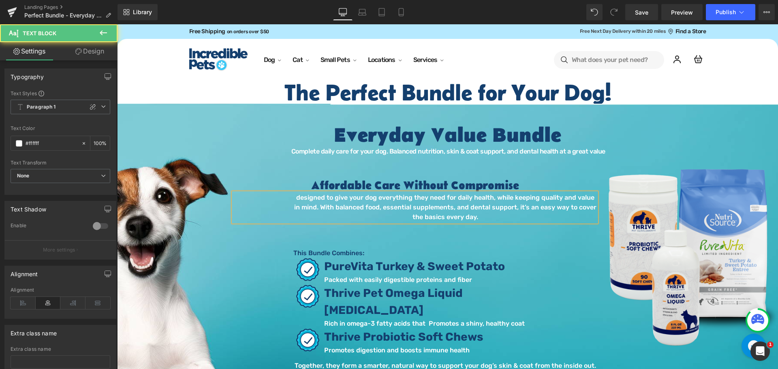
click at [341, 200] on p "designed to give your dog everything they need for daily health, while keeping …" at bounding box center [445, 207] width 302 height 29
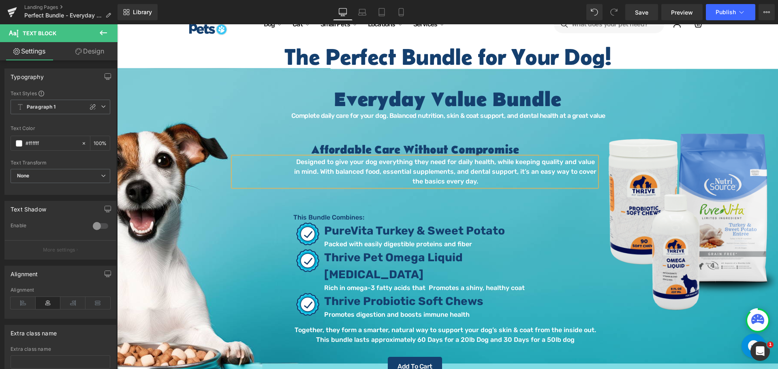
scroll to position [81, 0]
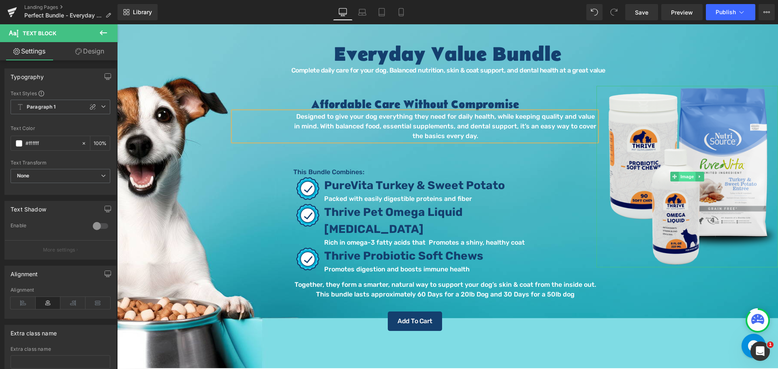
click at [679, 175] on span "Image" at bounding box center [687, 177] width 17 height 10
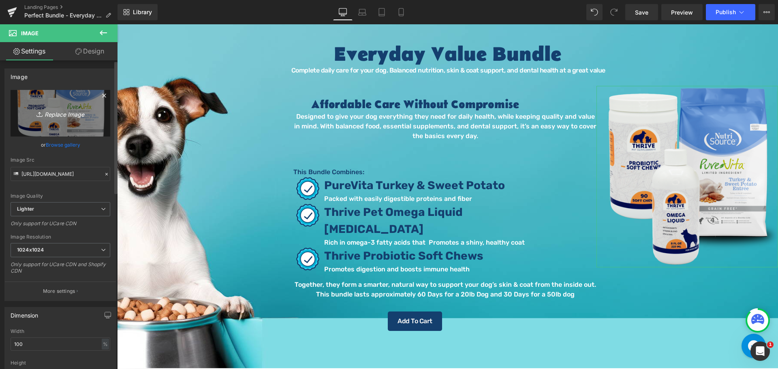
click at [76, 116] on icon "Replace Image" at bounding box center [60, 113] width 65 height 10
type input "C:\fakepath\Value Bundle 2.png"
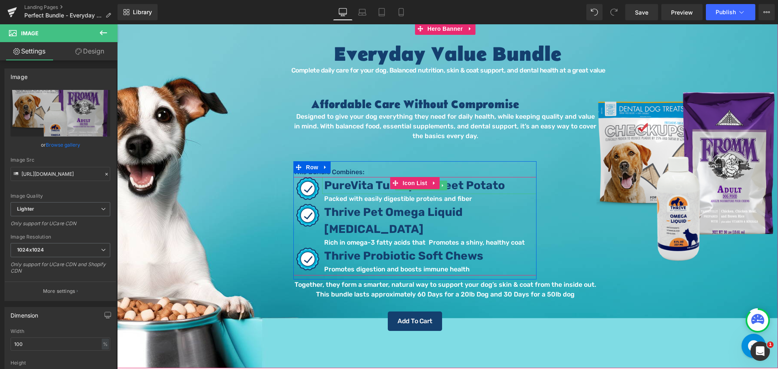
click at [468, 186] on span "PureVita Turkey & Sweet Potato" at bounding box center [414, 185] width 181 height 13
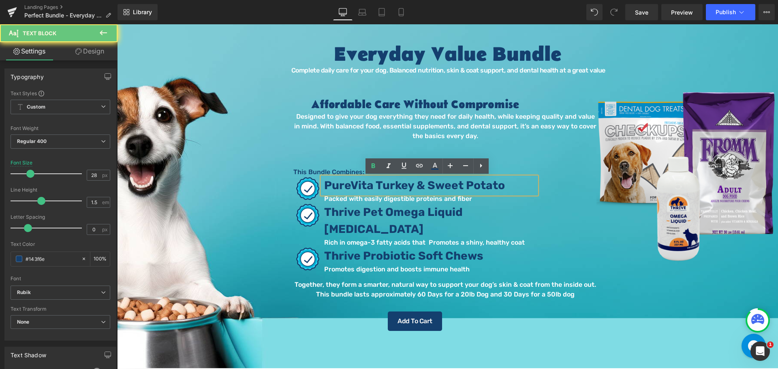
click at [468, 186] on span "PureVita Turkey & Sweet Potato" at bounding box center [414, 185] width 181 height 13
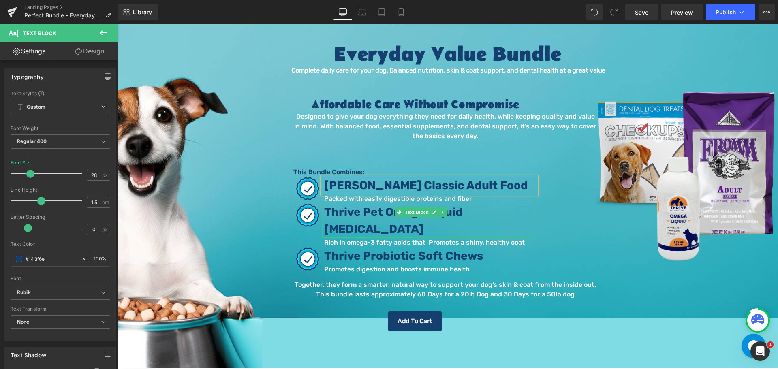
click at [463, 214] on b "Thrive Pet Omega Liquid Fish Oil" at bounding box center [393, 220] width 139 height 30
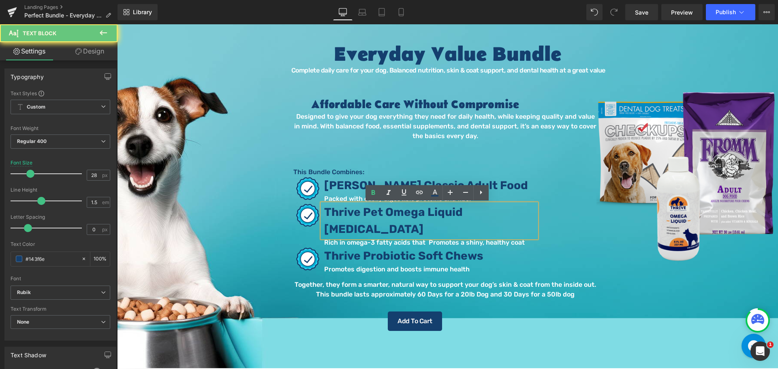
click at [463, 214] on b "Thrive Pet Omega Liquid Fish Oil" at bounding box center [393, 220] width 139 height 30
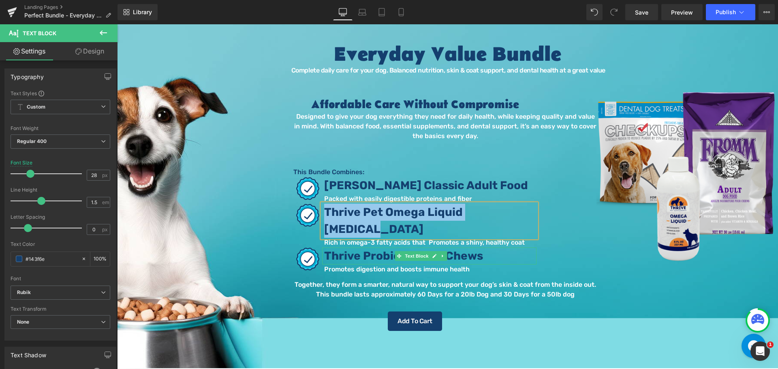
click at [465, 249] on span "Thrive Probiotic Soft Chews" at bounding box center [403, 255] width 159 height 13
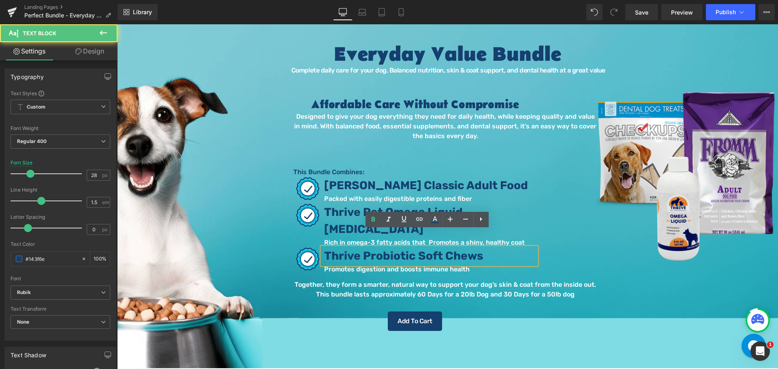
click at [465, 249] on span "Thrive Probiotic Soft Chews" at bounding box center [403, 255] width 159 height 13
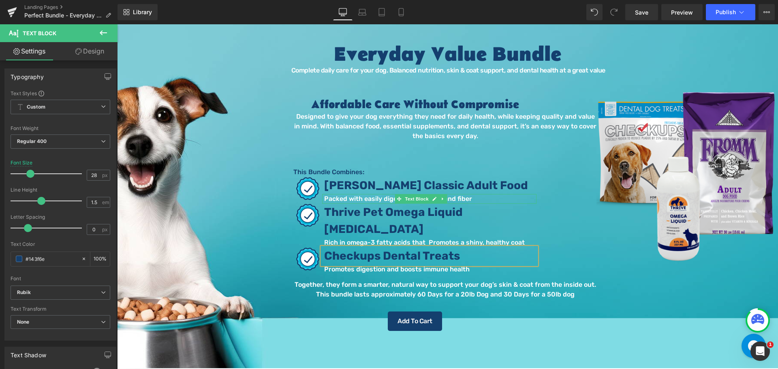
click at [384, 197] on p "Packed with easily digestible proteins and fiber" at bounding box center [430, 199] width 212 height 10
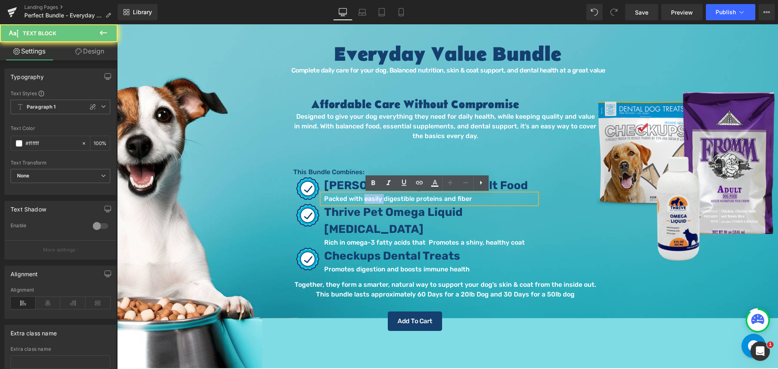
click at [384, 197] on p "Packed with easily digestible proteins and fiber" at bounding box center [430, 199] width 212 height 10
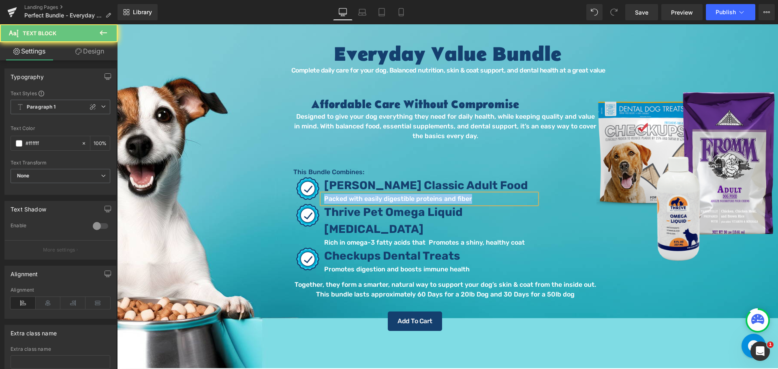
paste div
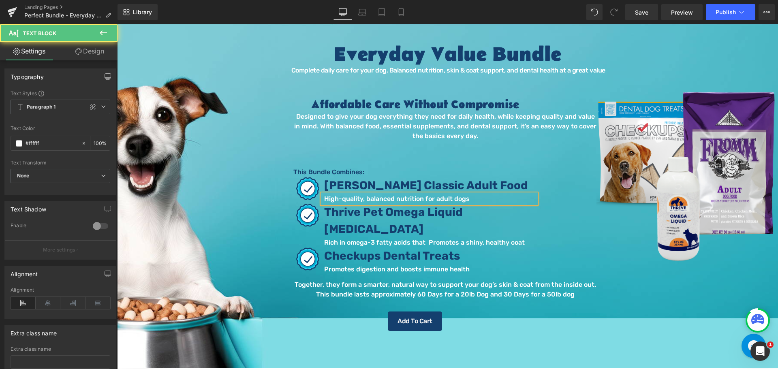
click at [479, 199] on p "High-quality, balanced nutrition for adult dogs" at bounding box center [430, 199] width 212 height 10
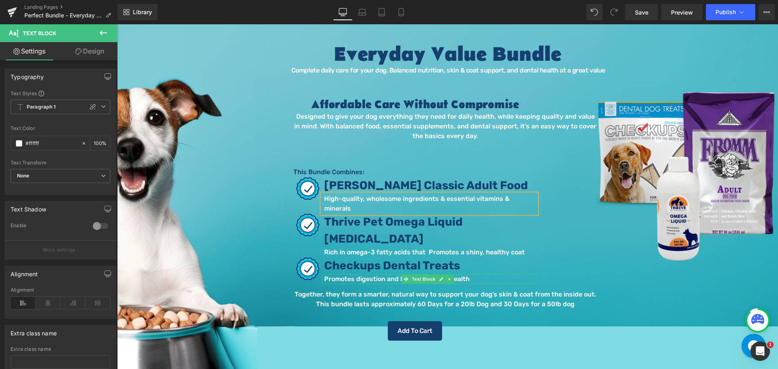
click at [353, 257] on div "Checkups Dental Treats Text Block Promotes digestion and boosts immune health T…" at bounding box center [414, 270] width 243 height 27
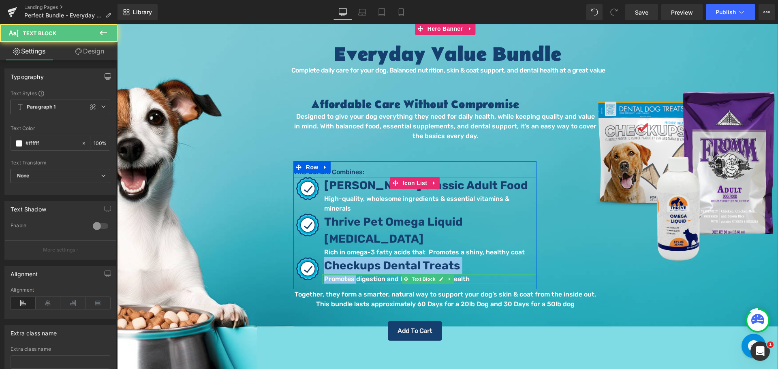
click at [352, 274] on div at bounding box center [429, 275] width 214 height 2
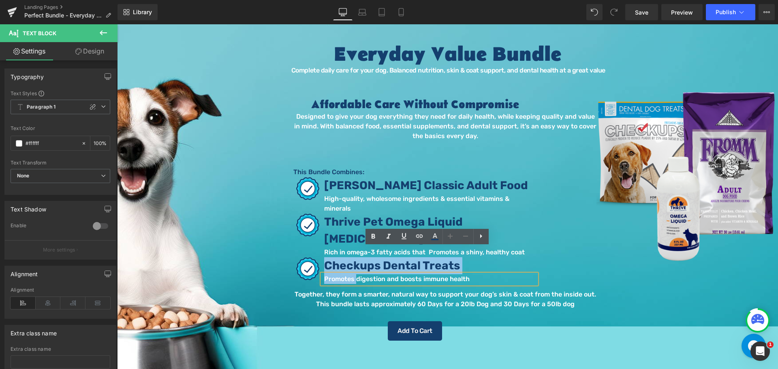
click at [355, 274] on p "Promotes digestion and boosts immune health" at bounding box center [430, 279] width 212 height 10
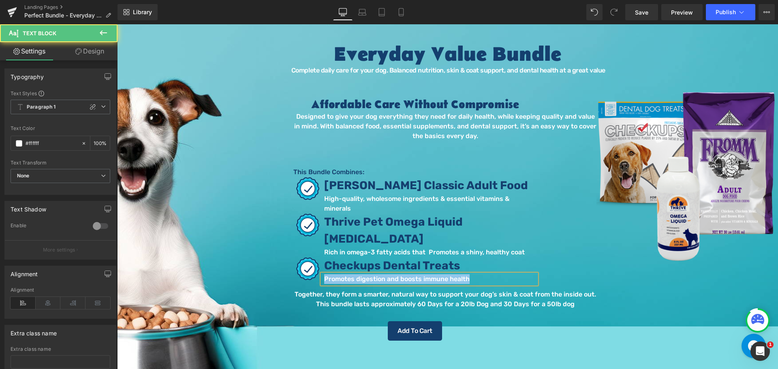
paste div
click at [355, 274] on p "reduce plaque and tartar buildup" at bounding box center [430, 279] width 212 height 10
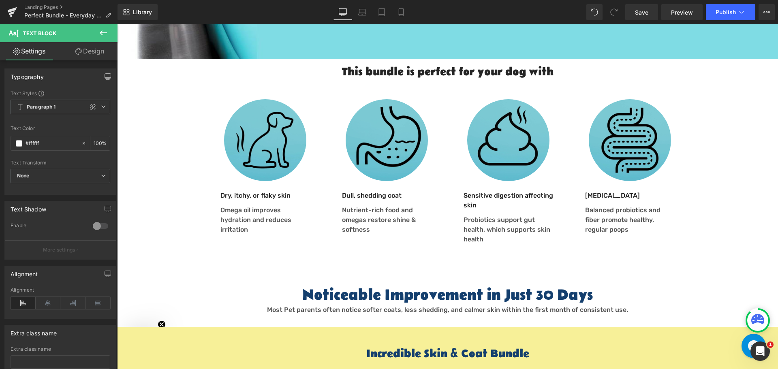
scroll to position [405, 0]
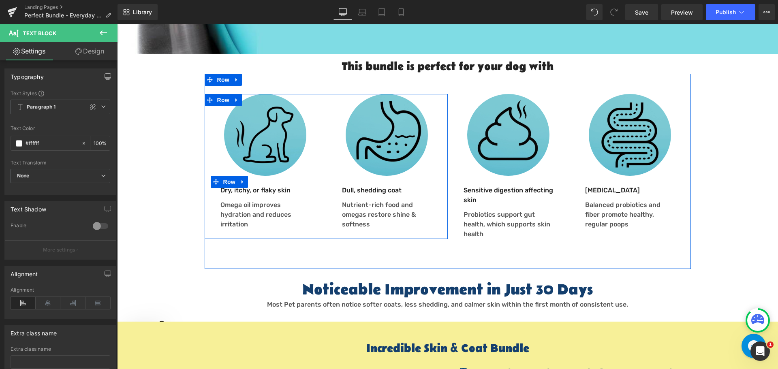
click at [228, 186] on p "Dry, itchy, or flaky skin" at bounding box center [265, 191] width 90 height 10
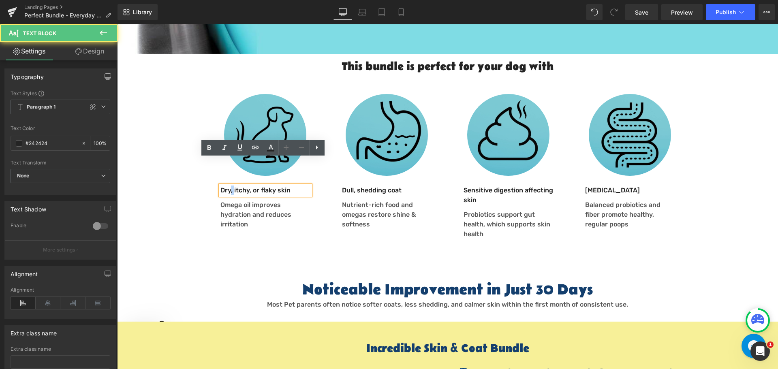
click at [228, 186] on p "Dry, itchy, or flaky skin" at bounding box center [265, 191] width 90 height 10
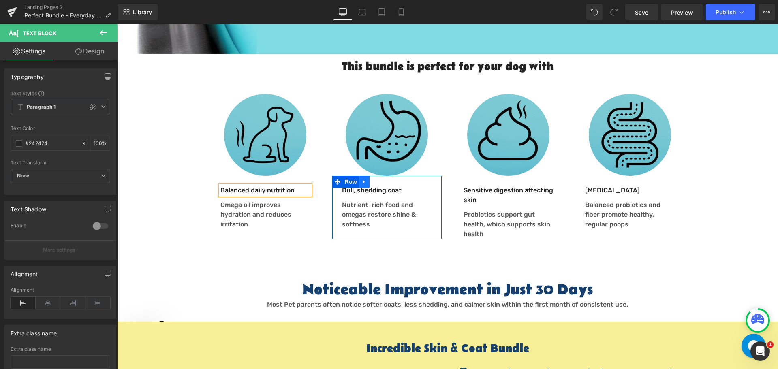
click at [367, 176] on link at bounding box center [364, 182] width 11 height 12
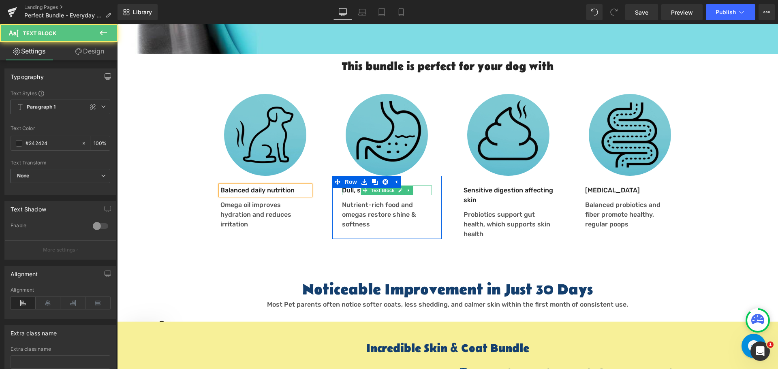
click at [349, 186] on p "Dull, shedding coat" at bounding box center [387, 191] width 90 height 10
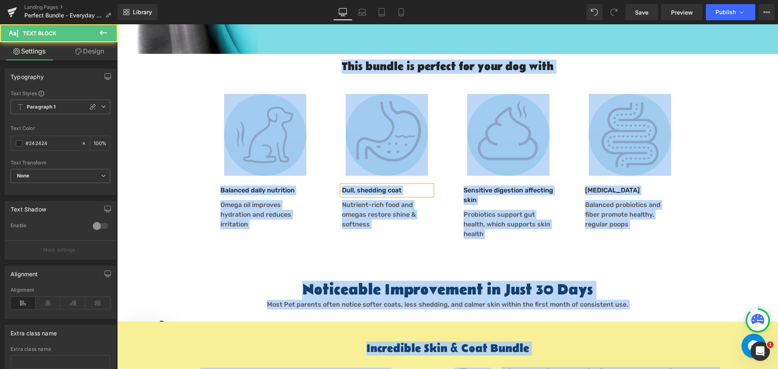
click at [347, 186] on p "Dull, shedding coat" at bounding box center [387, 191] width 90 height 10
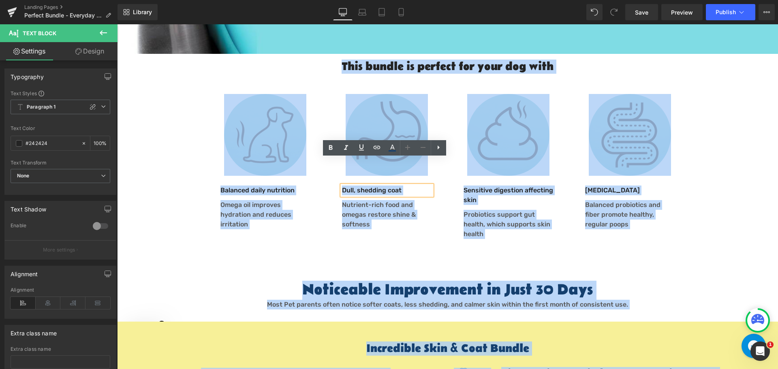
click at [346, 186] on p "Dull, shedding coat" at bounding box center [387, 191] width 90 height 10
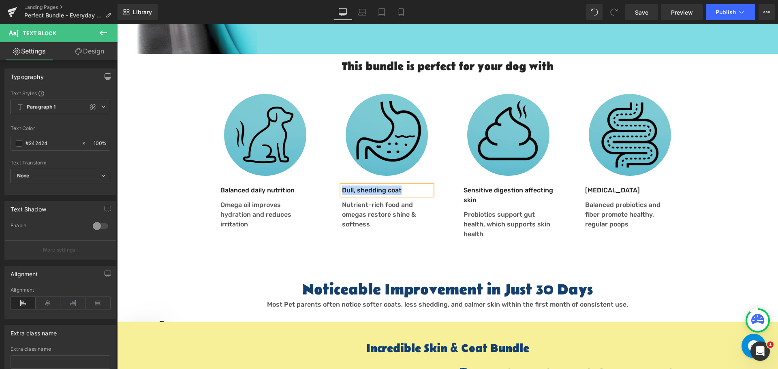
paste div
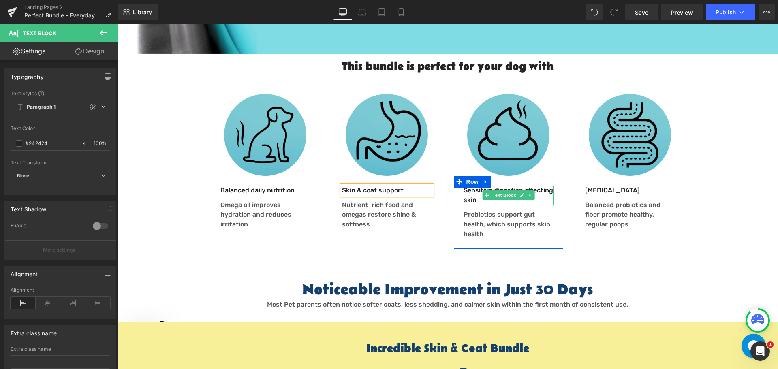
click at [465, 186] on p "Sensitive digestion affecting skin" at bounding box center [509, 195] width 90 height 19
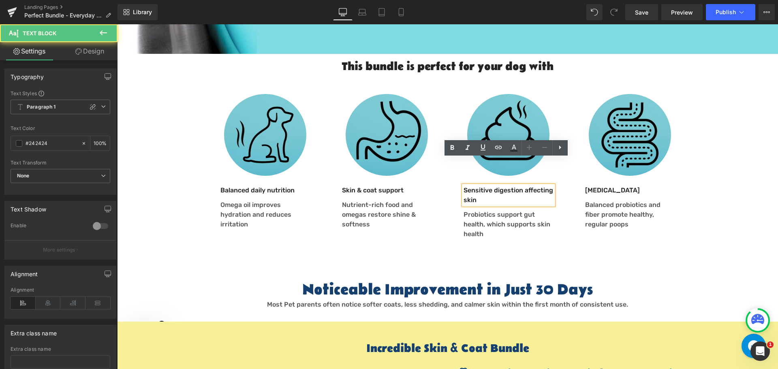
click at [469, 186] on p "Sensitive digestion affecting skin" at bounding box center [509, 195] width 90 height 19
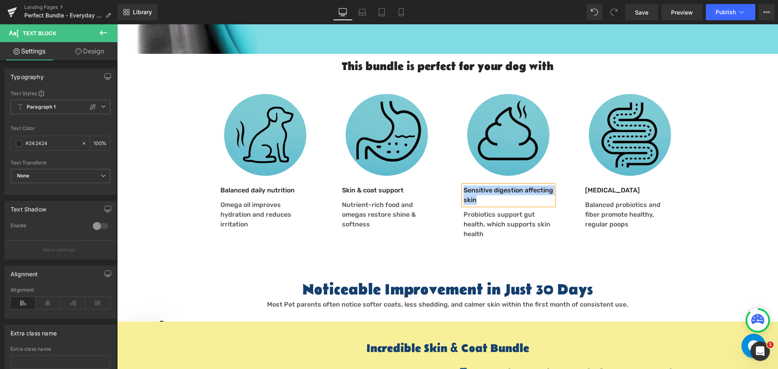
paste div
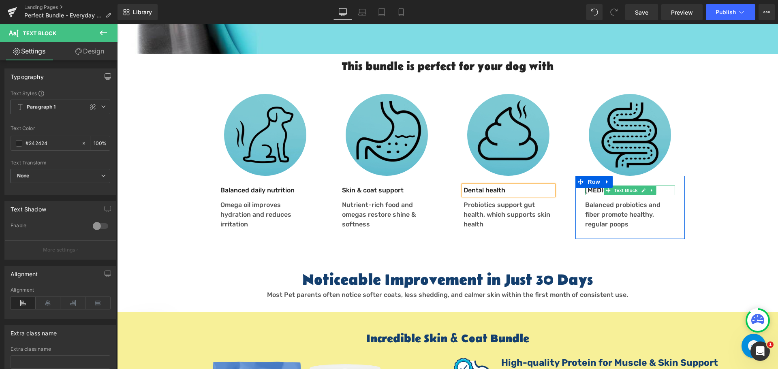
click at [585, 186] on div "Diarrhea Text Block" at bounding box center [630, 191] width 90 height 10
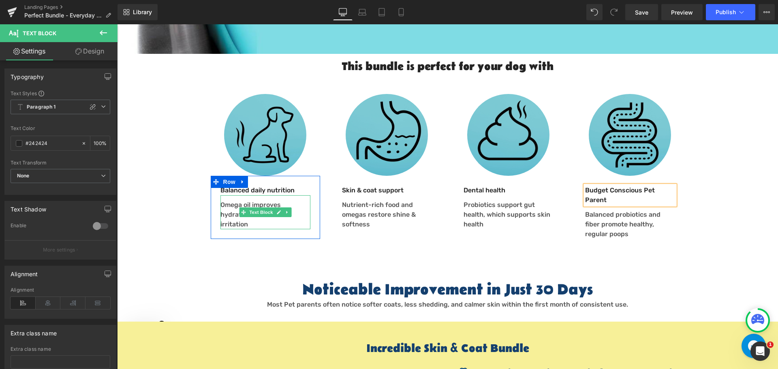
click at [229, 200] on p "Omega oil improves hydration and reduces irritation" at bounding box center [265, 214] width 90 height 29
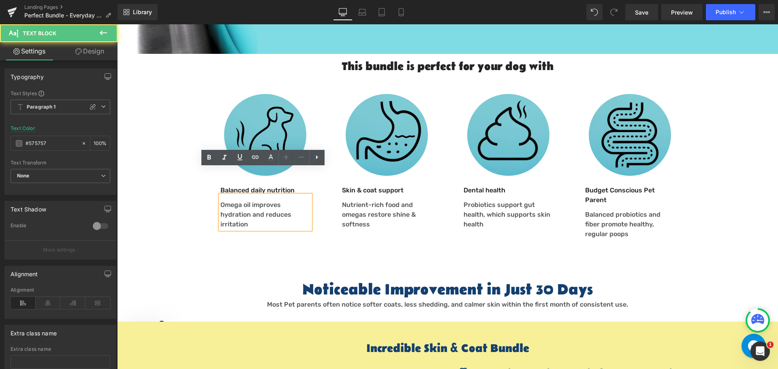
click at [235, 200] on p "Omega oil improves hydration and reduces irritation" at bounding box center [265, 214] width 90 height 29
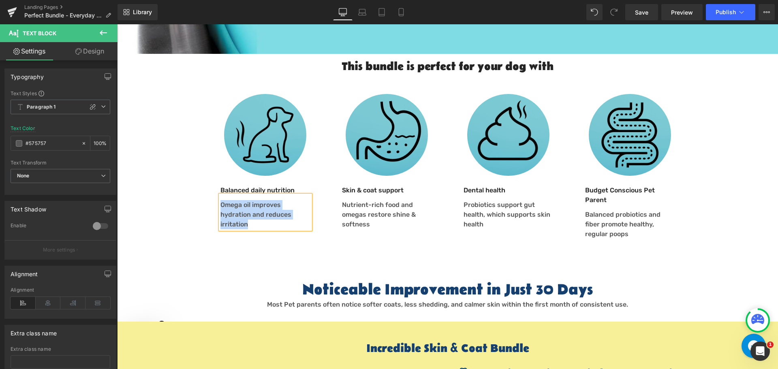
paste div
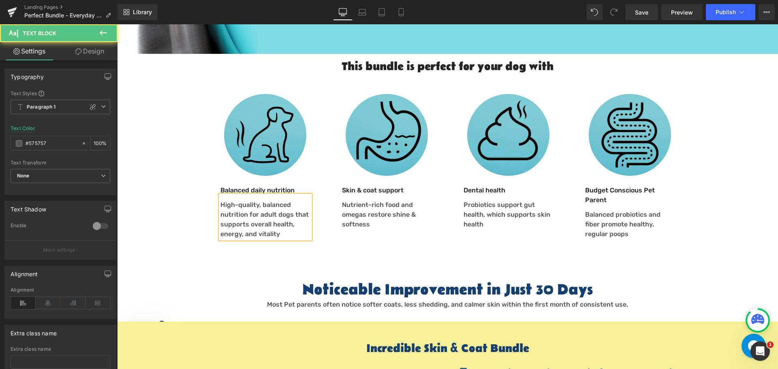
click at [284, 210] on p "High-quality, balanced nutrition for adult dogs that supports overall health, e…" at bounding box center [265, 219] width 90 height 39
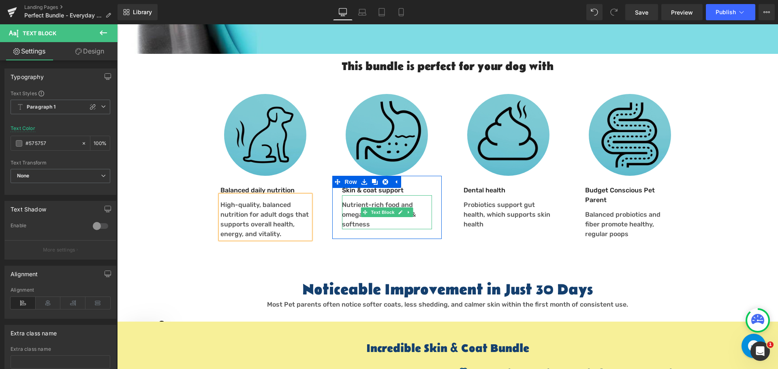
click at [350, 200] on p "Nutrient-rich food and omegas restore shine & softness" at bounding box center [387, 214] width 90 height 29
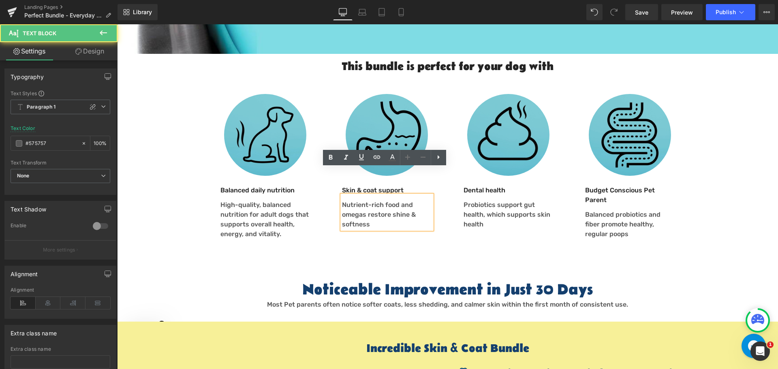
click at [350, 200] on p "Nutrient-rich food and omegas restore shine & softness" at bounding box center [387, 214] width 90 height 29
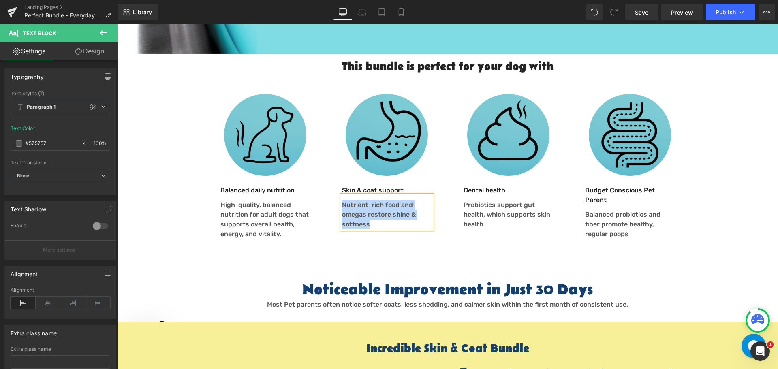
paste div
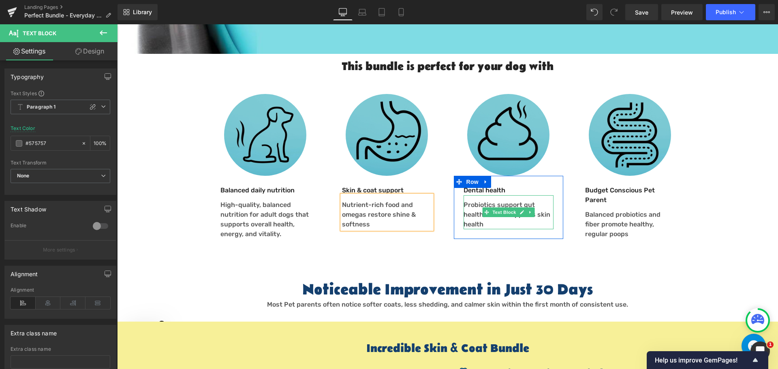
click at [466, 200] on p "Probiotics support gut health, which supports skin health" at bounding box center [509, 214] width 90 height 29
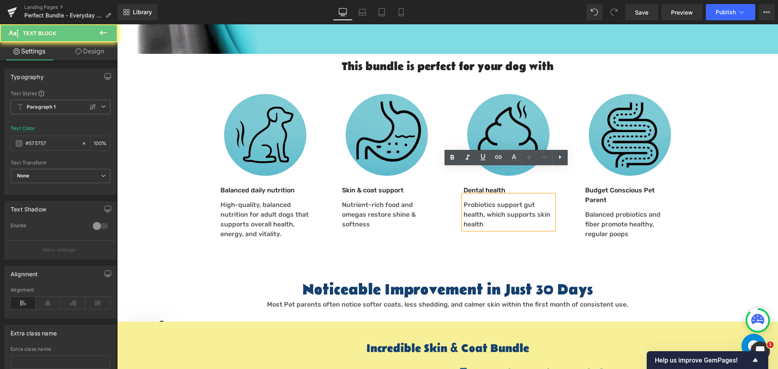
click at [468, 200] on p "Probiotics support gut health, which supports skin health" at bounding box center [509, 214] width 90 height 29
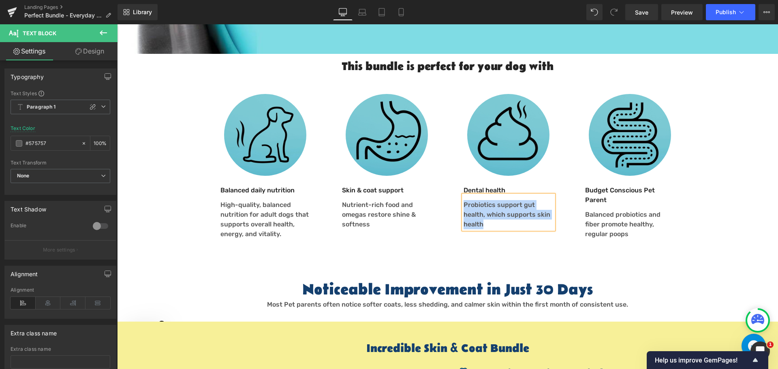
paste div
click at [537, 195] on div "Tasty, low-calorie treats designed for daily dental support" at bounding box center [509, 212] width 90 height 34
click at [513, 200] on p "Tasty, low-calorie treat designed for daily dental support" at bounding box center [509, 214] width 90 height 29
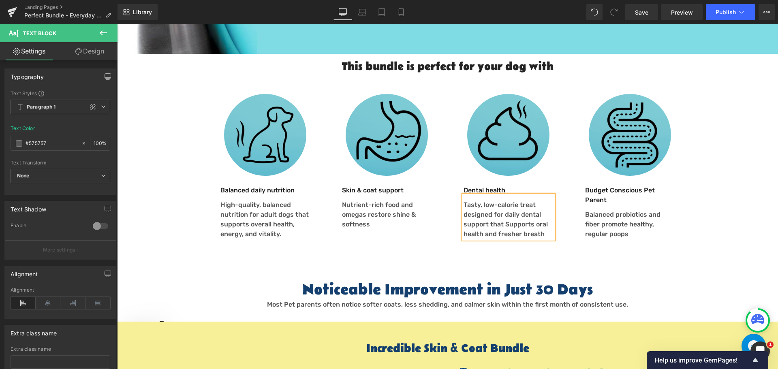
click at [521, 200] on p "Tasty, low-calorie treat designed for daily dental support that Supports oral h…" at bounding box center [509, 219] width 90 height 39
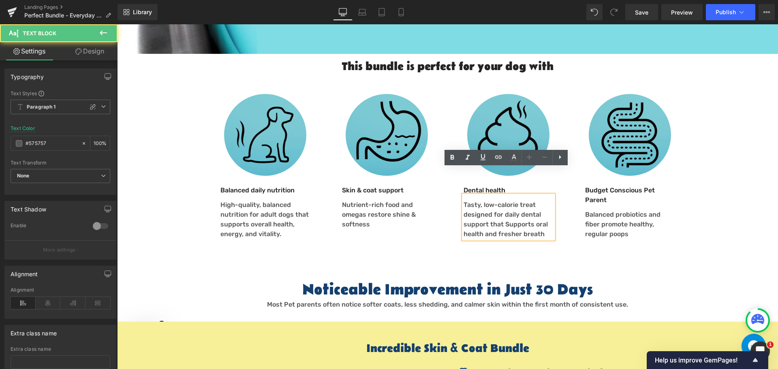
click at [484, 200] on p "Tasty, low-calorie treat designed for daily dental support that Supports oral h…" at bounding box center [509, 219] width 90 height 39
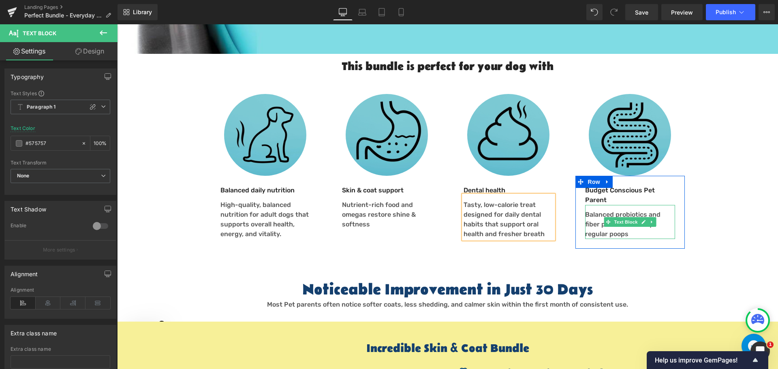
click at [596, 210] on p "Balanced probiotics and fiber promote healthy, regular poops" at bounding box center [630, 224] width 90 height 29
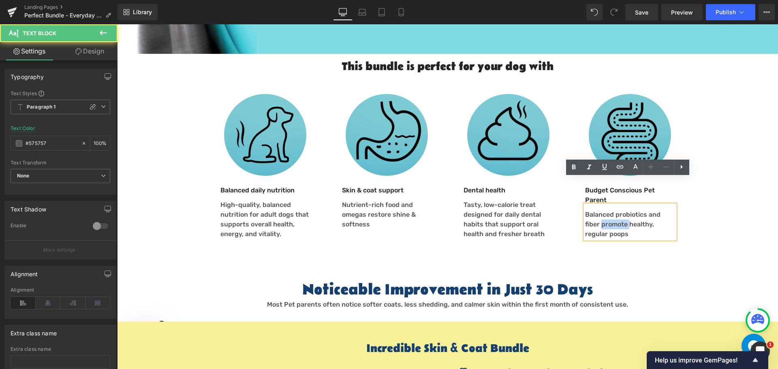
click at [596, 210] on p "Balanced probiotics and fiber promote healthy, regular poops" at bounding box center [630, 224] width 90 height 29
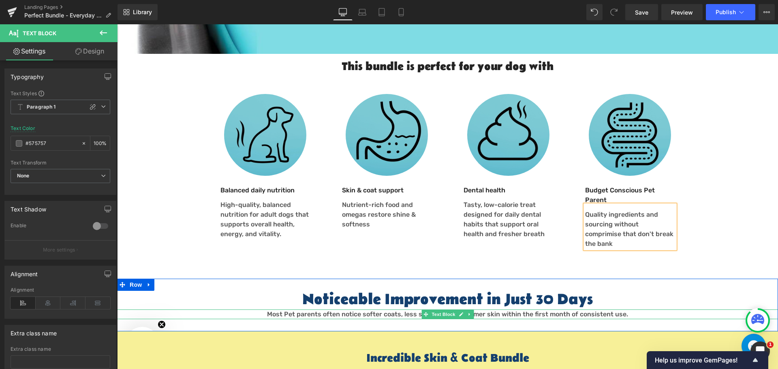
click at [385, 310] on span "Most Pet parents often notice softer coats, less shedding, and calmer skin with…" at bounding box center [447, 314] width 361 height 8
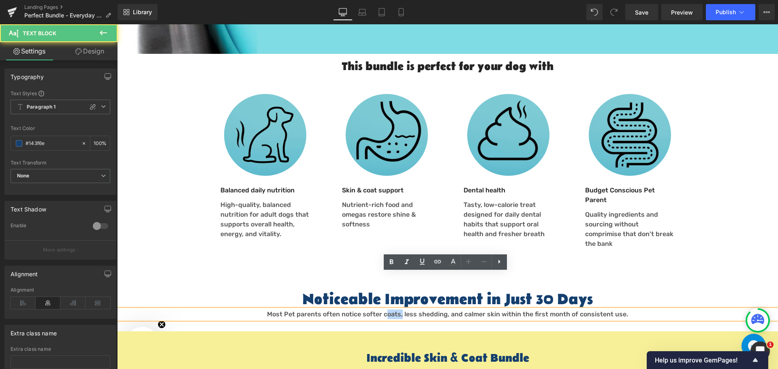
click at [385, 310] on span "Most Pet parents often notice softer coats, less shedding, and calmer skin with…" at bounding box center [447, 314] width 361 height 8
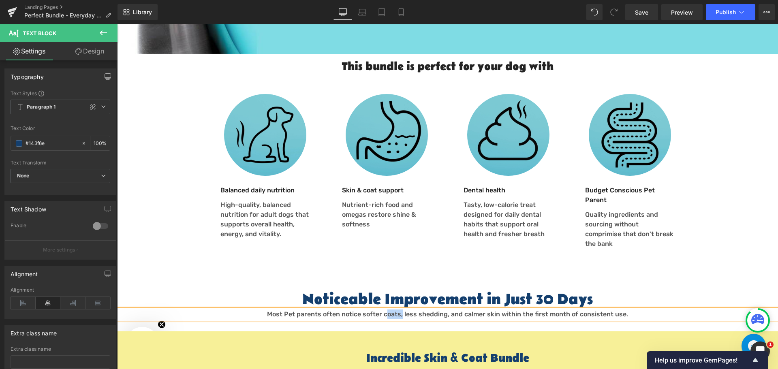
paste div
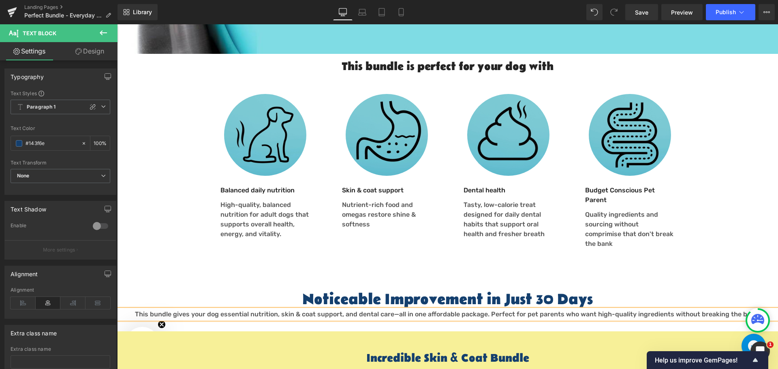
click at [480, 310] on font "This bundle gives your dog essential nutrition, skin & coat support, and dental…" at bounding box center [447, 314] width 625 height 8
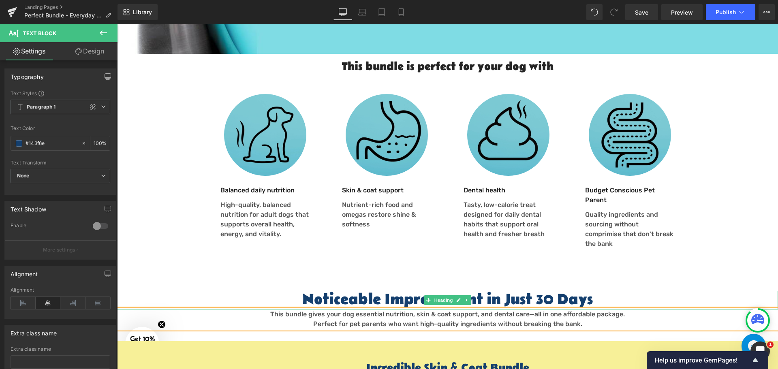
click at [592, 291] on h2 "Noticeable Improvement in Just 30 Days" at bounding box center [447, 300] width 661 height 19
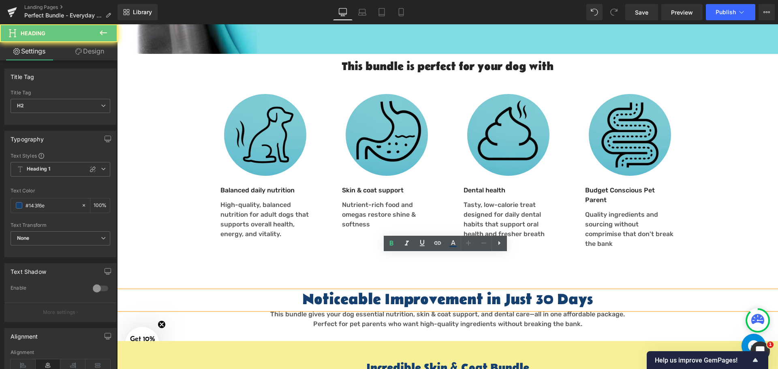
click at [590, 291] on h2 "Noticeable Improvement in Just 30 Days" at bounding box center [447, 300] width 661 height 19
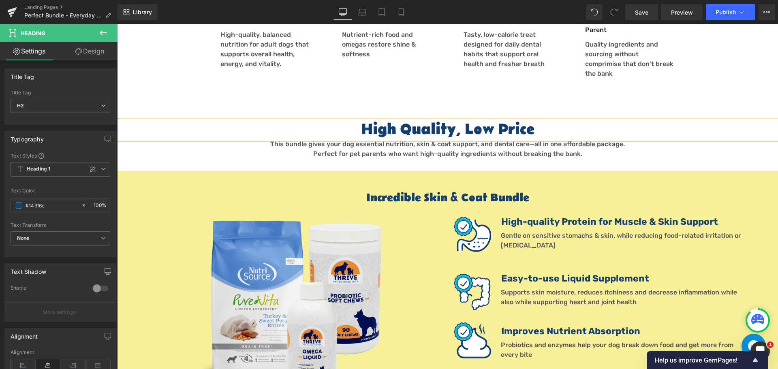
scroll to position [567, 0]
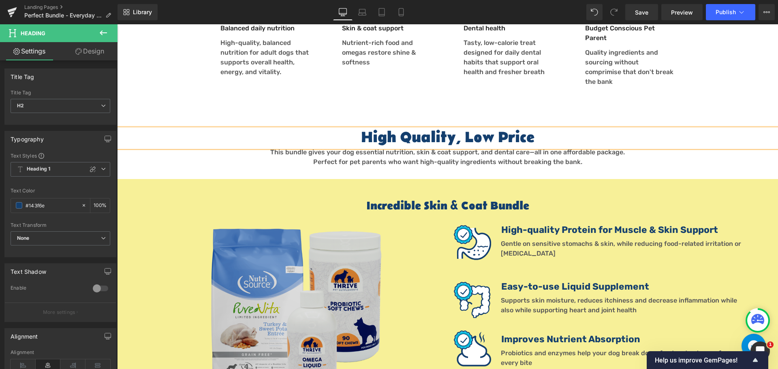
click at [295, 269] on img at bounding box center [296, 320] width 190 height 190
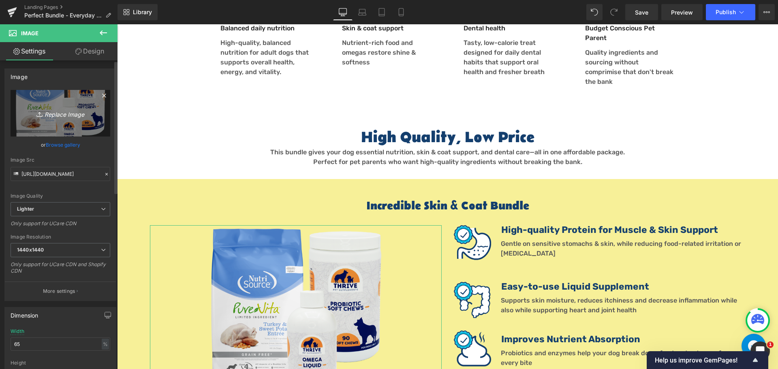
click at [74, 116] on icon "Replace Image" at bounding box center [60, 113] width 65 height 10
type input "C:\fakepath\Value Bundle 1.png"
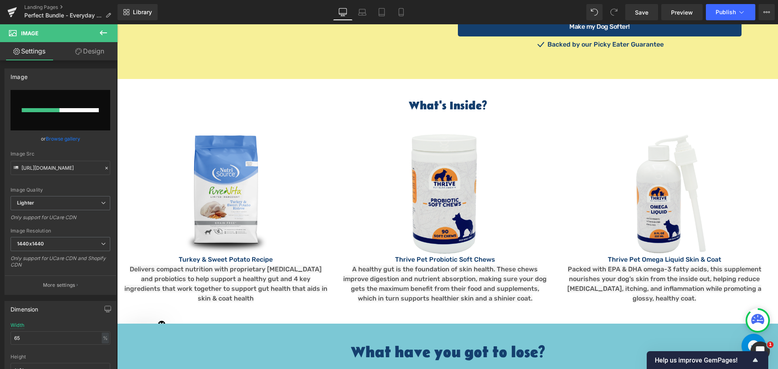
scroll to position [973, 0]
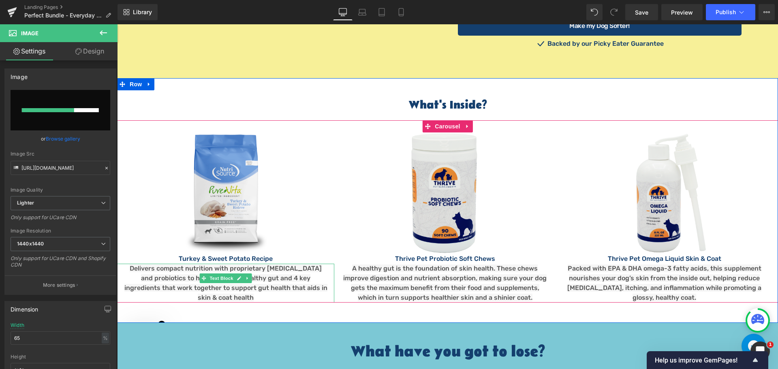
click at [195, 265] on span "Delivers compact nutrition with proprietary prebiotics and probiotics to help s…" at bounding box center [225, 283] width 203 height 37
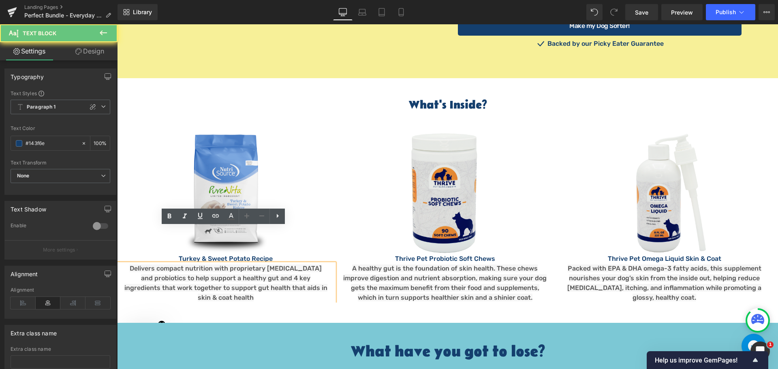
click at [184, 265] on span "Delivers compact nutrition with proprietary prebiotics and probiotics to help s…" at bounding box center [225, 283] width 203 height 37
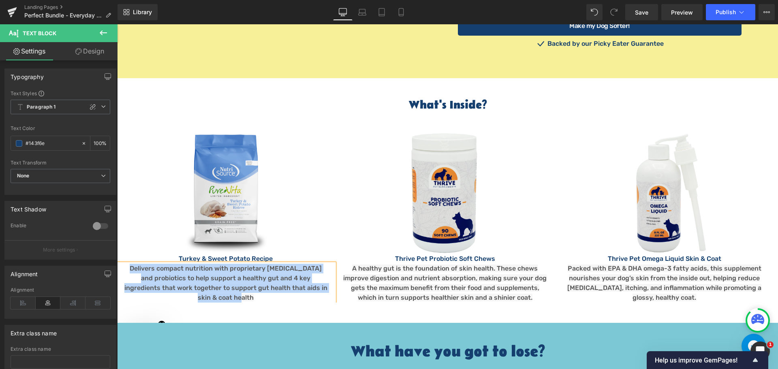
paste div
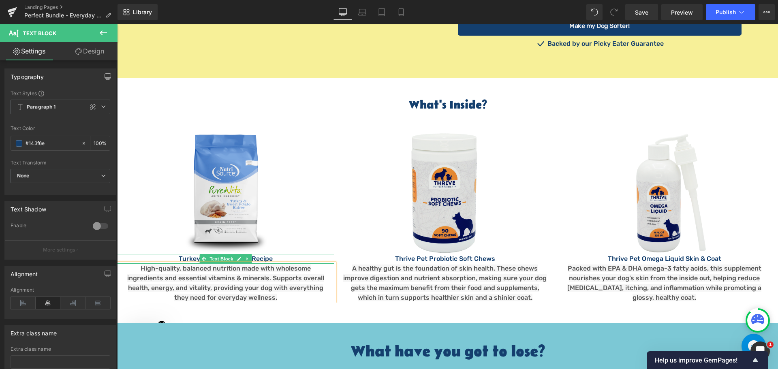
click at [187, 254] on div "Turkey & Sweet Potato Recipe Text Block" at bounding box center [225, 259] width 217 height 10
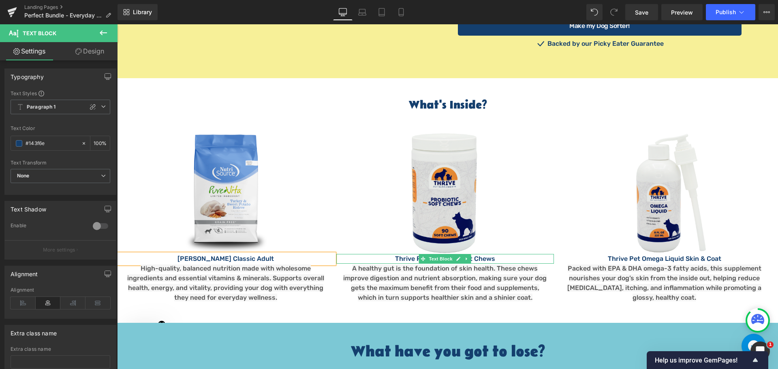
drag, startPoint x: 406, startPoint y: 222, endPoint x: 402, endPoint y: 220, distance: 4.9
click at [406, 254] on p "Thrive Pet Probiotic Soft Chews" at bounding box center [444, 259] width 217 height 10
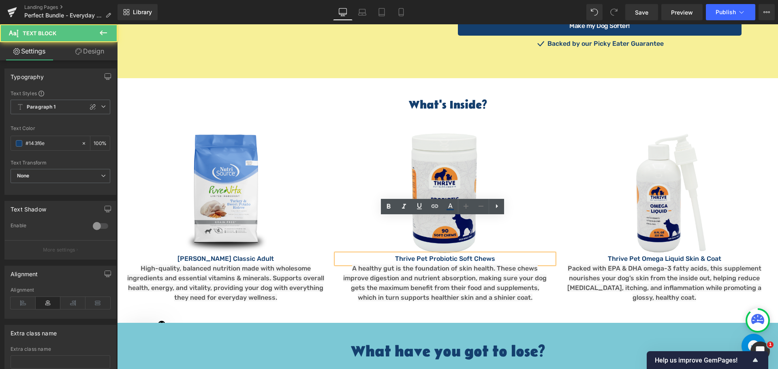
click at [402, 254] on p "Thrive Pet Probiotic Soft Chews" at bounding box center [444, 259] width 217 height 10
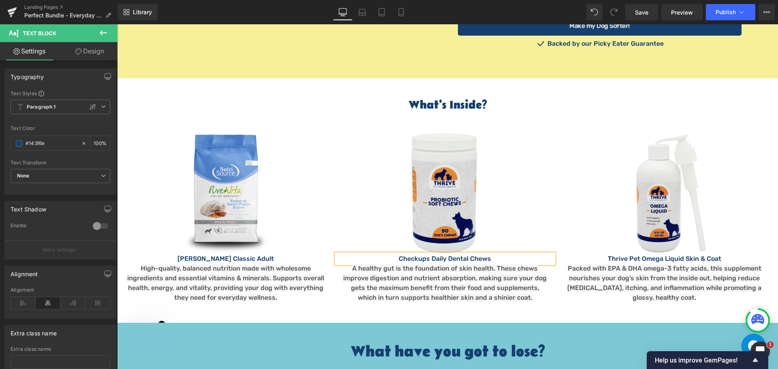
click at [367, 264] on p "A healthy gut is the foundation of skin health. These chews improve digestion a…" at bounding box center [444, 283] width 205 height 39
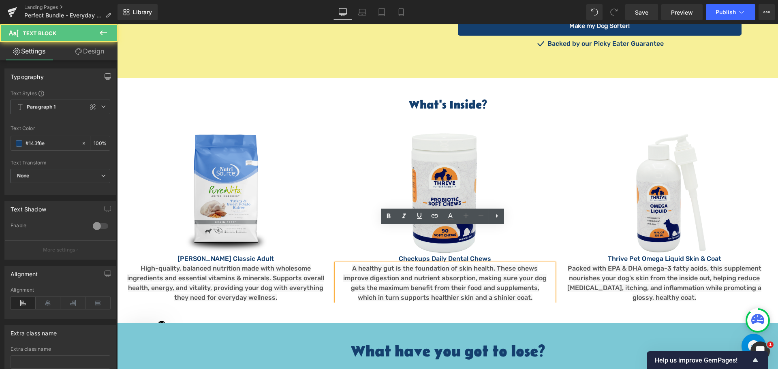
click at [380, 265] on span "A healthy gut is the foundation of skin health. These chews improve digestion a…" at bounding box center [444, 283] width 203 height 37
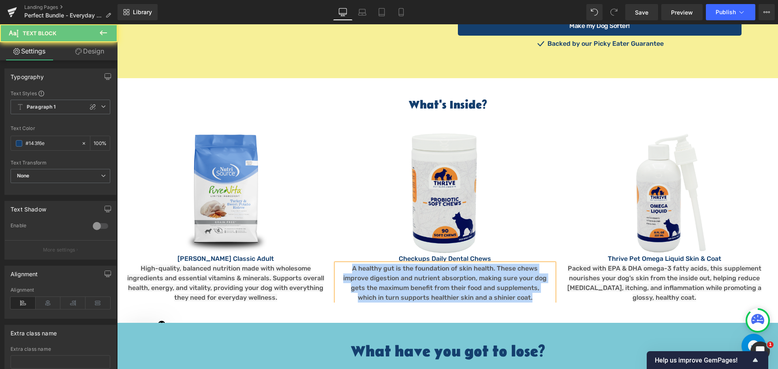
paste div
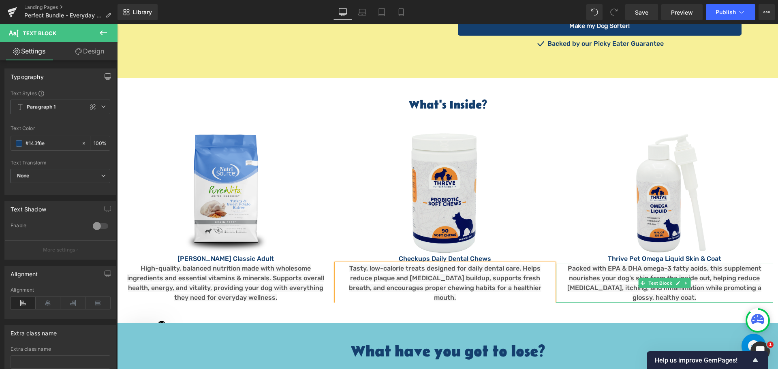
click at [604, 265] on span "Packed with EPA & DHA omega-3 fatty acids, this supplement nourishes your dog’s…" at bounding box center [664, 283] width 194 height 37
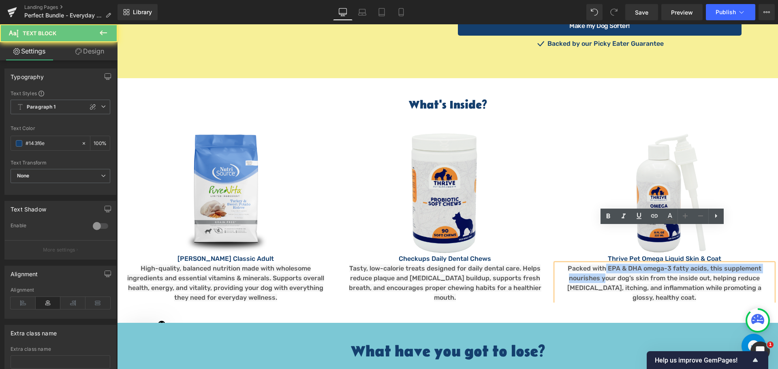
click at [604, 264] on p "Packed with EPA & DHA omega-3 fatty acids, this supplement nourishes your dog’s…" at bounding box center [664, 283] width 205 height 39
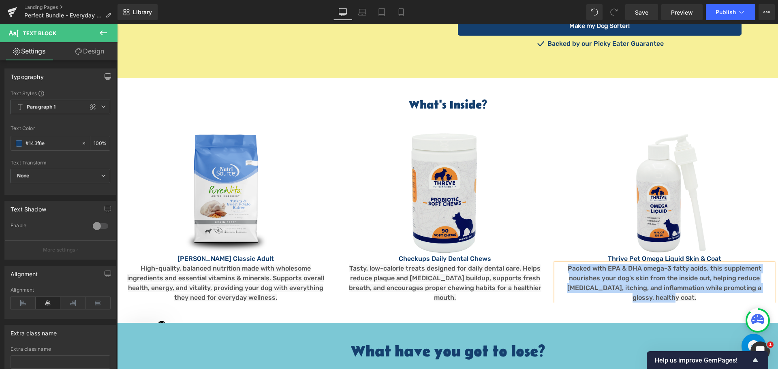
paste div
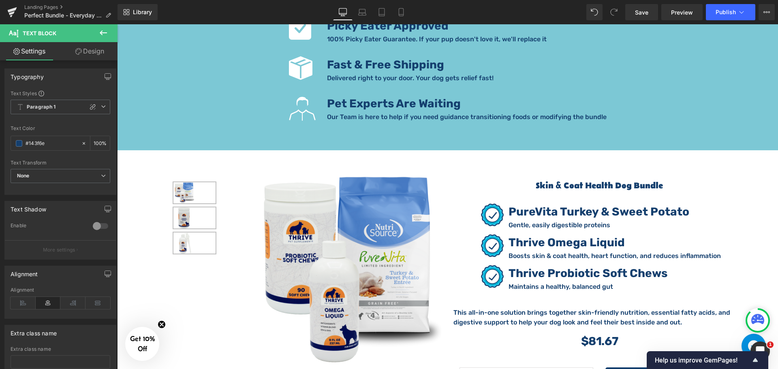
scroll to position [1378, 0]
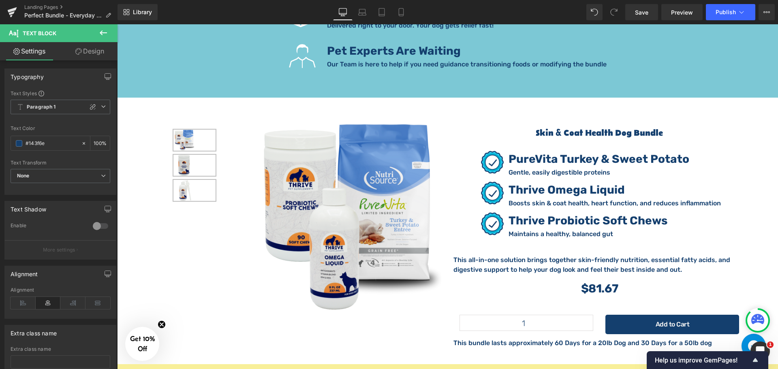
click at [352, 180] on div "Sale Off (P) Image" at bounding box center [346, 217] width 190 height 190
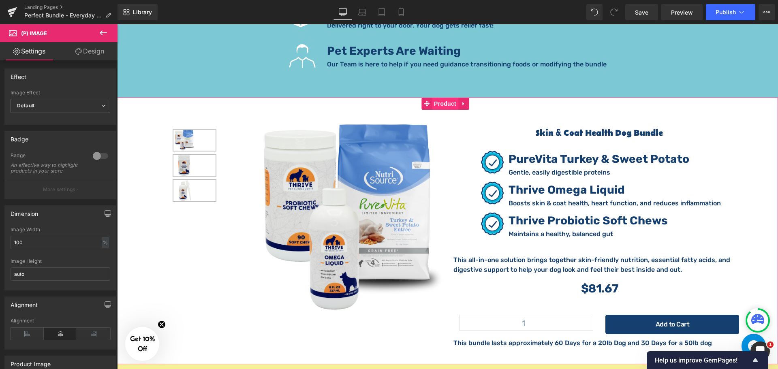
click at [441, 98] on span "Product" at bounding box center [445, 104] width 26 height 12
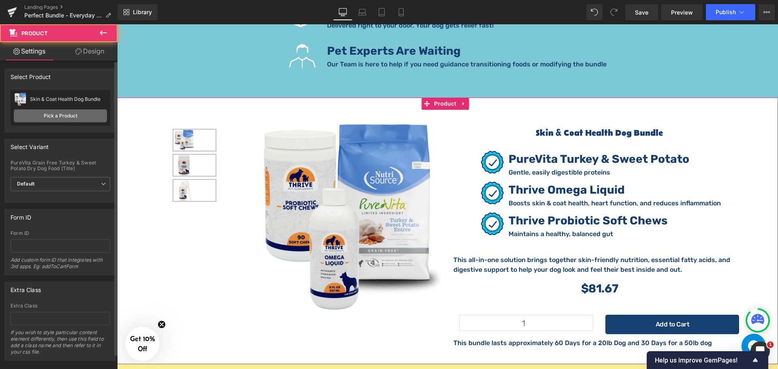
click at [73, 115] on link "Pick a Product" at bounding box center [60, 115] width 93 height 13
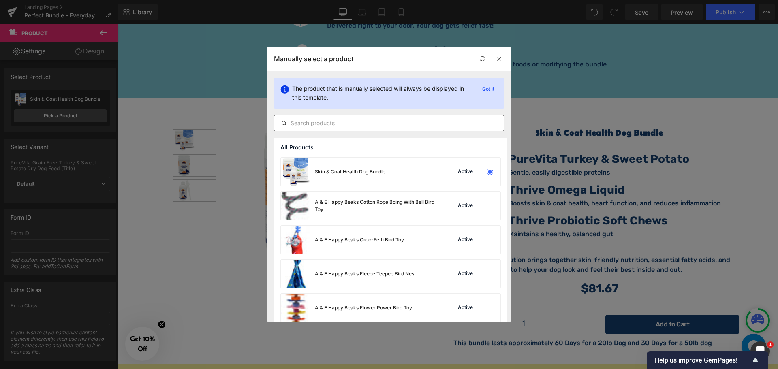
click at [344, 120] on input "text" at bounding box center [388, 123] width 229 height 10
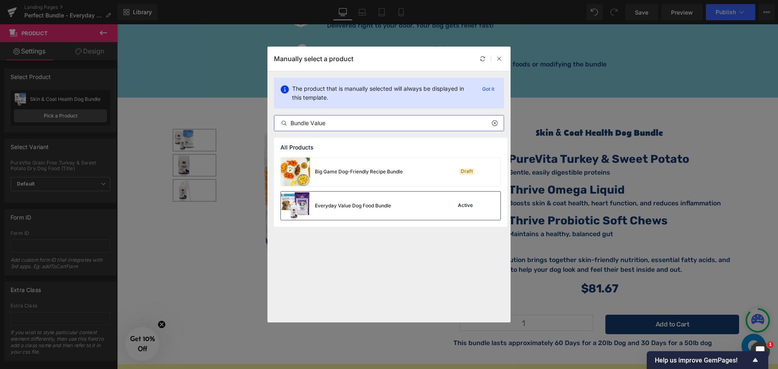
type input "Bundle Value"
click at [313, 202] on div "Everyday Value Dog Food Bundle" at bounding box center [336, 206] width 110 height 28
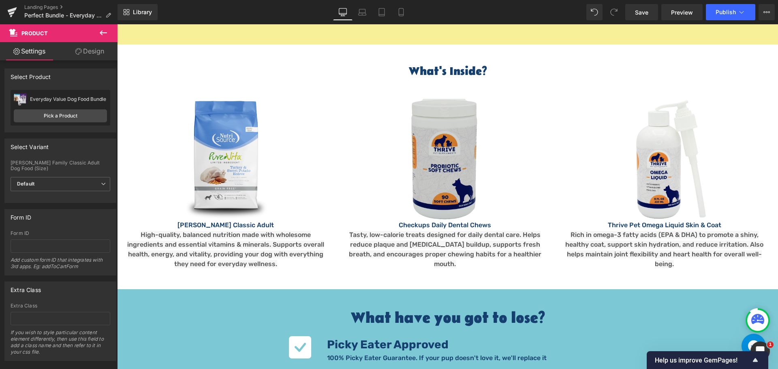
scroll to position [1013, 0]
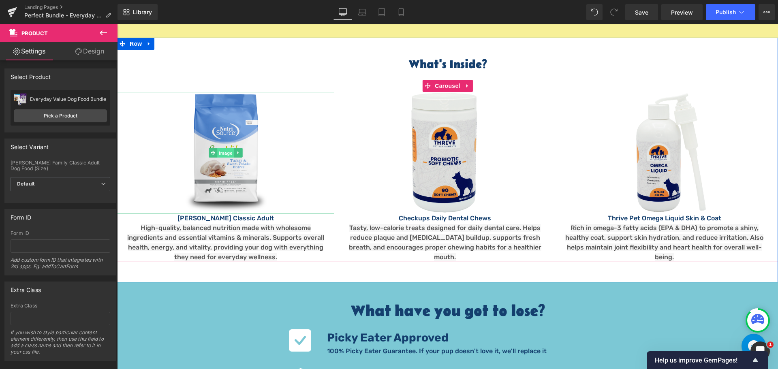
click at [217, 148] on span "Image" at bounding box center [225, 153] width 17 height 10
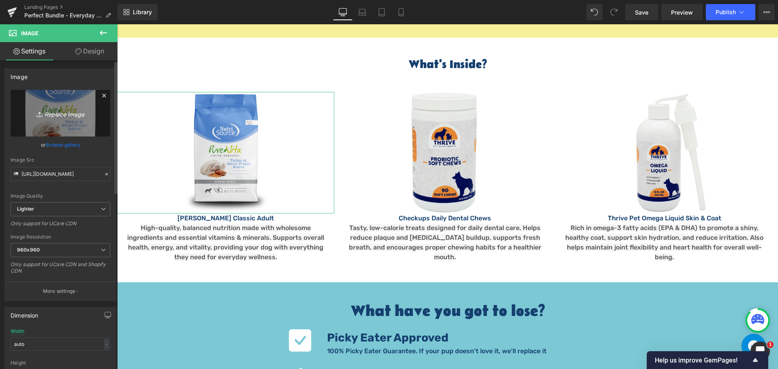
click at [62, 106] on link "Replace Image" at bounding box center [61, 113] width 100 height 47
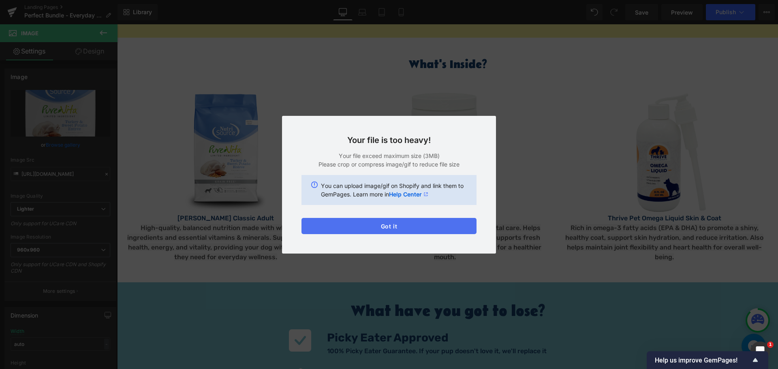
click at [442, 219] on button "Got it" at bounding box center [388, 226] width 175 height 16
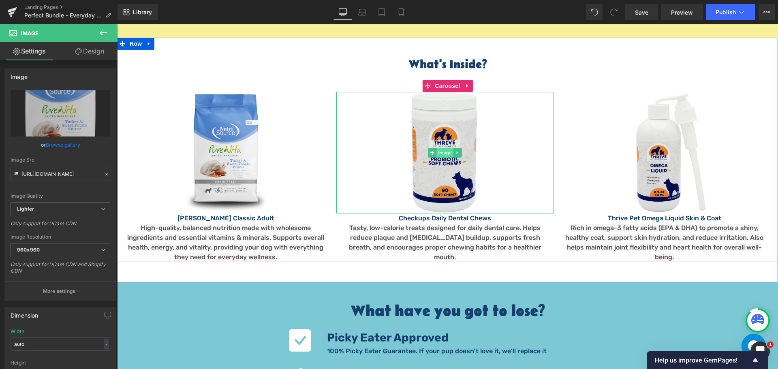
click at [440, 148] on span "Image" at bounding box center [445, 153] width 17 height 10
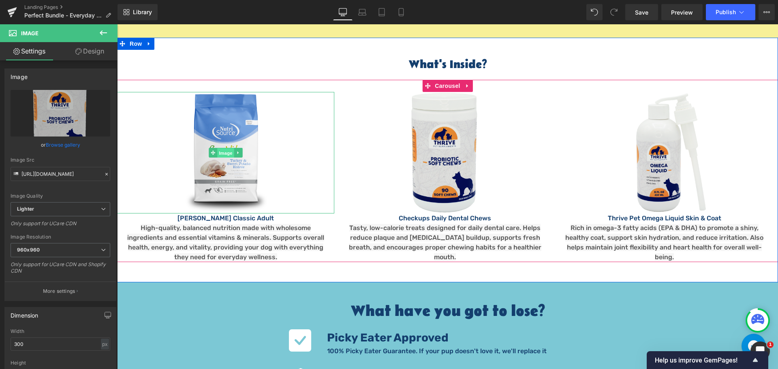
click at [219, 148] on span "Image" at bounding box center [225, 153] width 17 height 10
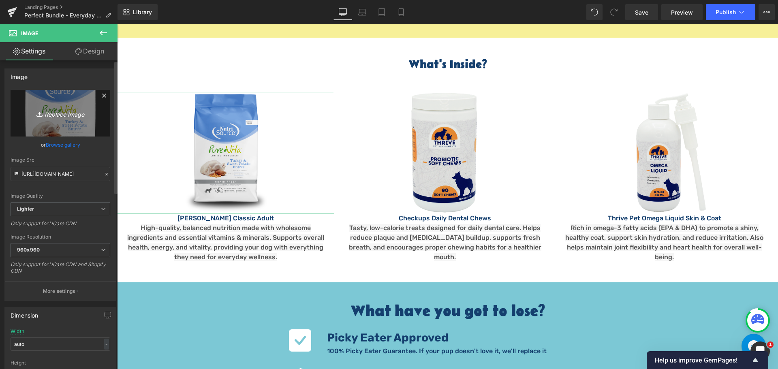
click at [51, 110] on icon "Replace Image" at bounding box center [60, 113] width 65 height 10
type input "C:\fakepath\Square Fromm classic dog dry adult.png"
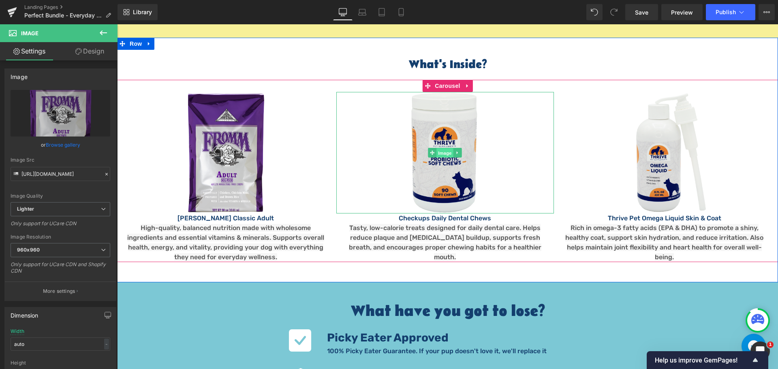
click at [437, 148] on span "Image" at bounding box center [445, 153] width 17 height 10
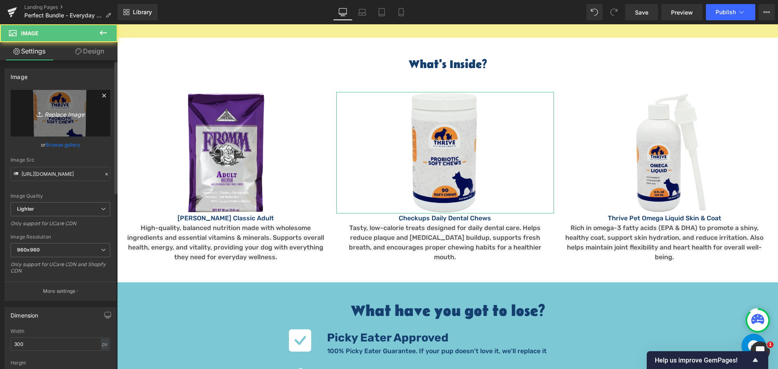
click at [58, 107] on link "Replace Image" at bounding box center [61, 113] width 100 height 47
type input "C:\fakepath\Checkups Front.png"
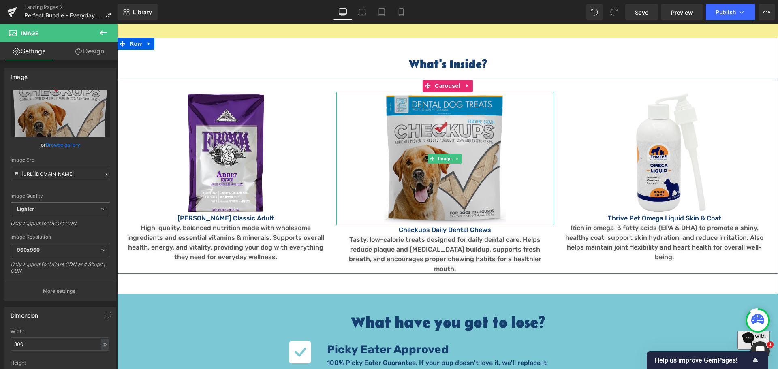
click at [470, 140] on img at bounding box center [445, 158] width 122 height 133
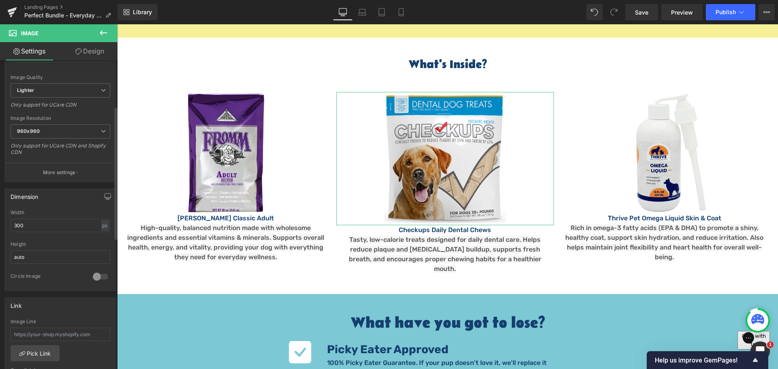
scroll to position [122, 0]
click at [43, 218] on input "300" at bounding box center [61, 222] width 100 height 13
type input "3"
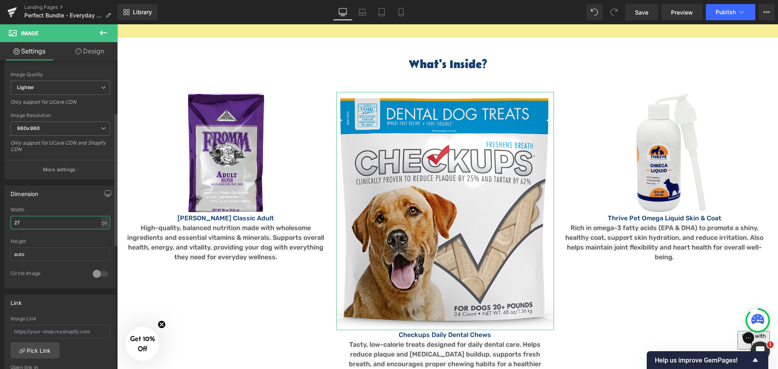
type input "275"
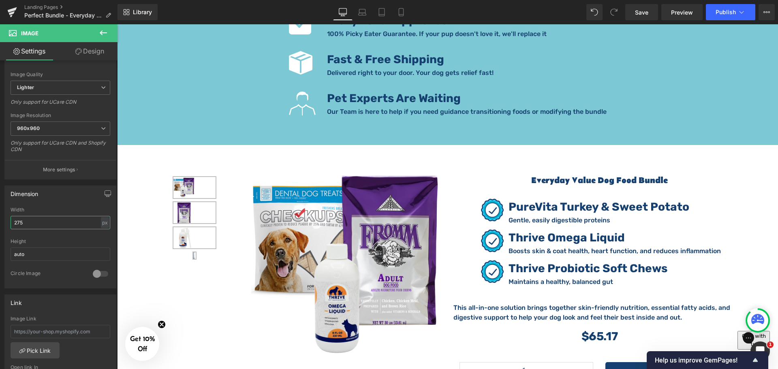
scroll to position [1337, 0]
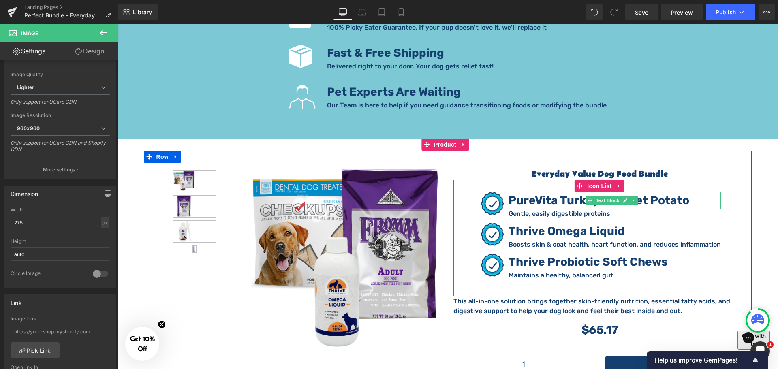
click at [522, 194] on strong "PureVita Turkey & Sweet Potato" at bounding box center [599, 200] width 181 height 13
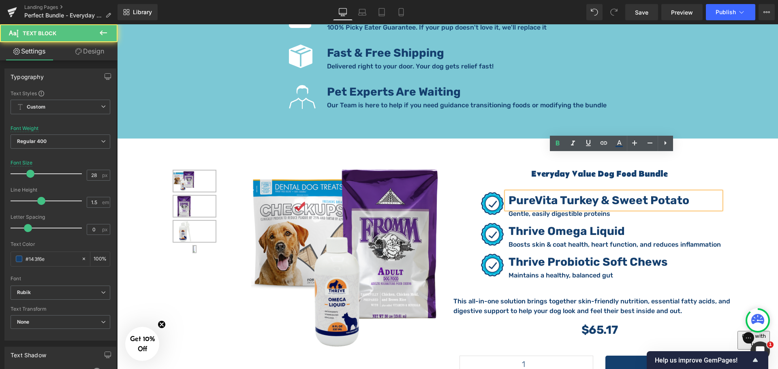
click at [523, 194] on strong "PureVita Turkey & Sweet Potato" at bounding box center [599, 200] width 181 height 13
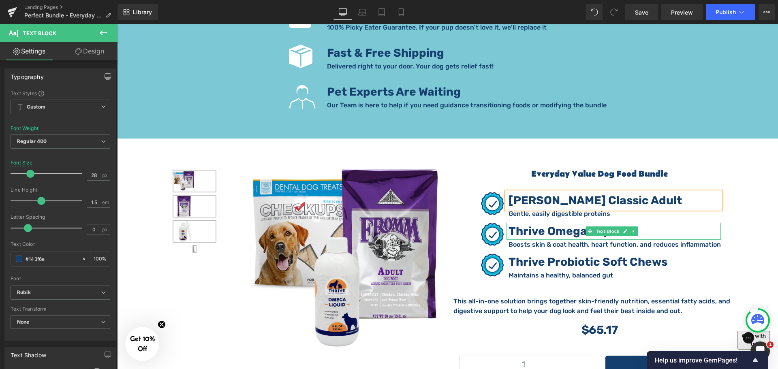
click at [540, 224] on strong "Thrive Omega Liquid" at bounding box center [567, 230] width 116 height 13
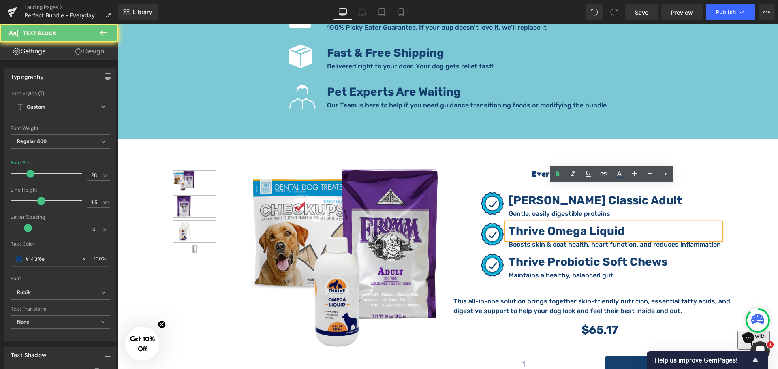
click at [540, 224] on strong "Thrive Omega Liquid" at bounding box center [567, 230] width 116 height 13
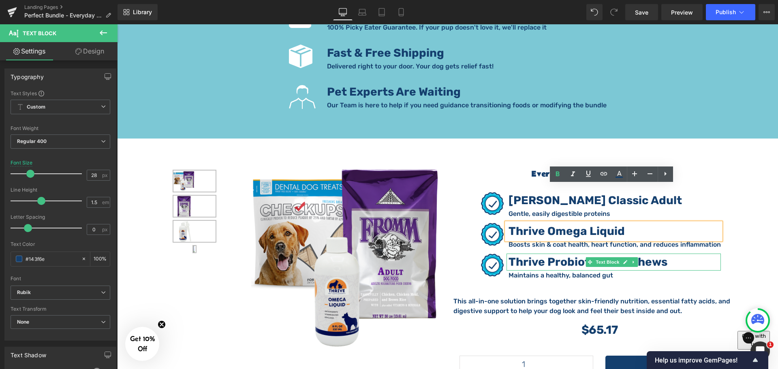
click at [527, 255] on strong "Thrive Probiotic Soft Chews" at bounding box center [588, 261] width 159 height 13
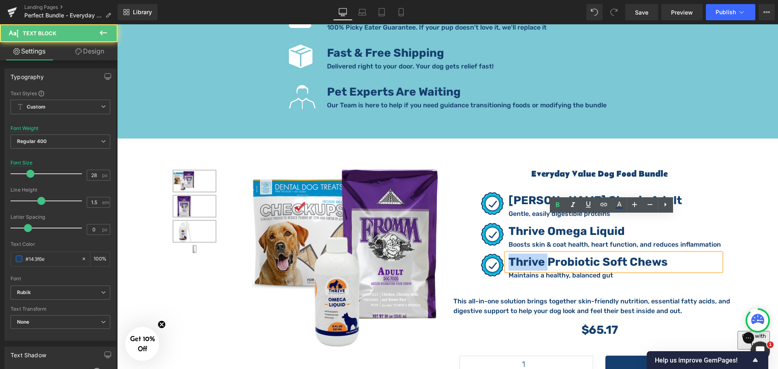
click at [527, 255] on strong "Thrive Probiotic Soft Chews" at bounding box center [588, 261] width 159 height 13
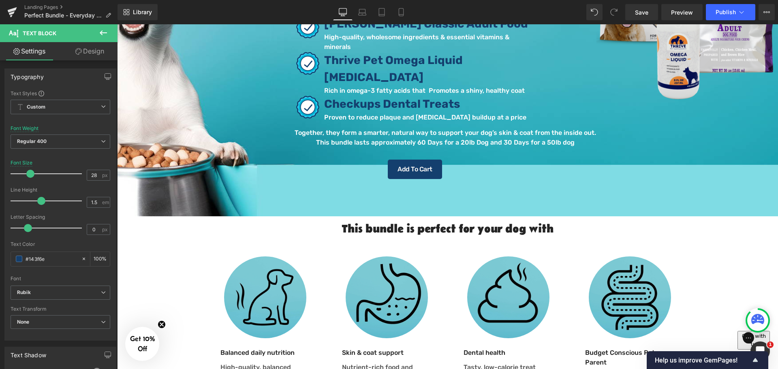
scroll to position [162, 0]
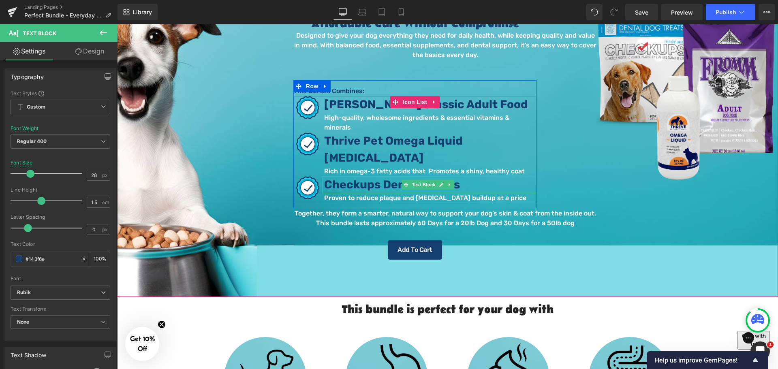
click at [382, 178] on span "Checkups Dental Treats" at bounding box center [392, 184] width 136 height 13
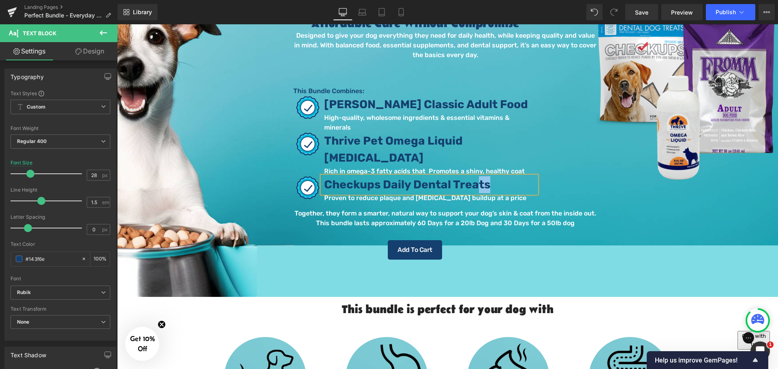
click at [453, 146] on ul "Image Fromm Classic Adult Food Text Block High-quality, wholesome ingredients &…" at bounding box center [414, 149] width 243 height 107
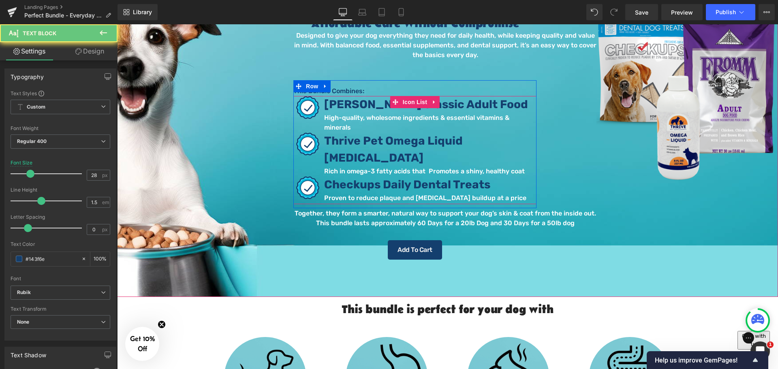
click at [501, 176] on div "Checkups Daily Dental Treats Text Block" at bounding box center [429, 184] width 214 height 17
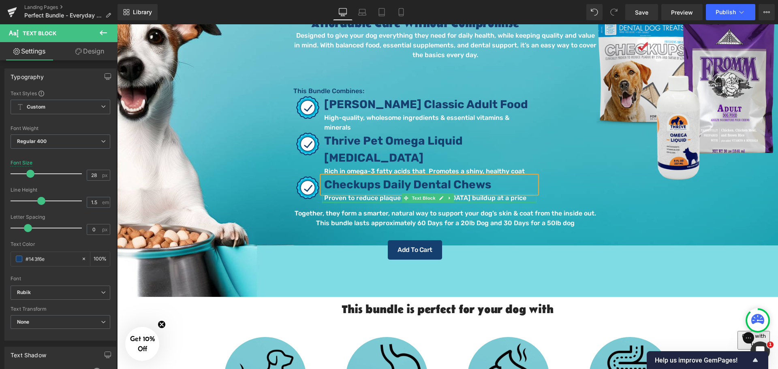
click at [468, 201] on div at bounding box center [429, 202] width 214 height 2
drag, startPoint x: 472, startPoint y: 172, endPoint x: 487, endPoint y: 174, distance: 15.1
click at [471, 193] on p "Proven to reduce plaque and tartar buildup at a price" at bounding box center [430, 198] width 212 height 10
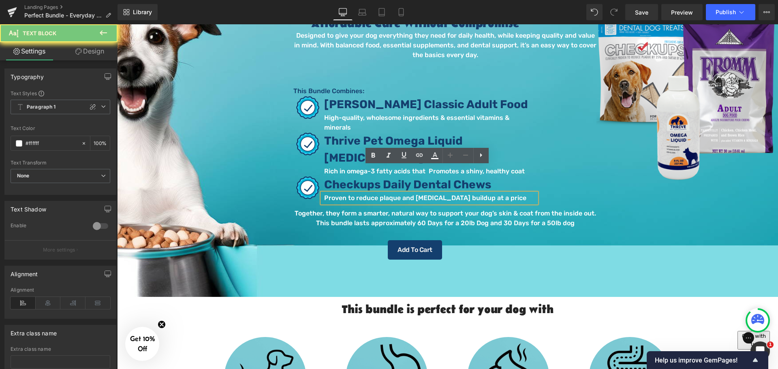
click at [487, 193] on p "Proven to reduce plaque and tartar buildup at a price" at bounding box center [430, 198] width 212 height 10
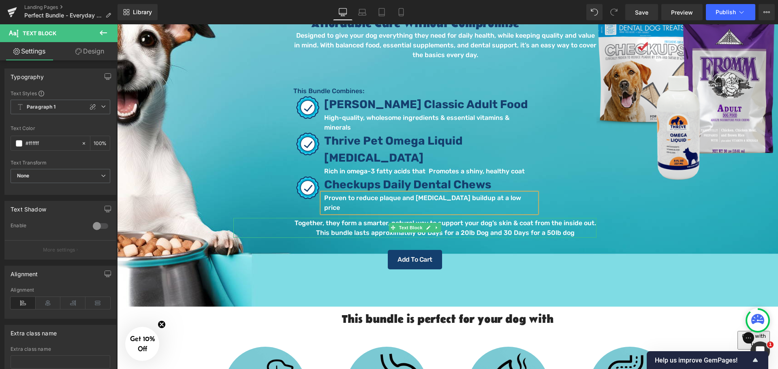
drag, startPoint x: 587, startPoint y: 187, endPoint x: 619, endPoint y: 187, distance: 31.6
click at [588, 218] on p "Together, they form a smarter, natural way to support your dog’s skin & coat fr…" at bounding box center [445, 223] width 302 height 10
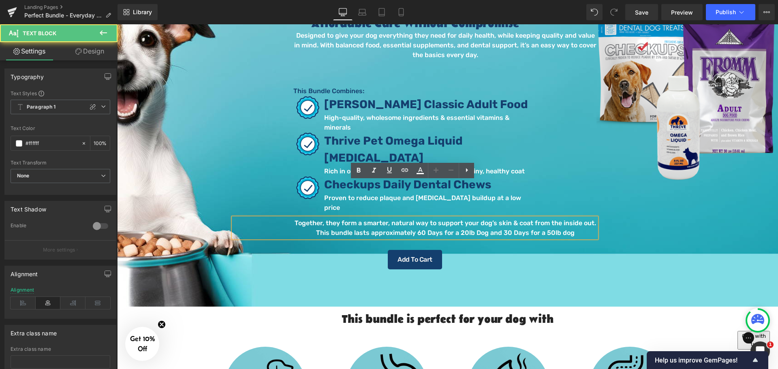
click at [589, 218] on p "Together, they form a smarter, natural way to support your dog’s skin & coat fr…" at bounding box center [445, 223] width 302 height 10
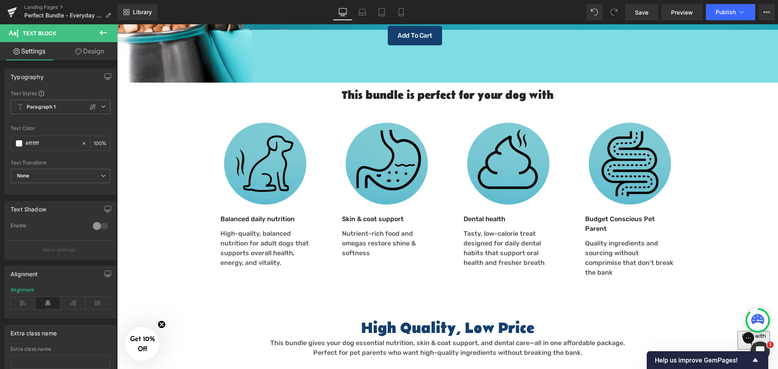
scroll to position [405, 0]
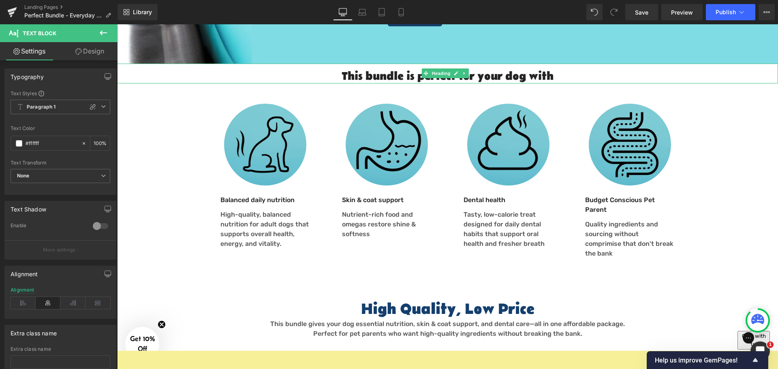
drag, startPoint x: 503, startPoint y: 41, endPoint x: 574, endPoint y: 47, distance: 70.8
click at [504, 70] on h2 "This bundle is perfect for your dog with" at bounding box center [447, 77] width 661 height 14
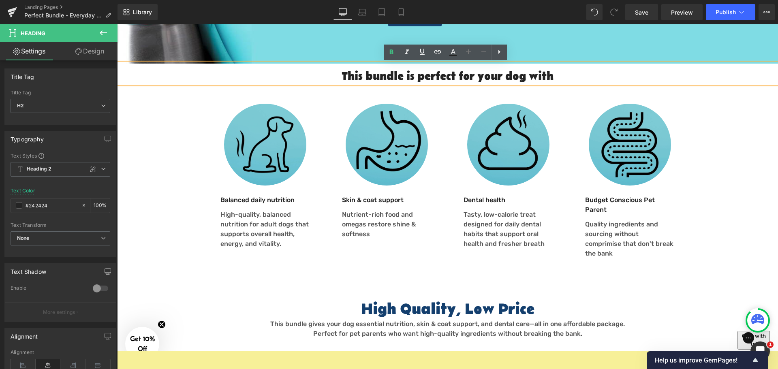
click at [530, 70] on h2 "This bundle is perfect for your dog with" at bounding box center [447, 77] width 661 height 14
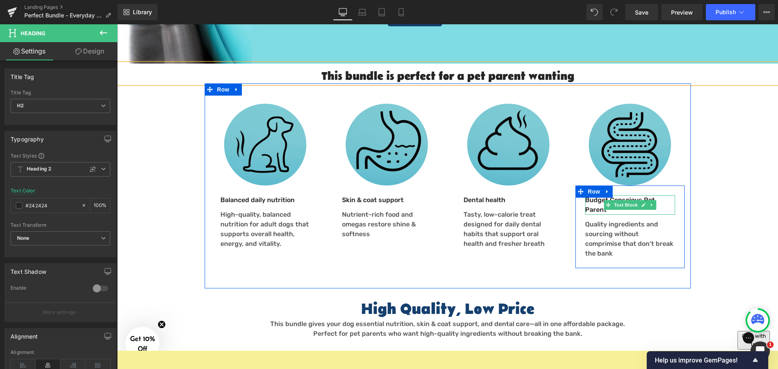
drag, startPoint x: 597, startPoint y: 173, endPoint x: 593, endPoint y: 173, distance: 4.5
click at [597, 195] on p "Budget Conscious Pet Parent" at bounding box center [630, 204] width 90 height 19
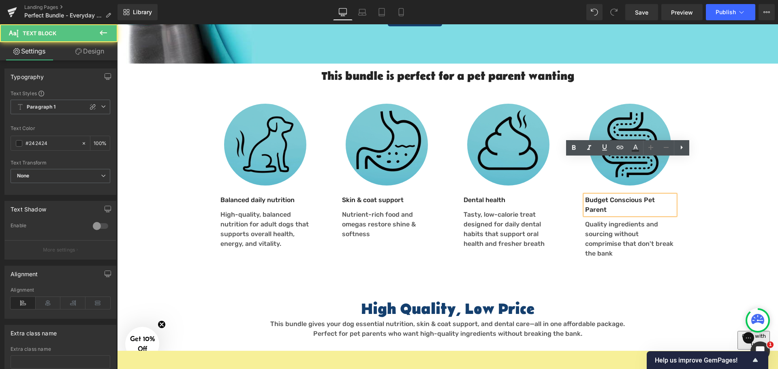
click at [592, 195] on p "Budget Conscious Pet Parent" at bounding box center [630, 204] width 90 height 19
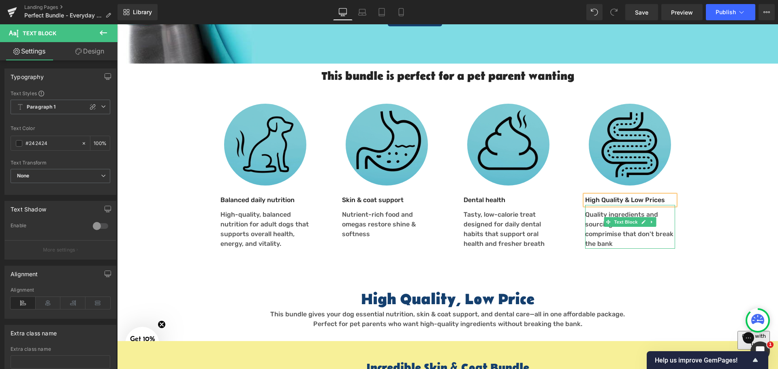
click at [592, 210] on p "Quality ingredients and sourcing without comprimise that don't break the bank" at bounding box center [630, 229] width 90 height 39
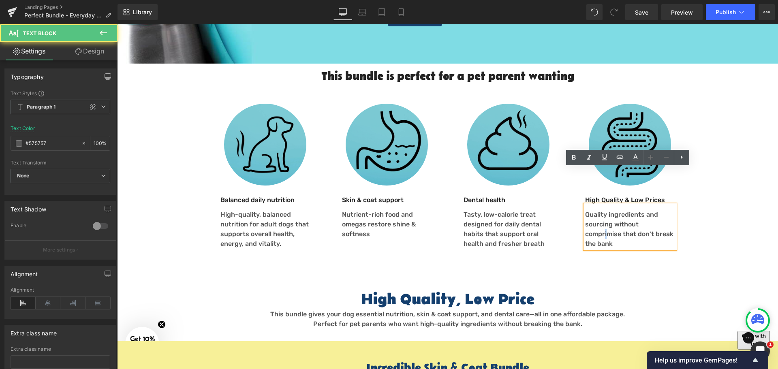
click at [654, 210] on p "Quality ingredients and sourcing without comprimise that don't break the bank" at bounding box center [630, 229] width 90 height 39
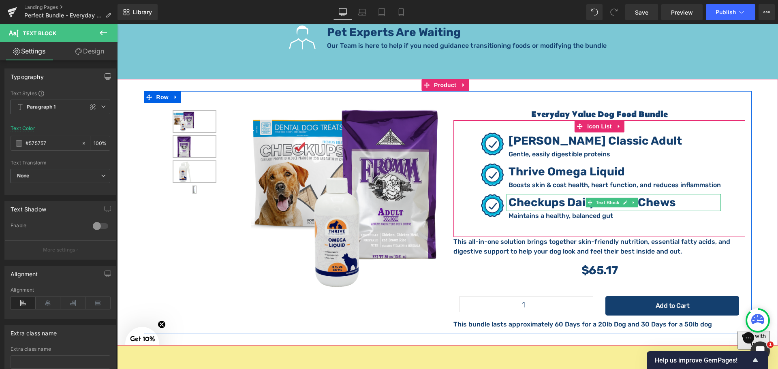
scroll to position [1378, 0]
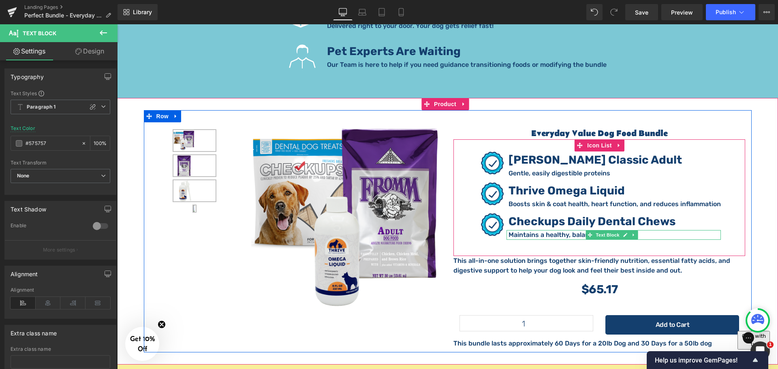
click at [543, 230] on p "Maintains a healthy, balanced gut" at bounding box center [615, 235] width 212 height 10
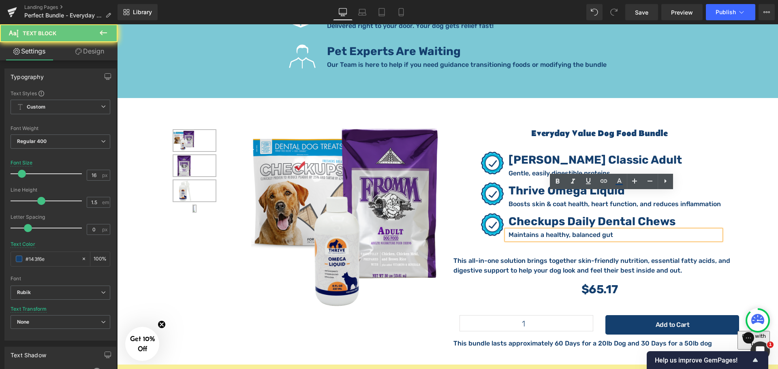
click at [543, 230] on p "Maintains a healthy, balanced gut" at bounding box center [615, 235] width 212 height 10
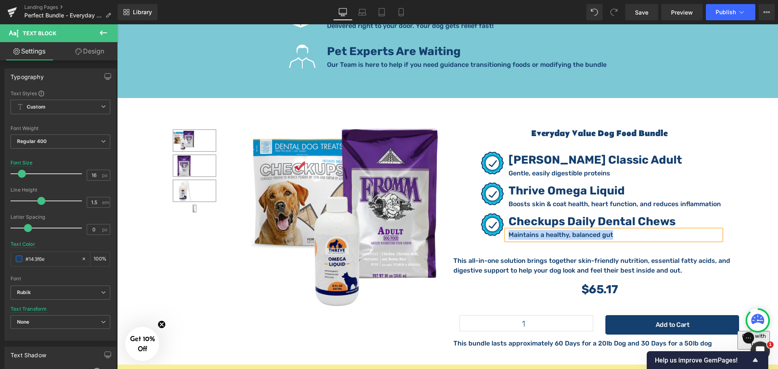
paste div
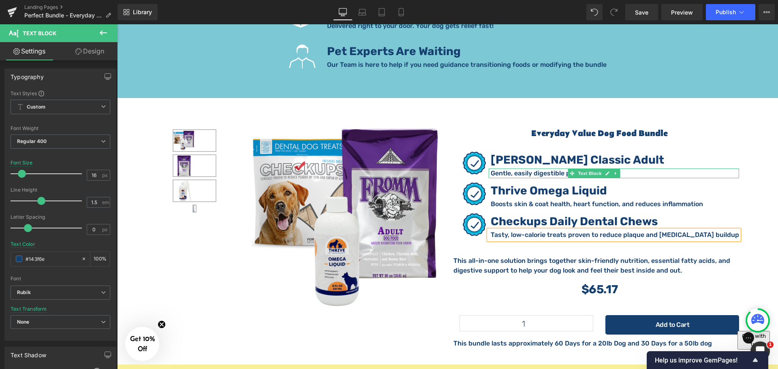
click at [551, 169] on p "Gentle, easily digestible proteins" at bounding box center [615, 174] width 248 height 10
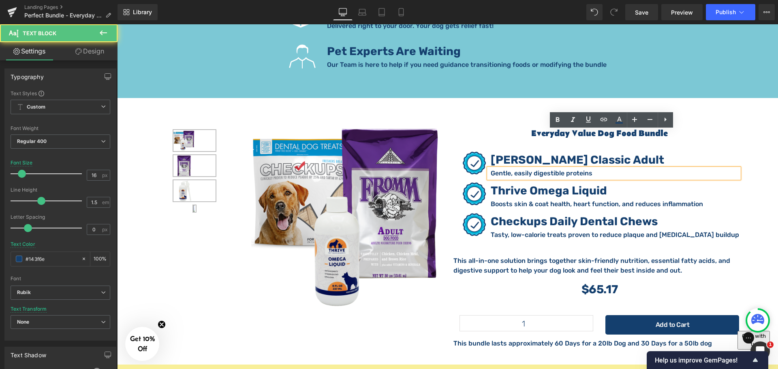
click at [551, 169] on p "Gentle, easily digestible proteins" at bounding box center [615, 174] width 248 height 10
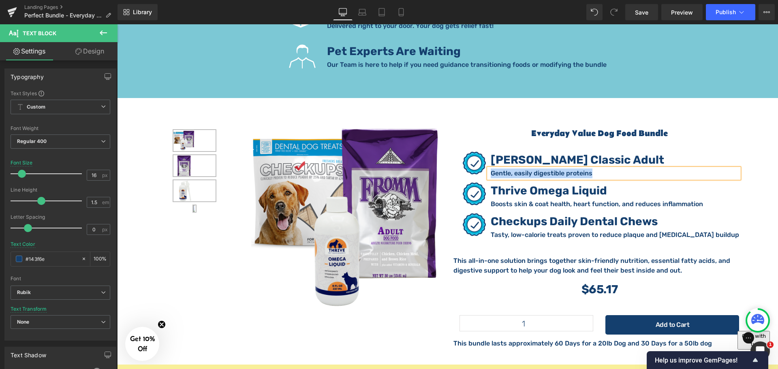
paste div
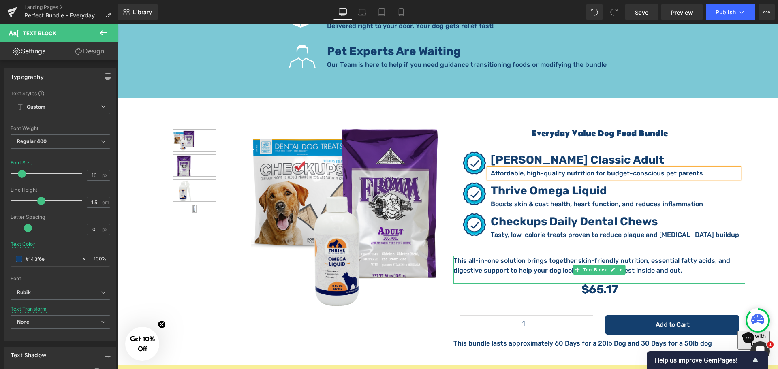
click at [527, 256] on p "This all-in-one solution brings together skin-friendly nutrition, essential fat…" at bounding box center [599, 265] width 292 height 19
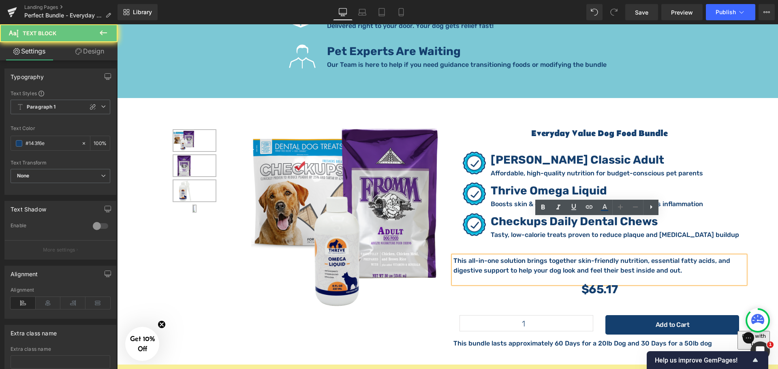
click at [527, 256] on p "This all-in-one solution brings together skin-friendly nutrition, essential fat…" at bounding box center [599, 265] width 292 height 19
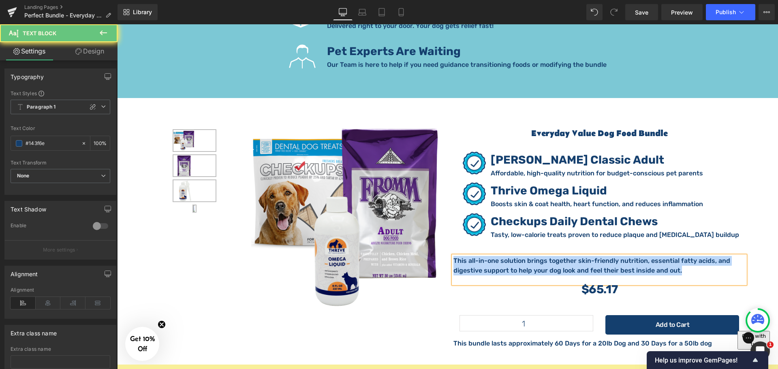
paste div
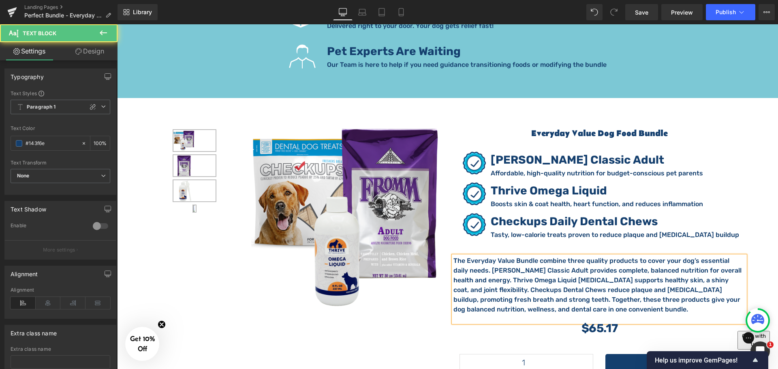
click at [469, 262] on p "The Everyday Value Bundle combine three quality products to cover your dog’s es…" at bounding box center [599, 285] width 292 height 58
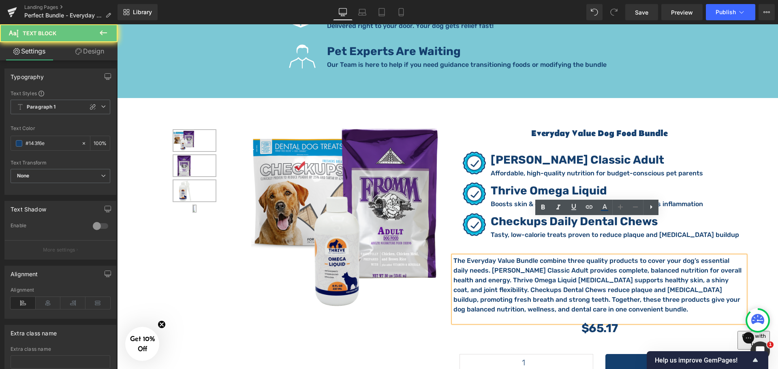
click at [470, 263] on p "The Everyday Value Bundle combine three quality products to cover your dog’s es…" at bounding box center [599, 285] width 292 height 58
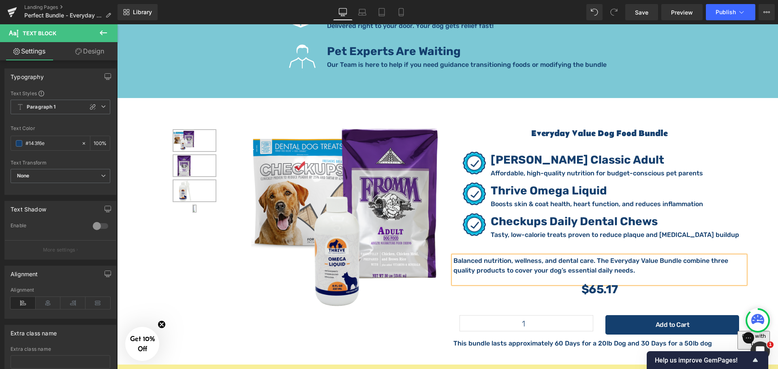
click at [434, 311] on div "(P) Image List Sale Off" at bounding box center [448, 231] width 608 height 242
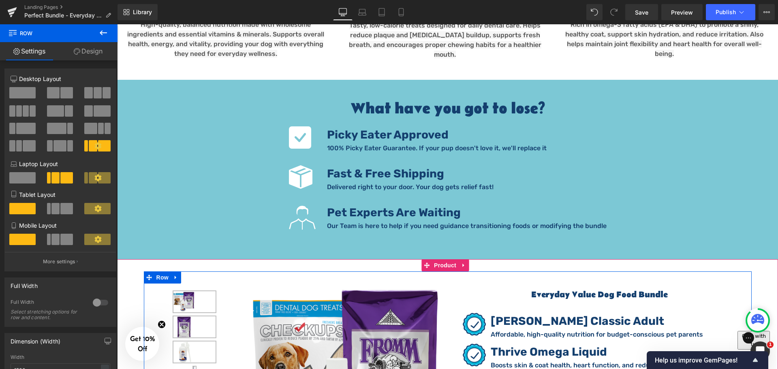
scroll to position [1216, 0]
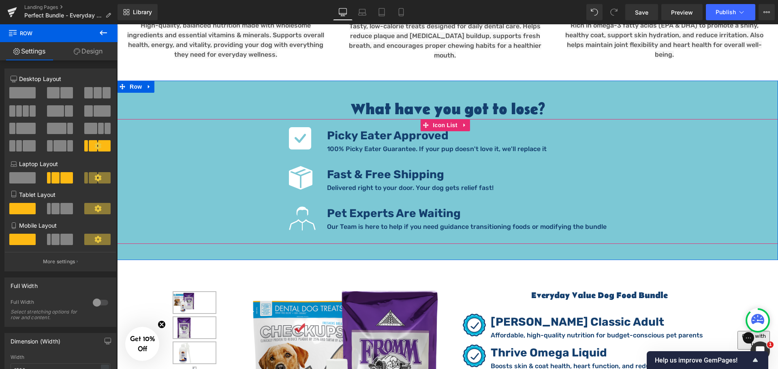
drag, startPoint x: 455, startPoint y: 129, endPoint x: 464, endPoint y: 118, distance: 14.3
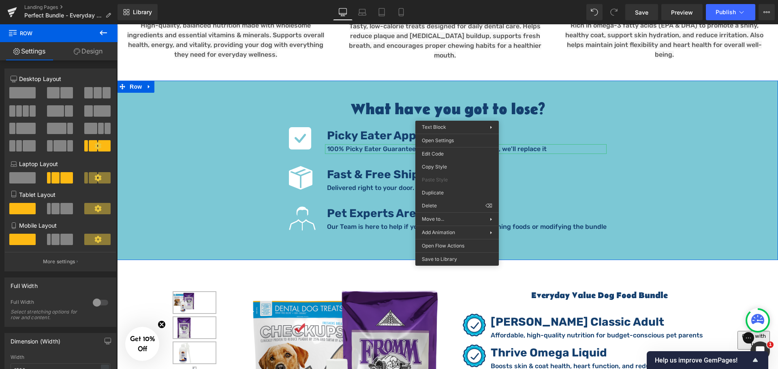
click at [301, 81] on div "What have you got to lose? Heading Icon Picky Eater Approved Text Block 100% Pi…" at bounding box center [447, 171] width 661 height 180
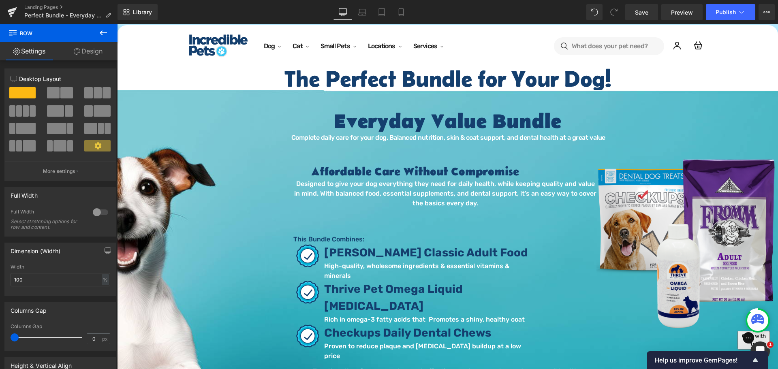
scroll to position [0, 0]
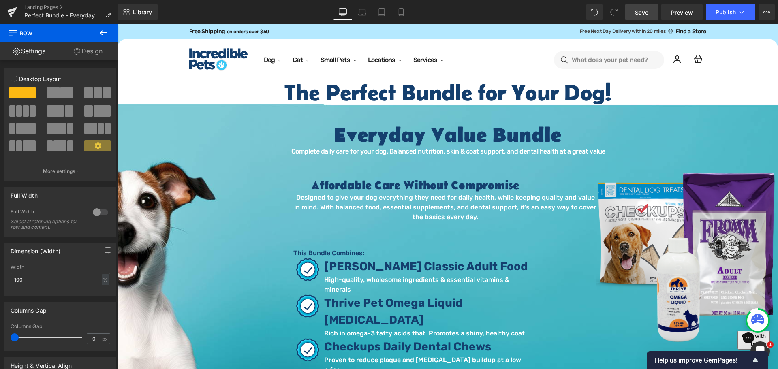
click at [633, 15] on link "Save" at bounding box center [641, 12] width 33 height 16
click at [17, 15] on link at bounding box center [12, 12] width 24 height 24
